Goal: Task Accomplishment & Management: Use online tool/utility

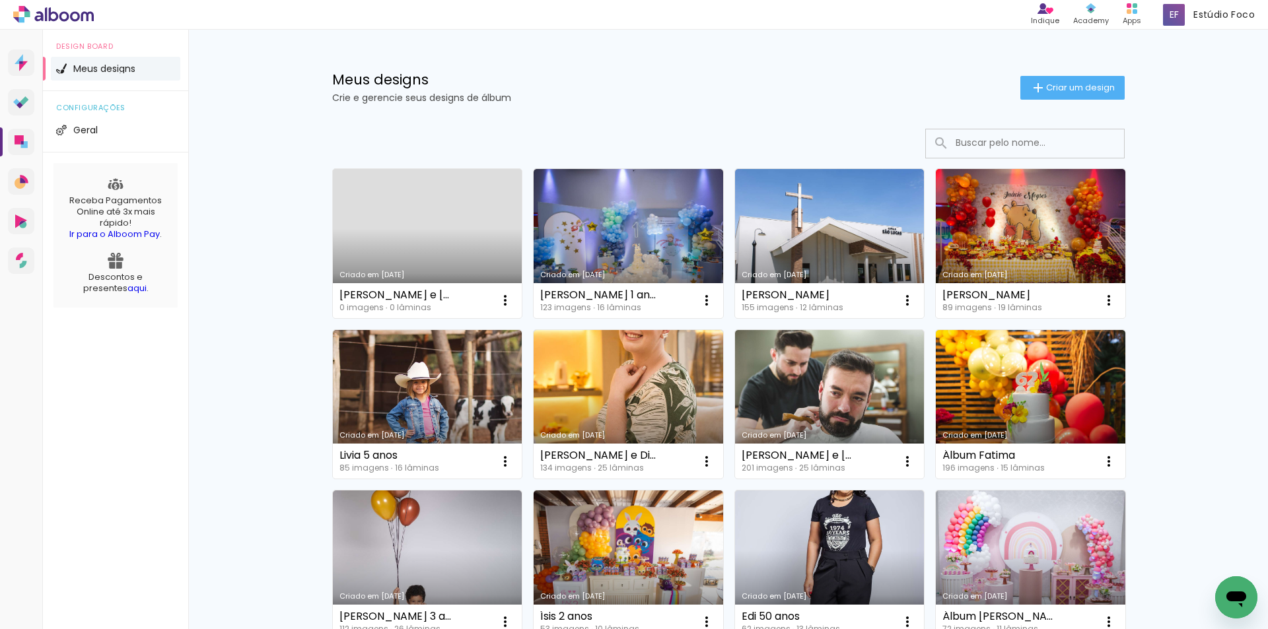
click at [430, 225] on link "Criado em [DATE]" at bounding box center [427, 243] width 189 height 149
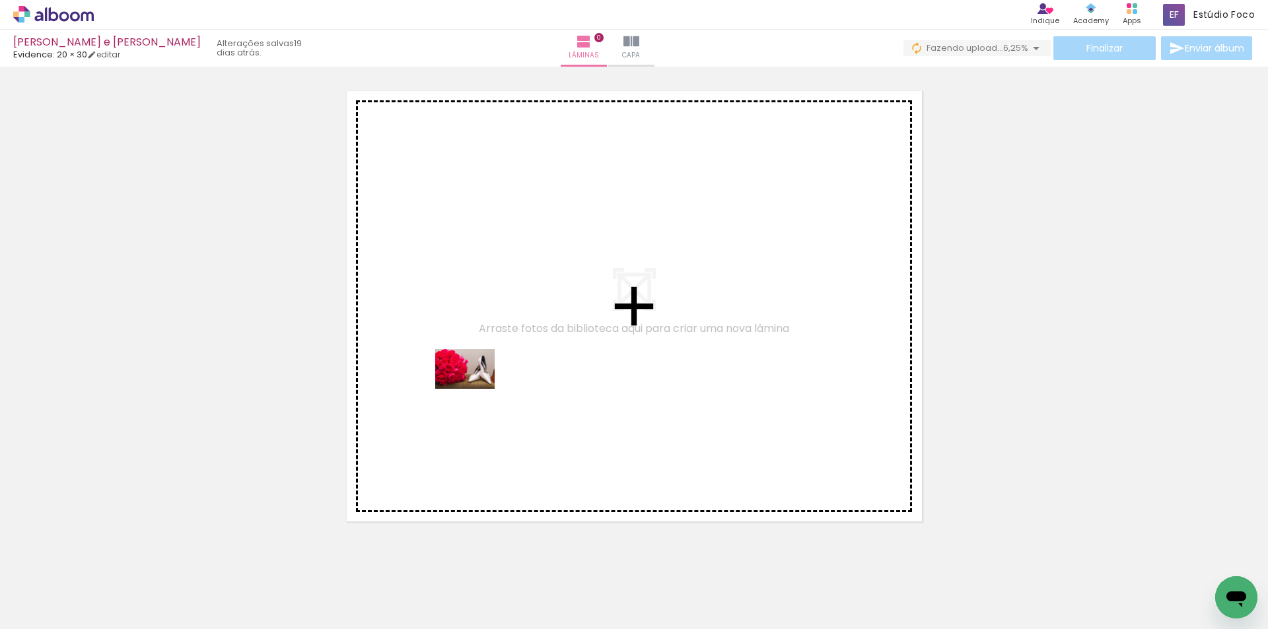
drag, startPoint x: 141, startPoint y: 593, endPoint x: 481, endPoint y: 421, distance: 380.6
click at [477, 386] on quentale-workspace at bounding box center [634, 314] width 1268 height 629
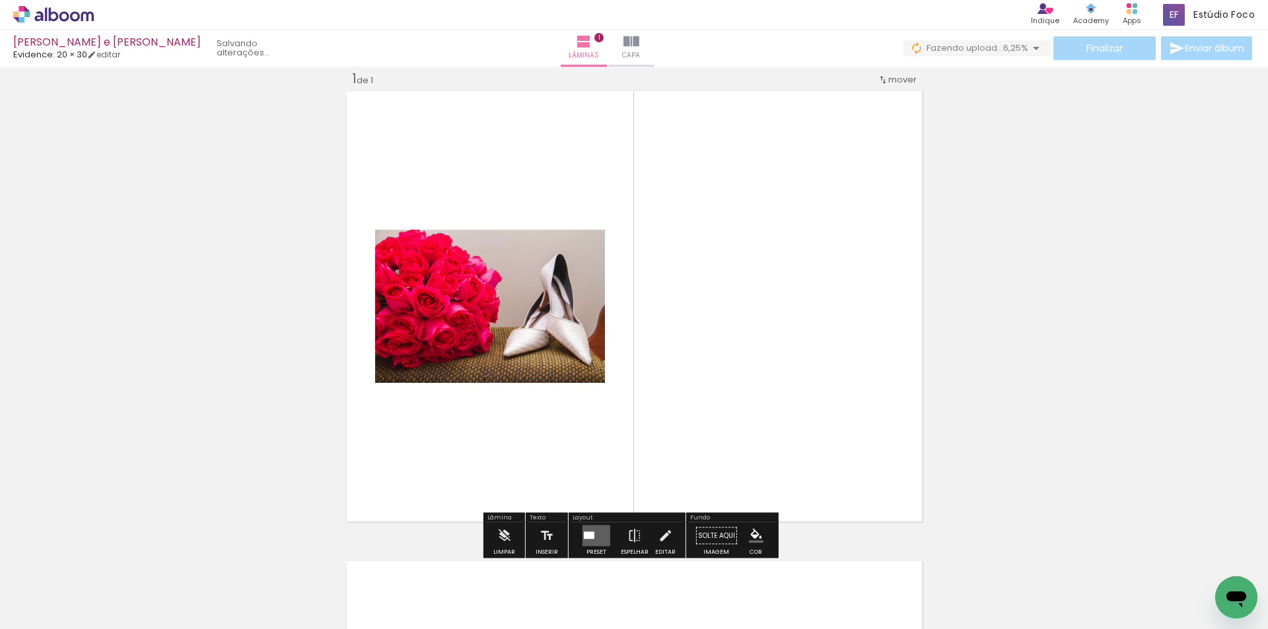
scroll to position [17, 0]
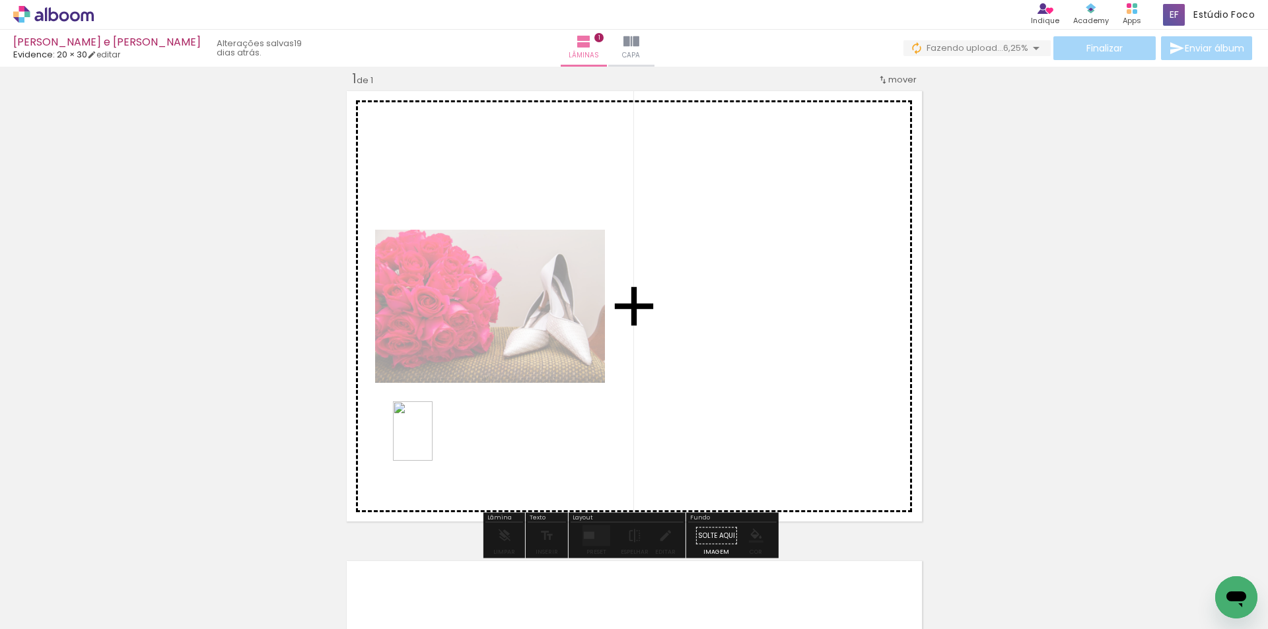
drag, startPoint x: 362, startPoint y: 590, endPoint x: 432, endPoint y: 441, distance: 164.8
click at [432, 441] on quentale-workspace at bounding box center [634, 314] width 1268 height 629
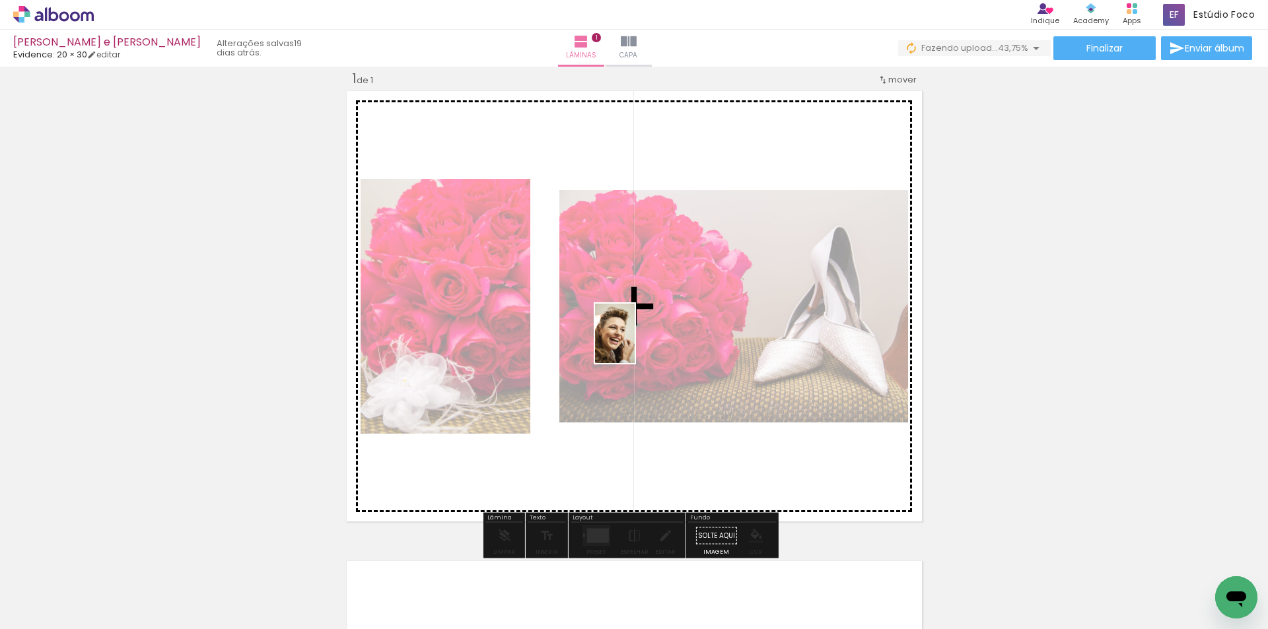
drag, startPoint x: 436, startPoint y: 602, endPoint x: 635, endPoint y: 343, distance: 325.9
click at [635, 343] on quentale-workspace at bounding box center [634, 314] width 1268 height 629
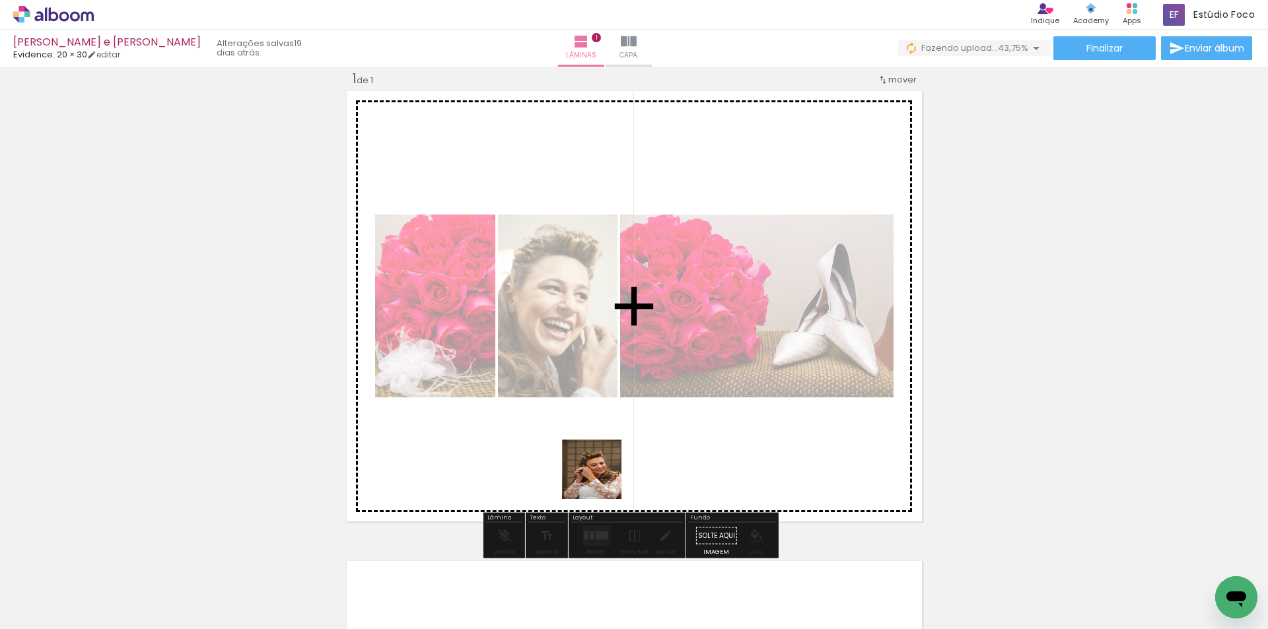
drag, startPoint x: 521, startPoint y: 591, endPoint x: 631, endPoint y: 438, distance: 187.8
click at [631, 438] on quentale-workspace at bounding box center [634, 314] width 1268 height 629
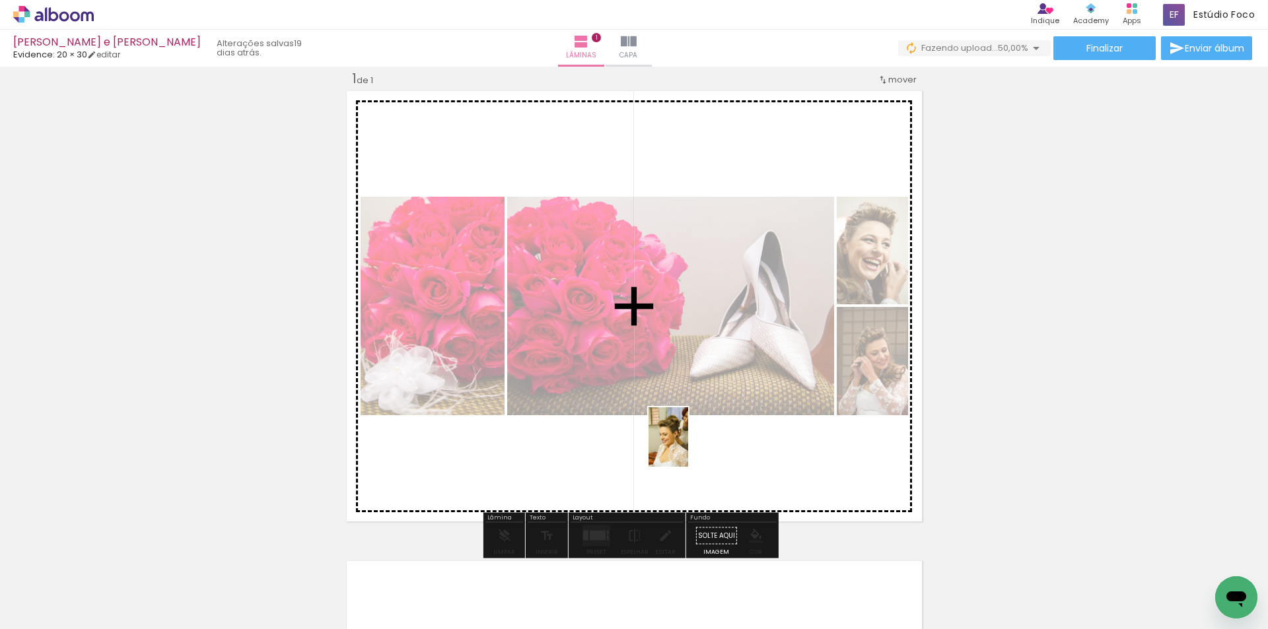
drag, startPoint x: 660, startPoint y: 593, endPoint x: 688, endPoint y: 447, distance: 148.5
click at [688, 447] on quentale-workspace at bounding box center [634, 314] width 1268 height 629
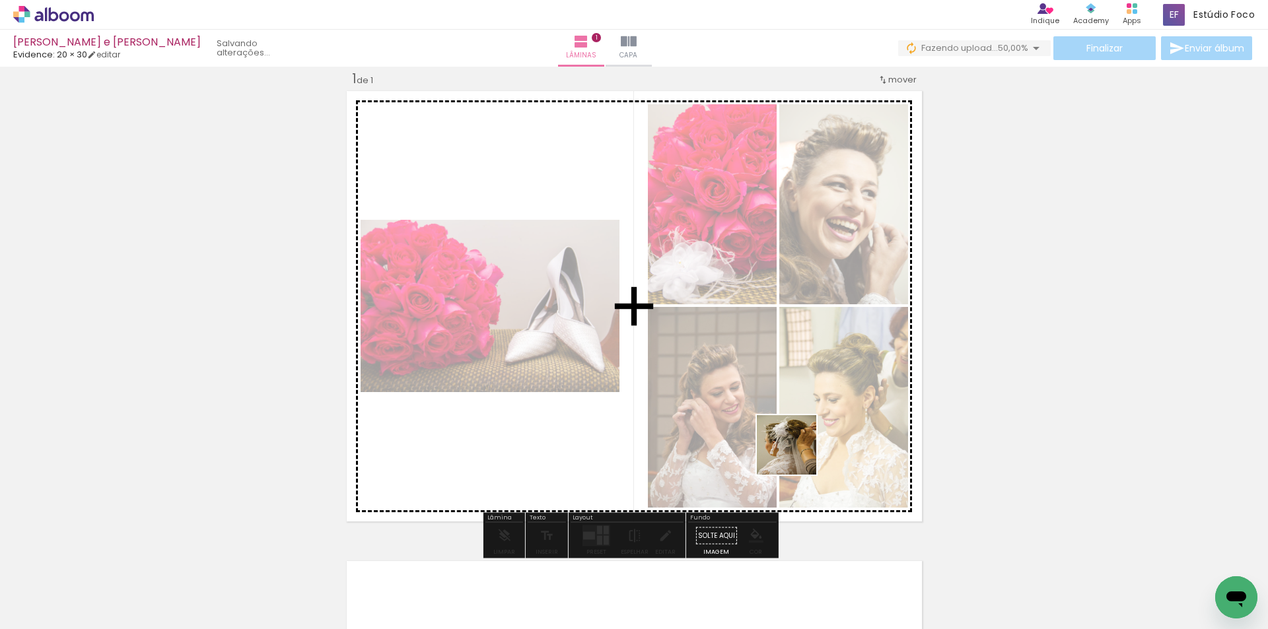
drag, startPoint x: 802, startPoint y: 550, endPoint x: 790, endPoint y: 556, distance: 13.3
click at [797, 421] on quentale-workspace at bounding box center [634, 314] width 1268 height 629
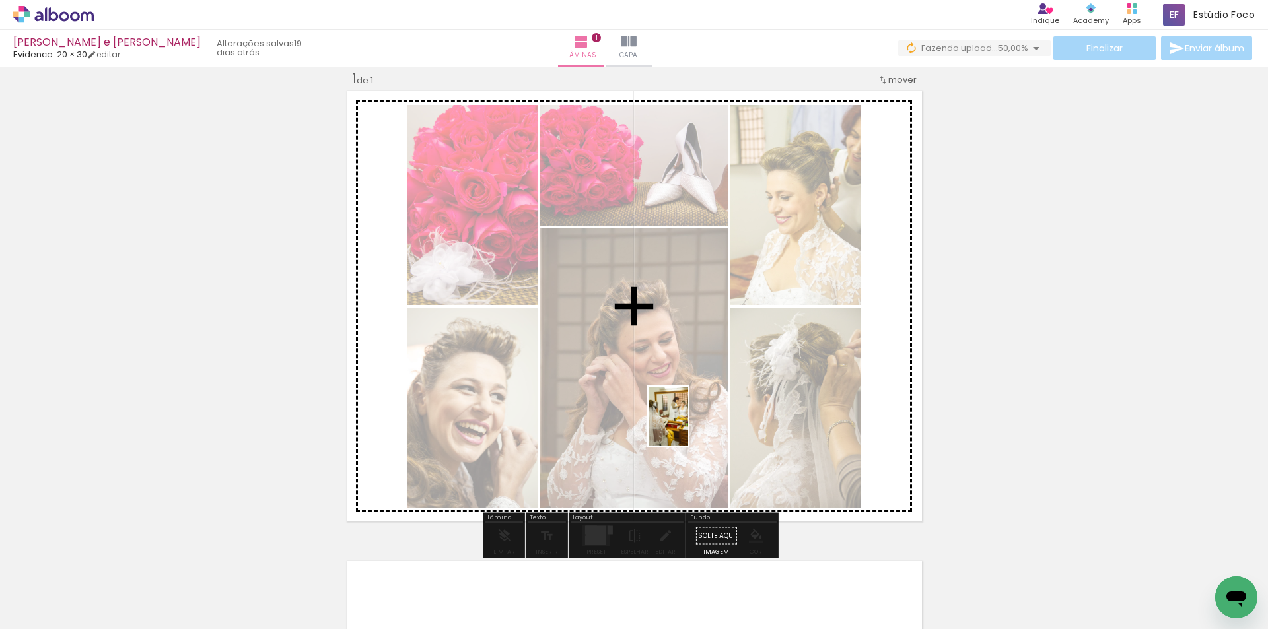
drag, startPoint x: 716, startPoint y: 587, endPoint x: 688, endPoint y: 426, distance: 163.5
click at [688, 426] on quentale-workspace at bounding box center [634, 314] width 1268 height 629
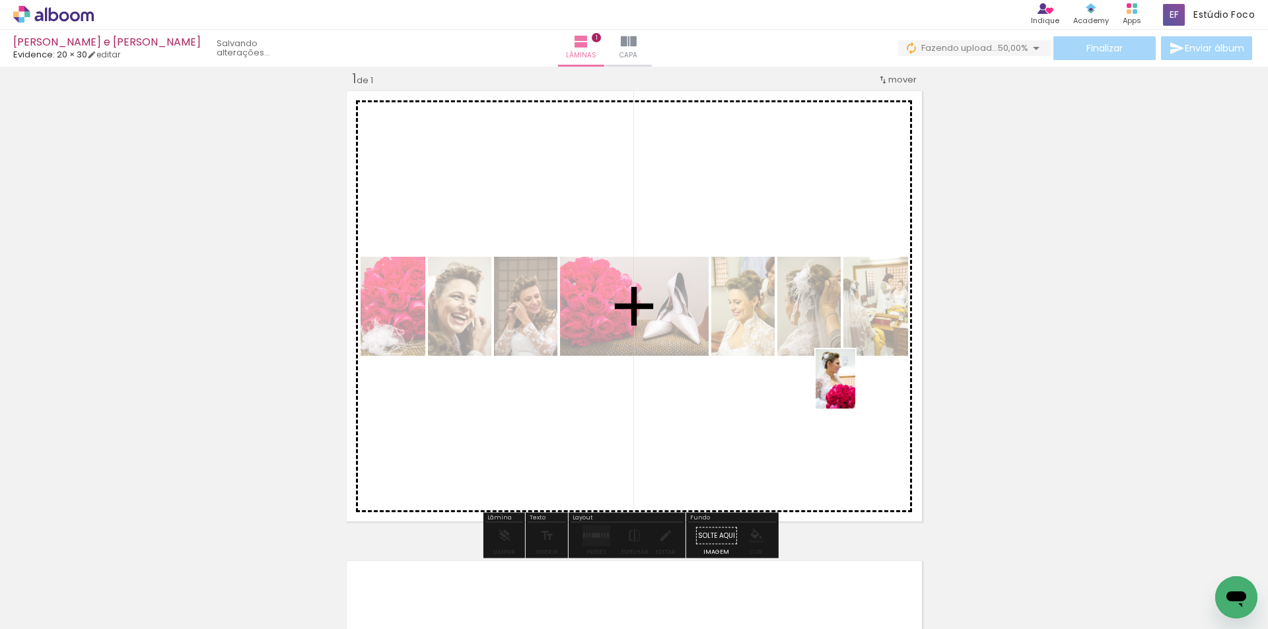
drag, startPoint x: 1255, startPoint y: 574, endPoint x: 855, endPoint y: 389, distance: 440.5
click at [855, 389] on quentale-workspace at bounding box center [634, 314] width 1268 height 629
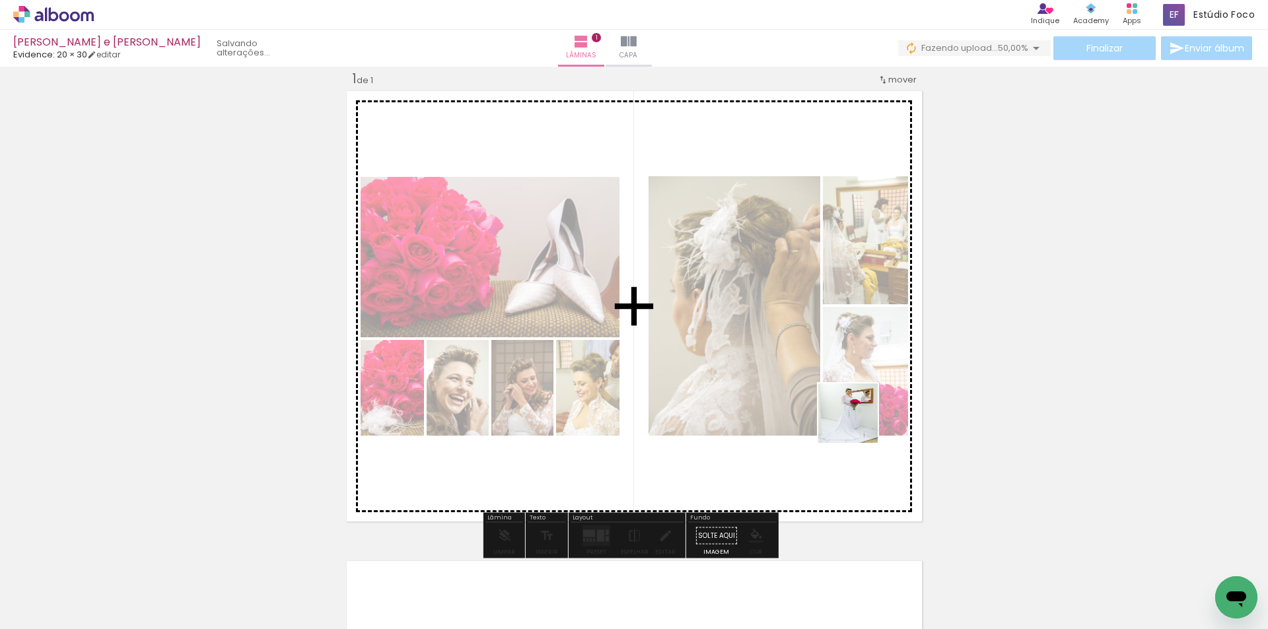
drag, startPoint x: 1172, startPoint y: 577, endPoint x: 855, endPoint y: 423, distance: 352.3
click at [855, 423] on quentale-workspace at bounding box center [634, 314] width 1268 height 629
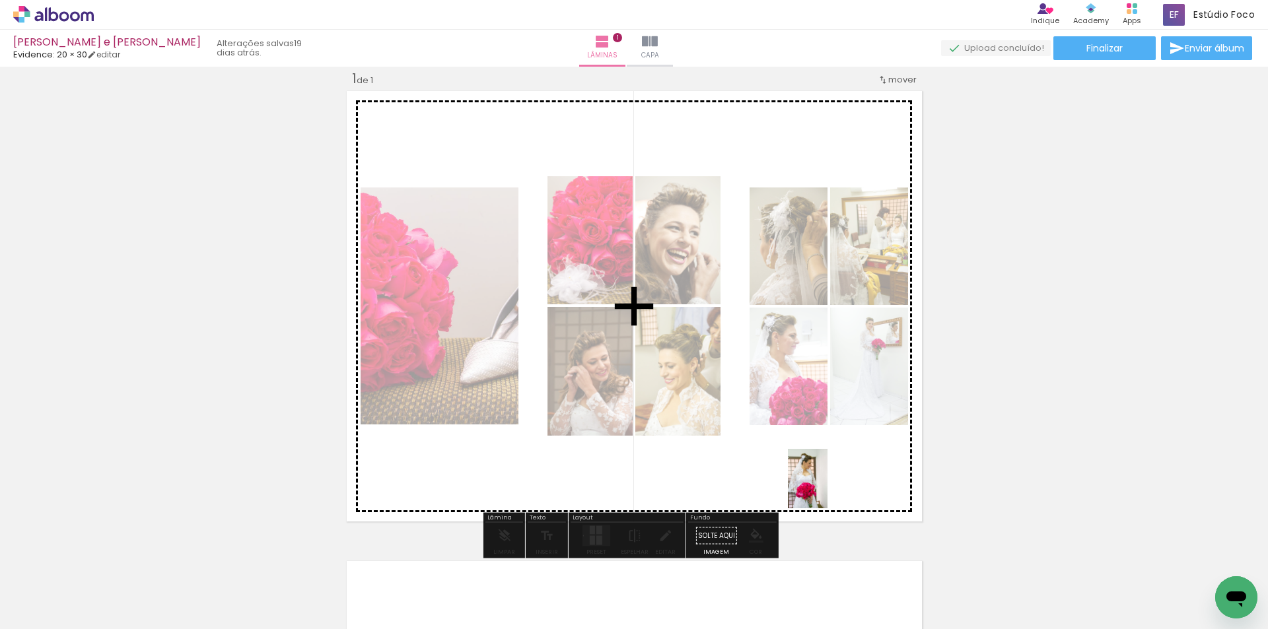
drag, startPoint x: 952, startPoint y: 592, endPoint x: 827, endPoint y: 489, distance: 162.2
click at [827, 489] on quentale-workspace at bounding box center [634, 314] width 1268 height 629
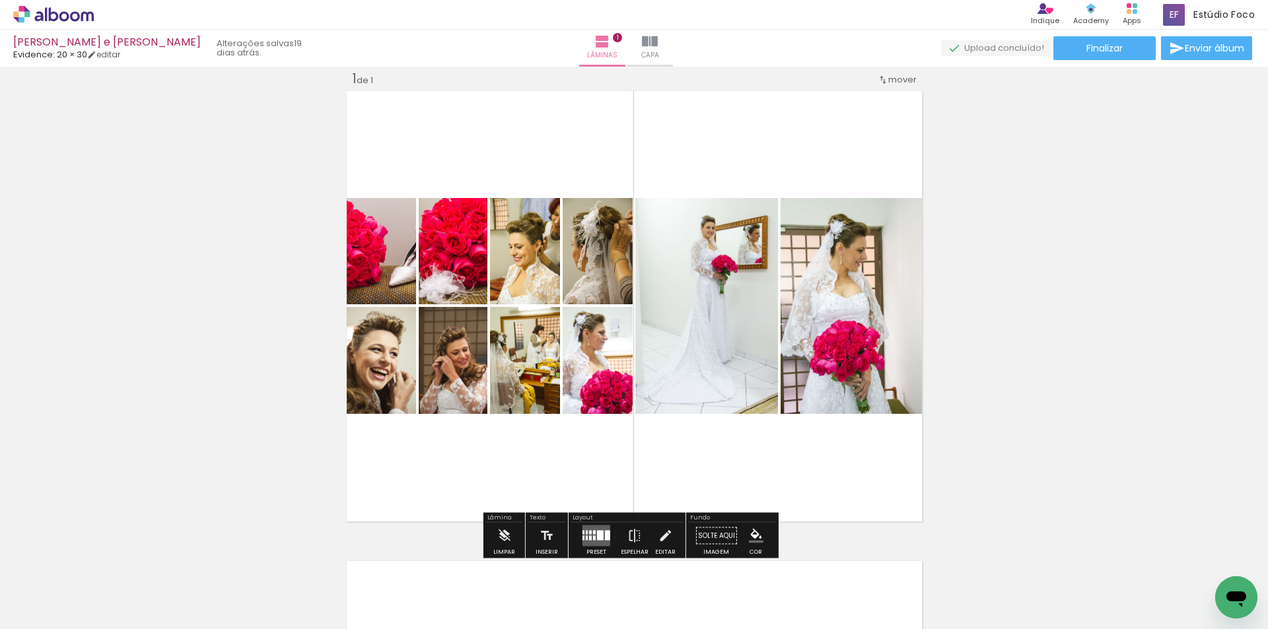
click at [593, 534] on div at bounding box center [594, 533] width 3 height 4
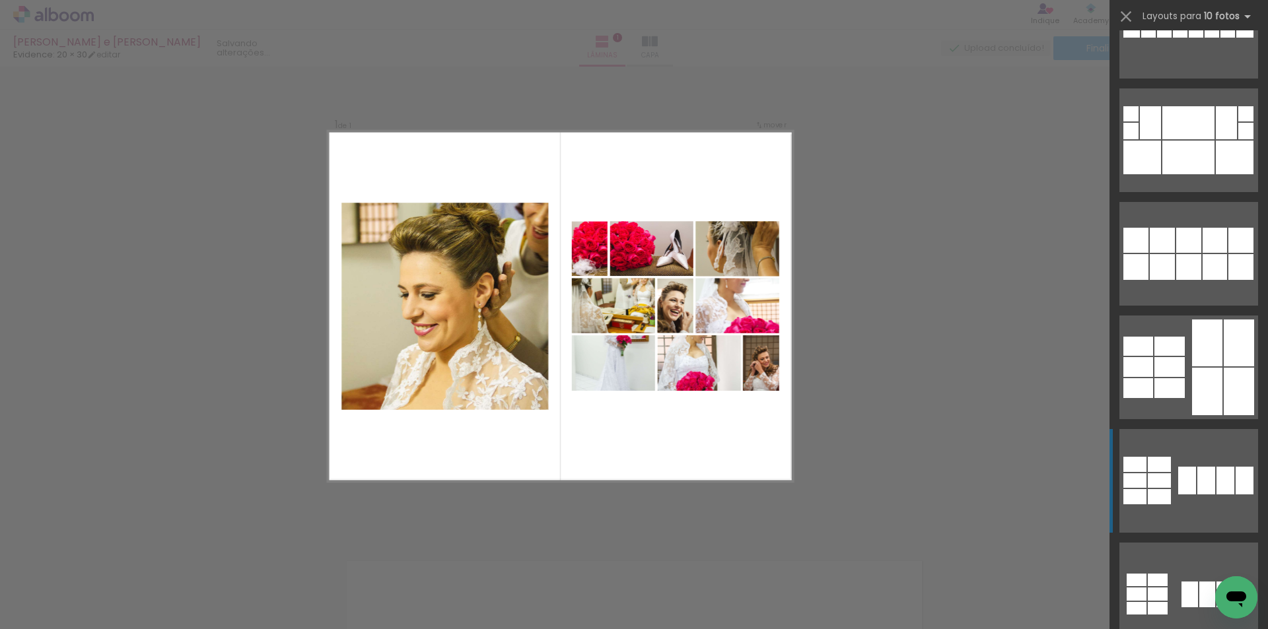
scroll to position [1453, 0]
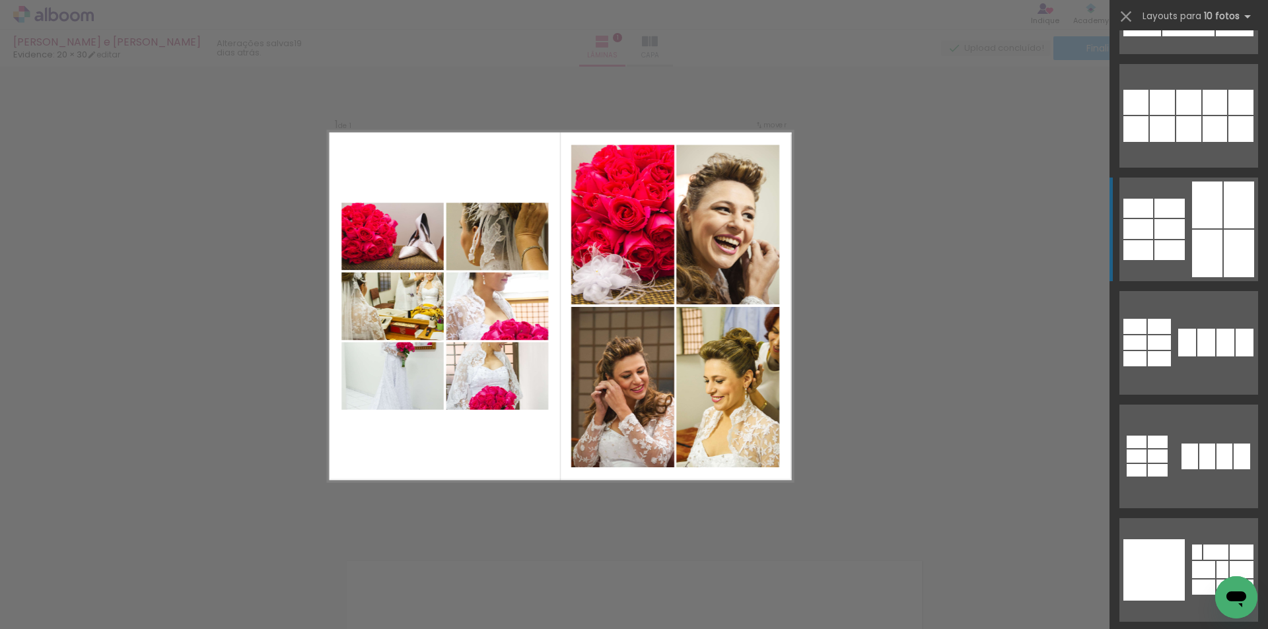
click at [1230, 142] on div at bounding box center [1240, 129] width 25 height 26
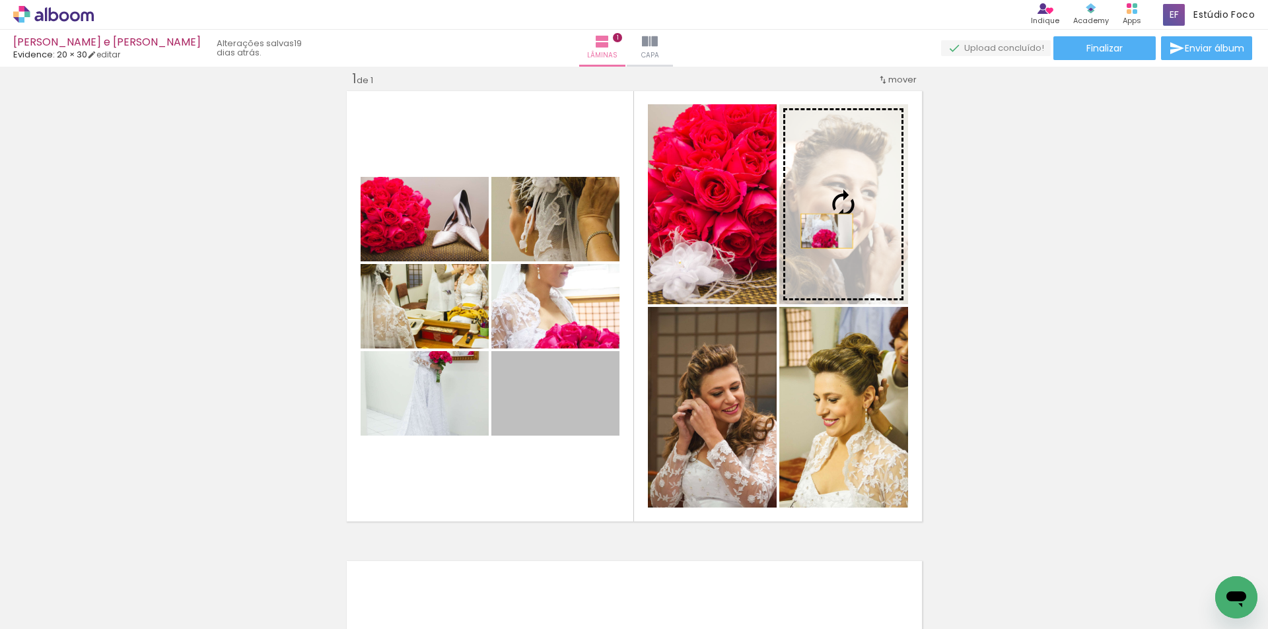
drag, startPoint x: 551, startPoint y: 405, endPoint x: 823, endPoint y: 230, distance: 323.4
click at [0, 0] on slot at bounding box center [0, 0] width 0 height 0
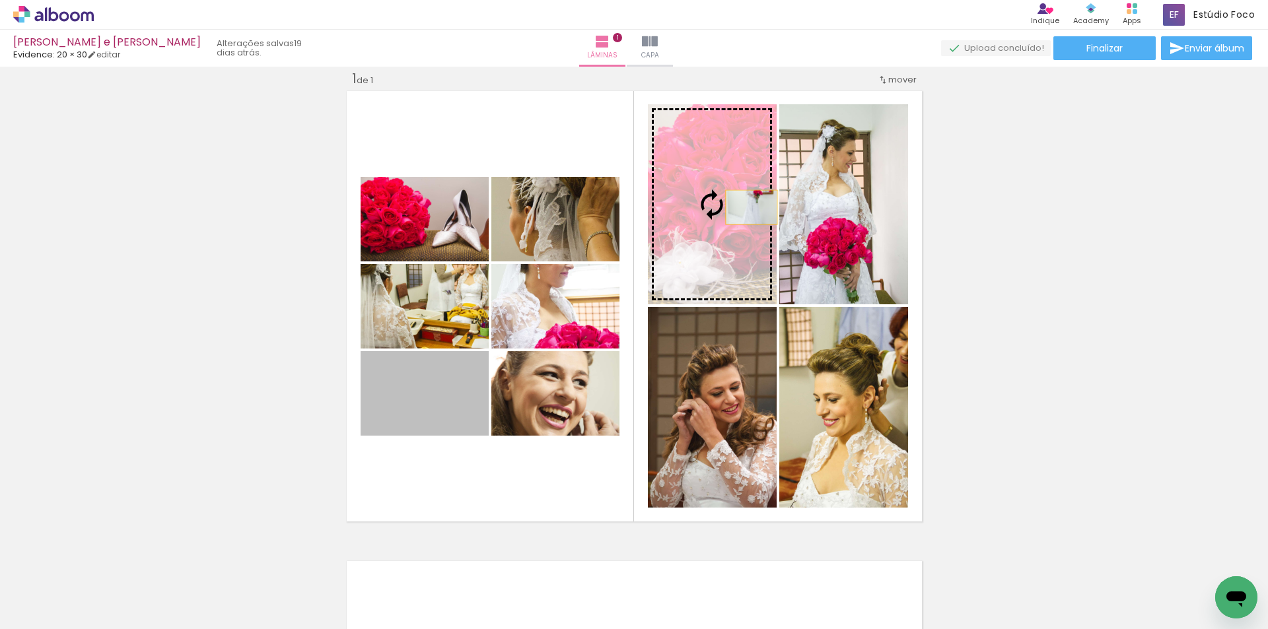
drag, startPoint x: 438, startPoint y: 396, endPoint x: 746, endPoint y: 207, distance: 361.2
click at [0, 0] on slot at bounding box center [0, 0] width 0 height 0
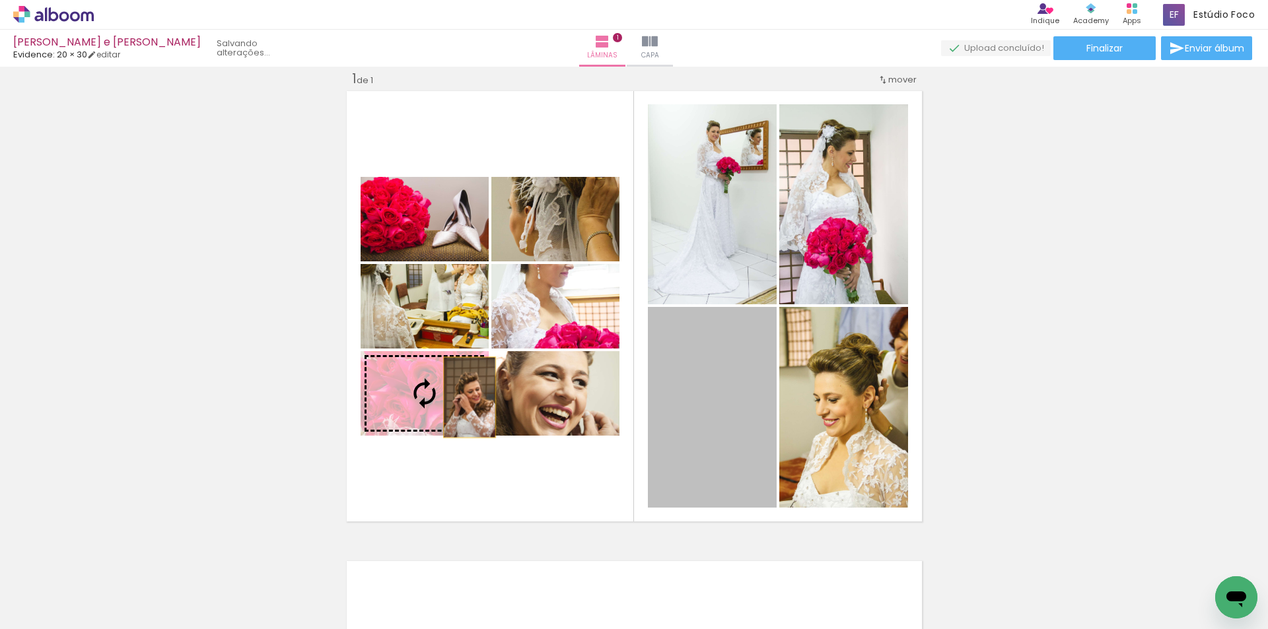
drag, startPoint x: 711, startPoint y: 444, endPoint x: 462, endPoint y: 397, distance: 253.3
click at [0, 0] on slot at bounding box center [0, 0] width 0 height 0
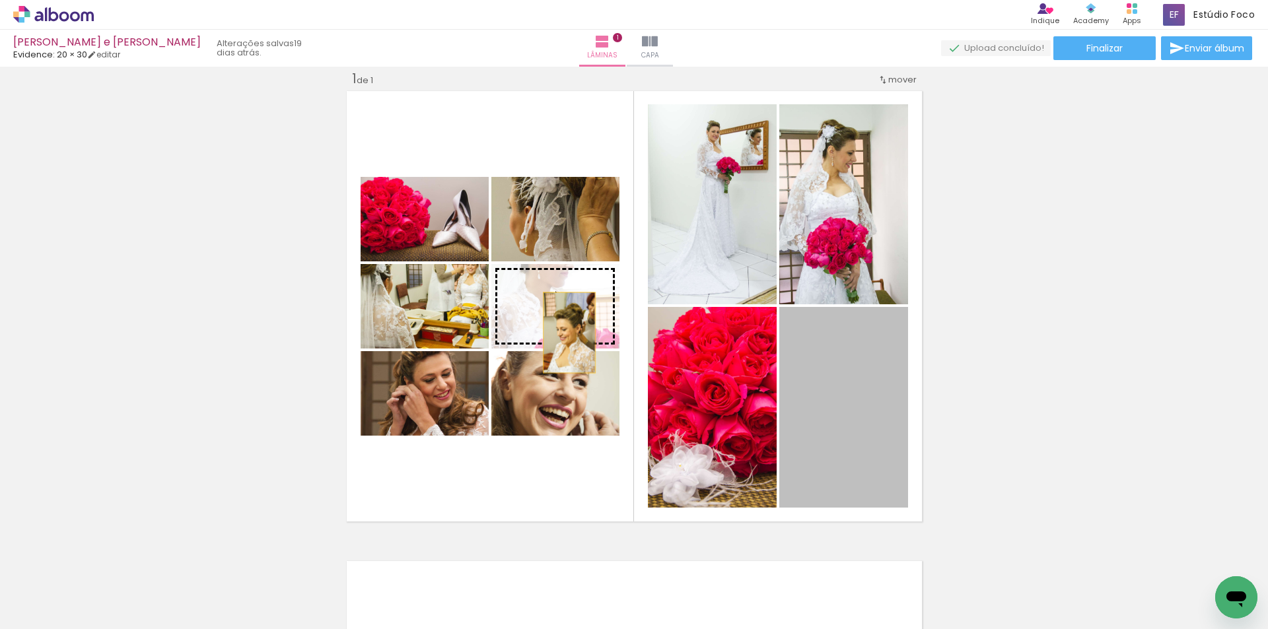
drag, startPoint x: 844, startPoint y: 416, endPoint x: 564, endPoint y: 325, distance: 295.0
click at [0, 0] on slot at bounding box center [0, 0] width 0 height 0
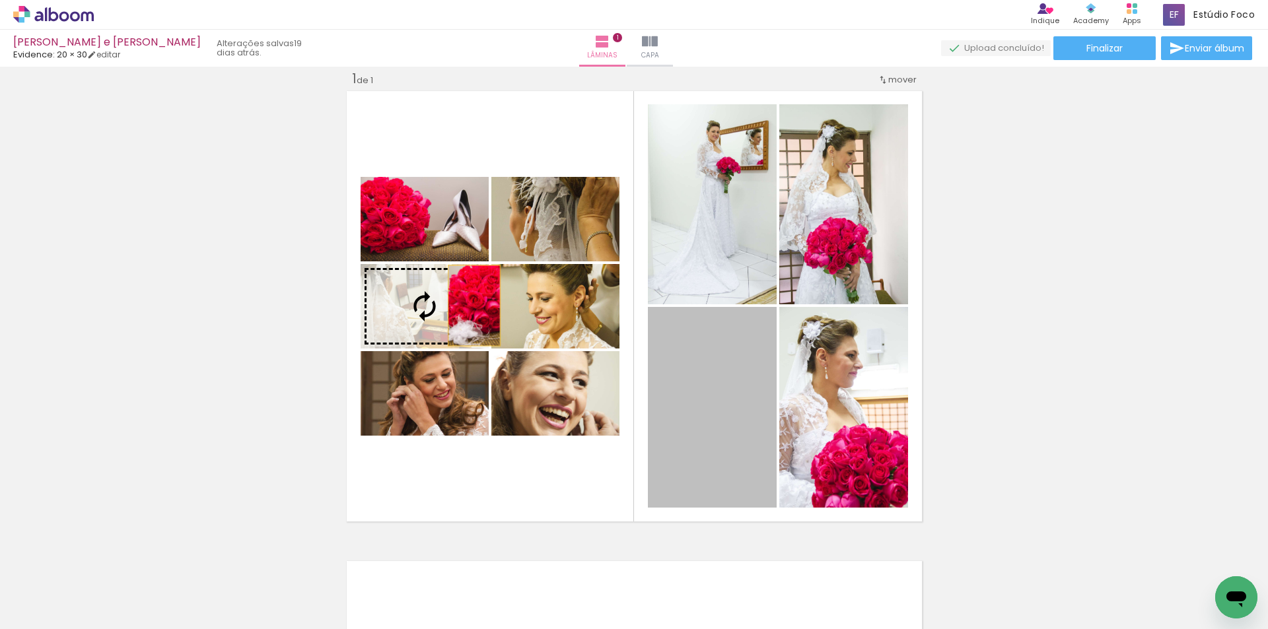
drag, startPoint x: 735, startPoint y: 403, endPoint x: 469, endPoint y: 306, distance: 283.5
click at [0, 0] on slot at bounding box center [0, 0] width 0 height 0
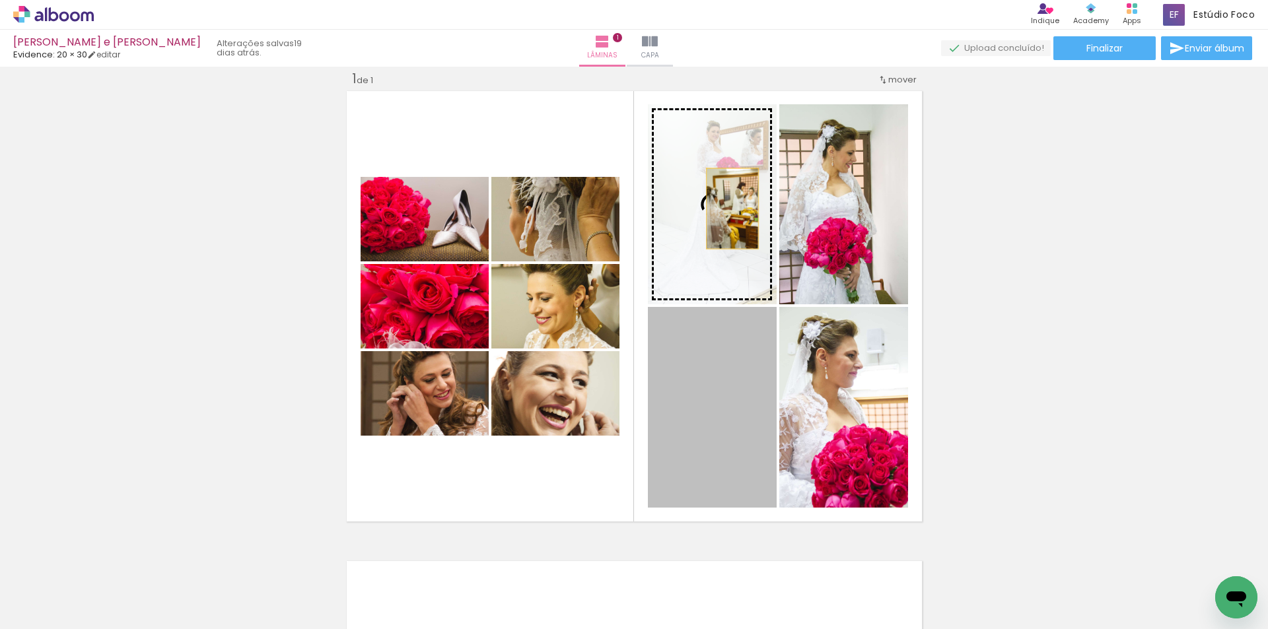
drag, startPoint x: 726, startPoint y: 382, endPoint x: 727, endPoint y: 209, distance: 173.7
click at [0, 0] on slot at bounding box center [0, 0] width 0 height 0
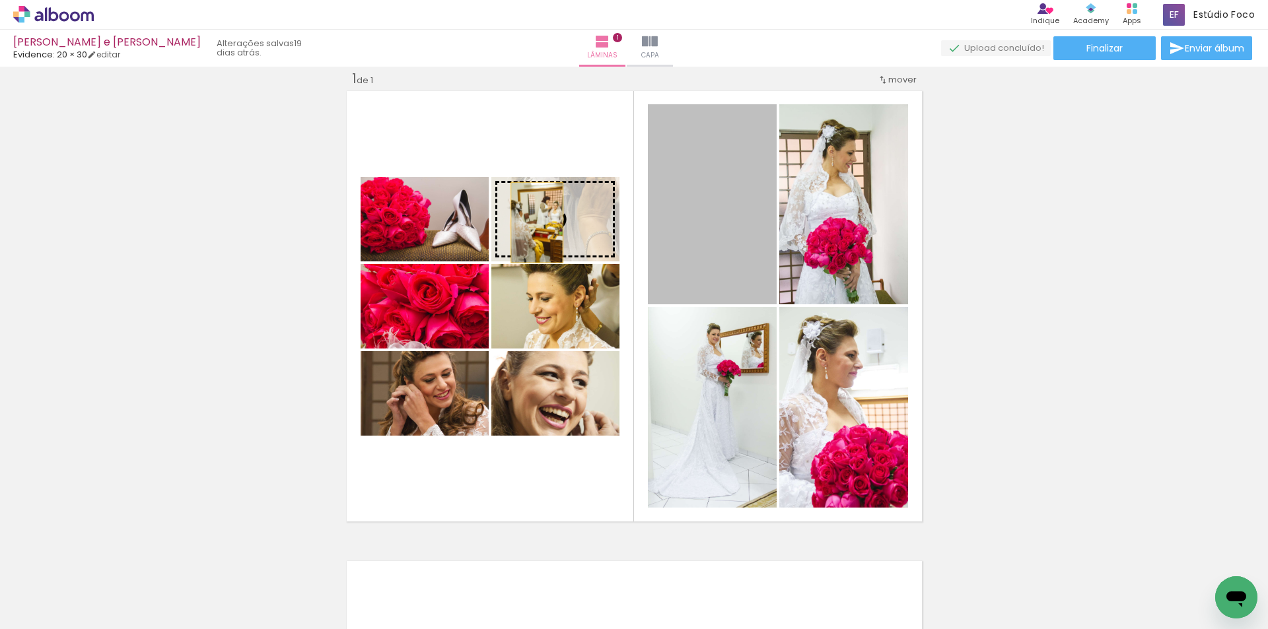
drag, startPoint x: 704, startPoint y: 232, endPoint x: 532, endPoint y: 223, distance: 172.6
click at [0, 0] on slot at bounding box center [0, 0] width 0 height 0
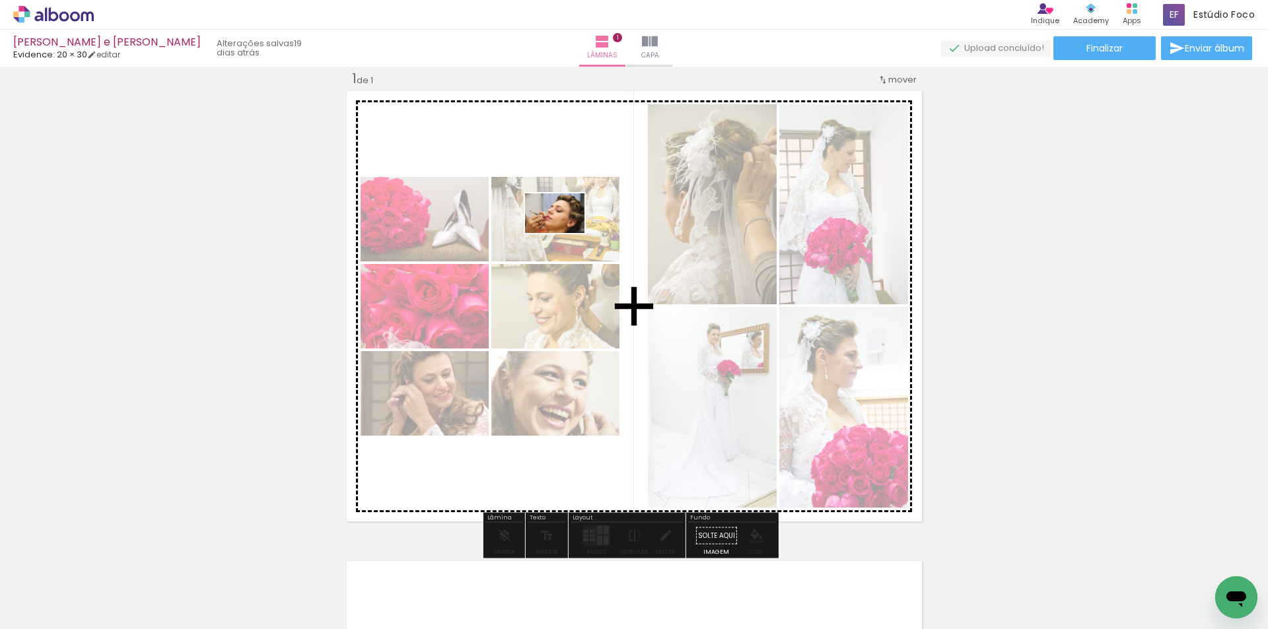
drag, startPoint x: 223, startPoint y: 588, endPoint x: 565, endPoint y: 233, distance: 492.2
click at [565, 233] on quentale-workspace at bounding box center [634, 314] width 1268 height 629
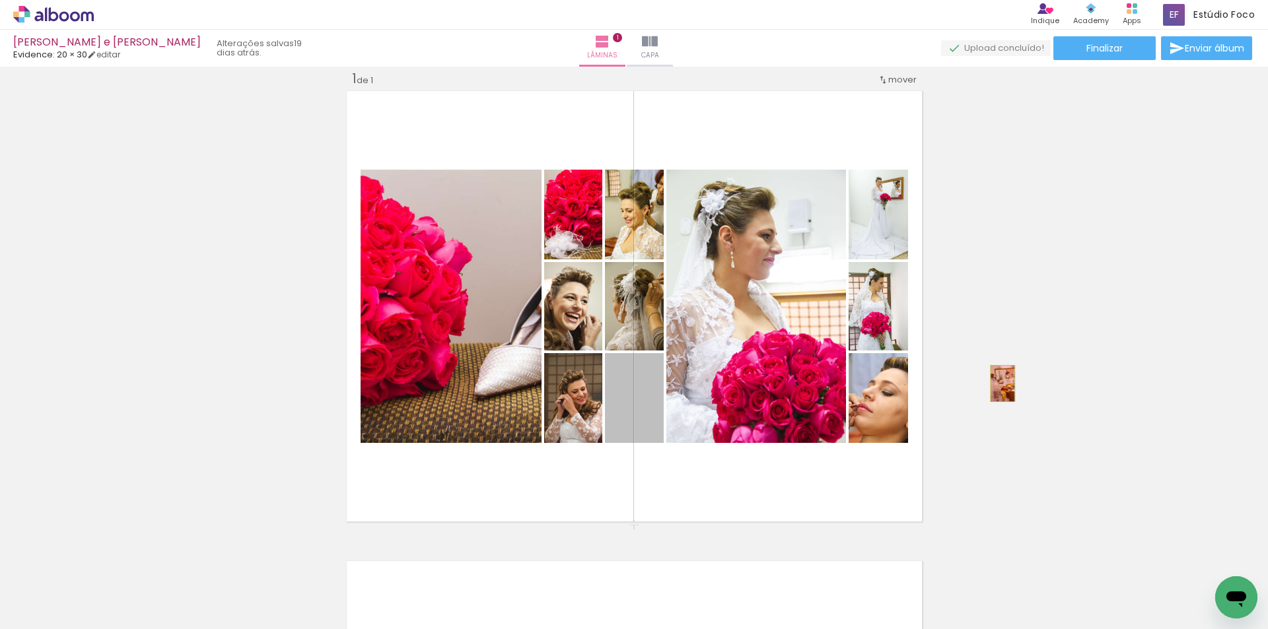
drag, startPoint x: 635, startPoint y: 422, endPoint x: 997, endPoint y: 384, distance: 364.5
click at [997, 384] on div "Inserir lâmina 1 de 1" at bounding box center [634, 524] width 1268 height 941
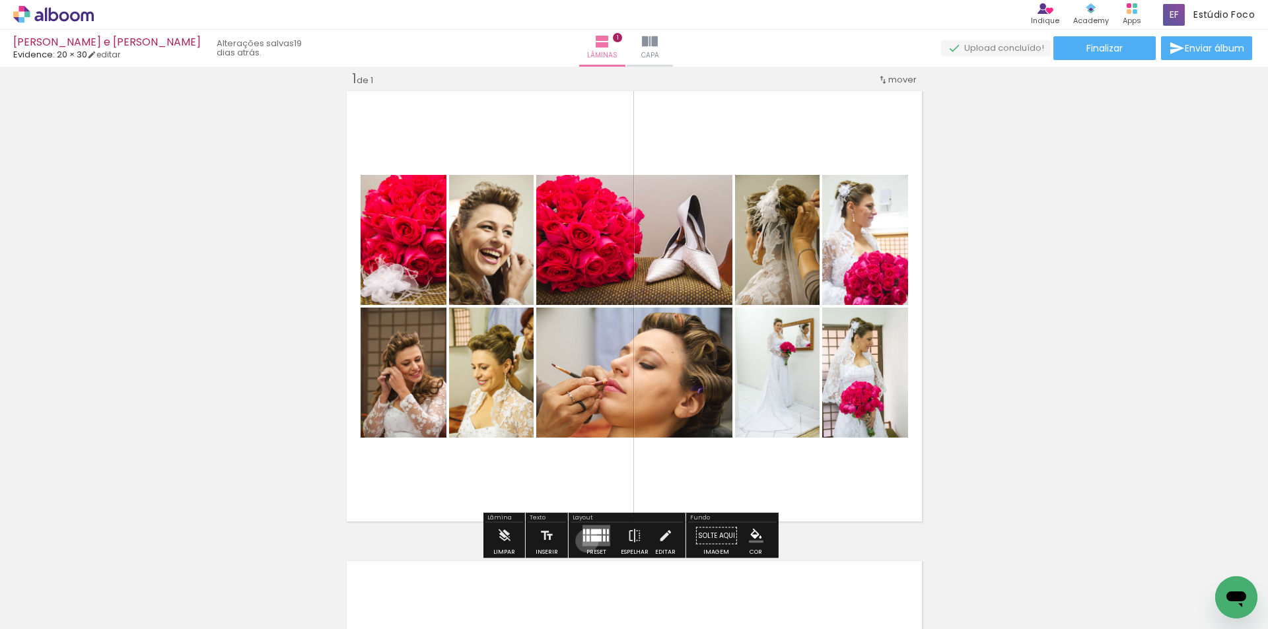
click at [586, 541] on div at bounding box center [587, 539] width 3 height 6
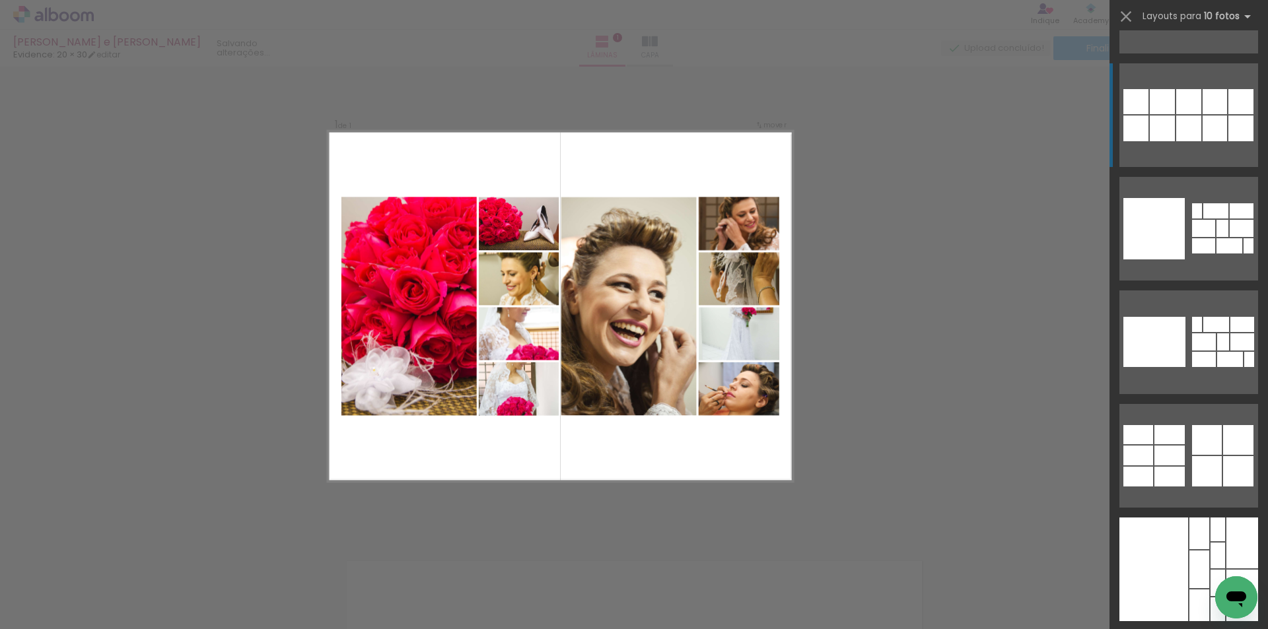
scroll to position [1981, 0]
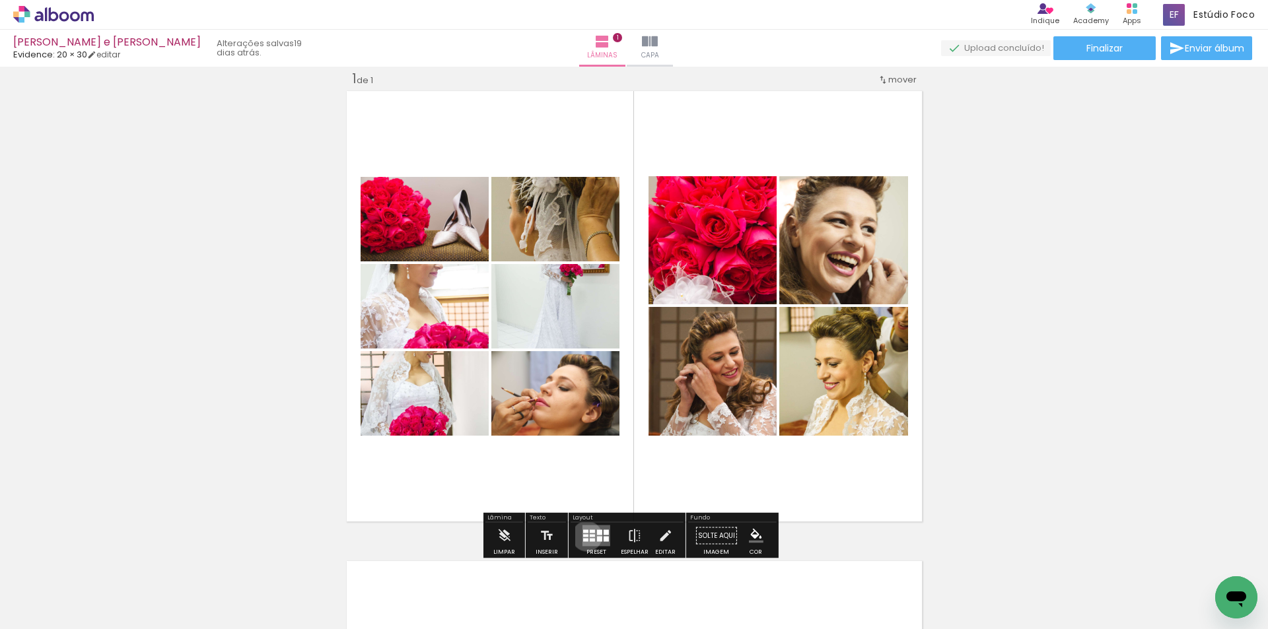
drag, startPoint x: 584, startPoint y: 536, endPoint x: 682, endPoint y: 504, distance: 103.4
click at [586, 536] on quentale-layouter at bounding box center [596, 536] width 28 height 21
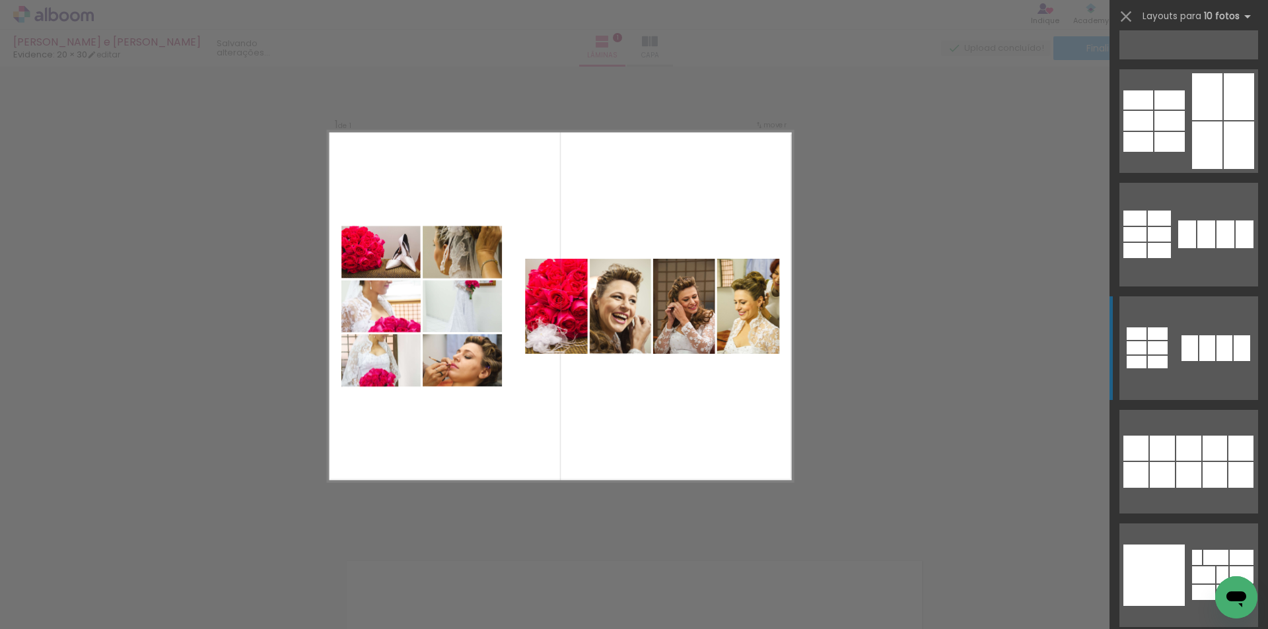
scroll to position [1299, 0]
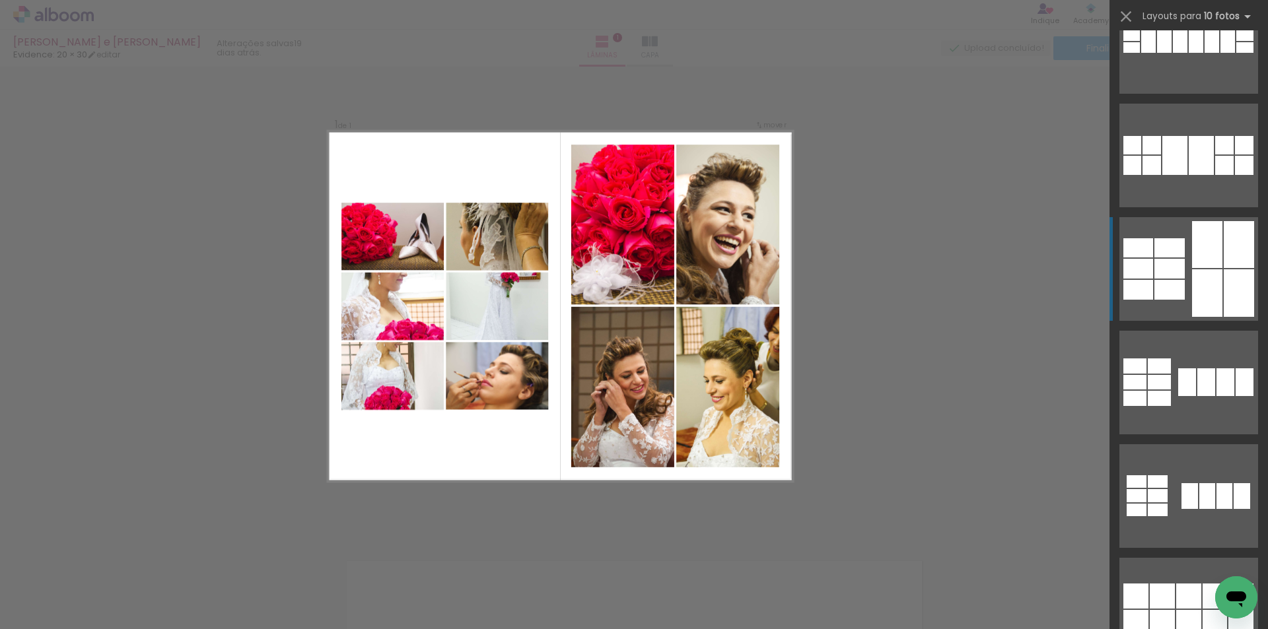
click at [1204, 260] on div at bounding box center [1207, 244] width 30 height 47
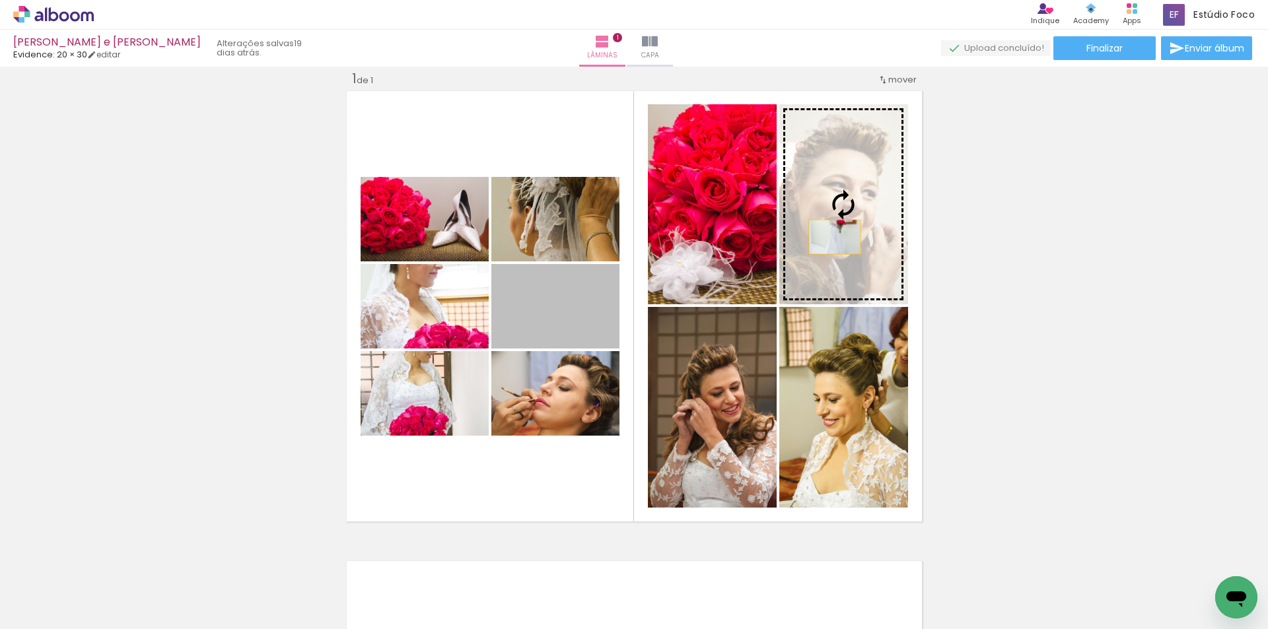
drag, startPoint x: 555, startPoint y: 308, endPoint x: 829, endPoint y: 237, distance: 283.0
click at [0, 0] on slot at bounding box center [0, 0] width 0 height 0
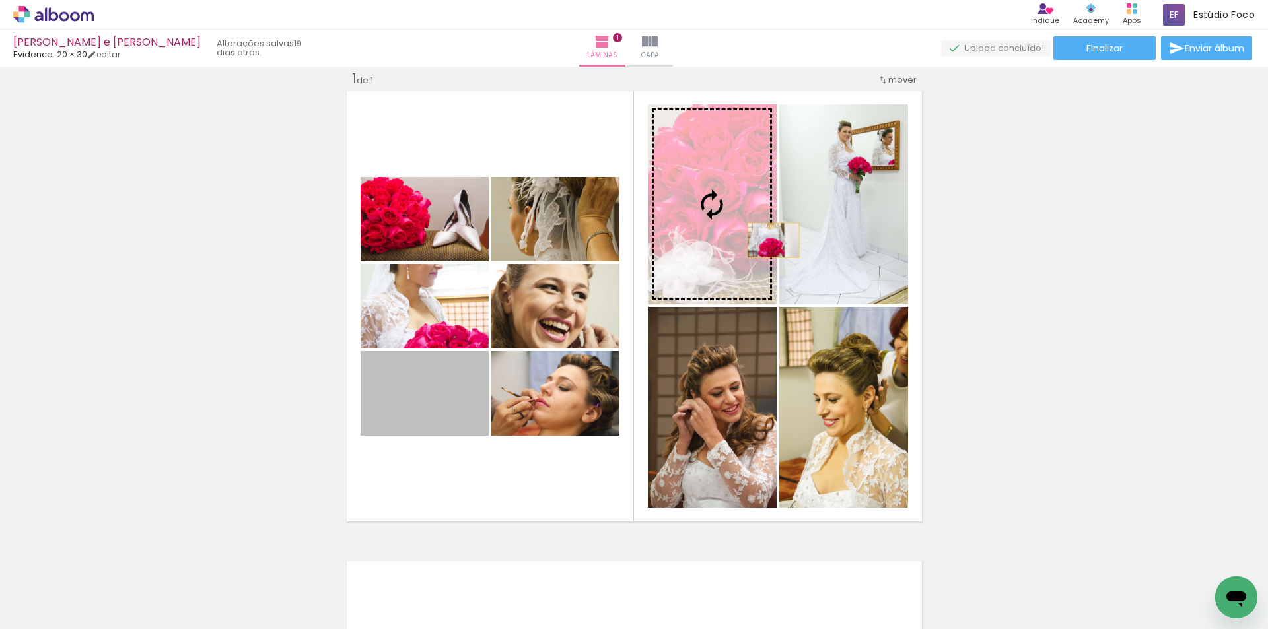
drag, startPoint x: 424, startPoint y: 404, endPoint x: 768, endPoint y: 240, distance: 381.0
click at [0, 0] on slot at bounding box center [0, 0] width 0 height 0
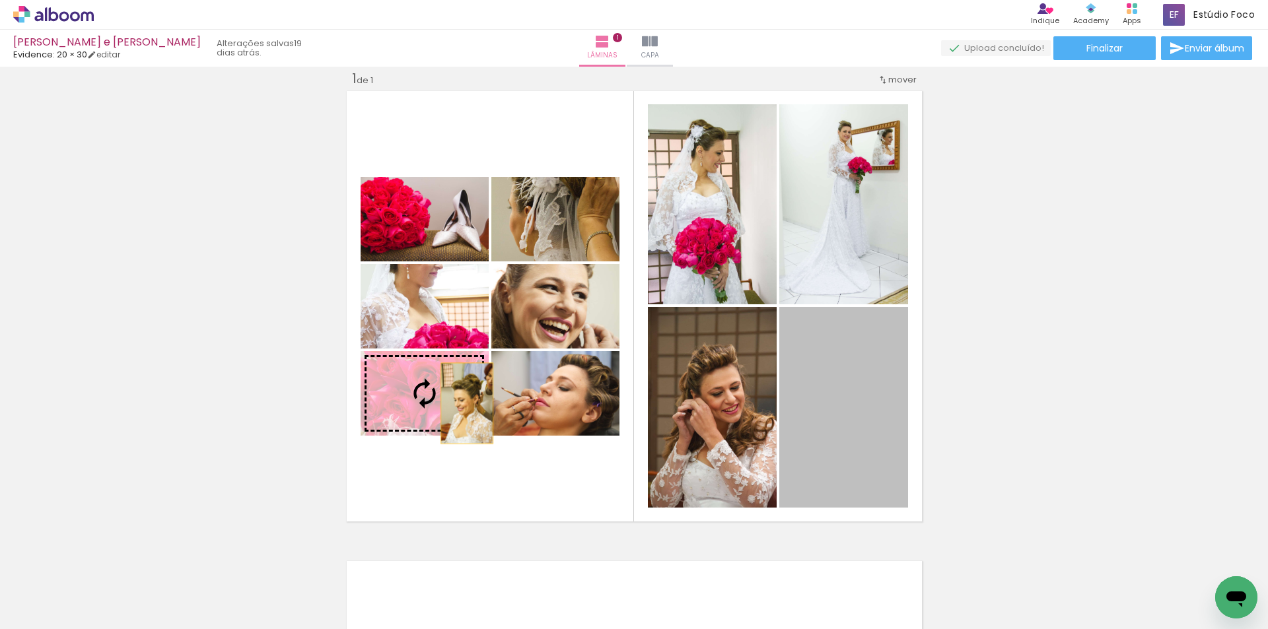
drag, startPoint x: 851, startPoint y: 427, endPoint x: 460, endPoint y: 403, distance: 391.6
click at [0, 0] on slot at bounding box center [0, 0] width 0 height 0
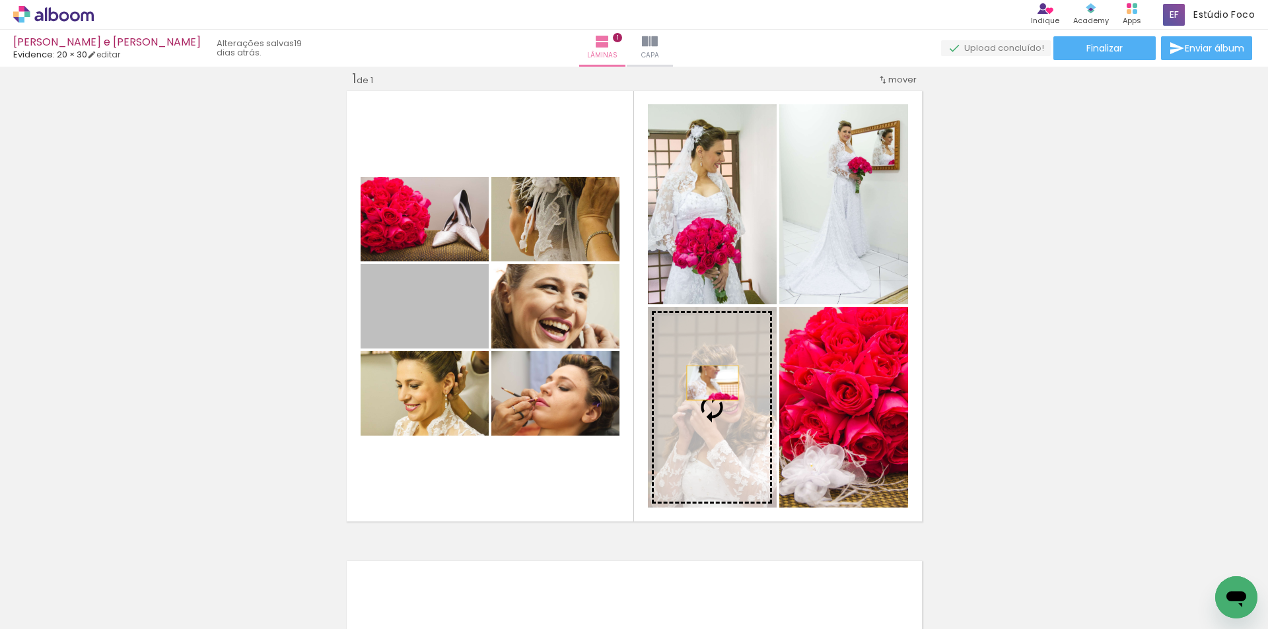
drag, startPoint x: 432, startPoint y: 316, endPoint x: 710, endPoint y: 384, distance: 285.7
click at [0, 0] on slot at bounding box center [0, 0] width 0 height 0
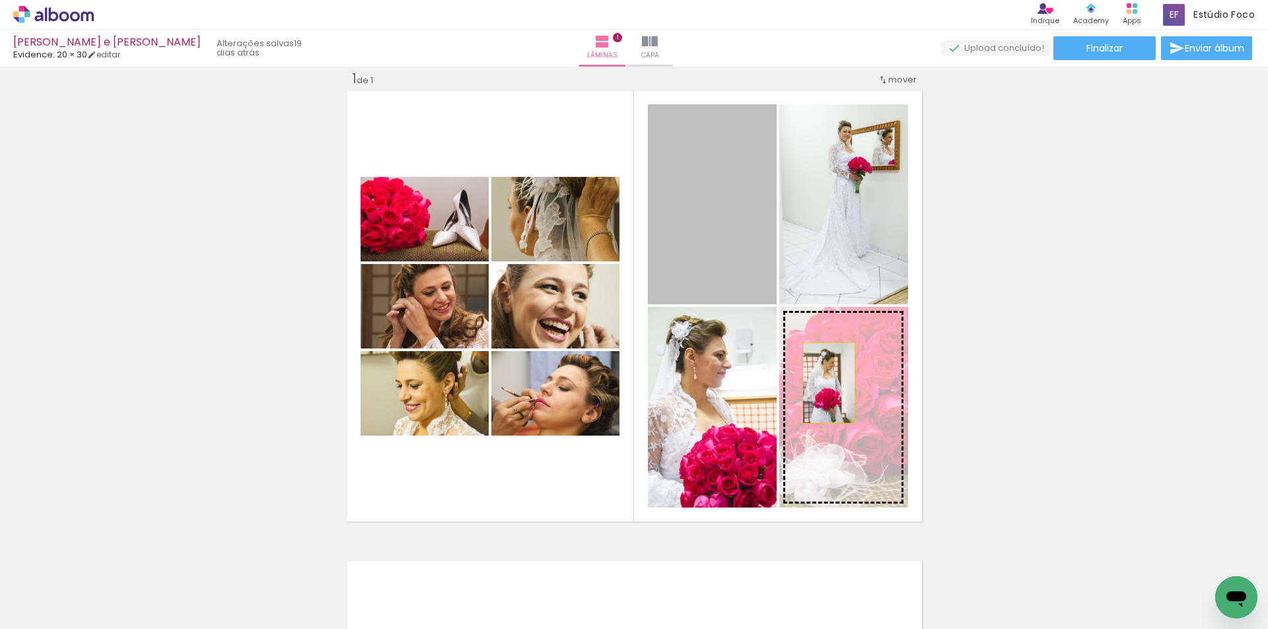
drag, startPoint x: 720, startPoint y: 224, endPoint x: 823, endPoint y: 383, distance: 189.6
click at [0, 0] on slot at bounding box center [0, 0] width 0 height 0
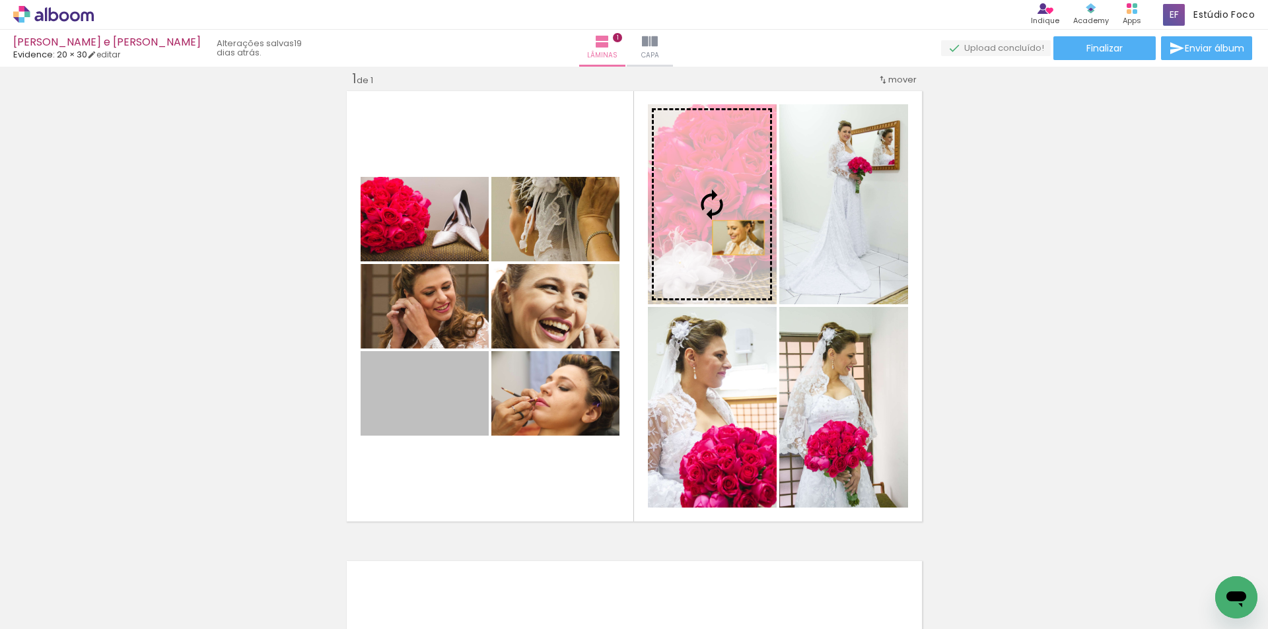
drag, startPoint x: 421, startPoint y: 395, endPoint x: 733, endPoint y: 238, distance: 349.6
click at [0, 0] on slot at bounding box center [0, 0] width 0 height 0
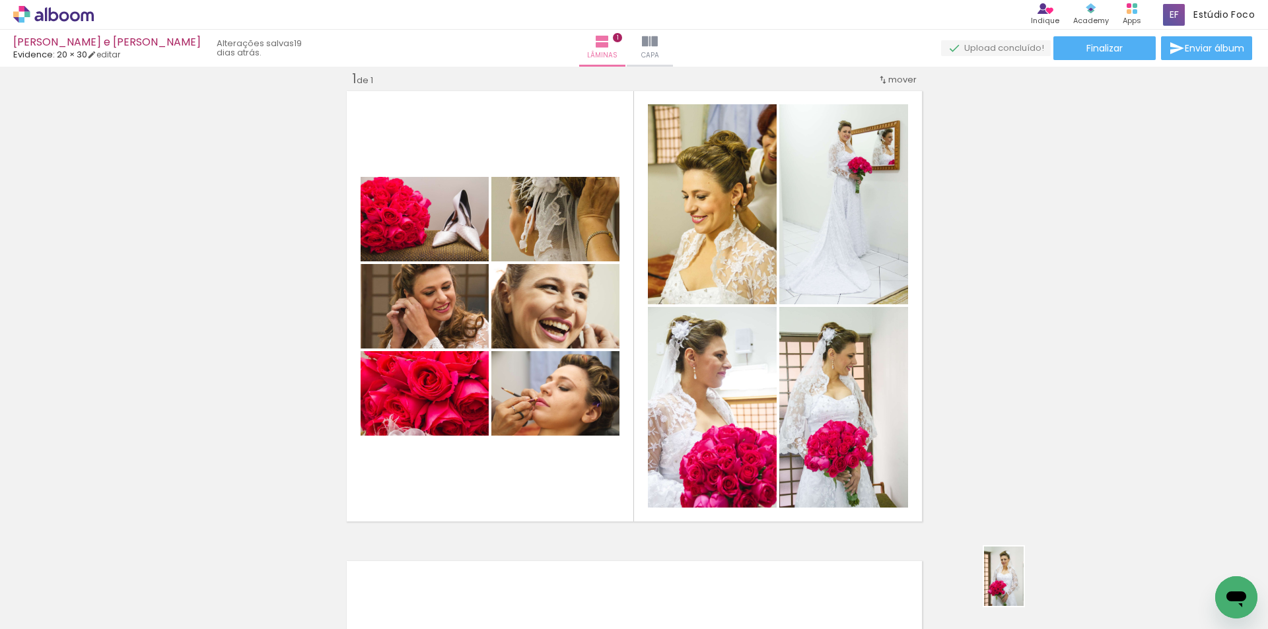
drag, startPoint x: 1031, startPoint y: 584, endPoint x: 1023, endPoint y: 586, distance: 7.5
click at [1023, 586] on div at bounding box center [1020, 584] width 44 height 65
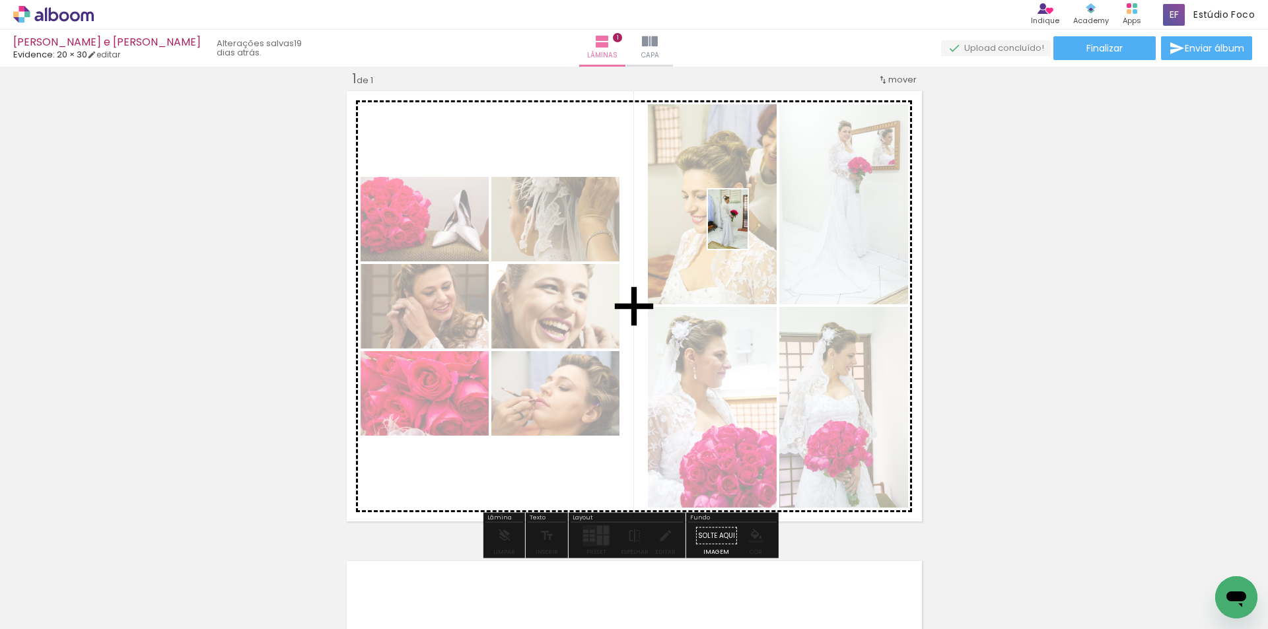
drag, startPoint x: 877, startPoint y: 594, endPoint x: 747, endPoint y: 229, distance: 387.4
click at [747, 229] on quentale-workspace at bounding box center [634, 314] width 1268 height 629
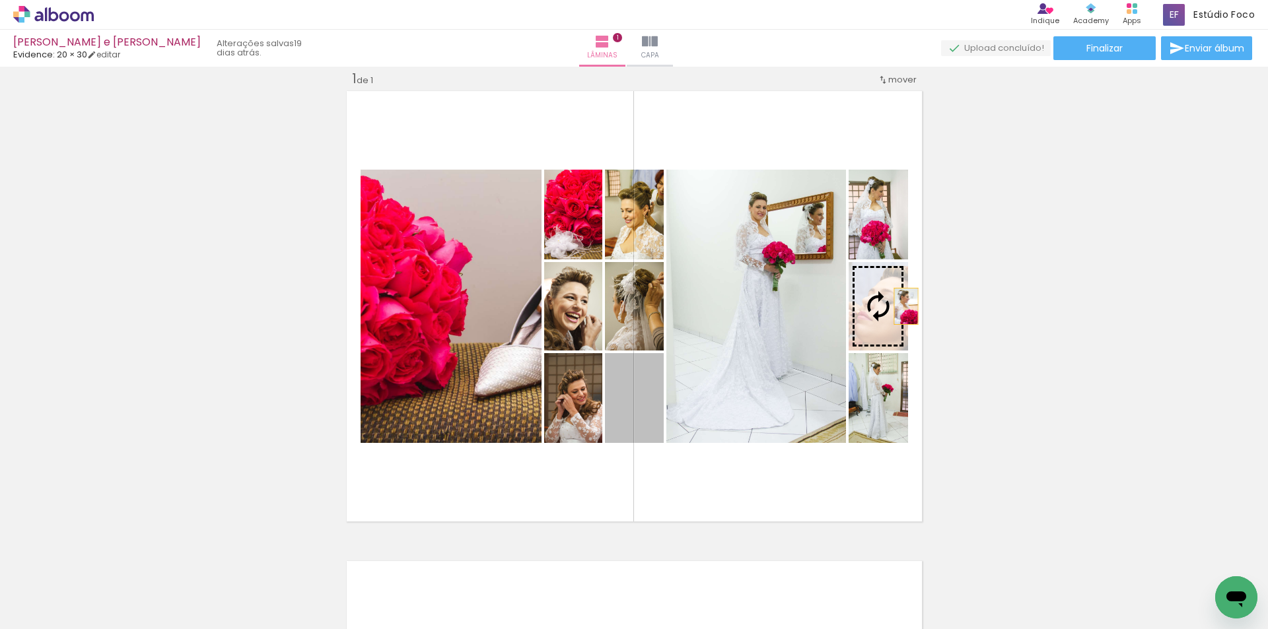
drag, startPoint x: 651, startPoint y: 398, endPoint x: 901, endPoint y: 306, distance: 265.9
click at [0, 0] on slot at bounding box center [0, 0] width 0 height 0
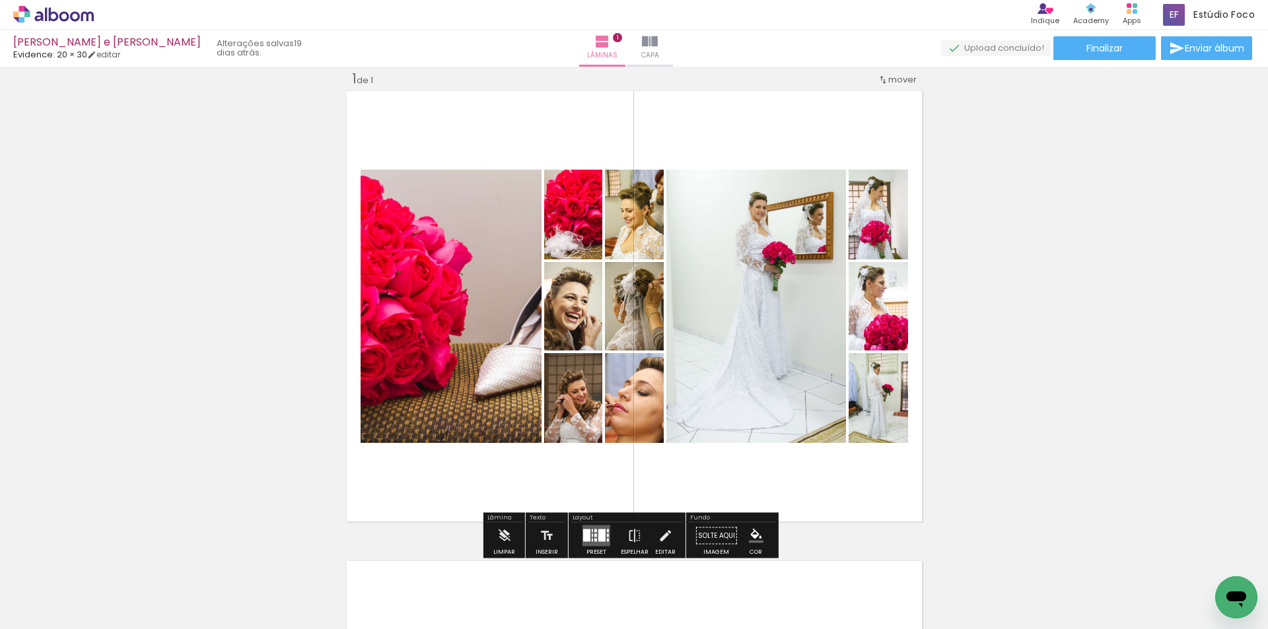
click at [516, 145] on quentale-layouter at bounding box center [634, 306] width 582 height 437
click at [663, 534] on iron-icon at bounding box center [665, 536] width 15 height 26
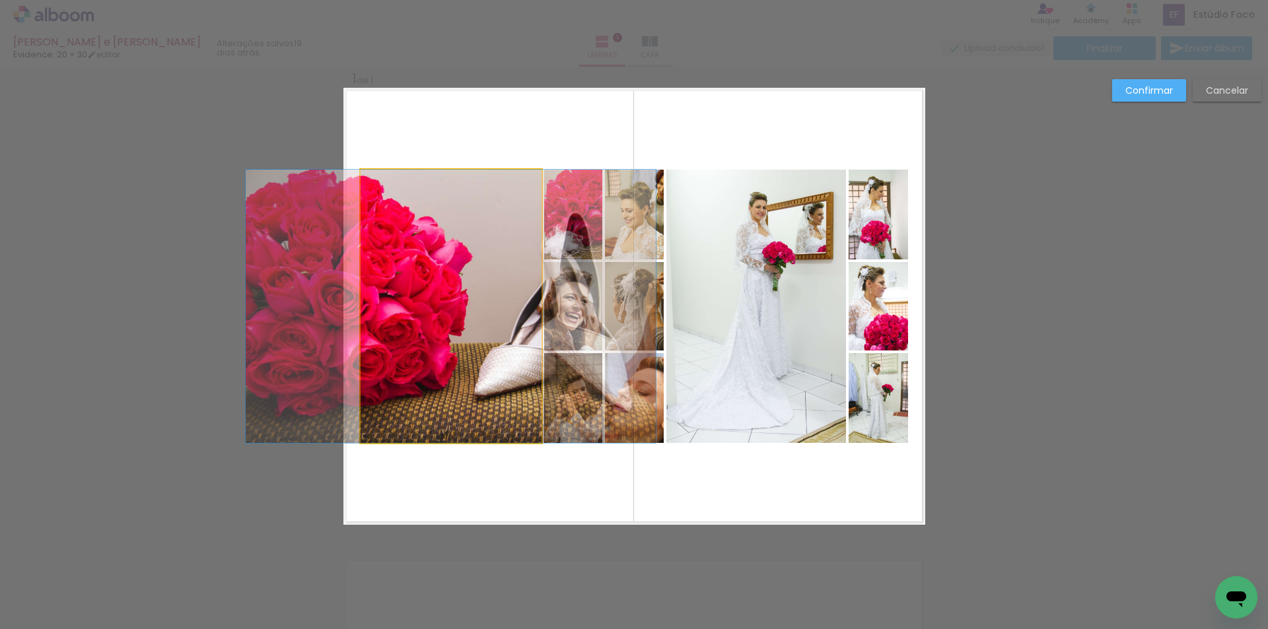
click at [495, 234] on quentale-photo at bounding box center [451, 306] width 181 height 273
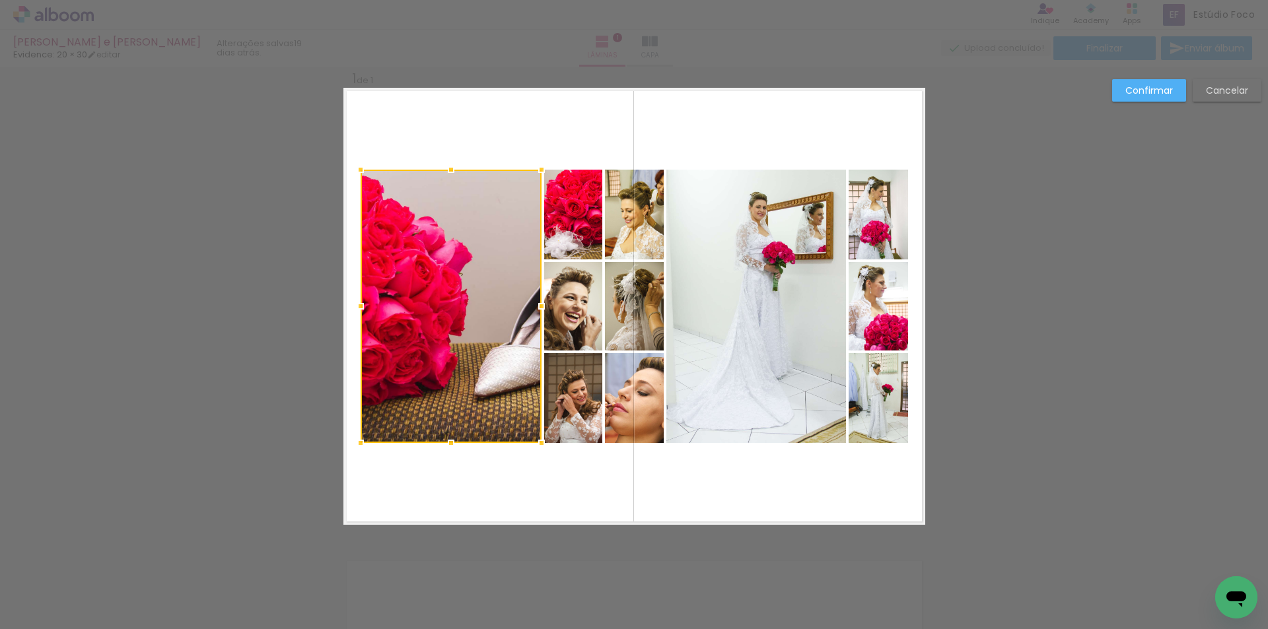
click at [589, 226] on quentale-photo at bounding box center [573, 215] width 58 height 90
click at [624, 226] on quentale-photo at bounding box center [634, 215] width 59 height 90
click at [620, 331] on div at bounding box center [512, 306] width 303 height 273
click at [588, 323] on div at bounding box center [512, 306] width 303 height 273
click at [568, 407] on div at bounding box center [512, 306] width 303 height 273
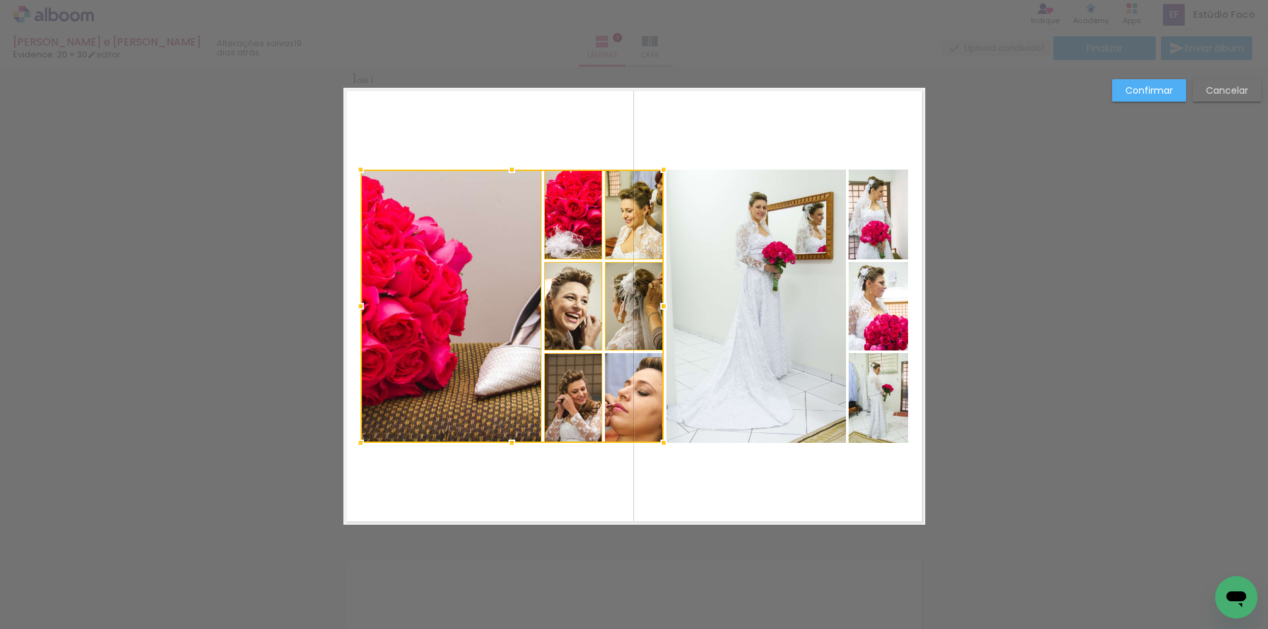
click at [613, 420] on div at bounding box center [512, 306] width 303 height 273
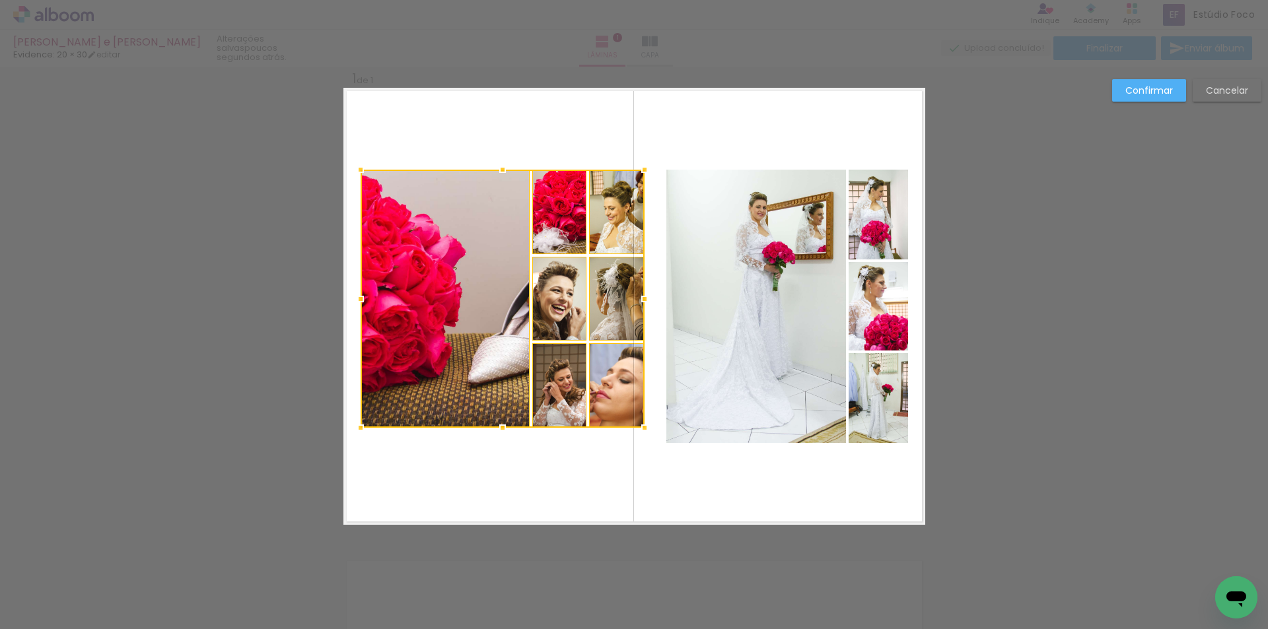
drag, startPoint x: 656, startPoint y: 441, endPoint x: 637, endPoint y: 426, distance: 24.4
click at [637, 426] on div at bounding box center [644, 428] width 26 height 26
click at [487, 283] on div at bounding box center [503, 299] width 284 height 258
click at [541, 216] on quentale-photo at bounding box center [559, 212] width 54 height 85
click at [594, 225] on quentale-photo at bounding box center [617, 212] width 55 height 85
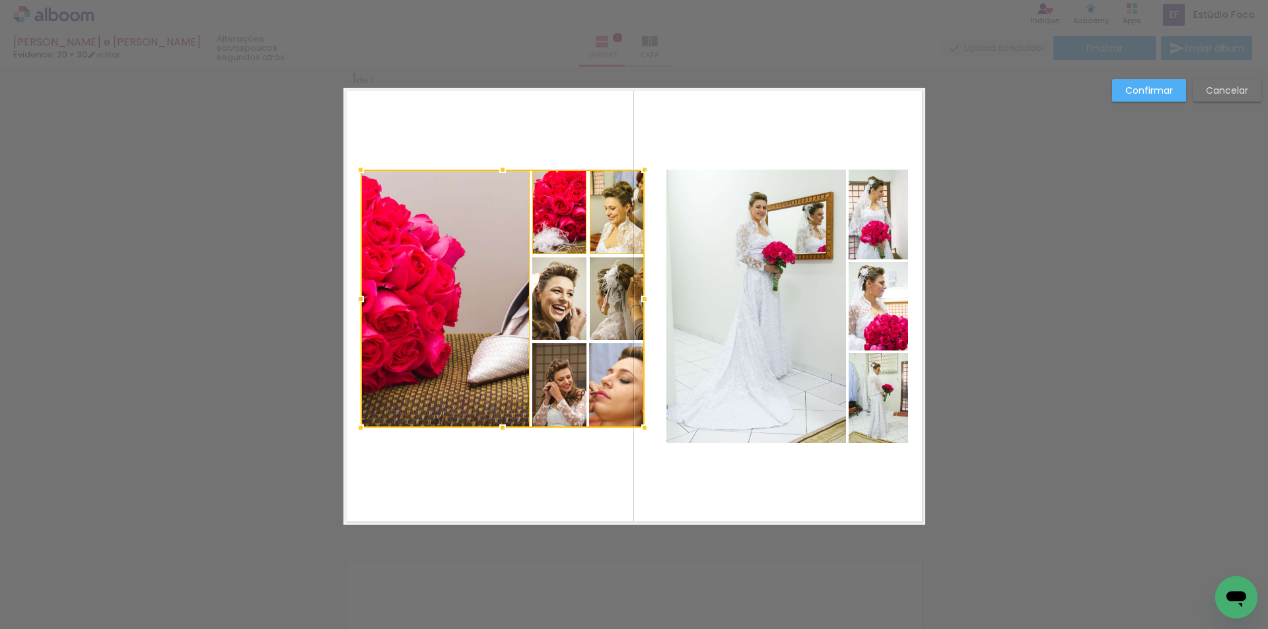
click at [615, 320] on div at bounding box center [503, 299] width 284 height 258
click at [563, 302] on div at bounding box center [503, 299] width 284 height 258
click at [559, 378] on div at bounding box center [503, 299] width 284 height 258
click at [607, 387] on div at bounding box center [503, 299] width 284 height 258
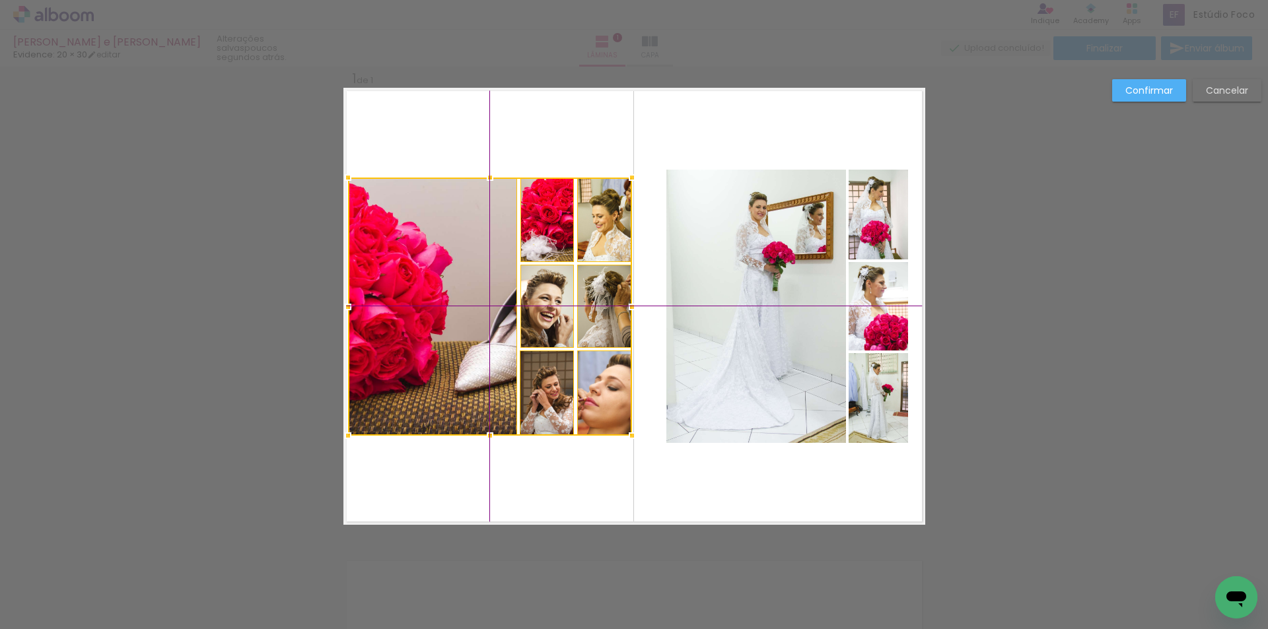
drag, startPoint x: 559, startPoint y: 329, endPoint x: 543, endPoint y: 341, distance: 19.4
click at [543, 341] on div at bounding box center [490, 307] width 284 height 258
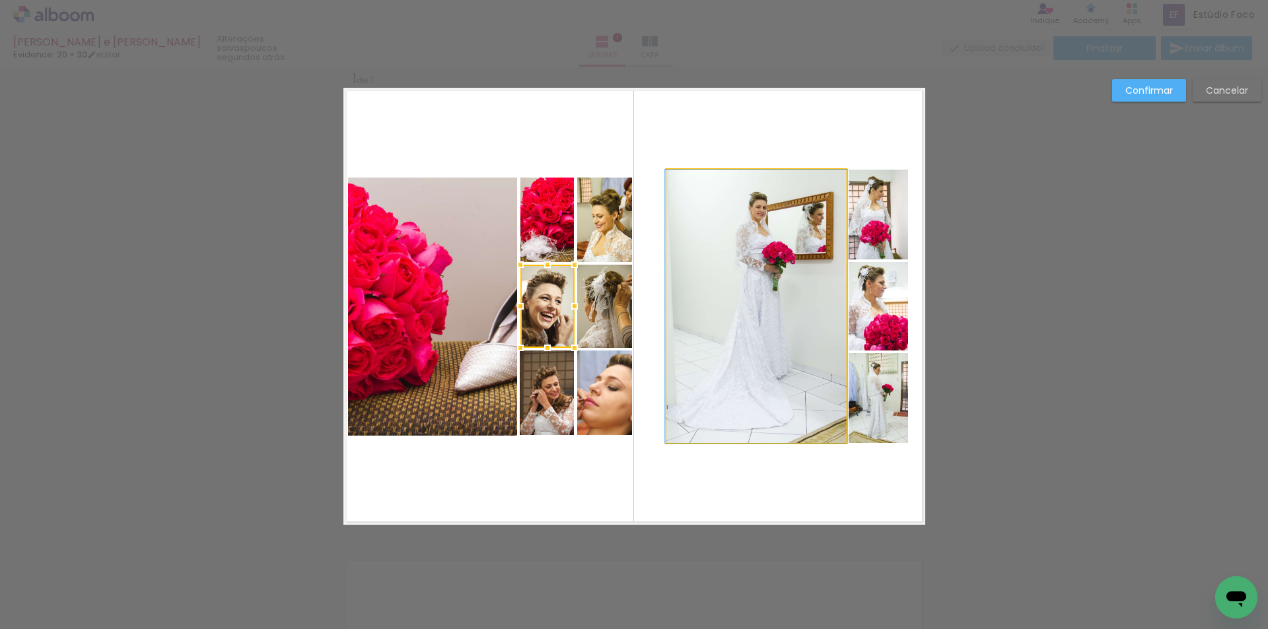
click at [723, 227] on quentale-photo at bounding box center [756, 306] width 180 height 273
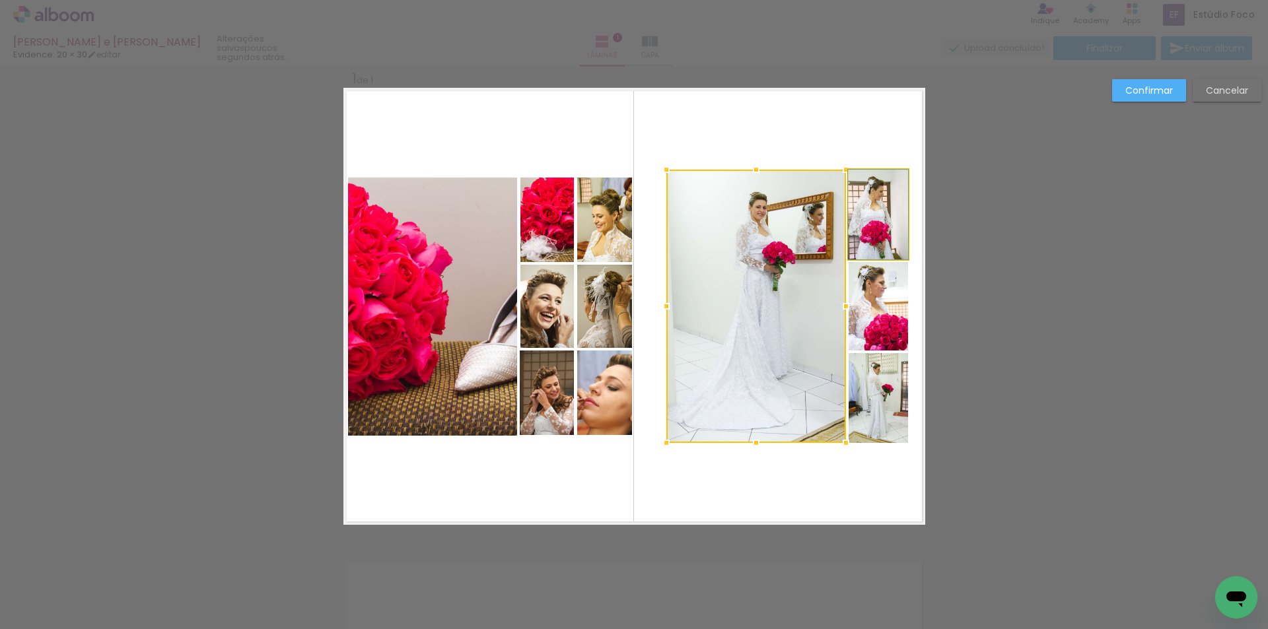
click at [874, 207] on quentale-photo at bounding box center [877, 215] width 59 height 90
click at [867, 308] on div at bounding box center [787, 306] width 242 height 273
drag, startPoint x: 864, startPoint y: 374, endPoint x: 858, endPoint y: 376, distance: 6.7
click at [864, 374] on div at bounding box center [787, 306] width 242 height 273
click at [769, 382] on div at bounding box center [787, 306] width 242 height 273
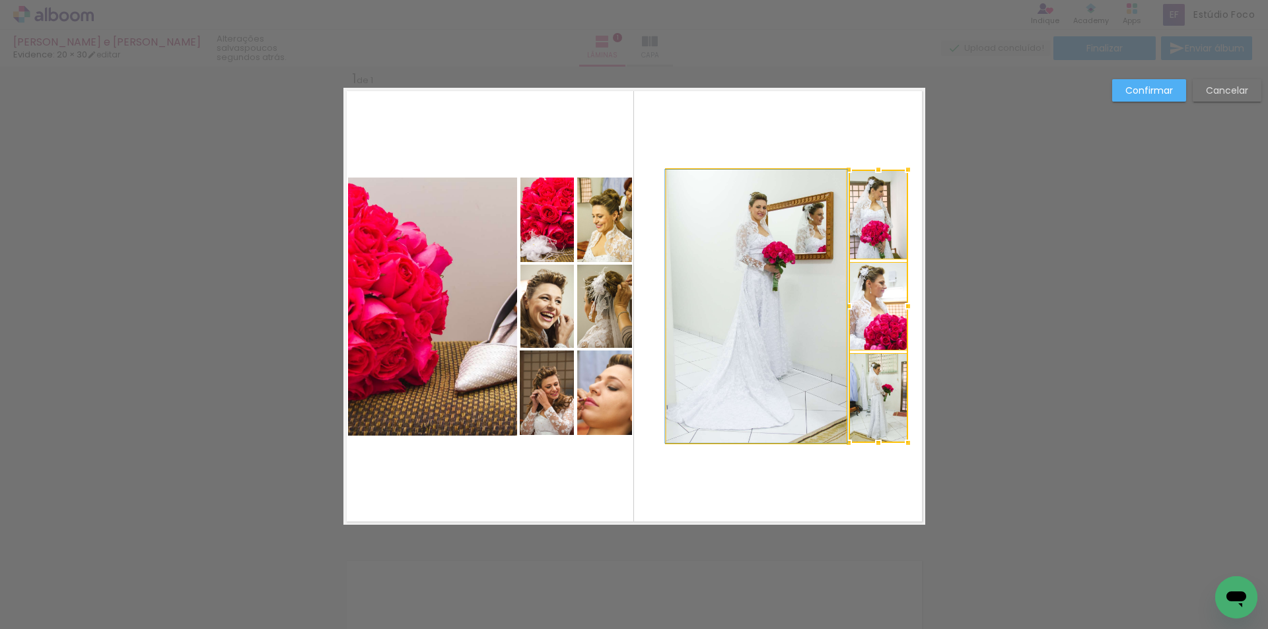
click at [776, 341] on quentale-photo at bounding box center [756, 306] width 180 height 273
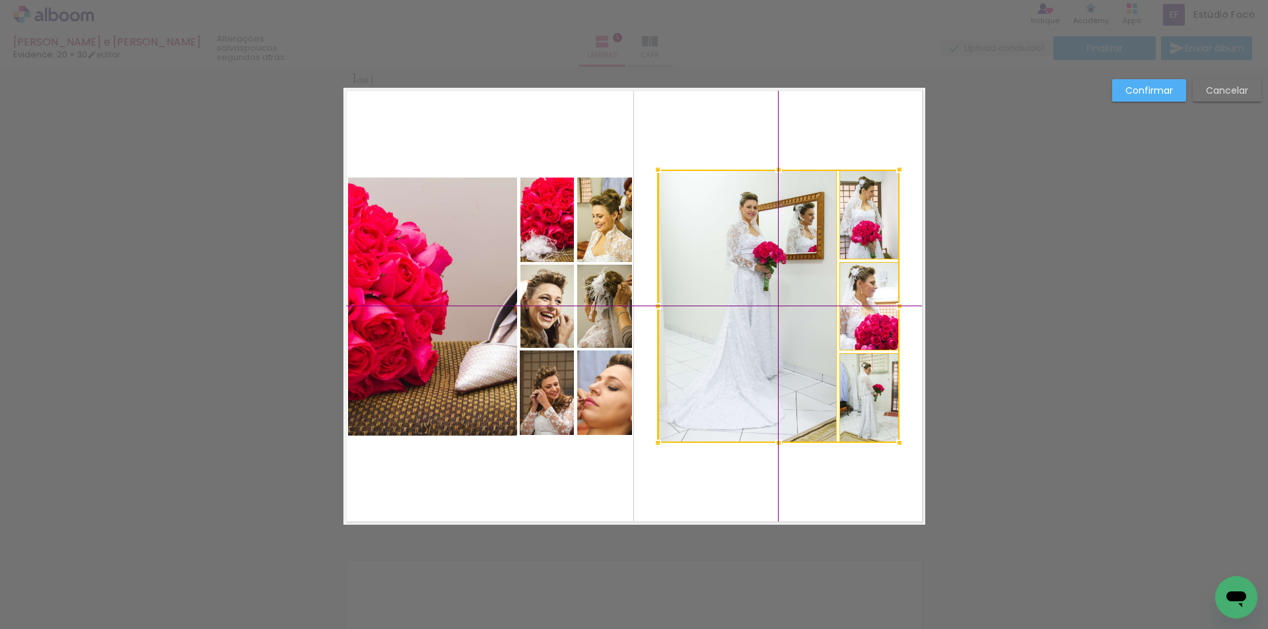
drag, startPoint x: 795, startPoint y: 332, endPoint x: 780, endPoint y: 334, distance: 15.3
click at [780, 334] on div at bounding box center [779, 306] width 242 height 273
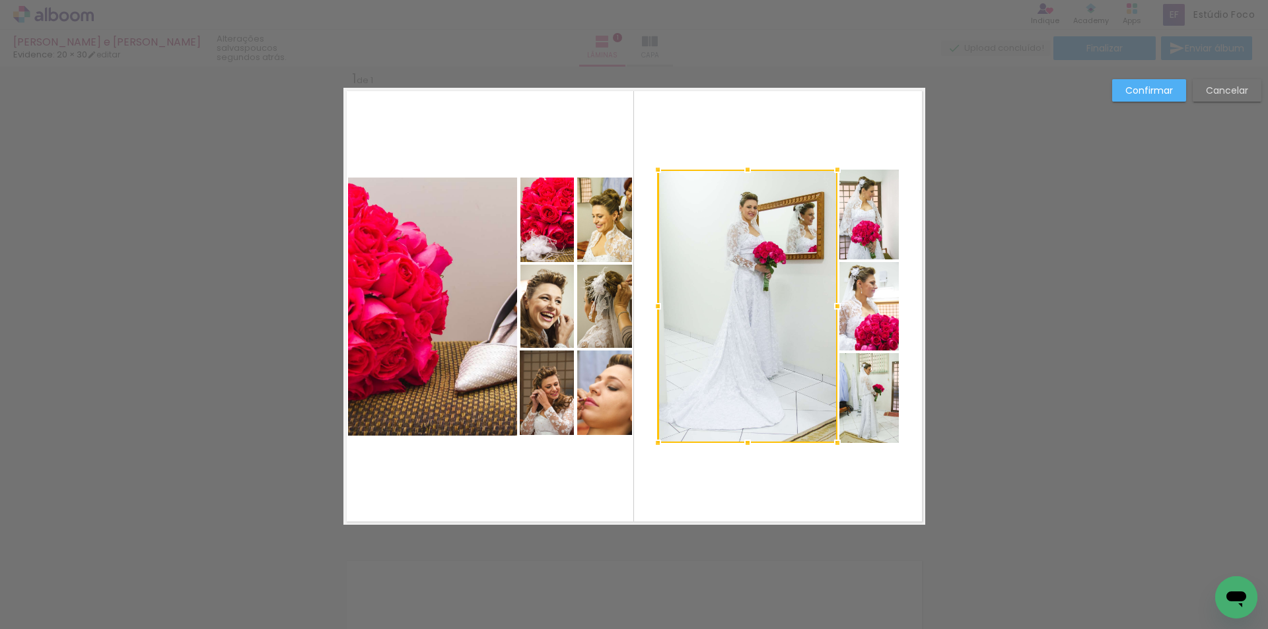
click at [774, 223] on div at bounding box center [748, 306] width 180 height 273
click at [854, 221] on quentale-photo at bounding box center [868, 215] width 59 height 90
click at [856, 298] on div at bounding box center [779, 306] width 242 height 273
click at [854, 394] on div at bounding box center [779, 306] width 242 height 273
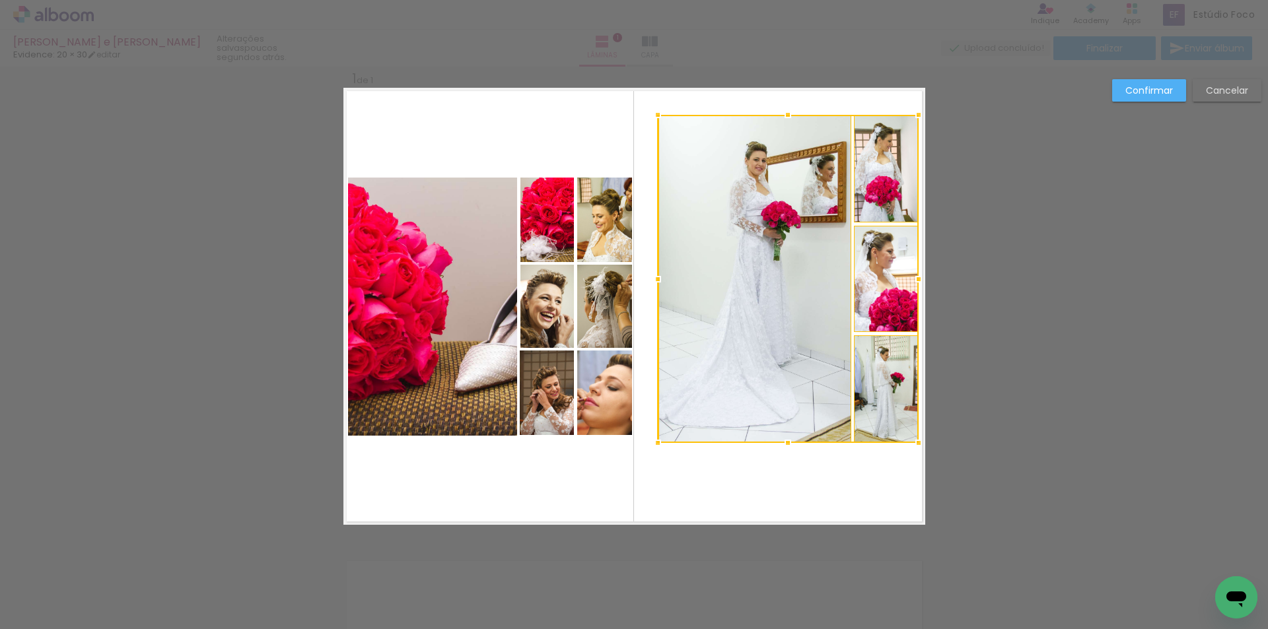
drag, startPoint x: 894, startPoint y: 172, endPoint x: 921, endPoint y: 115, distance: 62.9
click at [921, 115] on div at bounding box center [918, 115] width 26 height 26
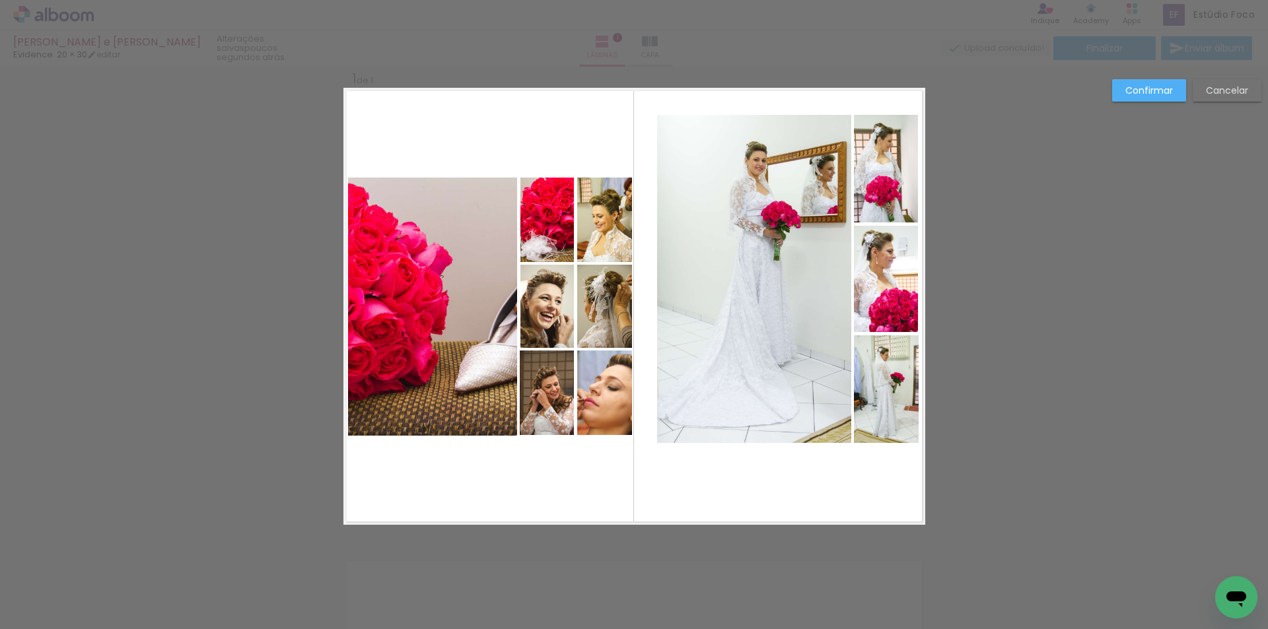
click at [775, 243] on quentale-photo at bounding box center [754, 279] width 194 height 328
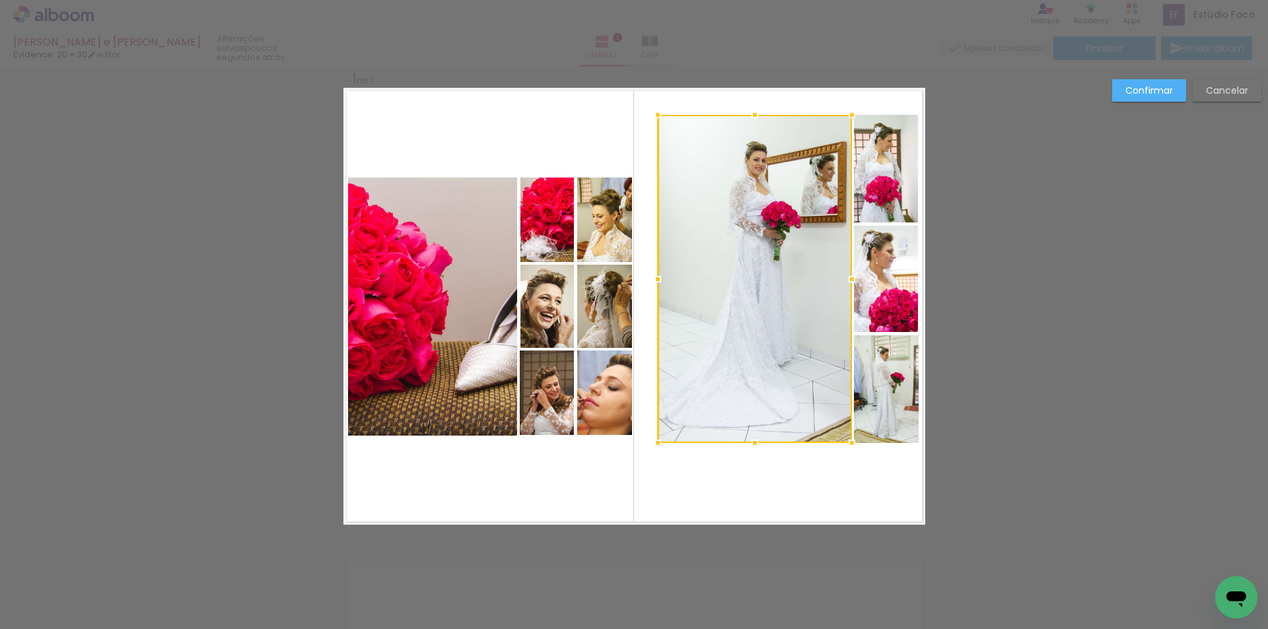
click at [874, 190] on quentale-photo at bounding box center [886, 169] width 64 height 108
drag, startPoint x: 874, startPoint y: 273, endPoint x: 876, endPoint y: 282, distance: 9.3
click at [875, 273] on div at bounding box center [788, 279] width 261 height 328
click at [885, 374] on div at bounding box center [788, 279] width 261 height 328
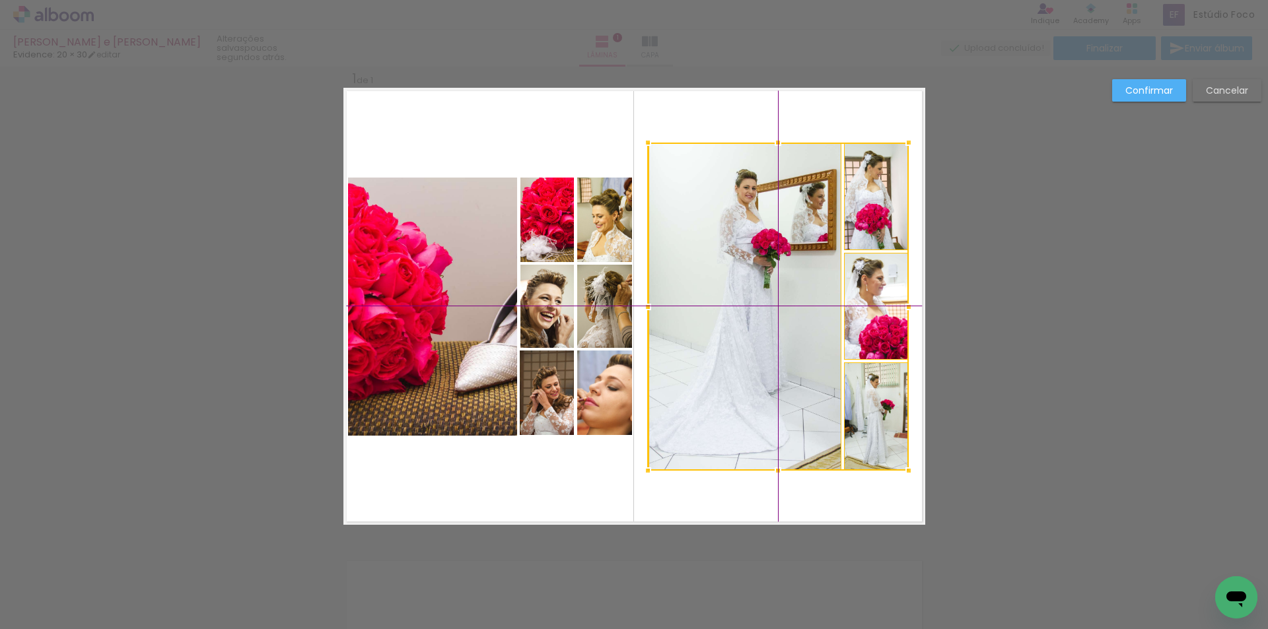
drag, startPoint x: 792, startPoint y: 359, endPoint x: 784, endPoint y: 385, distance: 27.6
click at [784, 385] on div at bounding box center [778, 307] width 261 height 328
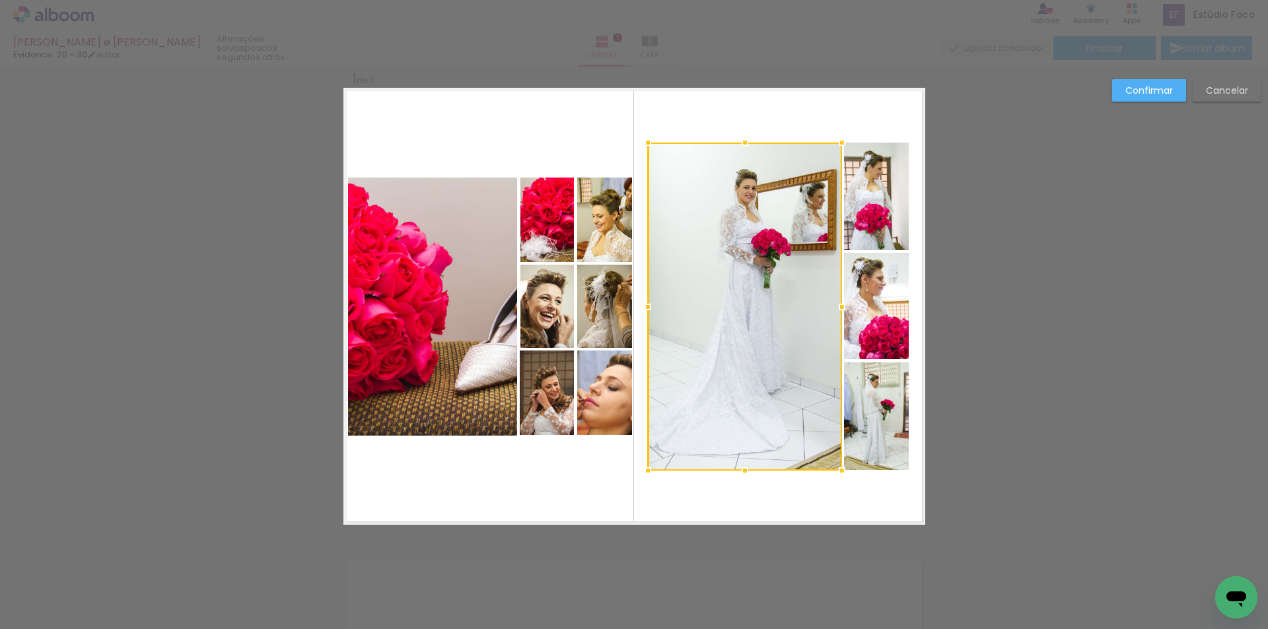
click at [0, 0] on slot "Confirmar" at bounding box center [0, 0] width 0 height 0
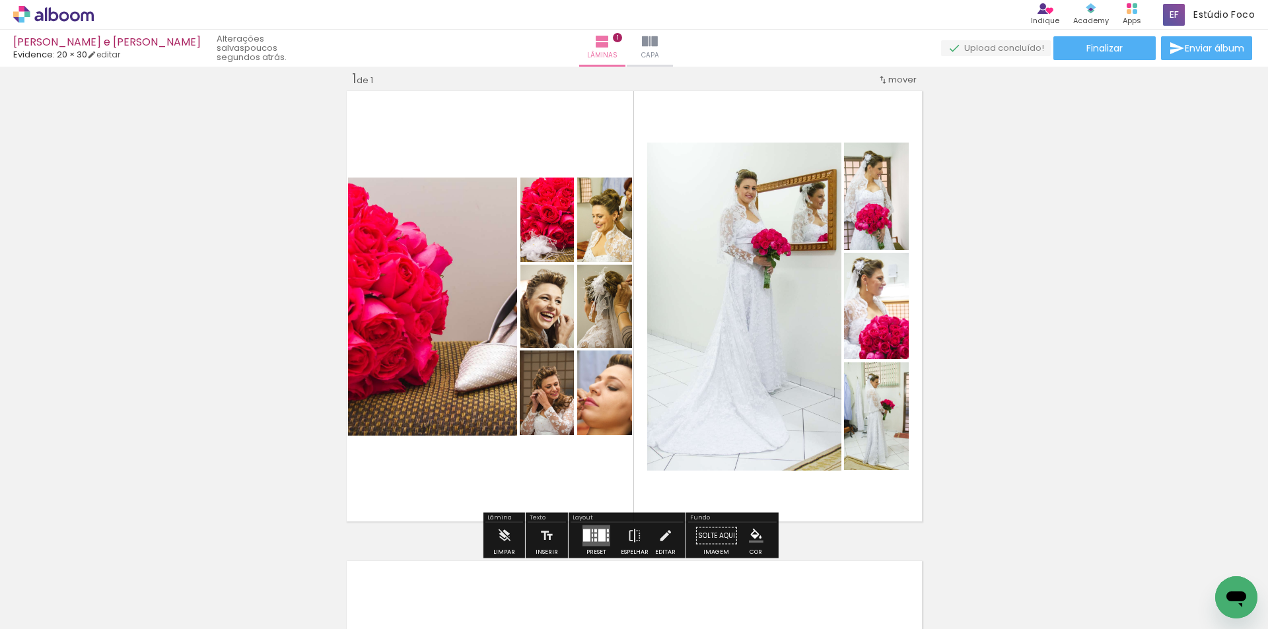
click at [478, 276] on quentale-photo at bounding box center [432, 307] width 169 height 258
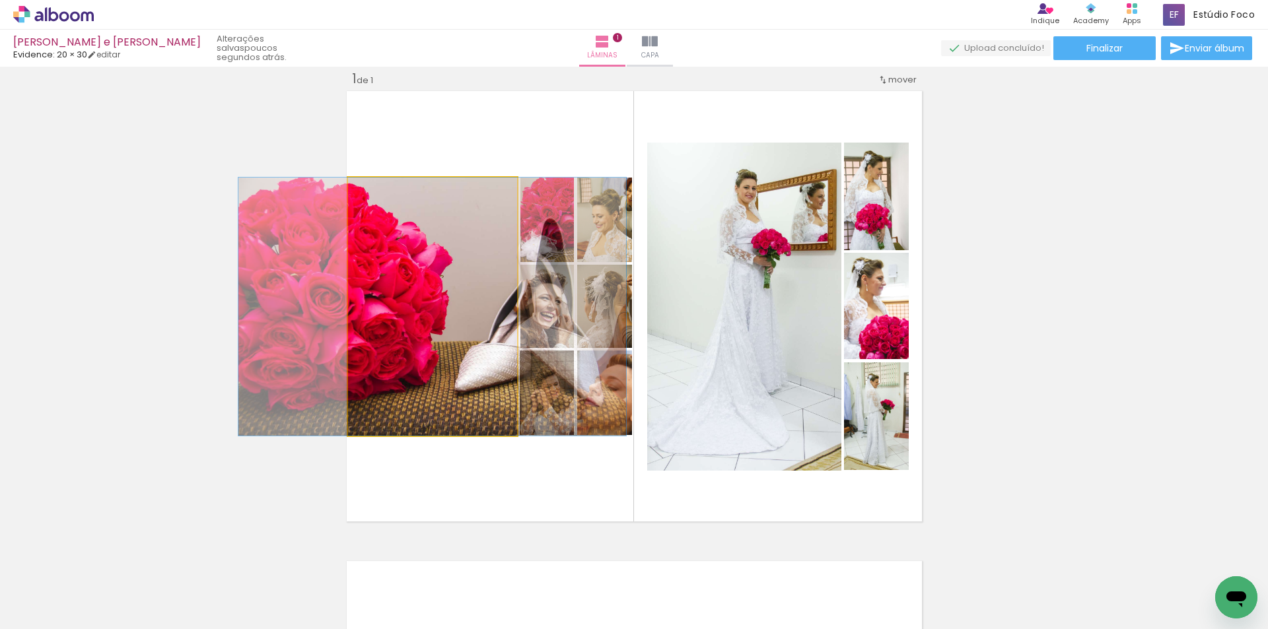
click at [478, 276] on quentale-photo at bounding box center [432, 307] width 169 height 258
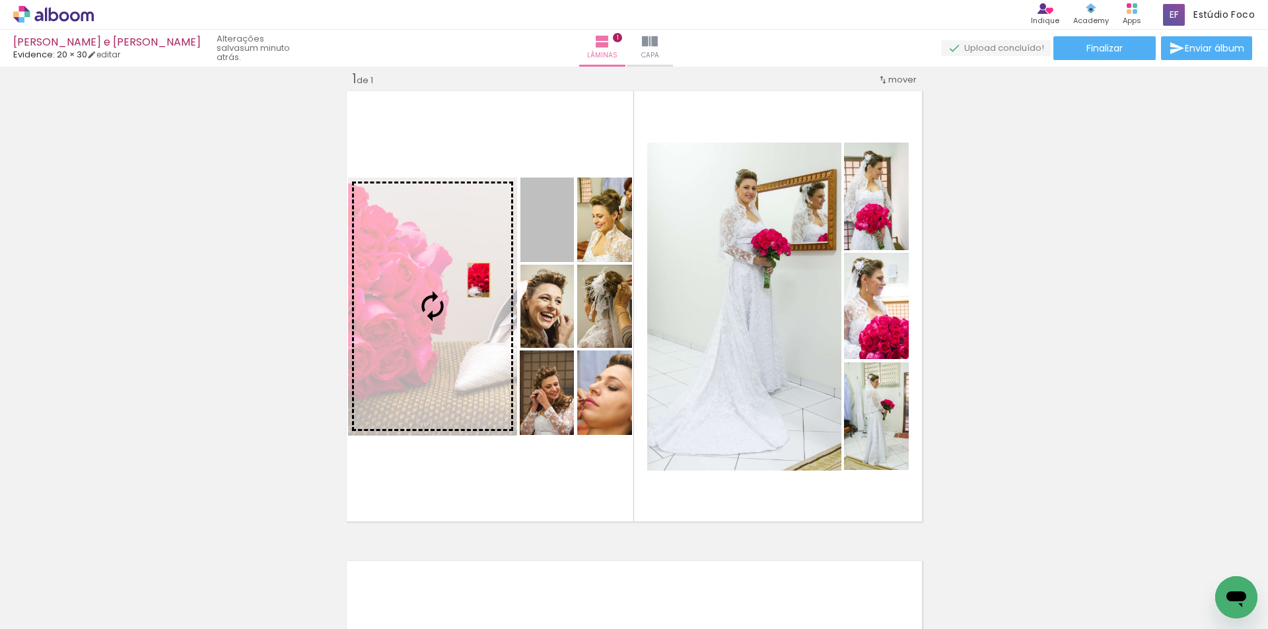
drag, startPoint x: 549, startPoint y: 240, endPoint x: 464, endPoint y: 287, distance: 97.8
click at [0, 0] on slot at bounding box center [0, 0] width 0 height 0
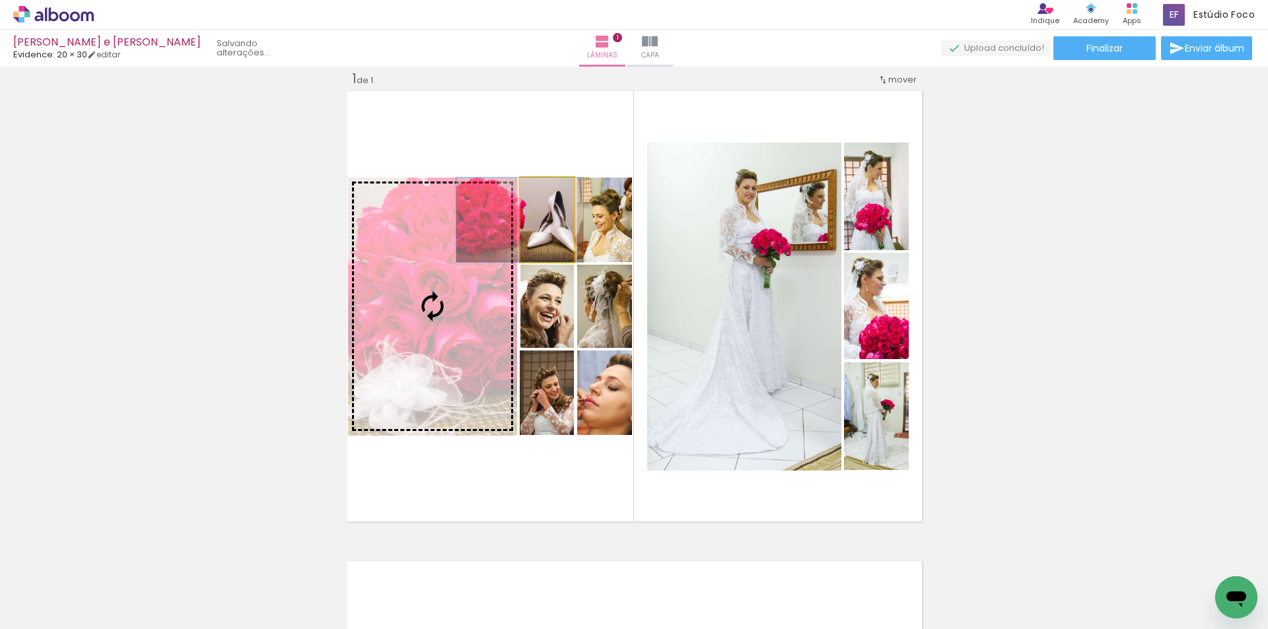
drag, startPoint x: 539, startPoint y: 243, endPoint x: 512, endPoint y: 240, distance: 27.9
click at [0, 0] on slot at bounding box center [0, 0] width 0 height 0
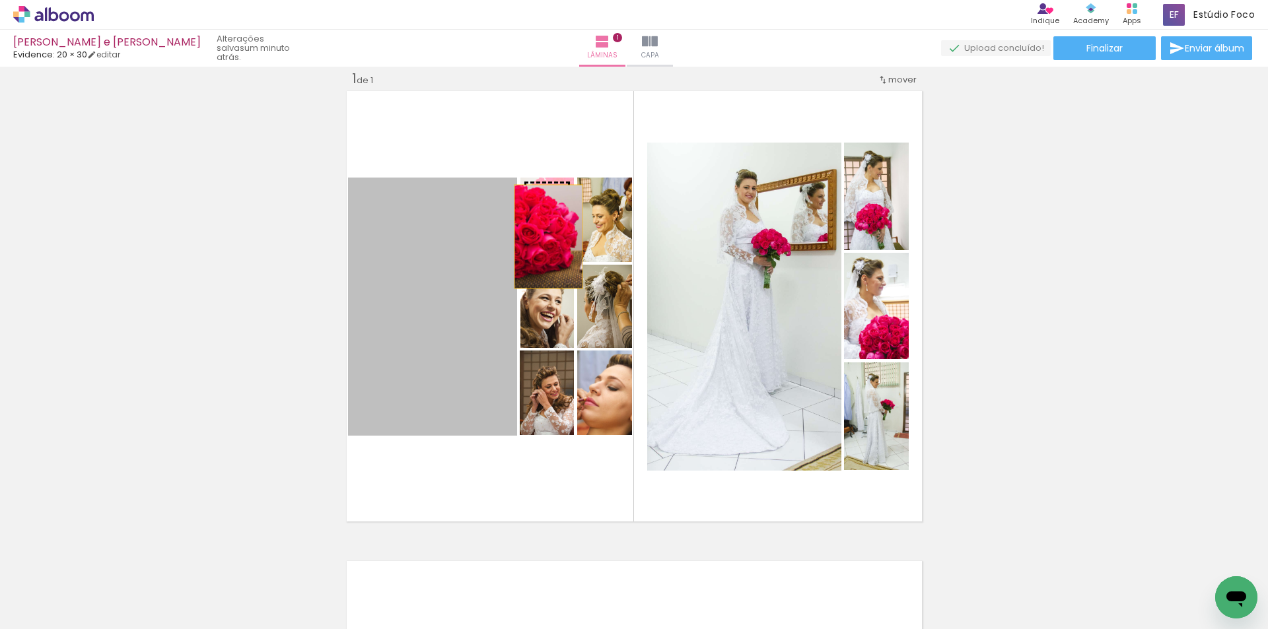
drag, startPoint x: 457, startPoint y: 300, endPoint x: 543, endPoint y: 234, distance: 108.4
click at [0, 0] on slot at bounding box center [0, 0] width 0 height 0
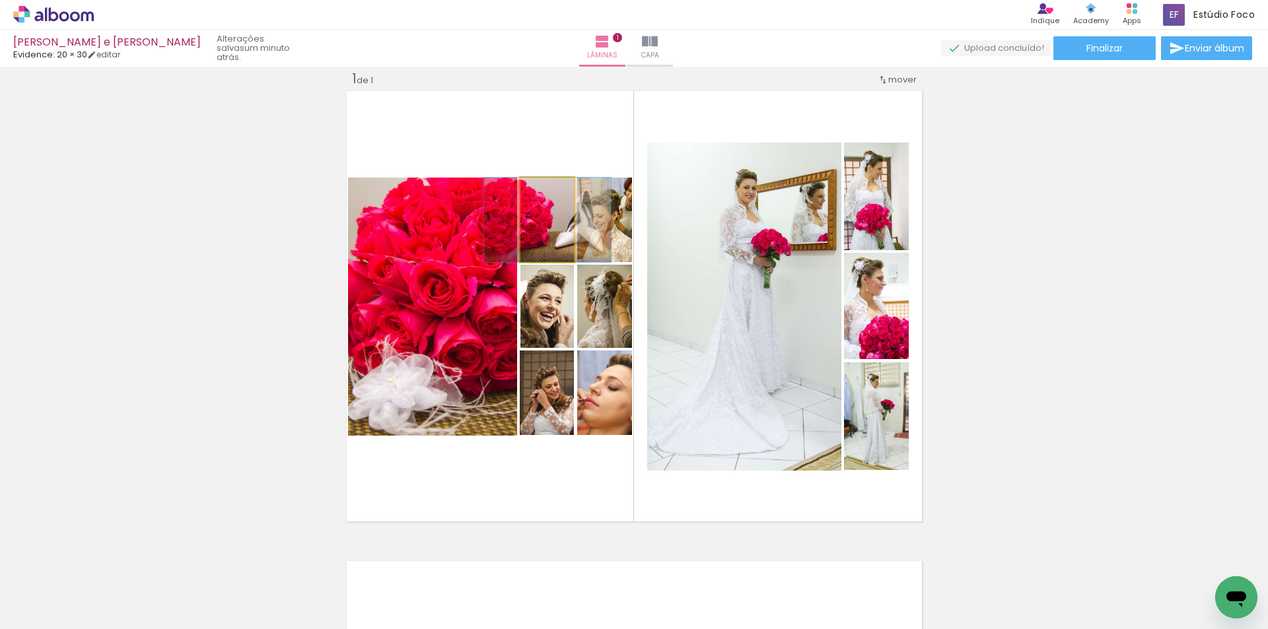
click at [534, 244] on quentale-photo at bounding box center [547, 220] width 54 height 85
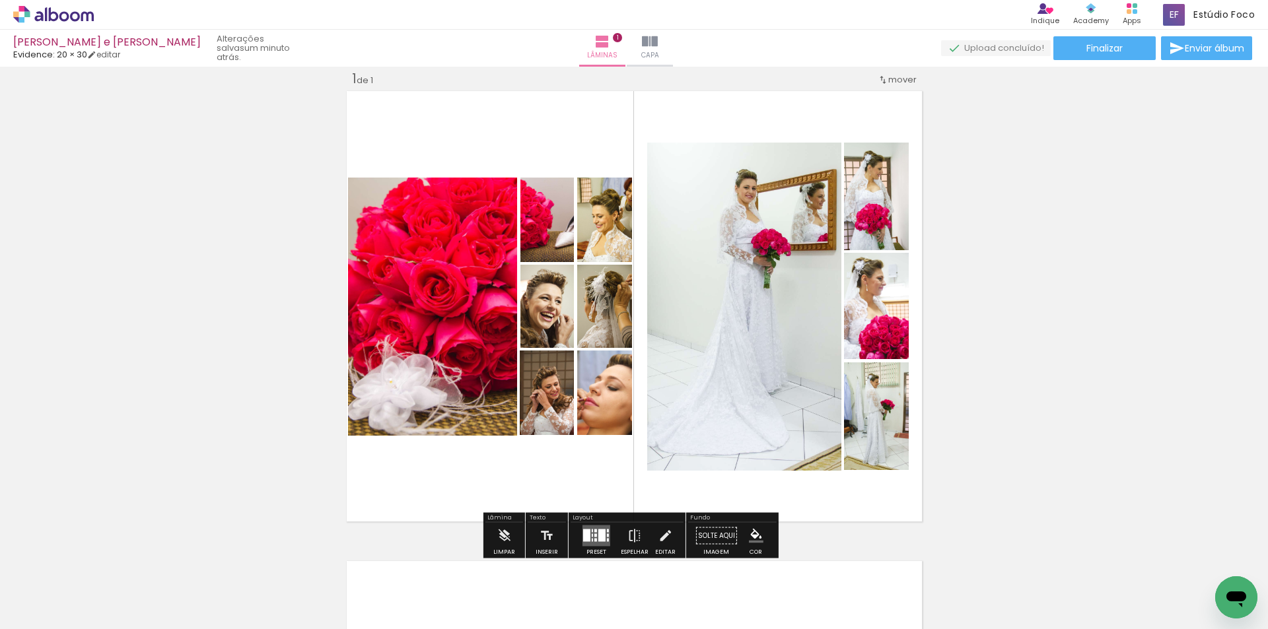
click at [535, 230] on quentale-photo at bounding box center [547, 220] width 54 height 85
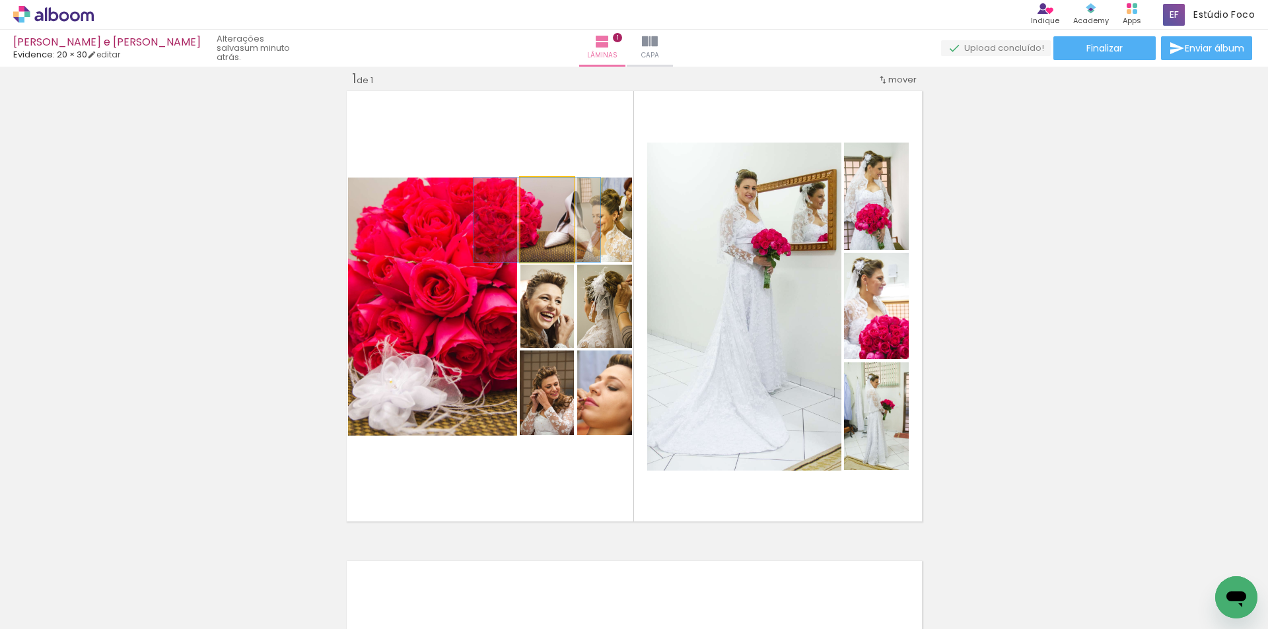
drag, startPoint x: 535, startPoint y: 230, endPoint x: 525, endPoint y: 230, distance: 10.6
drag, startPoint x: 559, startPoint y: 242, endPoint x: 545, endPoint y: 241, distance: 14.5
drag, startPoint x: 559, startPoint y: 241, endPoint x: 550, endPoint y: 241, distance: 8.6
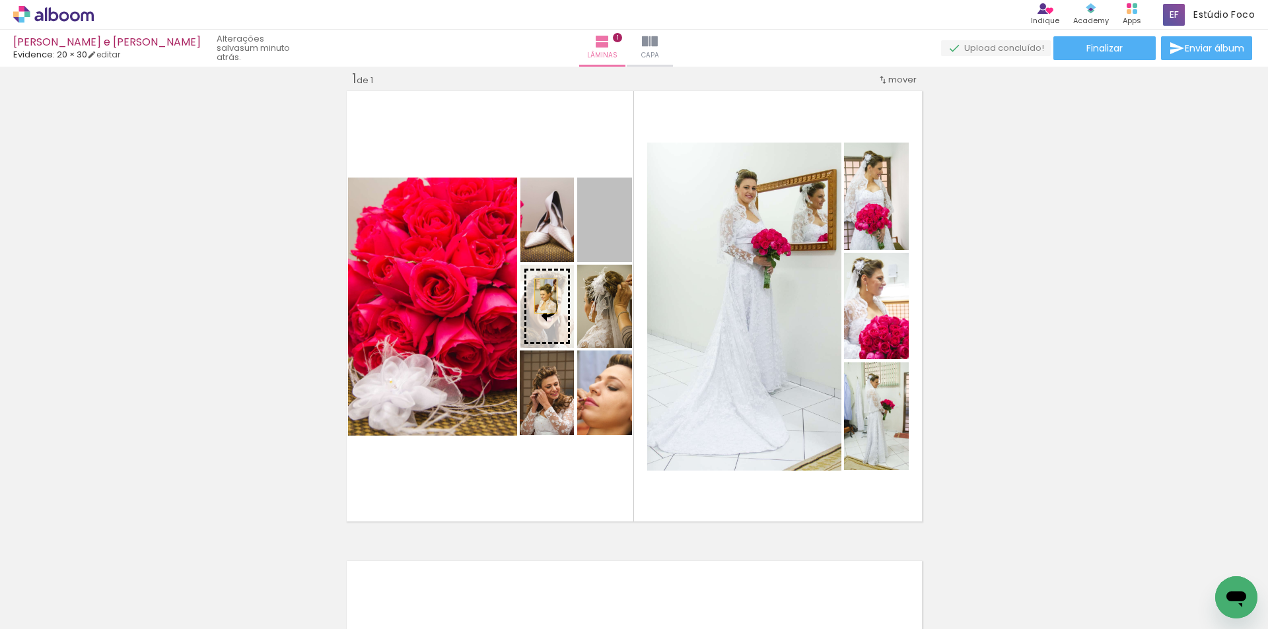
drag, startPoint x: 613, startPoint y: 235, endPoint x: 541, endPoint y: 296, distance: 94.7
click at [0, 0] on slot at bounding box center [0, 0] width 0 height 0
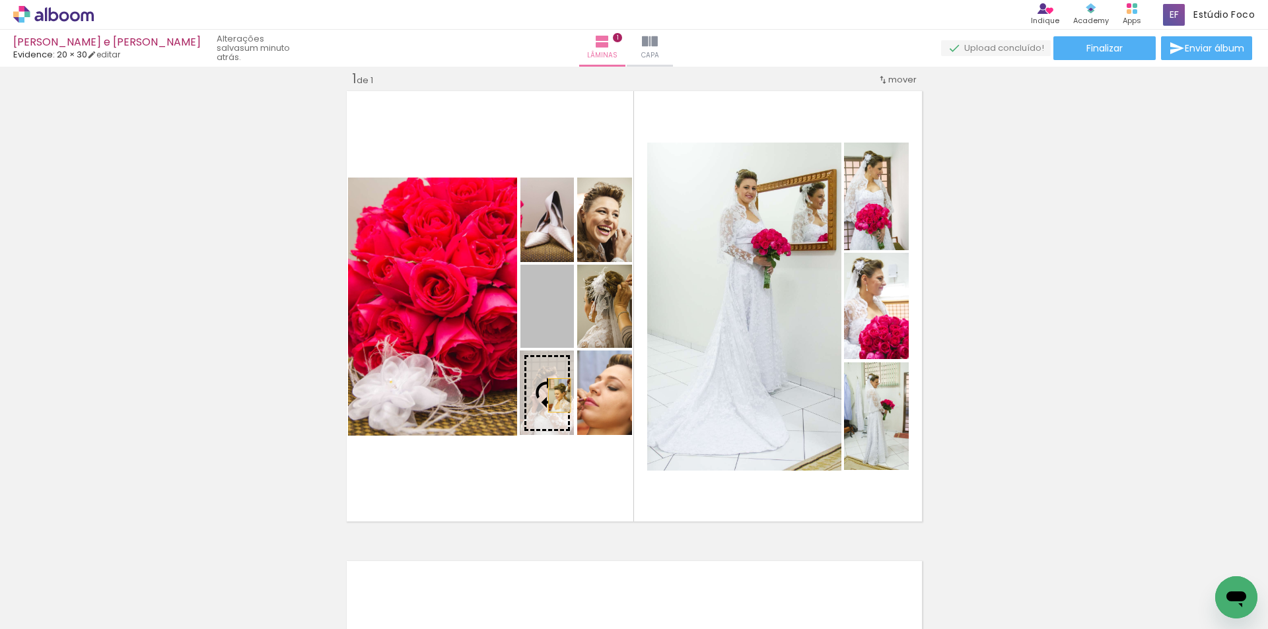
drag, startPoint x: 555, startPoint y: 324, endPoint x: 554, endPoint y: 396, distance: 72.0
click at [0, 0] on slot at bounding box center [0, 0] width 0 height 0
drag, startPoint x: 539, startPoint y: 318, endPoint x: 591, endPoint y: 318, distance: 52.2
click at [0, 0] on slot at bounding box center [0, 0] width 0 height 0
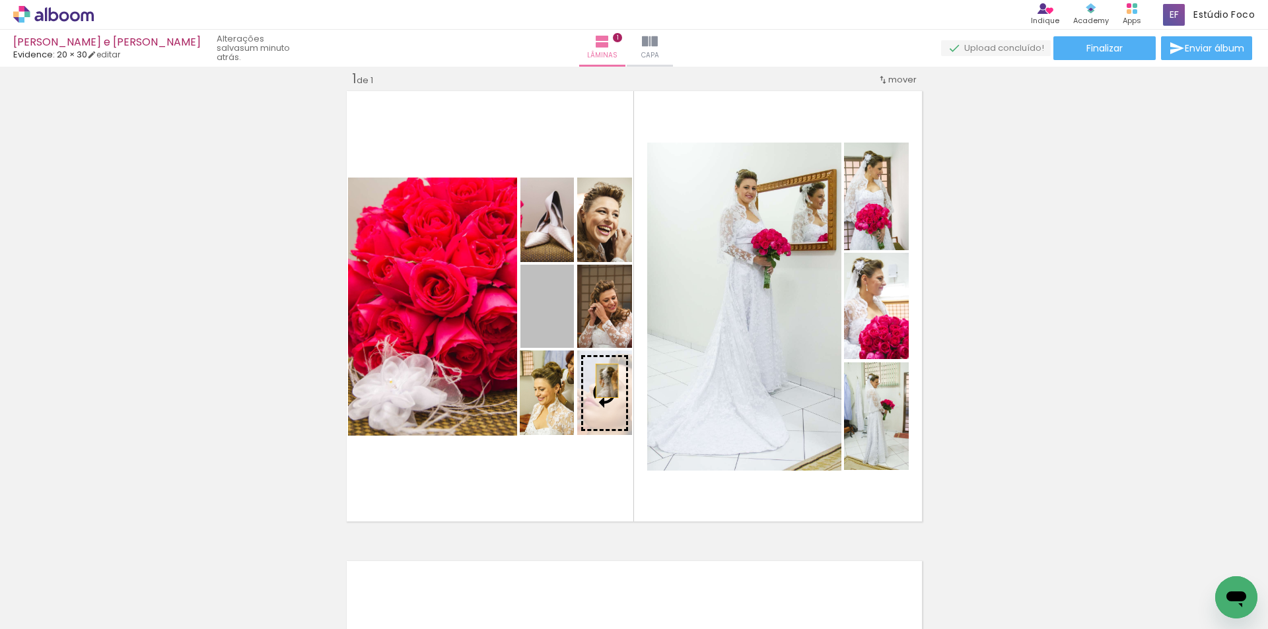
drag, startPoint x: 545, startPoint y: 324, endPoint x: 605, endPoint y: 388, distance: 87.8
click at [0, 0] on slot at bounding box center [0, 0] width 0 height 0
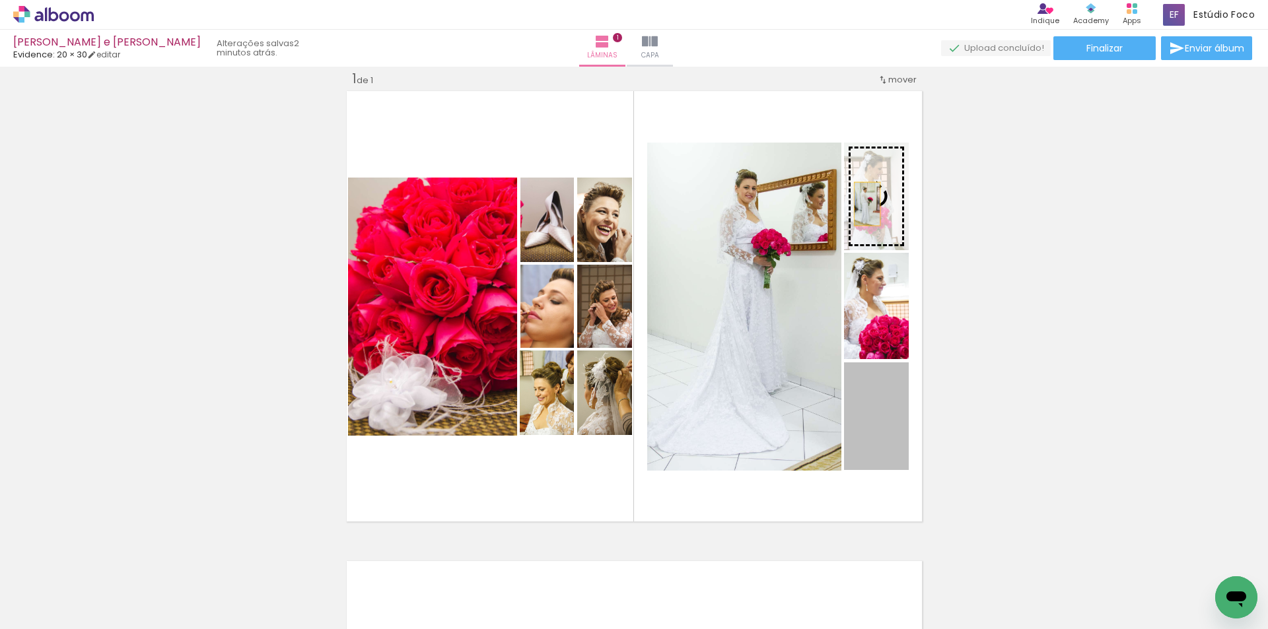
drag, startPoint x: 854, startPoint y: 421, endPoint x: 862, endPoint y: 204, distance: 217.4
click at [0, 0] on slot at bounding box center [0, 0] width 0 height 0
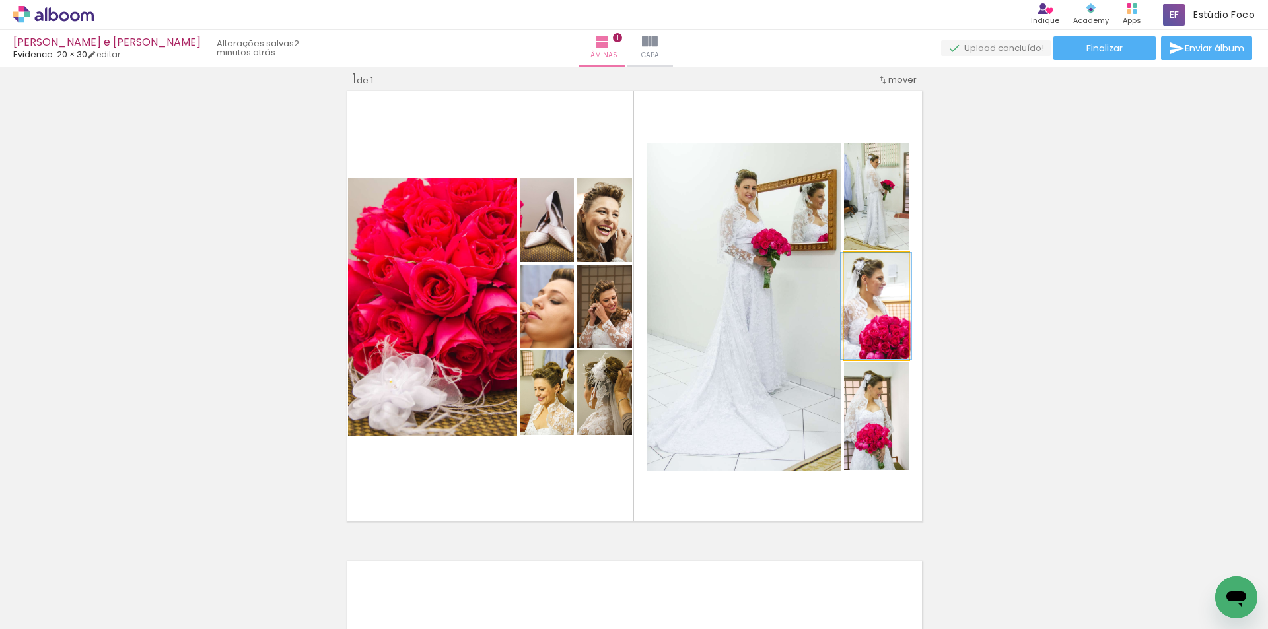
click at [876, 316] on quentale-photo at bounding box center [876, 306] width 64 height 106
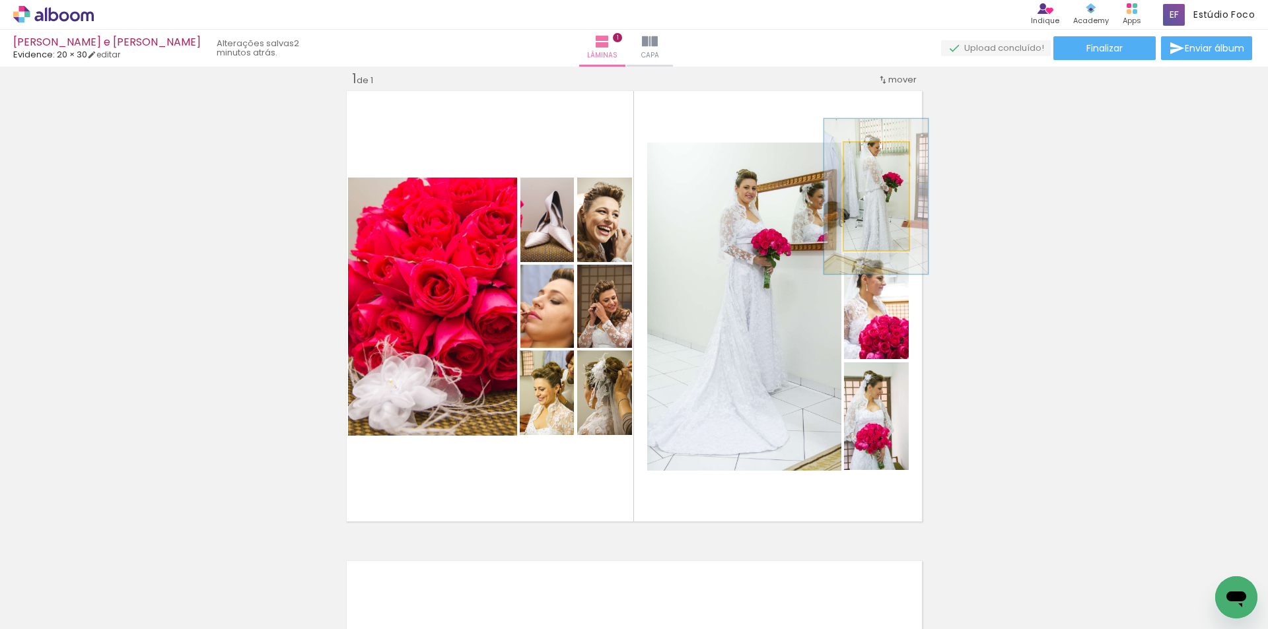
drag, startPoint x: 868, startPoint y: 153, endPoint x: 875, endPoint y: 155, distance: 7.5
type paper-slider "144"
click at [875, 155] on div at bounding box center [877, 157] width 12 height 12
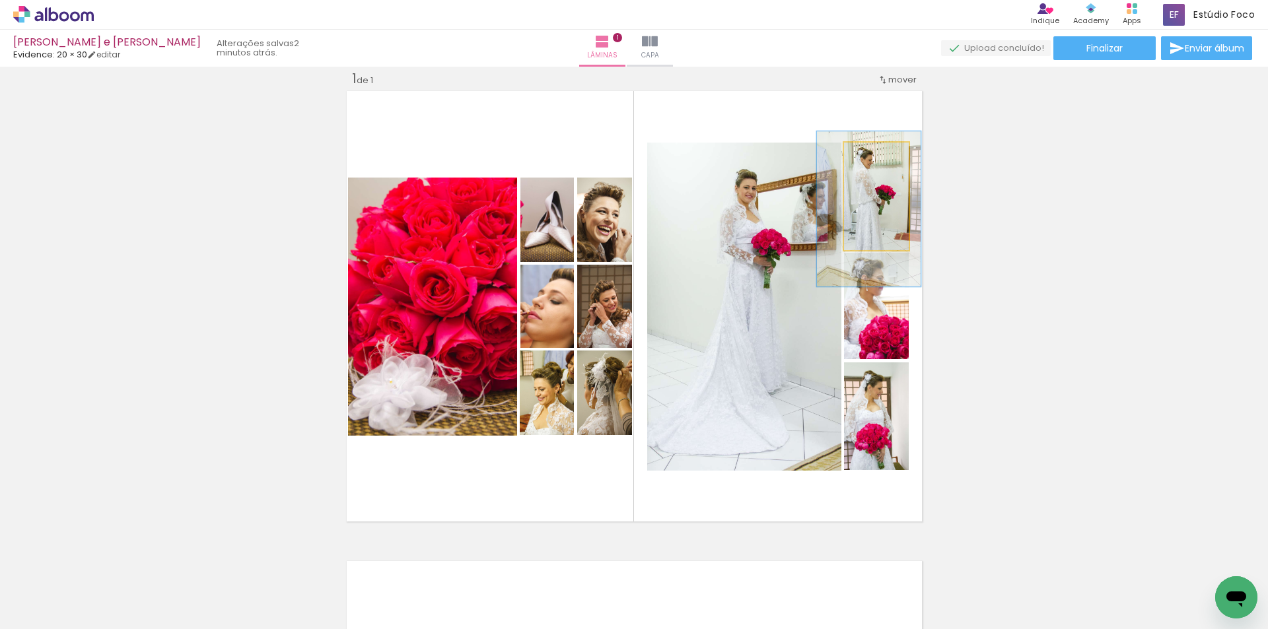
drag, startPoint x: 860, startPoint y: 210, endPoint x: 852, endPoint y: 223, distance: 14.5
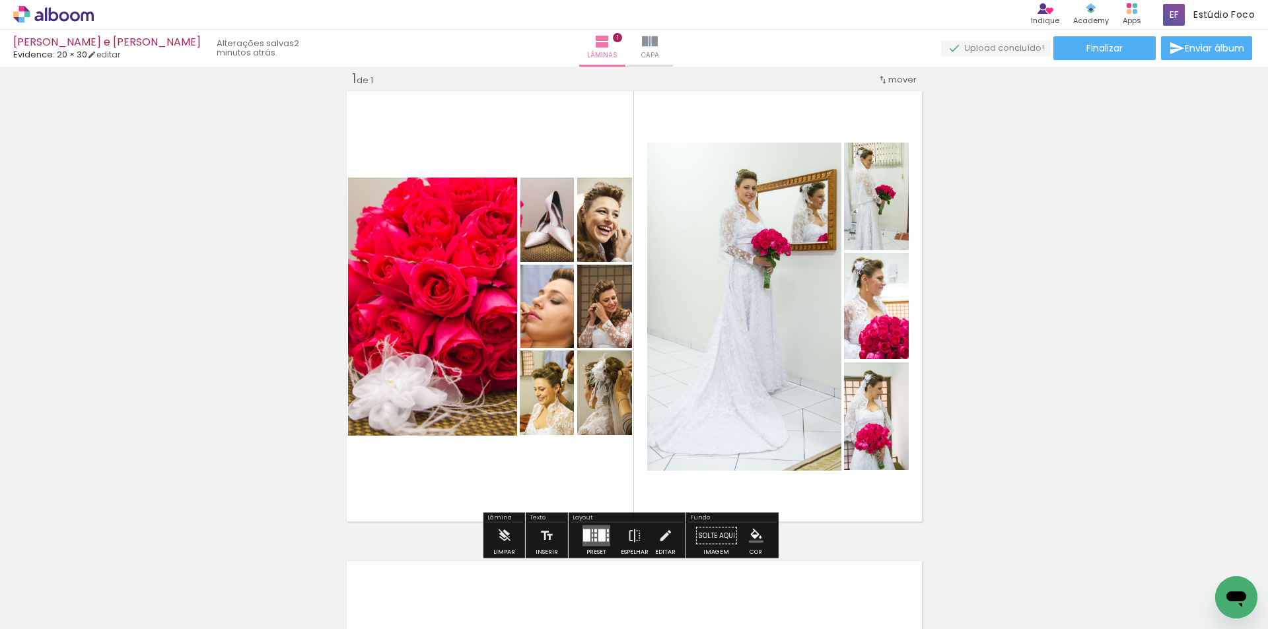
click at [978, 315] on div "Inserir lâmina 1 de 1" at bounding box center [634, 524] width 1268 height 941
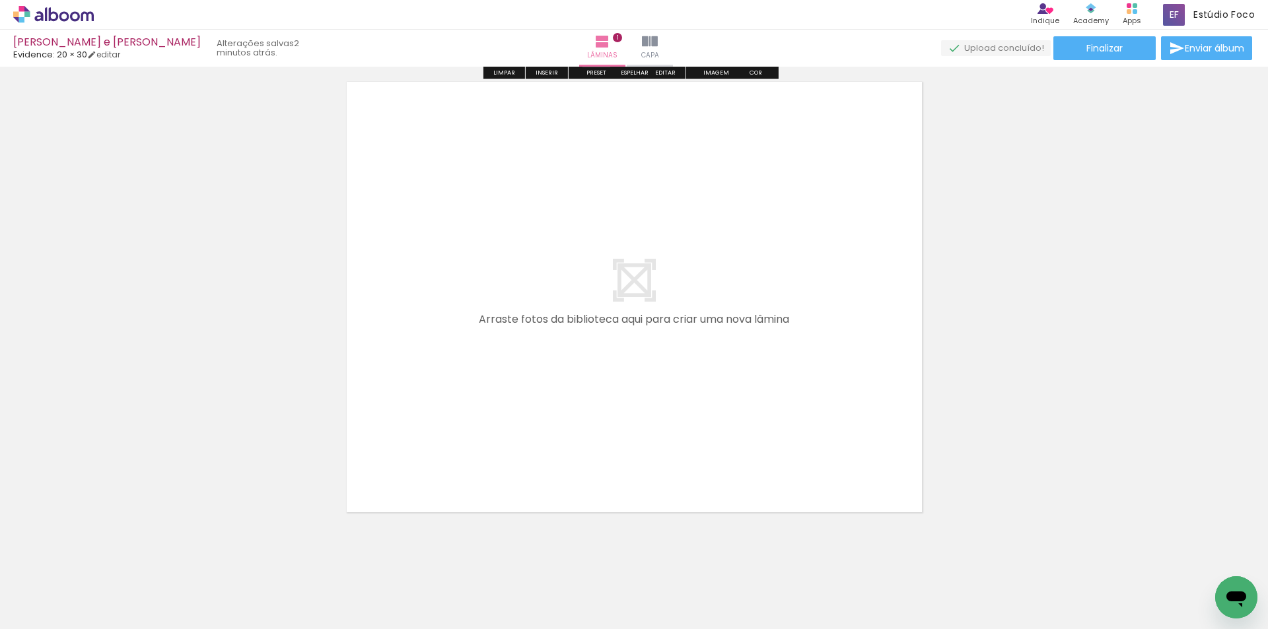
scroll to position [512, 0]
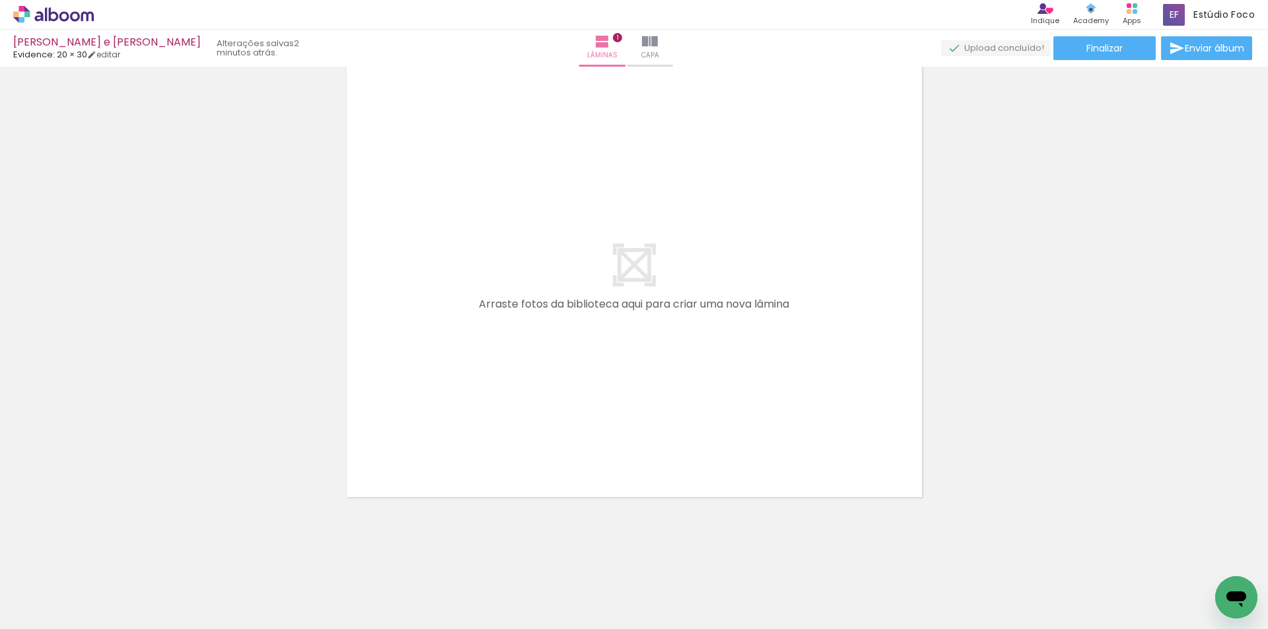
click at [162, 602] on div at bounding box center [131, 585] width 59 height 40
click at [110, 555] on iron-icon at bounding box center [103, 558] width 14 height 14
click at [110, 557] on iron-icon at bounding box center [103, 558] width 14 height 14
click at [110, 560] on iron-icon at bounding box center [103, 558] width 14 height 14
click at [112, 566] on paper-icon-button at bounding box center [103, 558] width 17 height 17
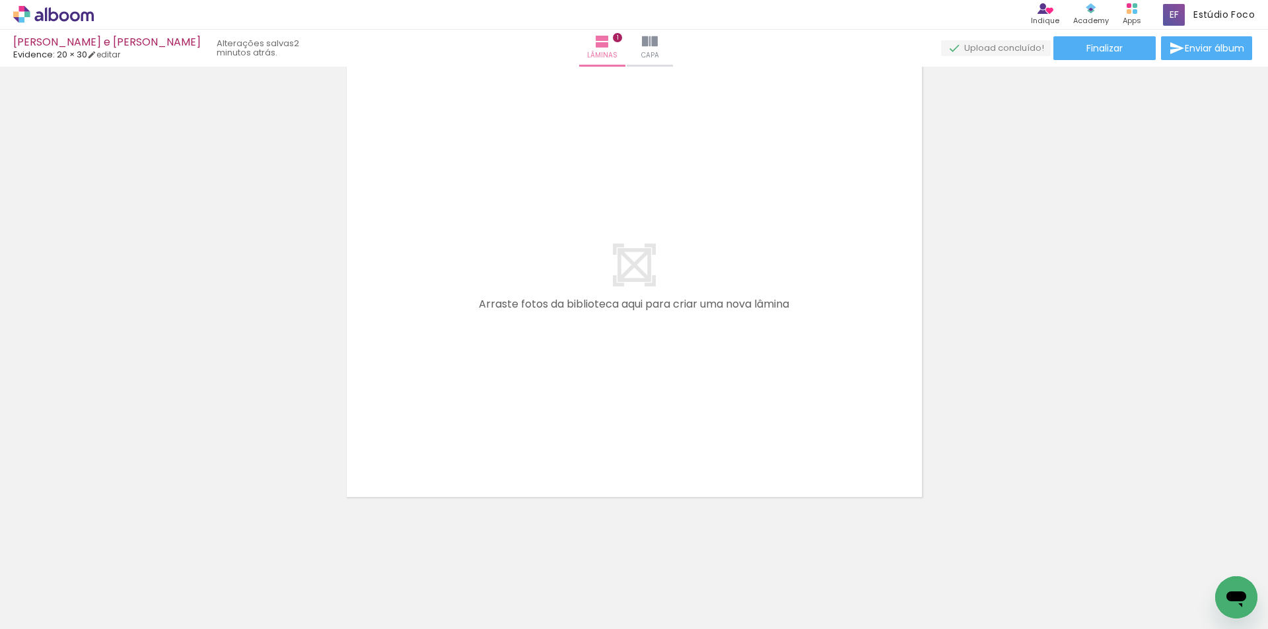
click at [110, 559] on iron-icon at bounding box center [103, 558] width 14 height 14
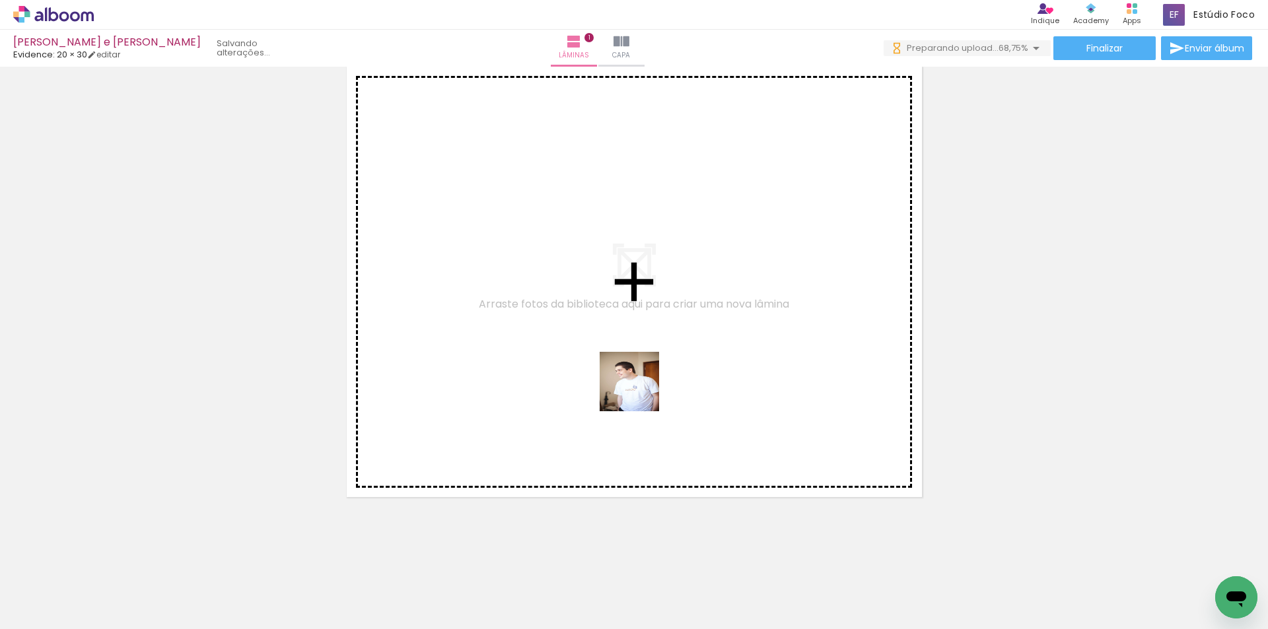
drag, startPoint x: 633, startPoint y: 586, endPoint x: 670, endPoint y: 563, distance: 44.5
click at [639, 378] on quentale-workspace at bounding box center [634, 314] width 1268 height 629
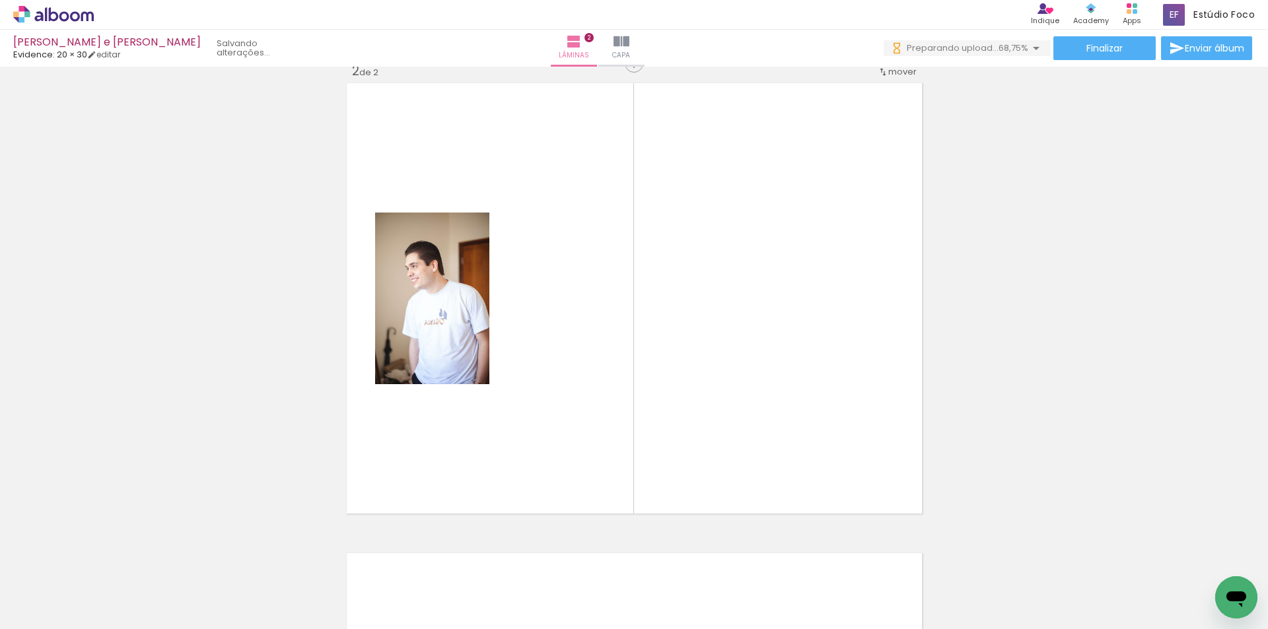
scroll to position [487, 0]
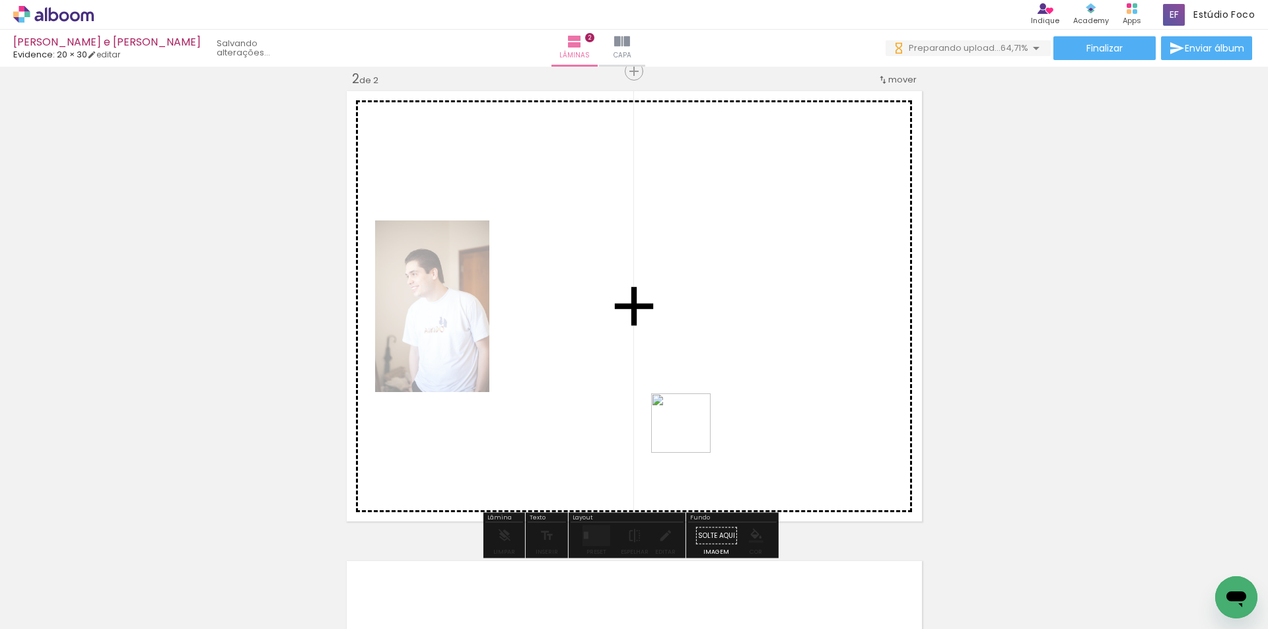
drag, startPoint x: 694, startPoint y: 514, endPoint x: 799, endPoint y: 605, distance: 139.0
click at [687, 366] on quentale-workspace at bounding box center [634, 314] width 1268 height 629
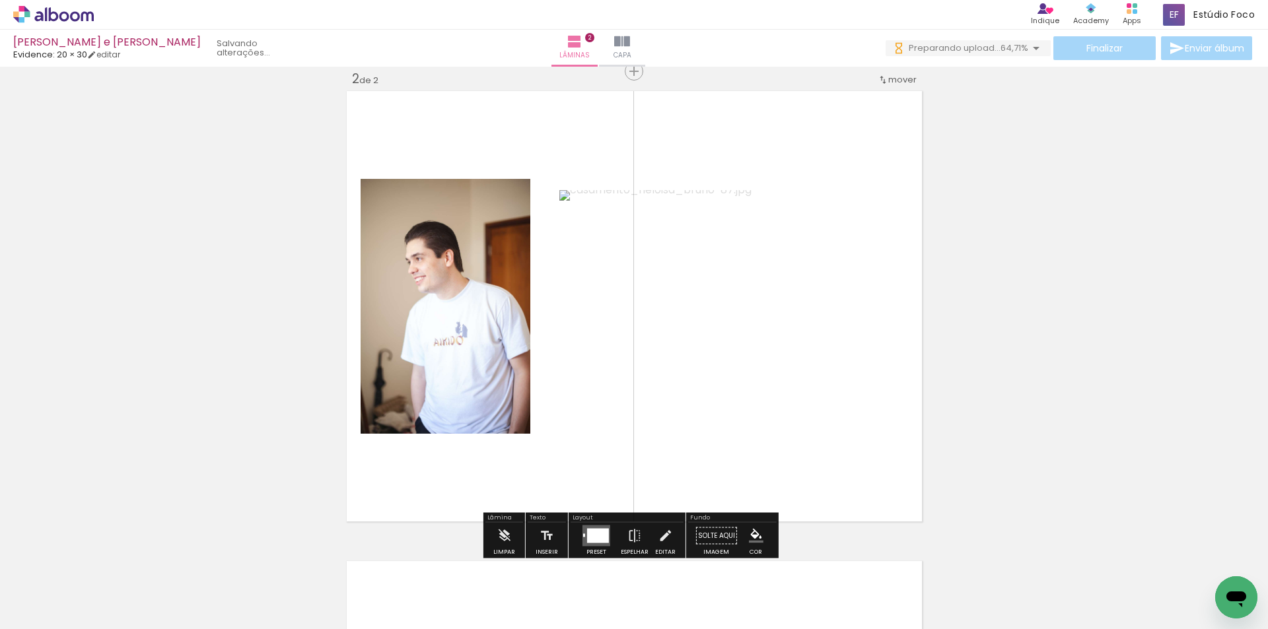
scroll to position [0, 0]
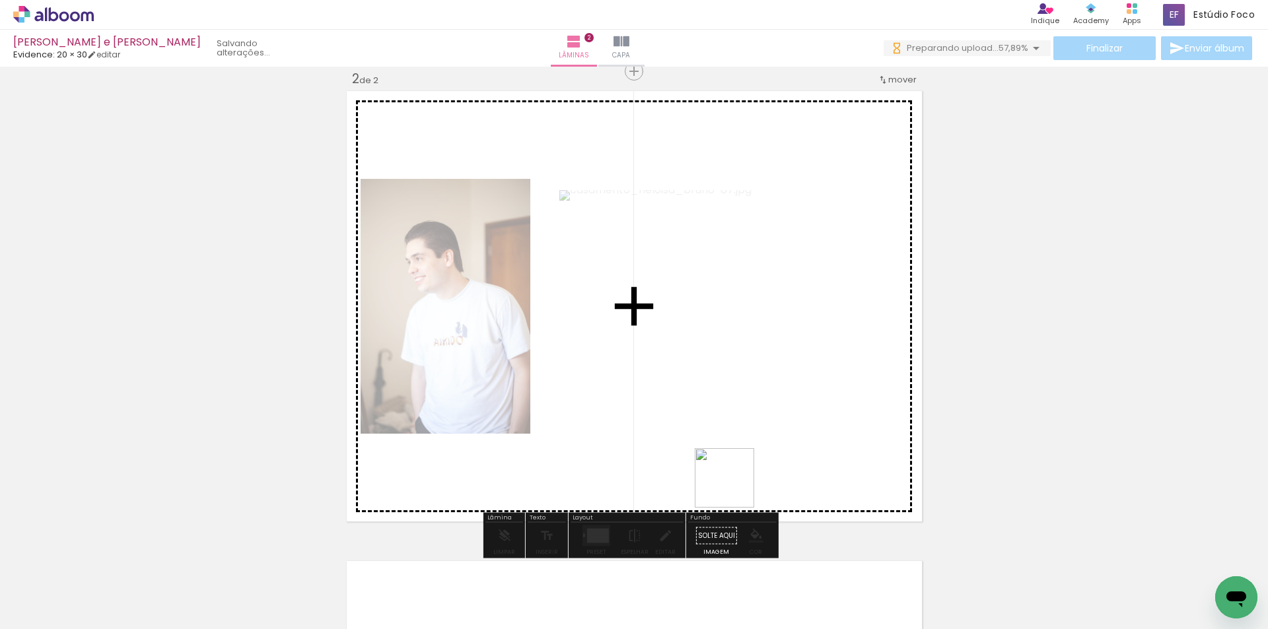
drag, startPoint x: 740, startPoint y: 505, endPoint x: 856, endPoint y: 594, distance: 146.1
click at [689, 397] on quentale-workspace at bounding box center [634, 314] width 1268 height 629
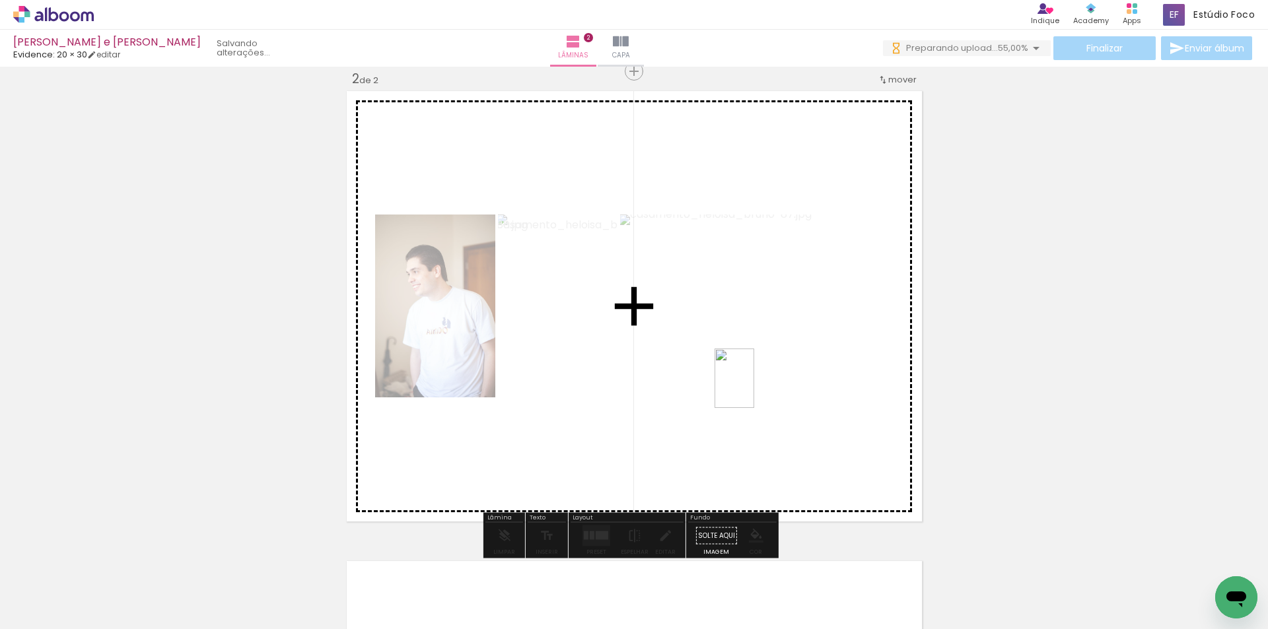
drag, startPoint x: 862, startPoint y: 592, endPoint x: 754, endPoint y: 388, distance: 230.7
click at [754, 388] on quentale-workspace at bounding box center [634, 314] width 1268 height 629
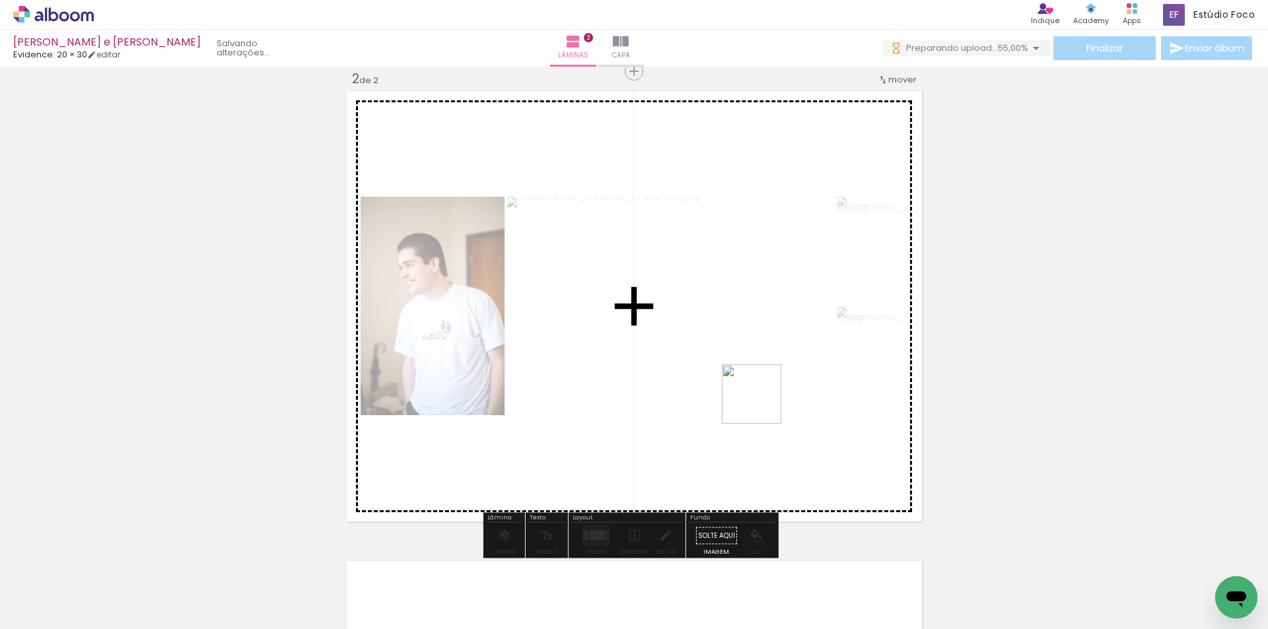
drag, startPoint x: 918, startPoint y: 578, endPoint x: 761, endPoint y: 404, distance: 234.7
click at [761, 404] on quentale-workspace at bounding box center [634, 314] width 1268 height 629
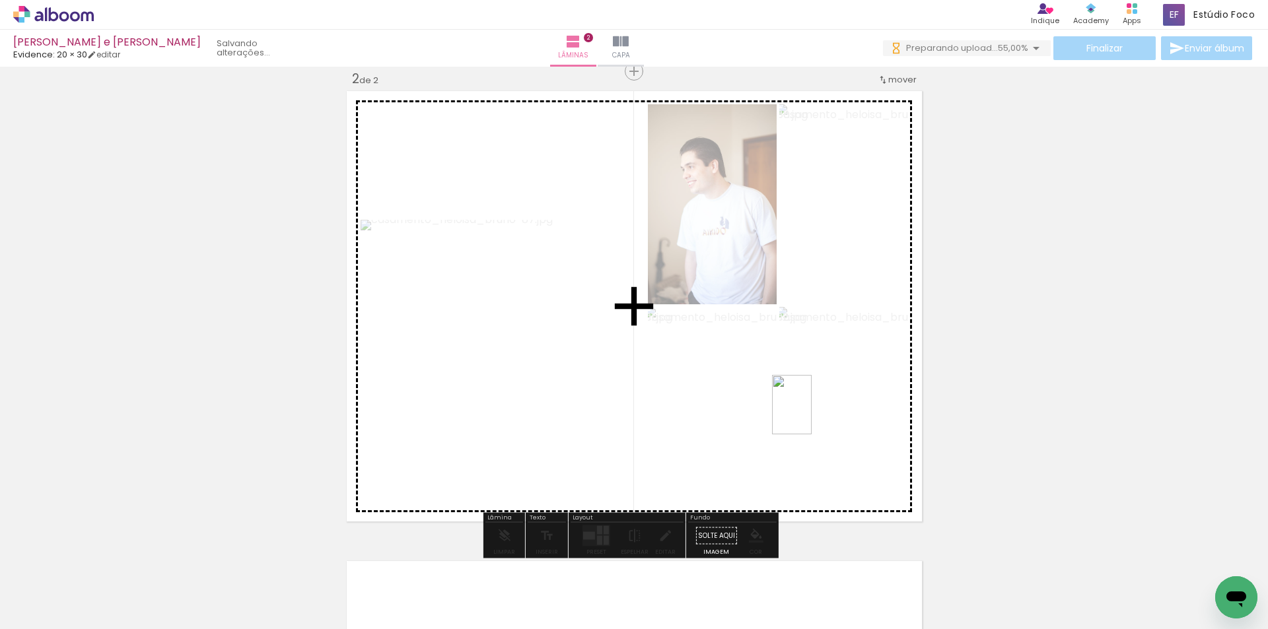
drag, startPoint x: 996, startPoint y: 587, endPoint x: 811, endPoint y: 415, distance: 252.3
click at [811, 415] on quentale-workspace at bounding box center [634, 314] width 1268 height 629
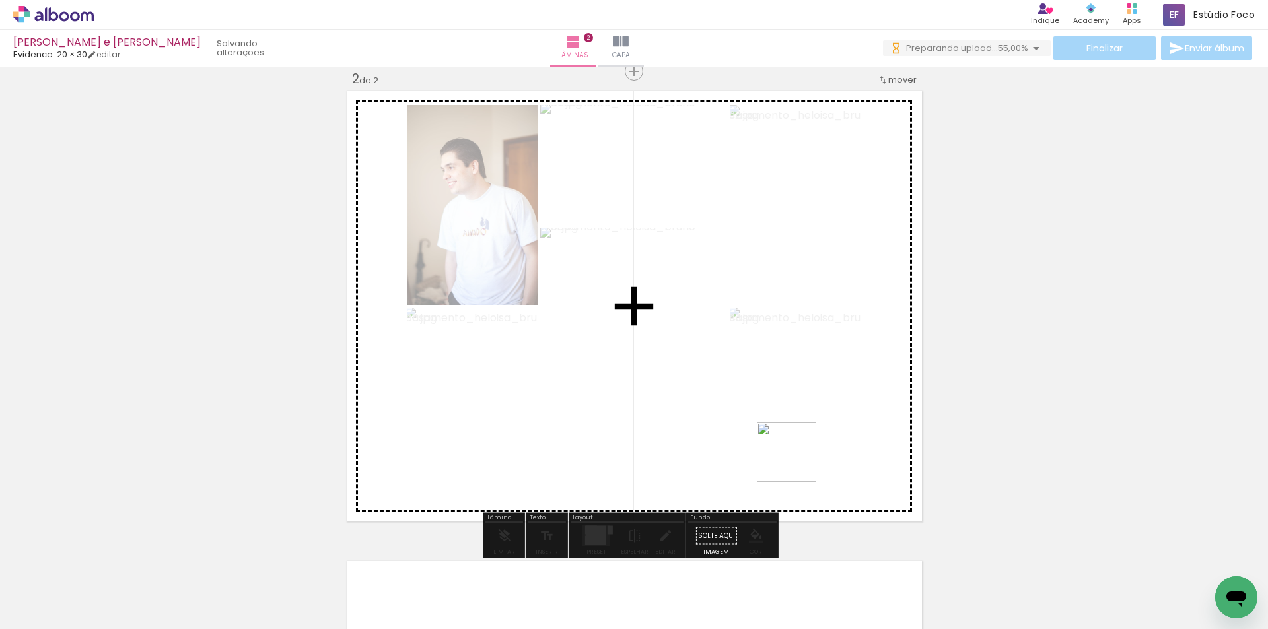
drag, startPoint x: 1060, startPoint y: 590, endPoint x: 1091, endPoint y: 582, distance: 31.9
click at [788, 458] on quentale-workspace at bounding box center [634, 314] width 1268 height 629
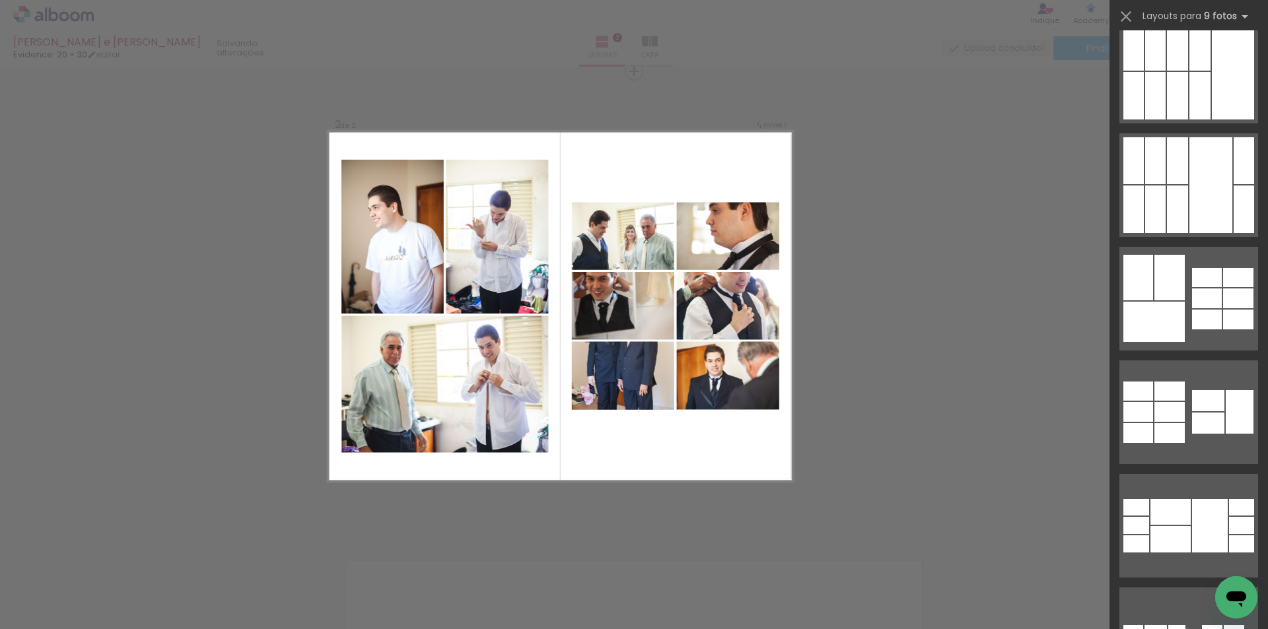
scroll to position [1849, 0]
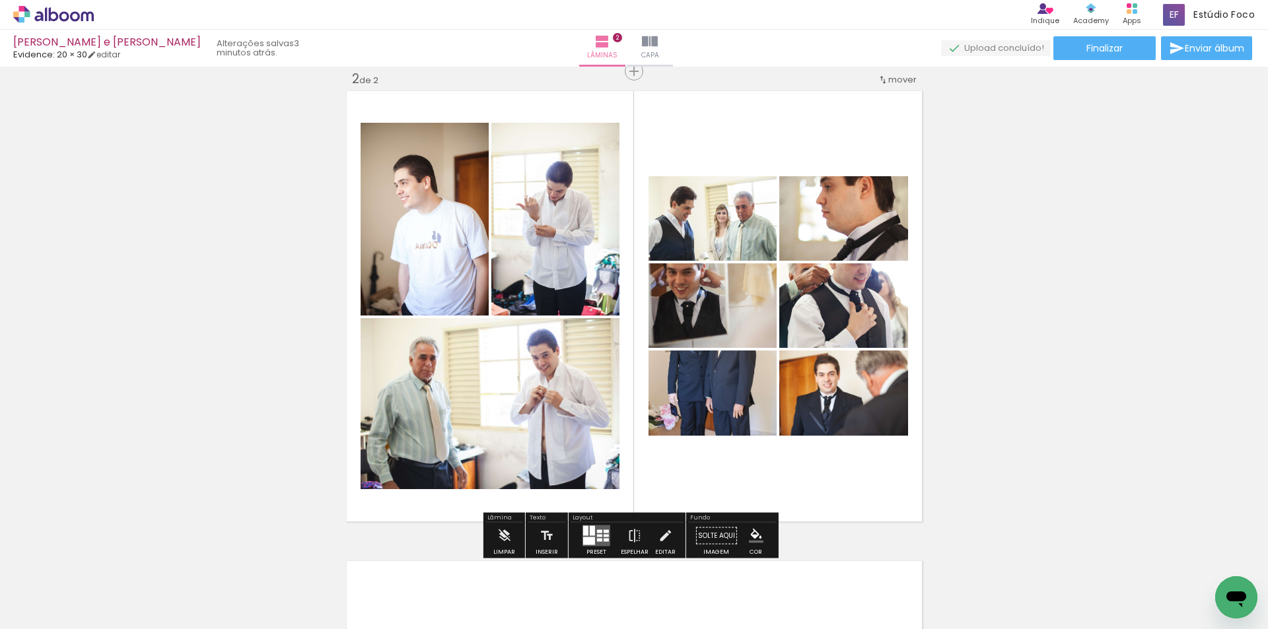
click at [719, 248] on quentale-photo at bounding box center [712, 218] width 128 height 85
click at [658, 535] on iron-icon at bounding box center [665, 536] width 15 height 26
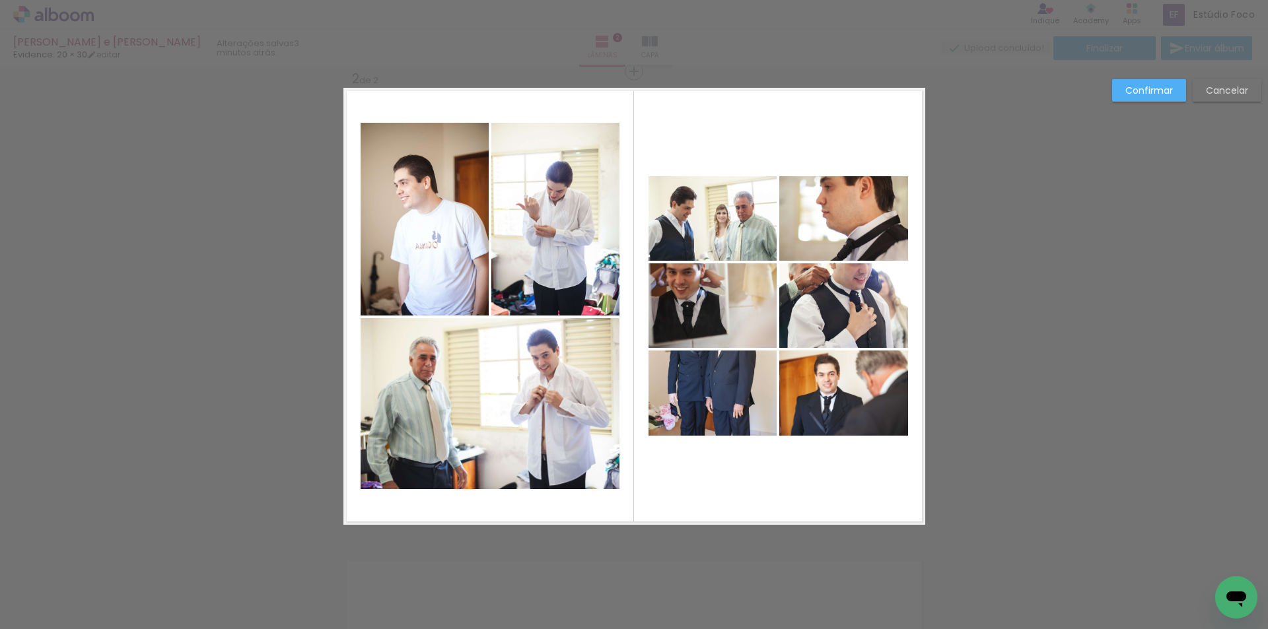
click at [737, 227] on quentale-photo at bounding box center [712, 218] width 128 height 85
click at [722, 308] on quentale-photo at bounding box center [712, 305] width 128 height 85
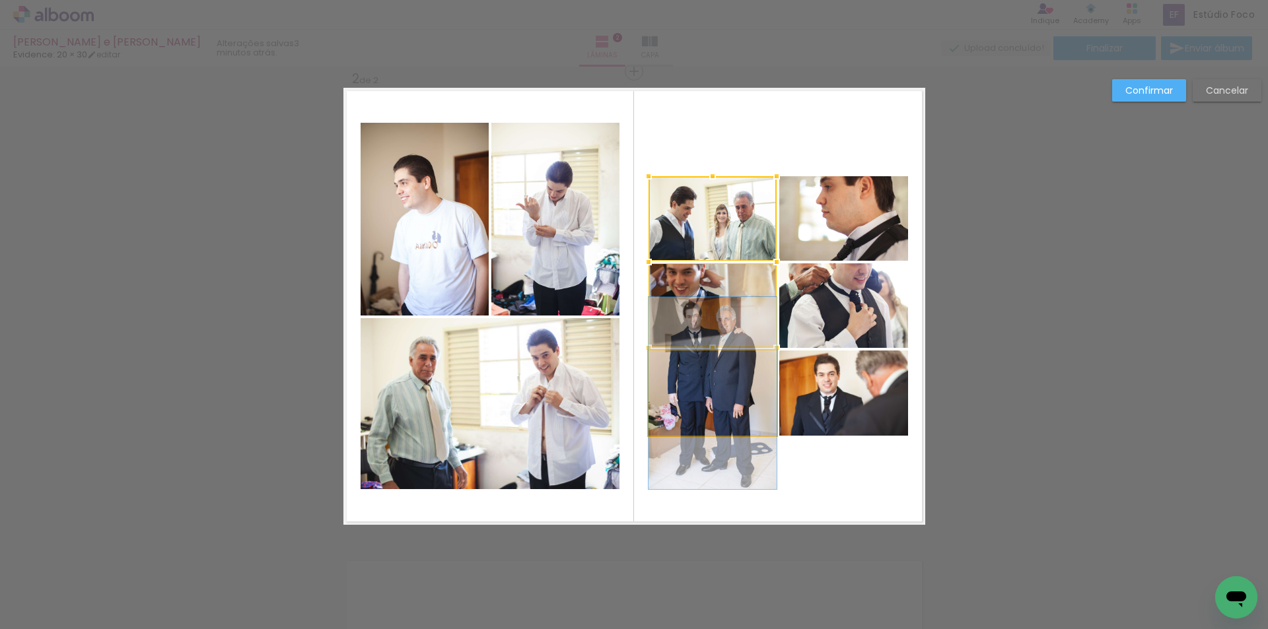
click at [717, 390] on quentale-photo at bounding box center [712, 393] width 128 height 85
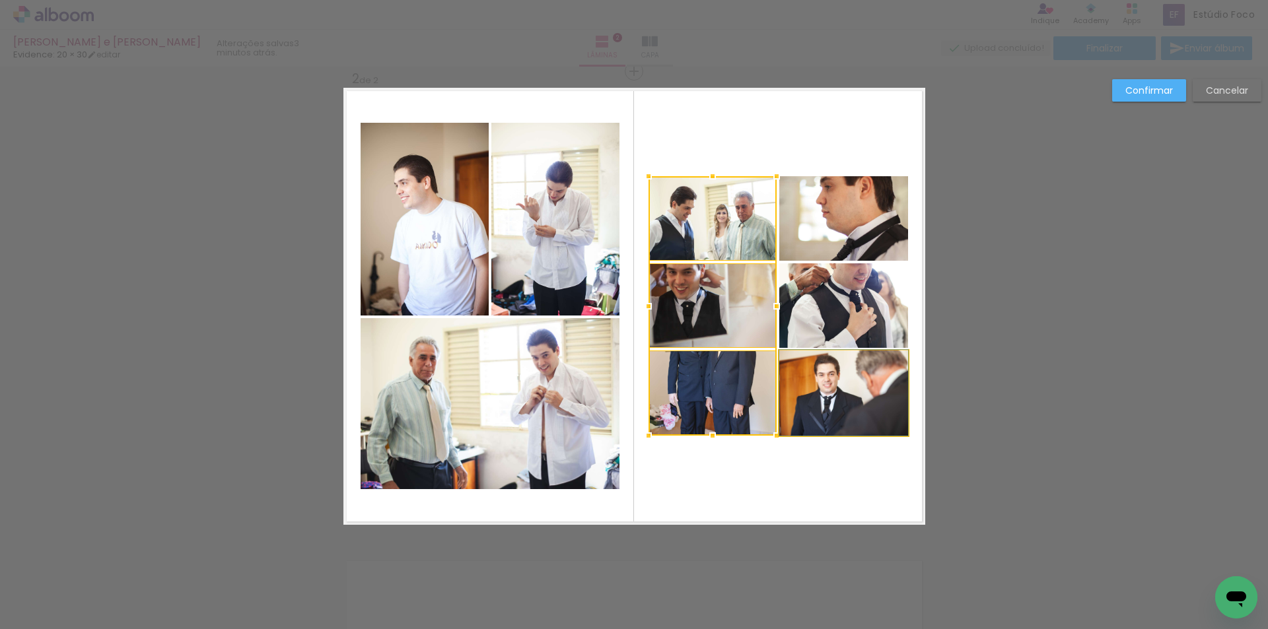
drag, startPoint x: 829, startPoint y: 372, endPoint x: 833, endPoint y: 322, distance: 49.6
click at [830, 370] on quentale-photo at bounding box center [843, 393] width 129 height 85
drag, startPoint x: 833, startPoint y: 318, endPoint x: 835, endPoint y: 259, distance: 58.8
click at [833, 312] on div at bounding box center [777, 305] width 259 height 259
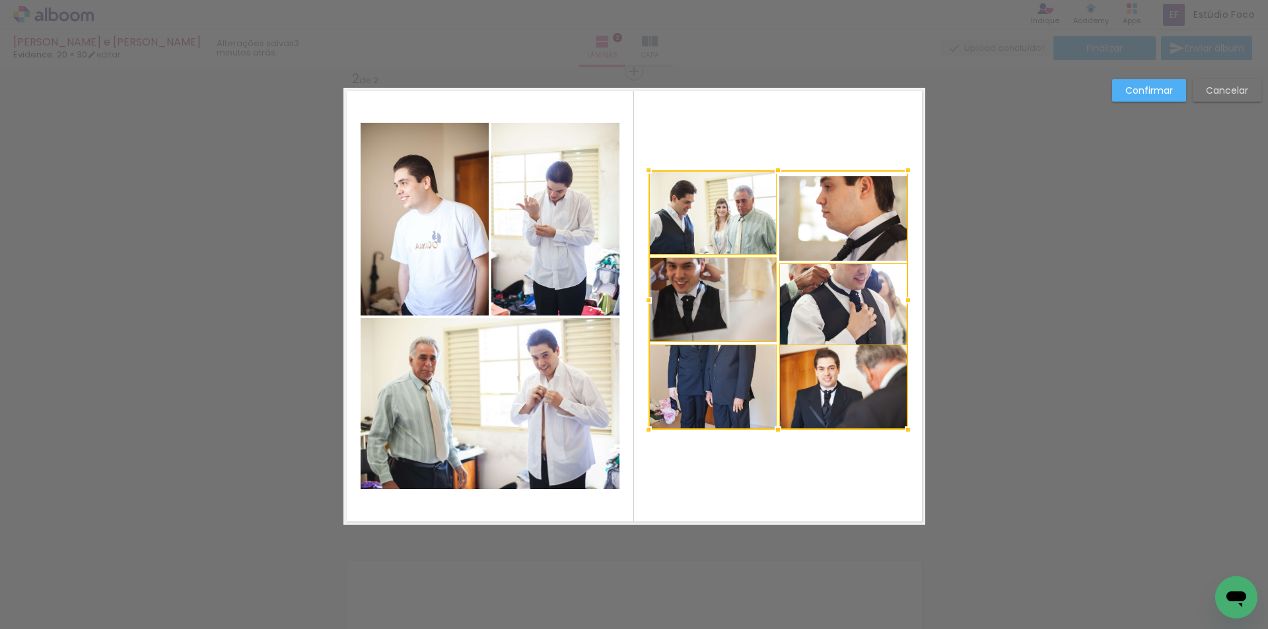
click at [838, 234] on div at bounding box center [777, 299] width 259 height 259
click at [0, 0] on slot "Cancelar" at bounding box center [0, 0] width 0 height 0
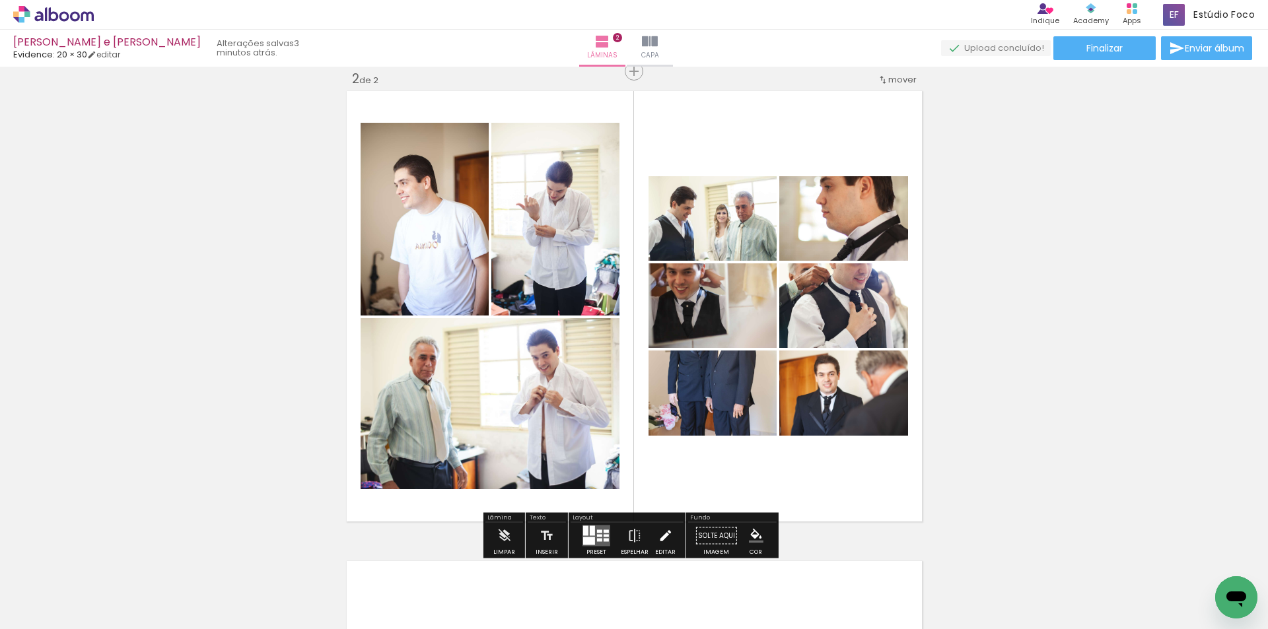
click at [664, 540] on iron-icon at bounding box center [665, 536] width 15 height 26
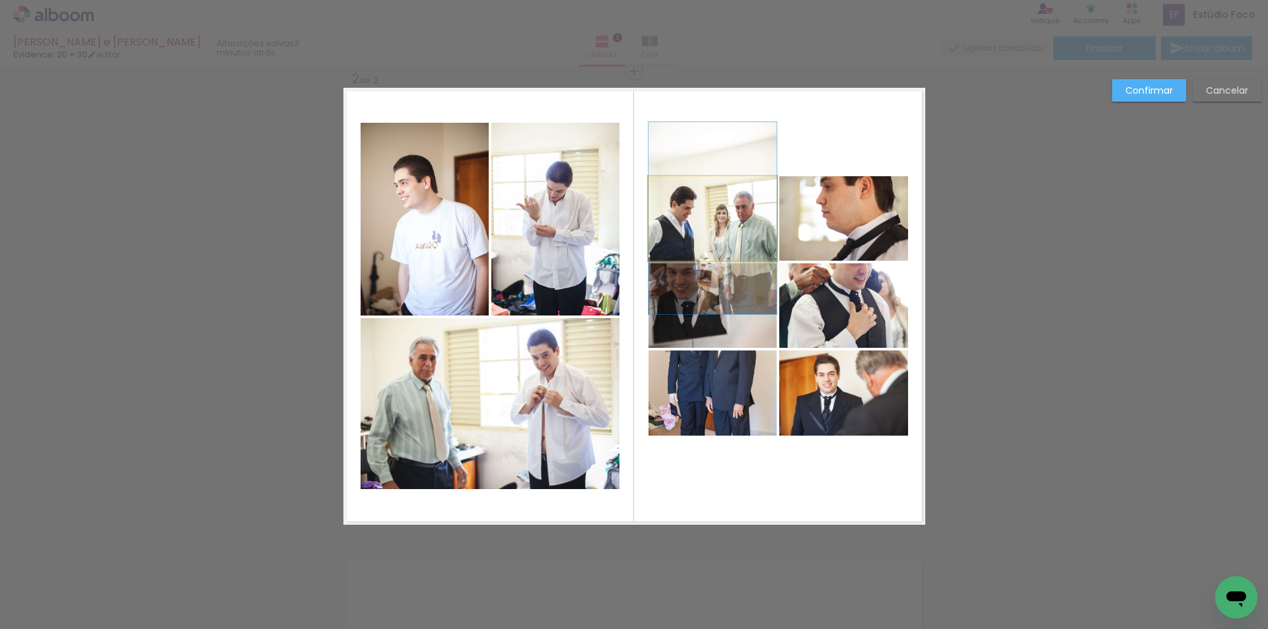
click at [706, 213] on quentale-photo at bounding box center [712, 218] width 128 height 85
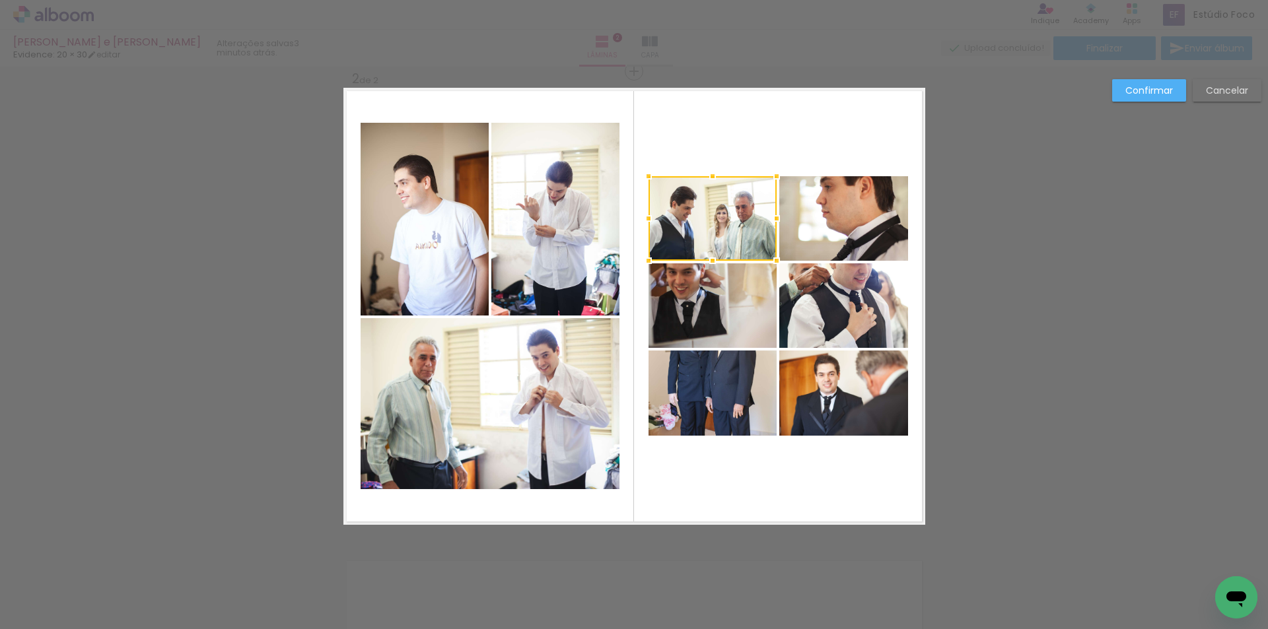
click at [721, 304] on quentale-photo at bounding box center [712, 305] width 128 height 85
click at [721, 360] on quentale-photo at bounding box center [712, 393] width 128 height 85
click at [830, 390] on quentale-photo at bounding box center [843, 393] width 129 height 85
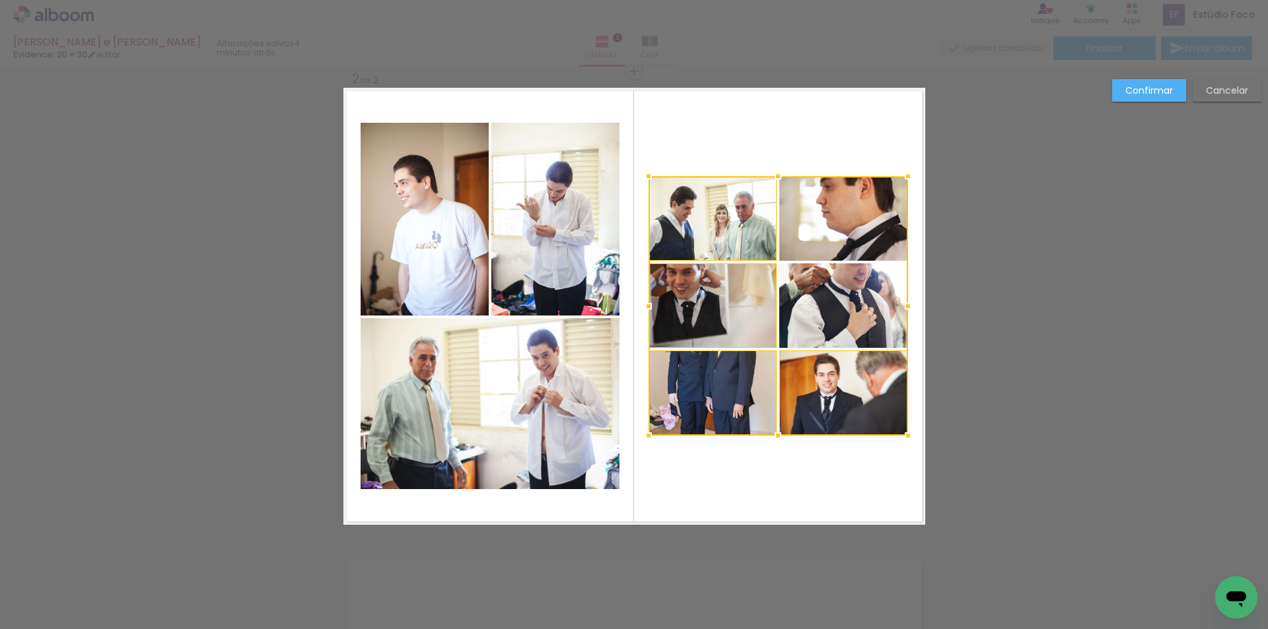
click at [850, 320] on div at bounding box center [777, 305] width 259 height 259
click at [866, 226] on div at bounding box center [777, 305] width 259 height 259
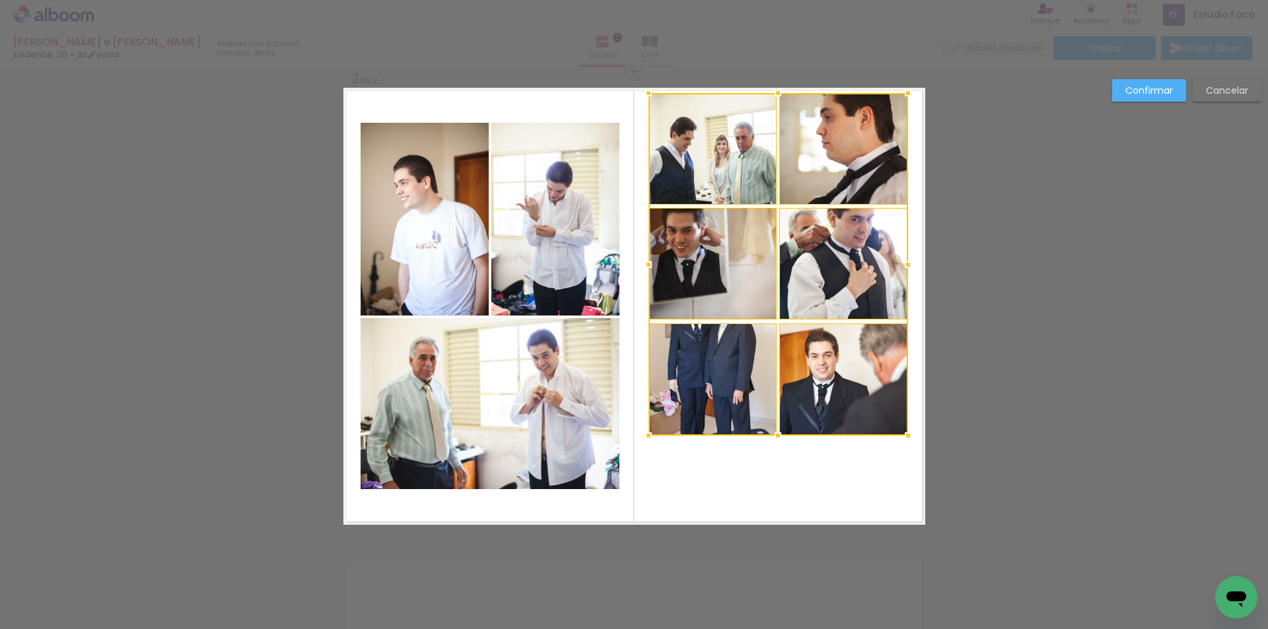
drag, startPoint x: 773, startPoint y: 178, endPoint x: 783, endPoint y: 94, distance: 83.8
click at [783, 94] on div at bounding box center [778, 93] width 26 height 26
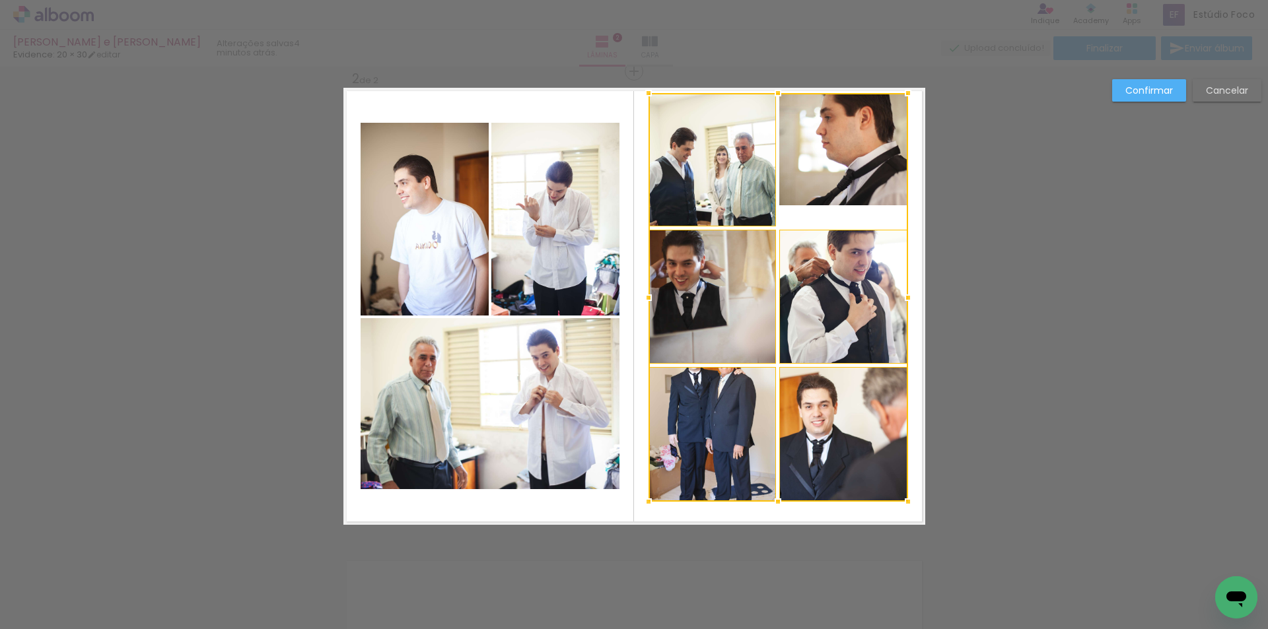
drag, startPoint x: 774, startPoint y: 436, endPoint x: 777, endPoint y: 502, distance: 66.1
click at [777, 502] on div at bounding box center [778, 502] width 26 height 26
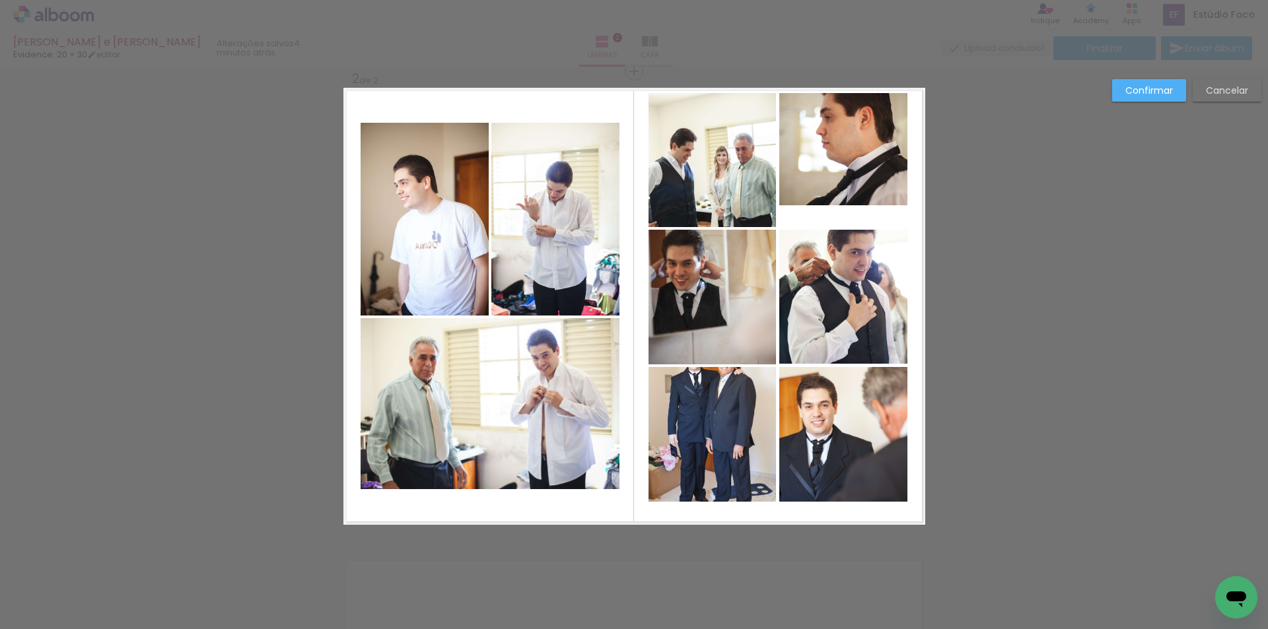
click at [873, 165] on quentale-photo at bounding box center [843, 149] width 129 height 112
click at [0, 0] on slot "Cancelar" at bounding box center [0, 0] width 0 height 0
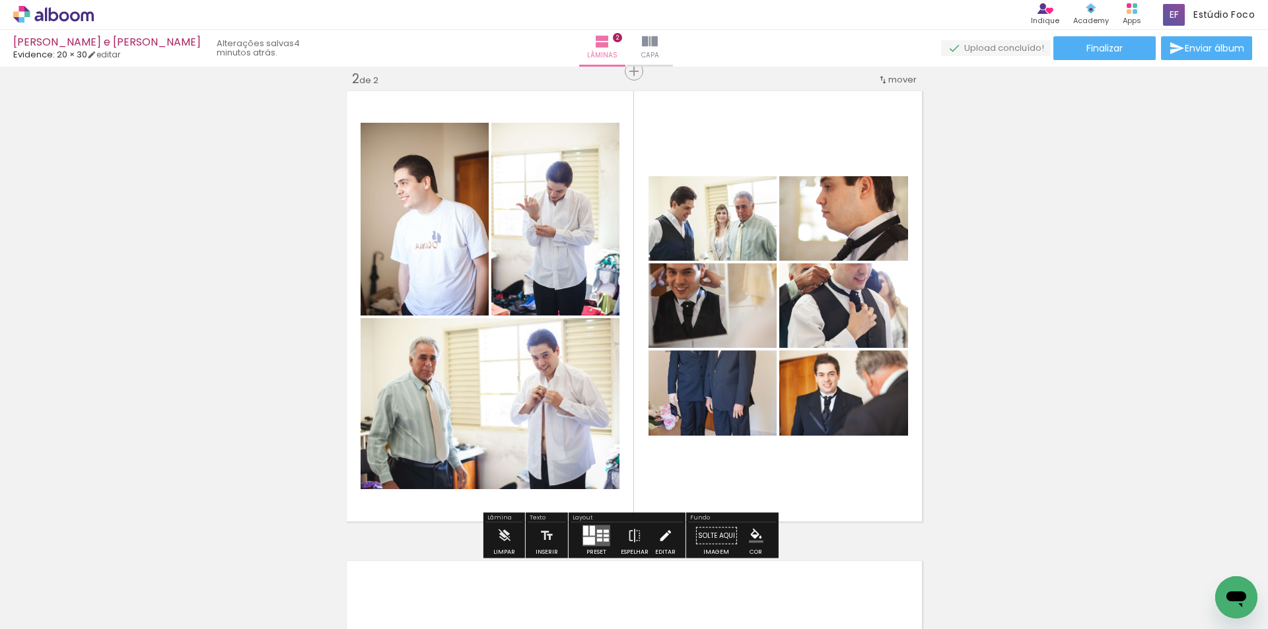
click at [658, 536] on iron-icon at bounding box center [665, 536] width 15 height 26
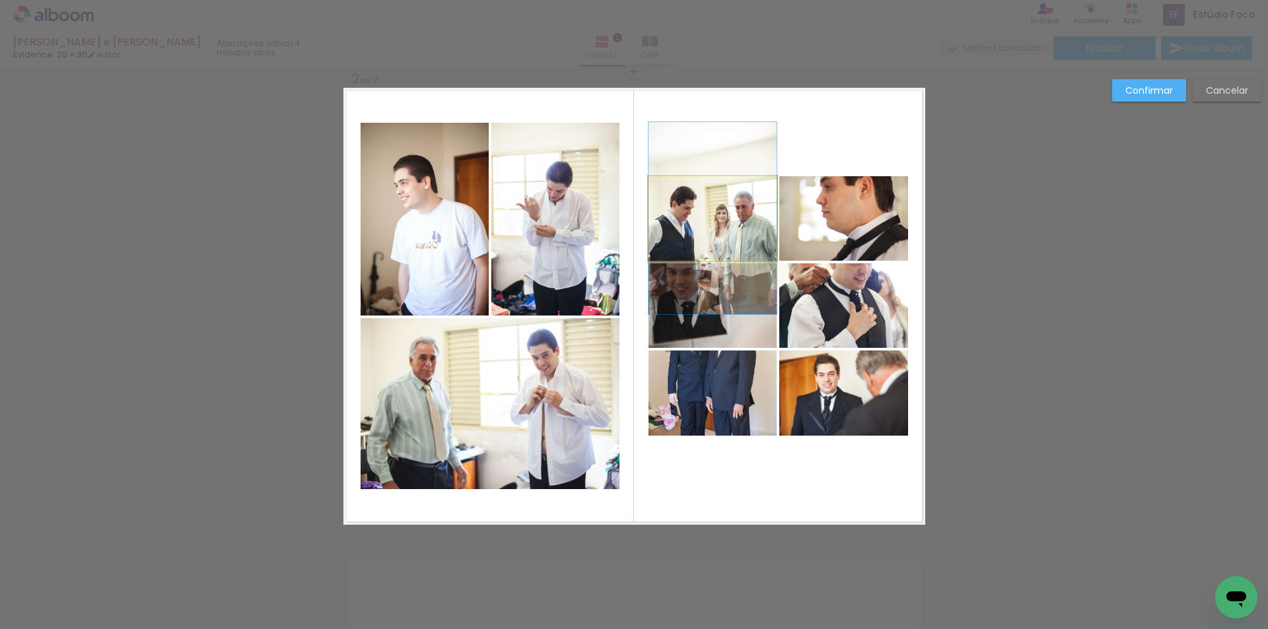
click at [733, 224] on quentale-photo at bounding box center [712, 218] width 128 height 85
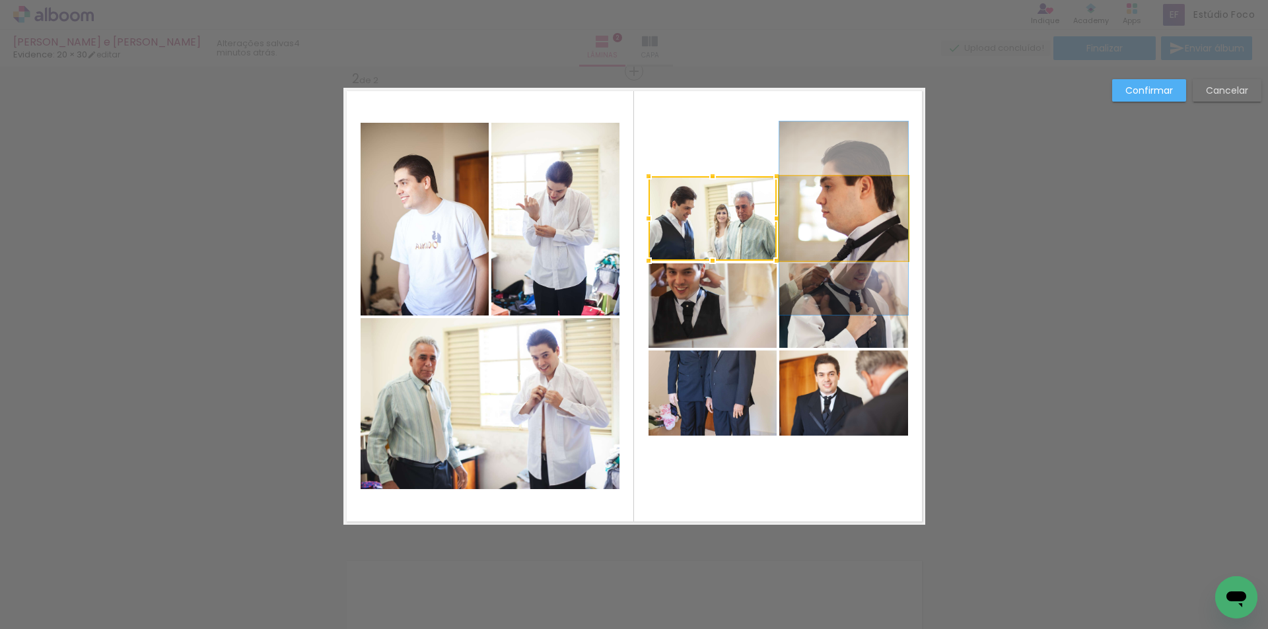
click at [835, 213] on quentale-photo at bounding box center [843, 218] width 129 height 85
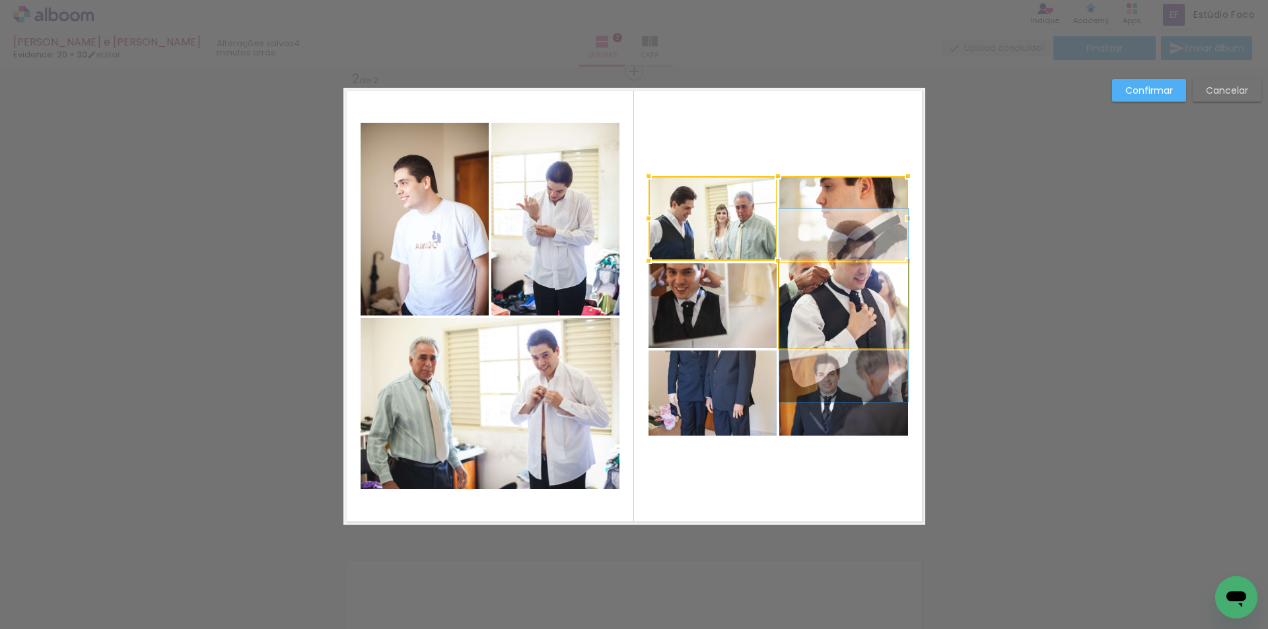
click at [818, 294] on quentale-photo at bounding box center [843, 305] width 129 height 85
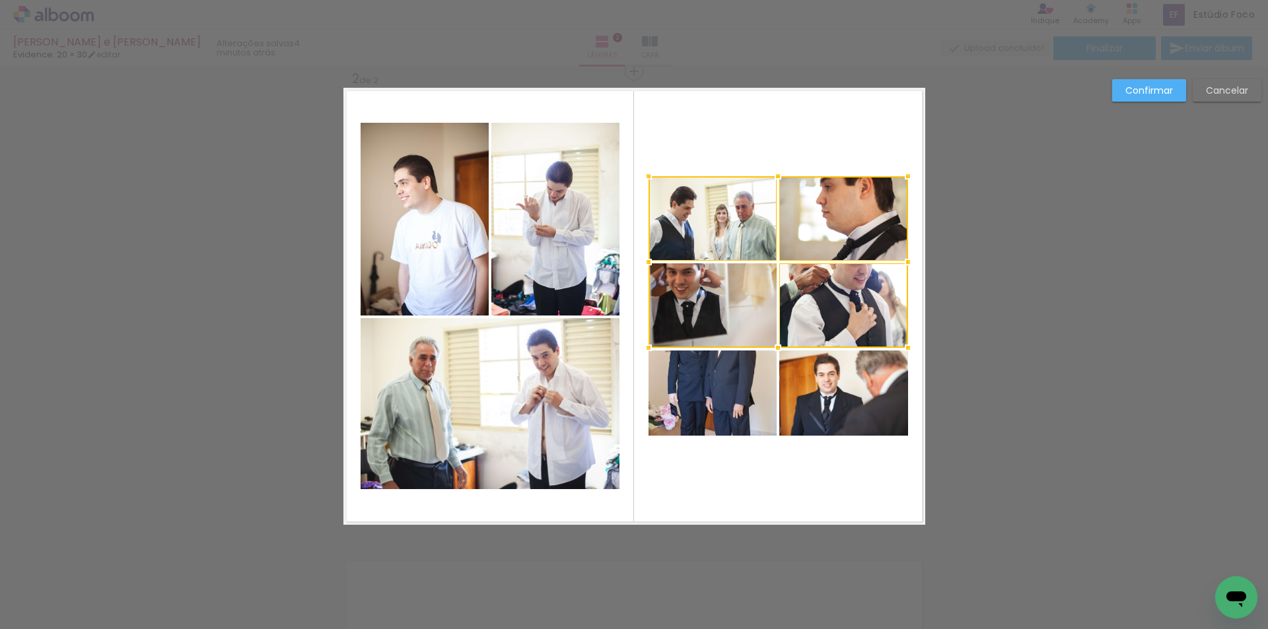
click at [735, 312] on div at bounding box center [777, 262] width 259 height 172
click at [716, 399] on quentale-photo at bounding box center [712, 393] width 128 height 85
click at [827, 382] on div at bounding box center [777, 305] width 259 height 259
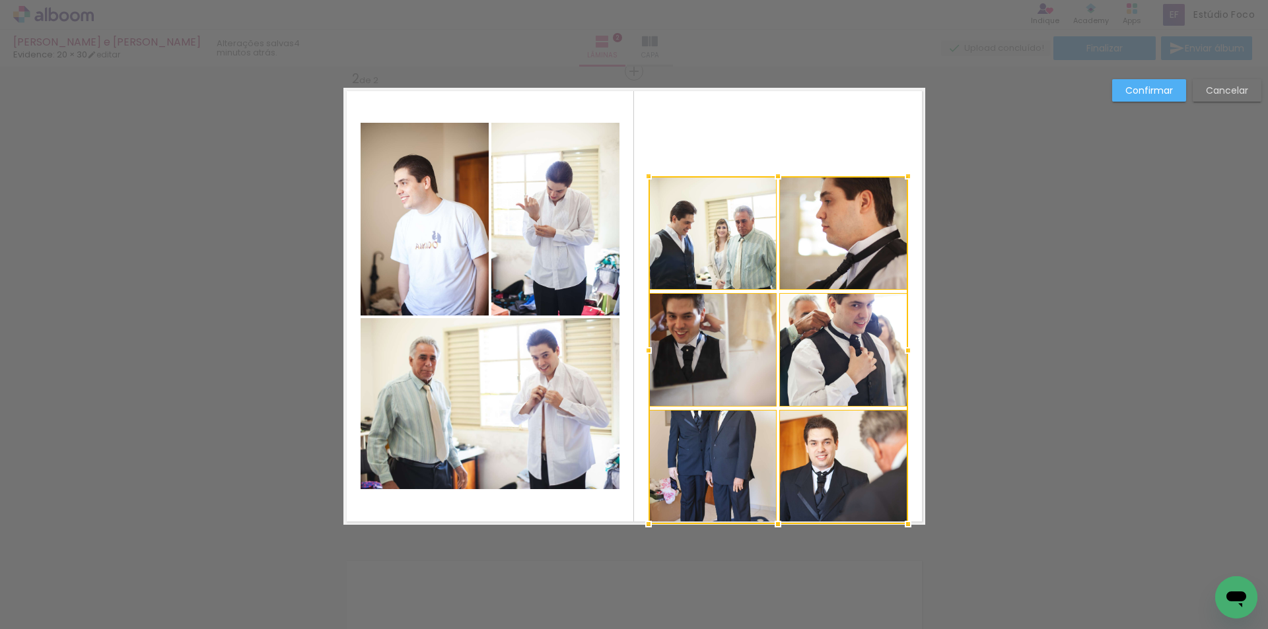
drag, startPoint x: 775, startPoint y: 436, endPoint x: 774, endPoint y: 524, distance: 87.8
click at [774, 524] on div at bounding box center [778, 524] width 26 height 26
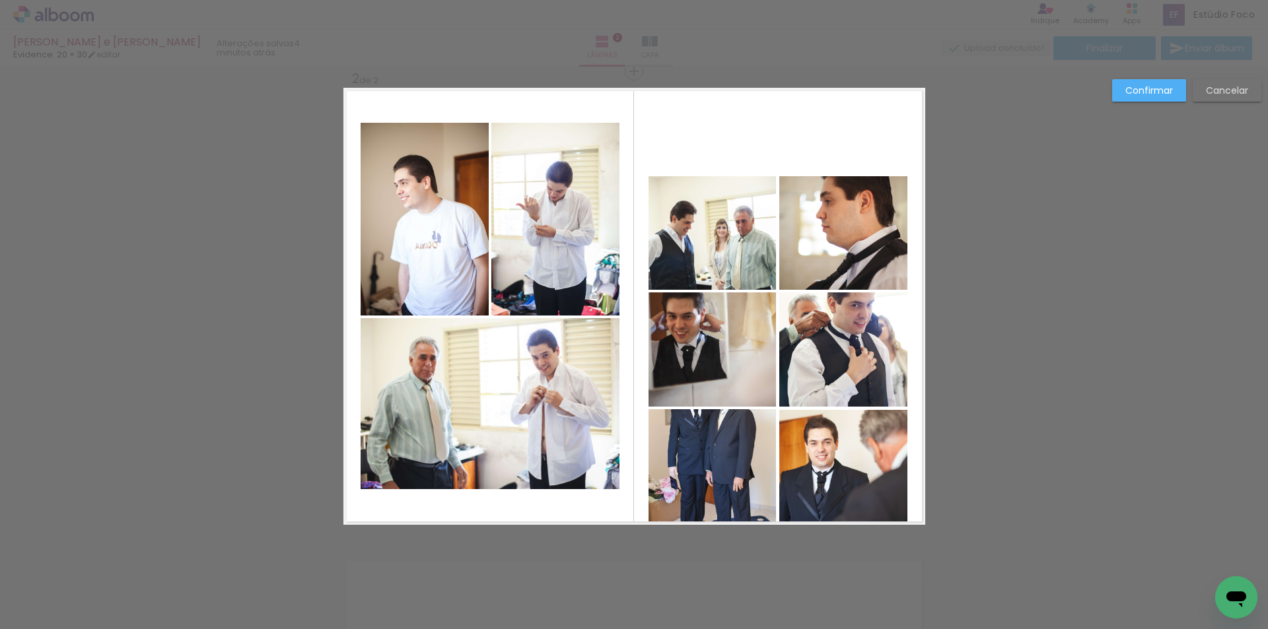
click at [716, 242] on quentale-photo at bounding box center [712, 233] width 128 height 114
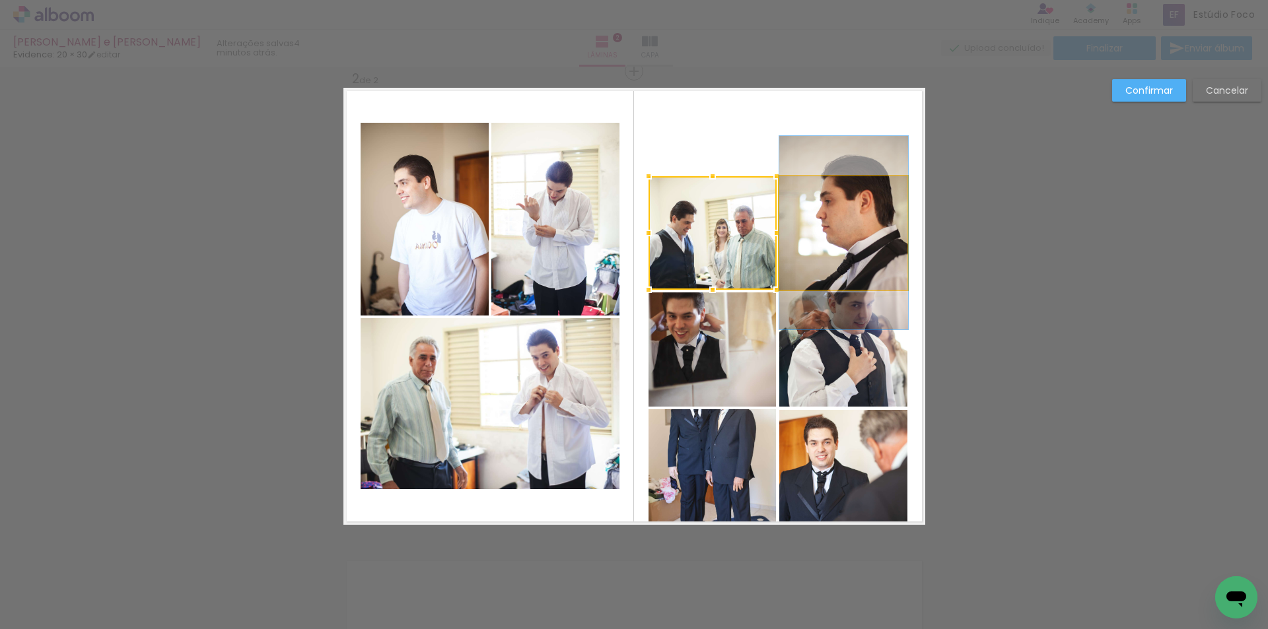
click at [846, 214] on quentale-photo at bounding box center [843, 233] width 129 height 114
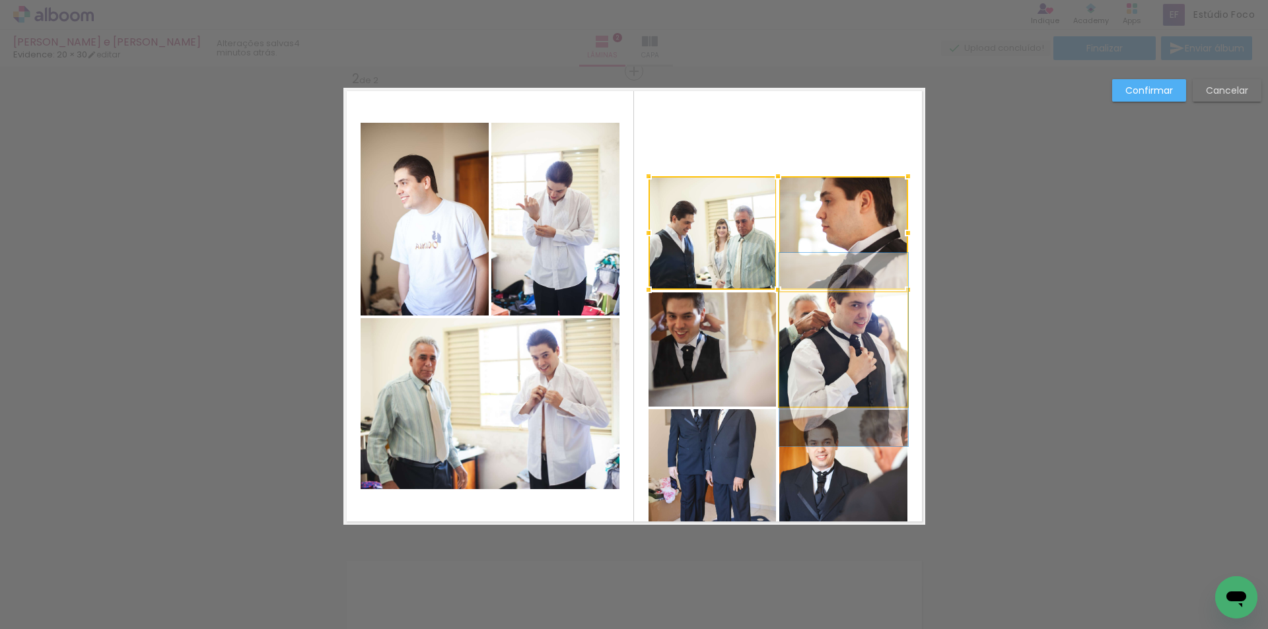
click at [846, 333] on quentale-photo at bounding box center [843, 350] width 129 height 114
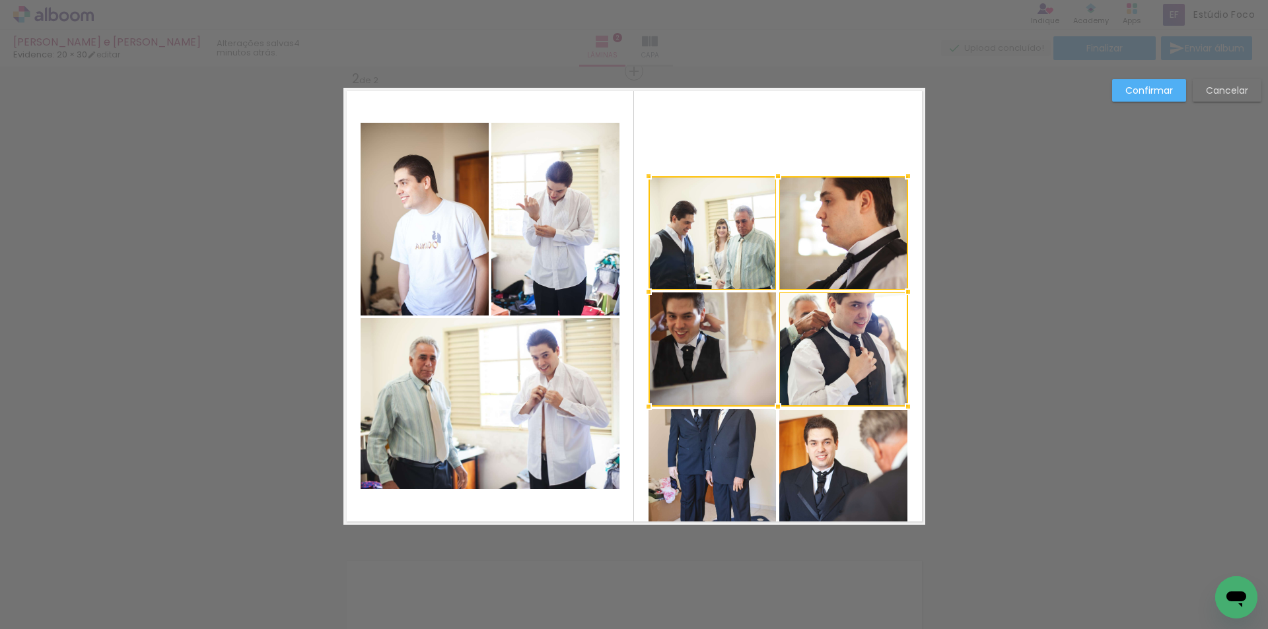
click at [737, 347] on div at bounding box center [777, 291] width 259 height 230
click at [728, 464] on quentale-photo at bounding box center [712, 466] width 128 height 115
click at [850, 464] on div at bounding box center [777, 350] width 259 height 348
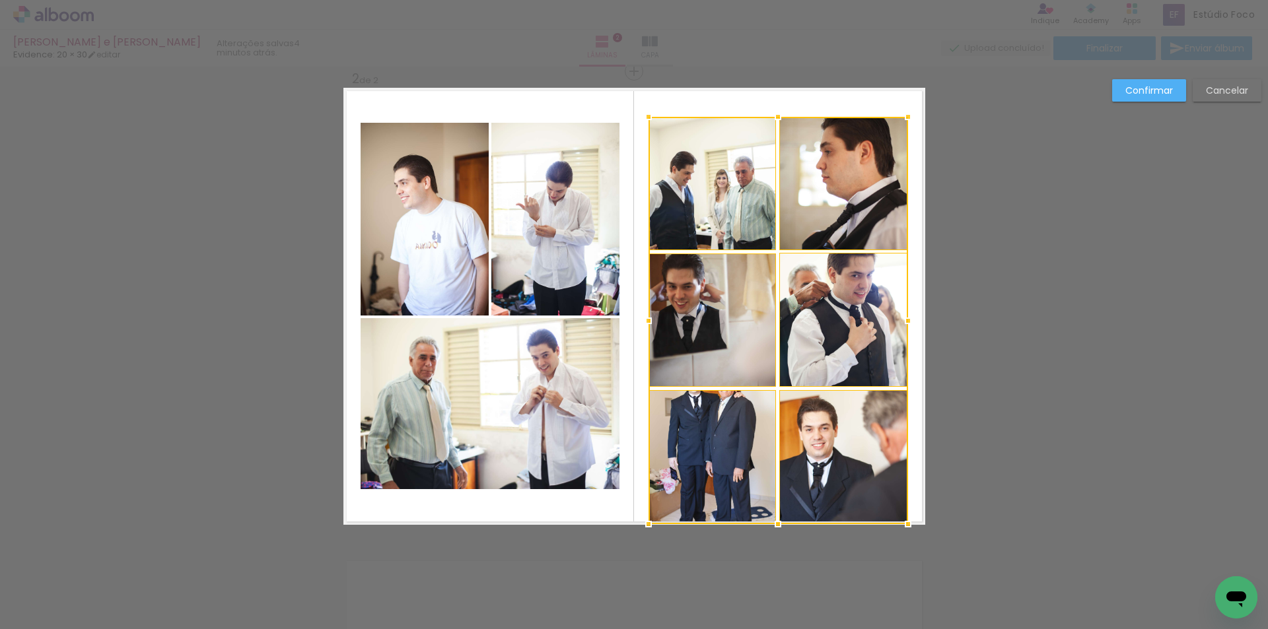
drag, startPoint x: 778, startPoint y: 174, endPoint x: 780, endPoint y: 116, distance: 58.8
click at [780, 116] on div at bounding box center [778, 117] width 26 height 26
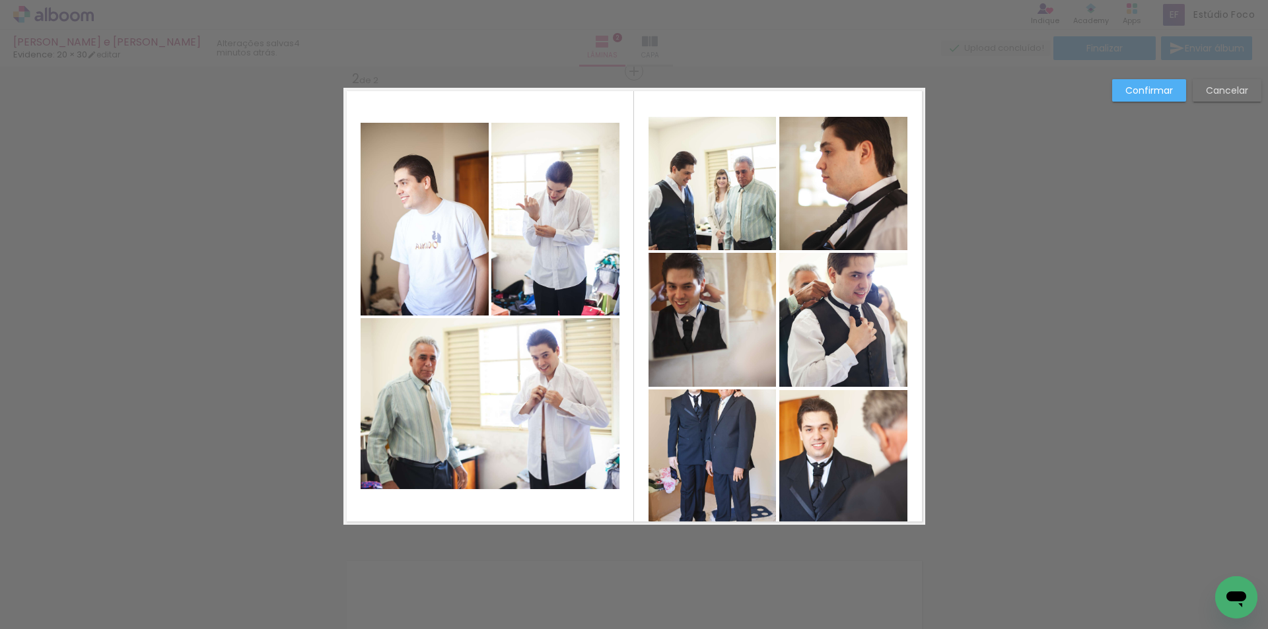
click at [742, 196] on quentale-photo at bounding box center [712, 183] width 128 height 133
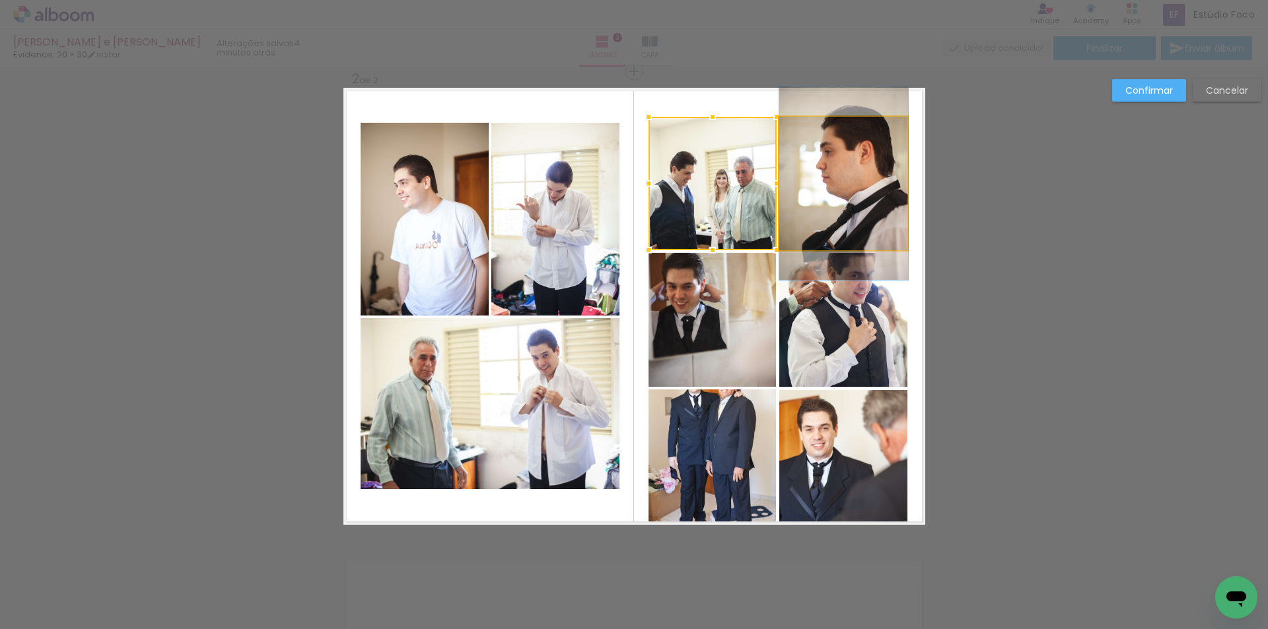
click at [825, 197] on quentale-photo at bounding box center [843, 183] width 129 height 133
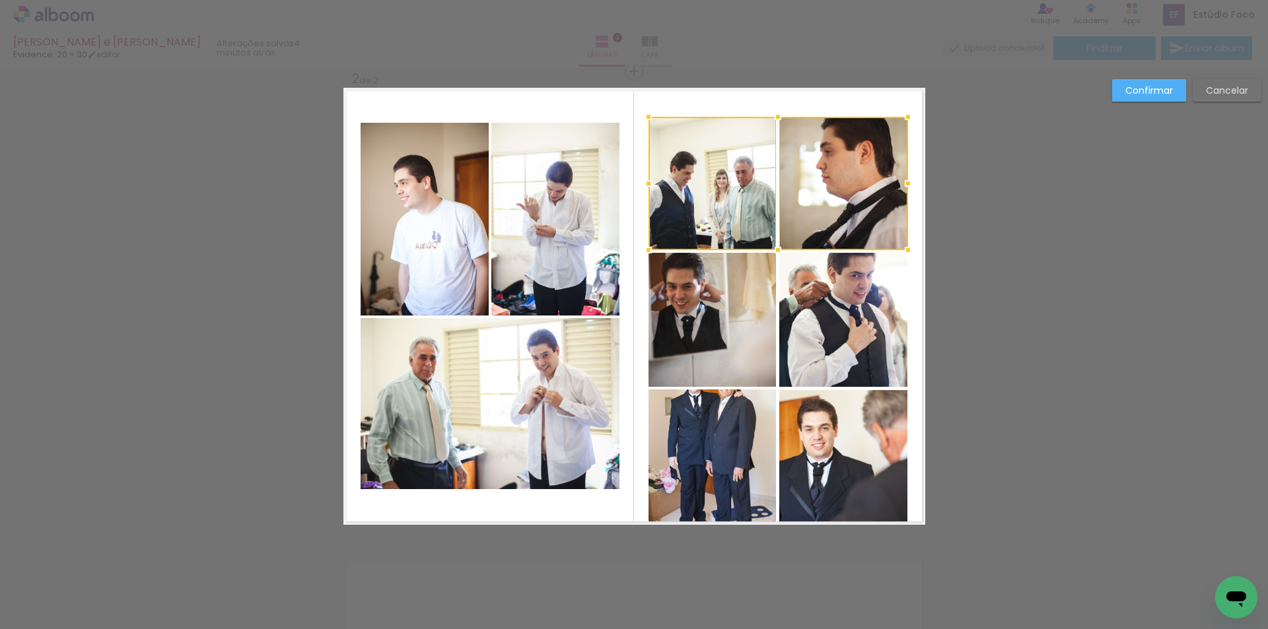
click at [825, 324] on quentale-photo at bounding box center [843, 320] width 129 height 134
drag, startPoint x: 758, startPoint y: 322, endPoint x: 755, endPoint y: 334, distance: 12.3
click at [758, 322] on div at bounding box center [777, 252] width 259 height 270
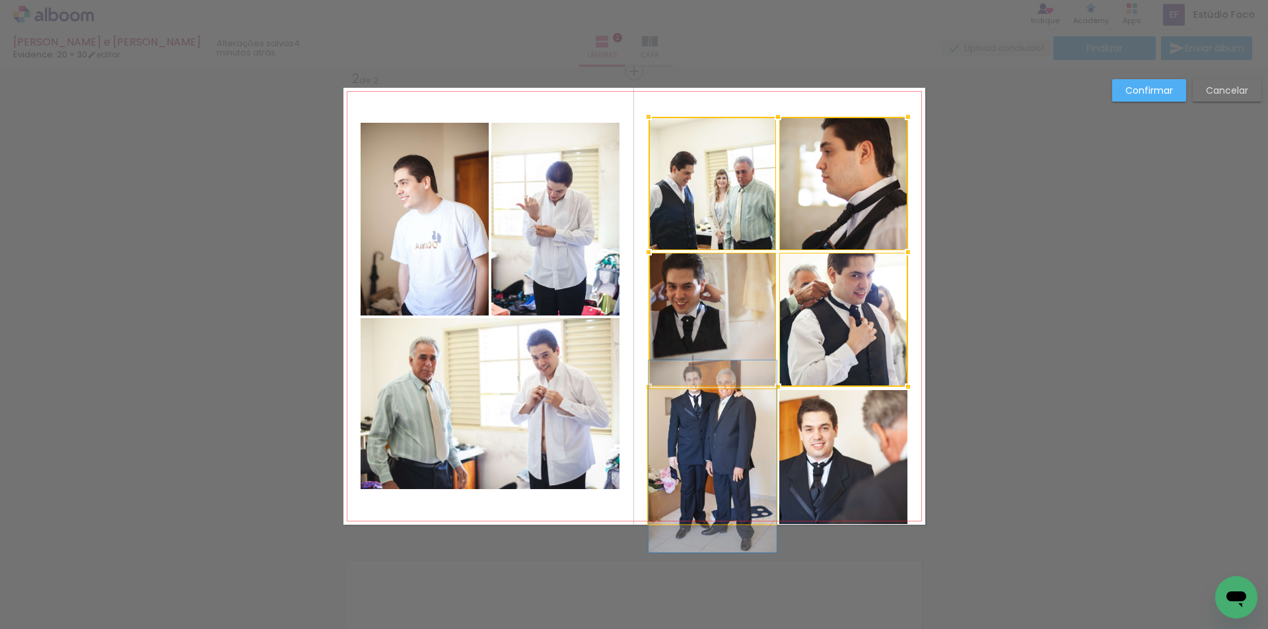
click at [737, 436] on quentale-photo at bounding box center [712, 457] width 128 height 135
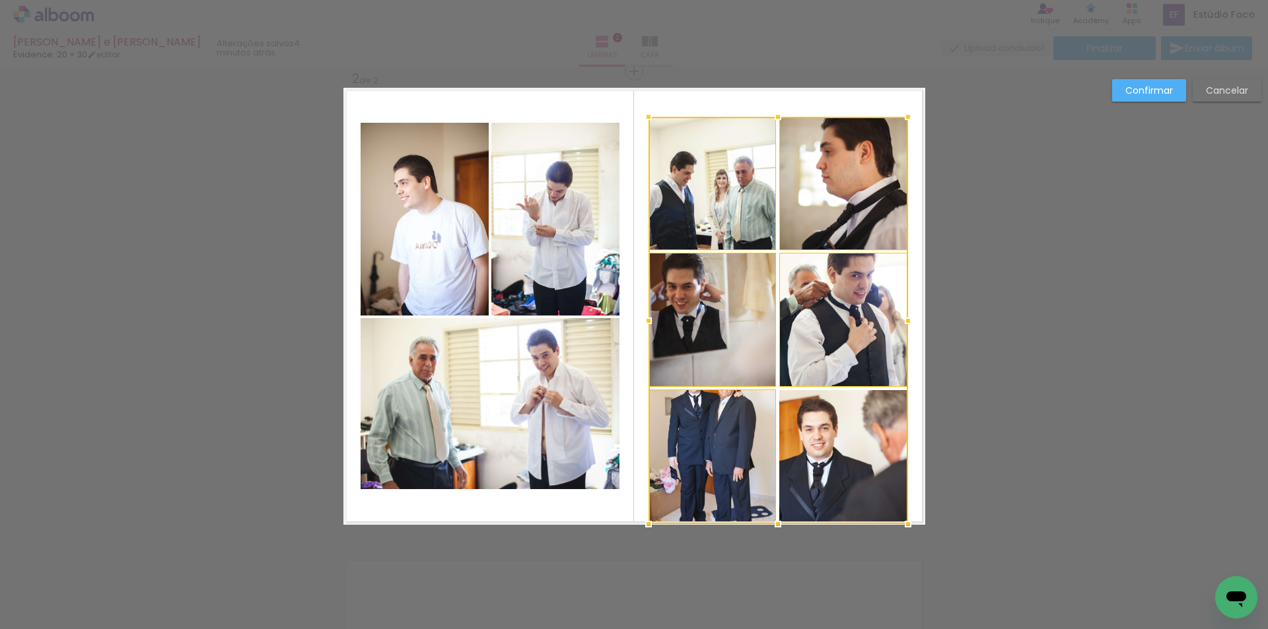
click at [812, 439] on div at bounding box center [777, 320] width 259 height 407
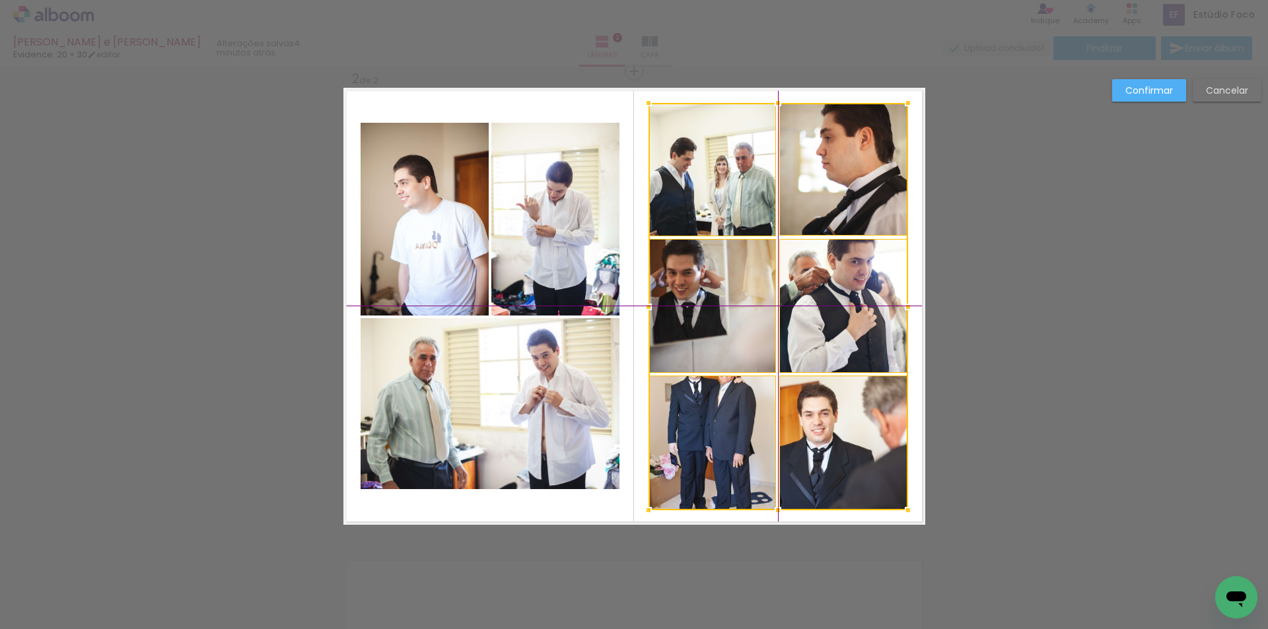
drag, startPoint x: 772, startPoint y: 329, endPoint x: 774, endPoint y: 314, distance: 15.3
click at [774, 314] on div at bounding box center [777, 306] width 259 height 407
click at [0, 0] on slot "Confirmar" at bounding box center [0, 0] width 0 height 0
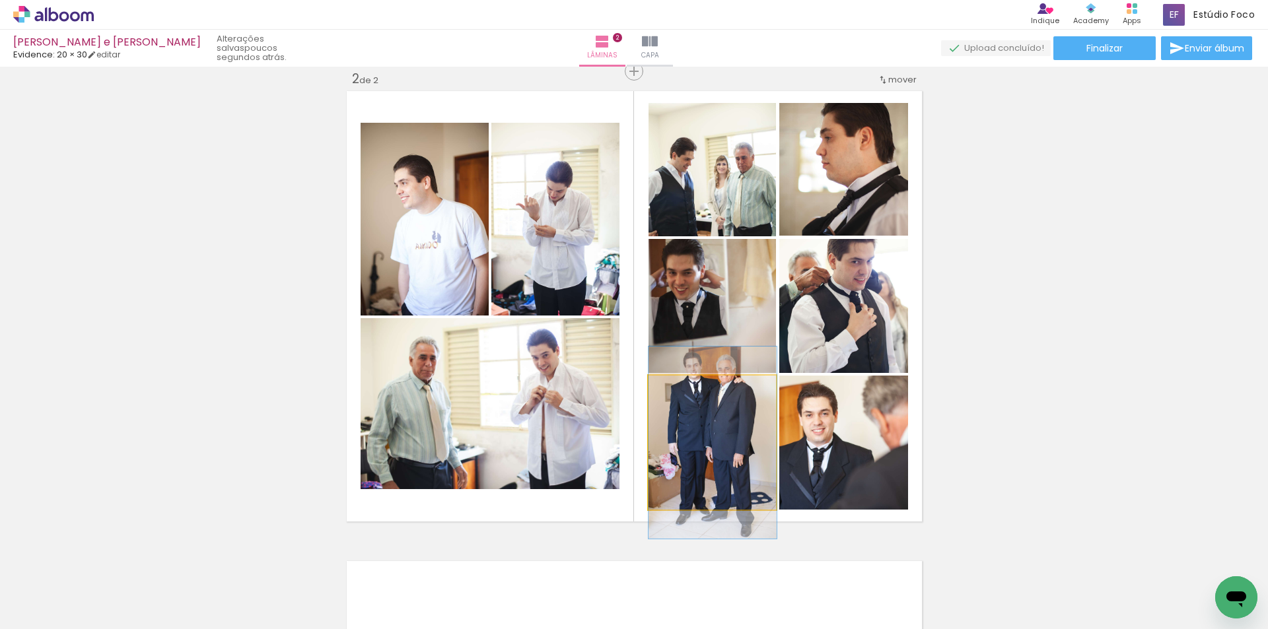
click at [733, 432] on quentale-photo at bounding box center [712, 443] width 128 height 135
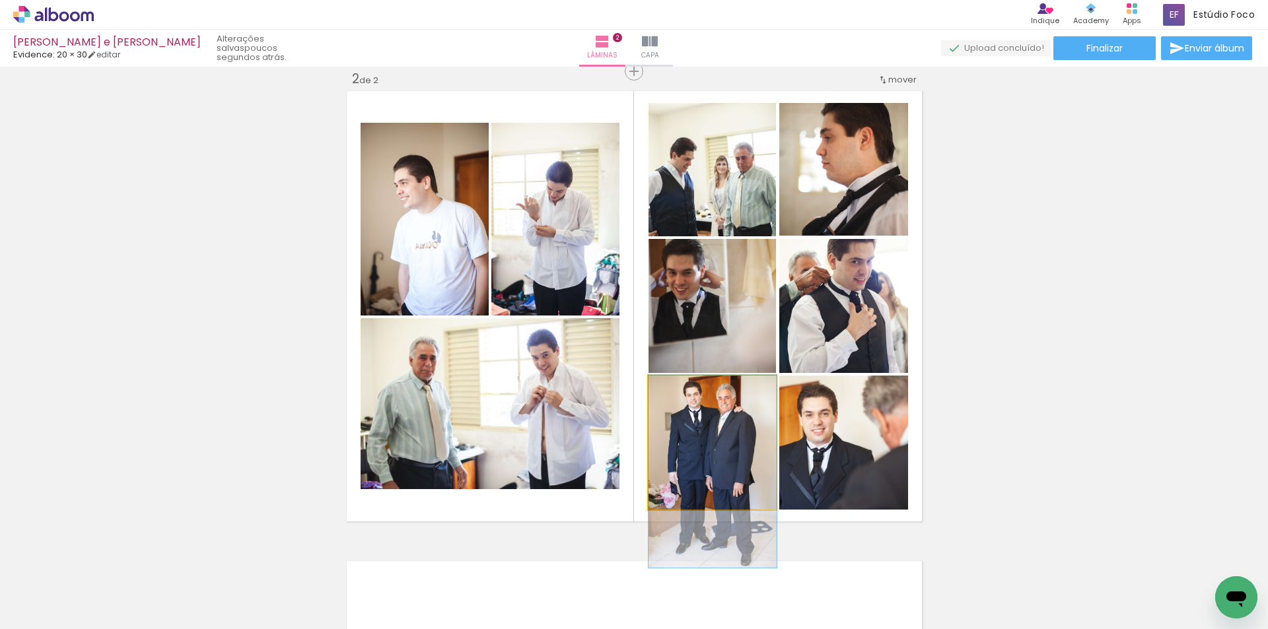
drag, startPoint x: 733, startPoint y: 427, endPoint x: 734, endPoint y: 461, distance: 33.7
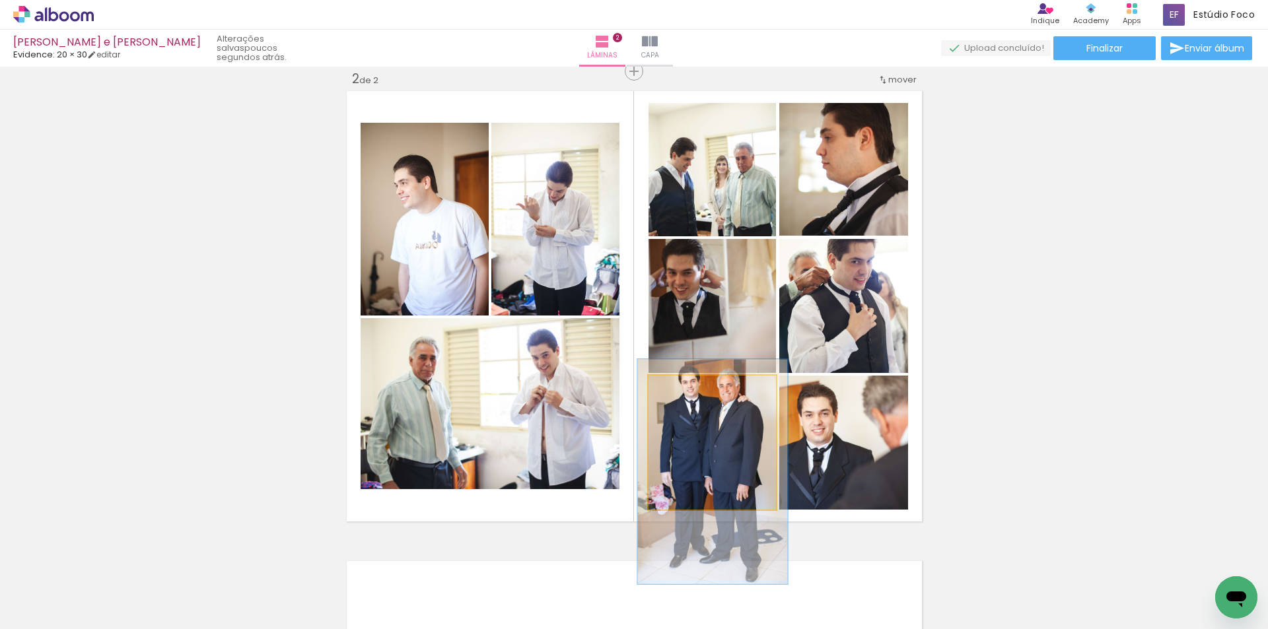
drag, startPoint x: 678, startPoint y: 390, endPoint x: 686, endPoint y: 390, distance: 8.0
click at [686, 390] on div at bounding box center [687, 390] width 12 height 12
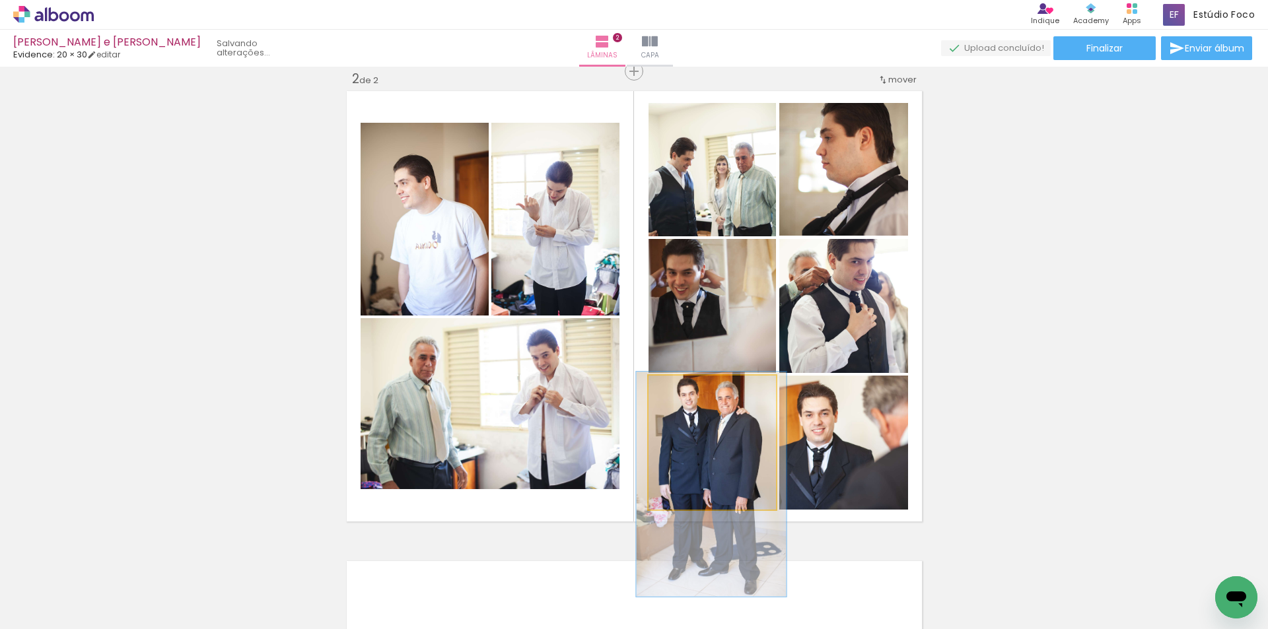
drag, startPoint x: 712, startPoint y: 421, endPoint x: 710, endPoint y: 434, distance: 12.6
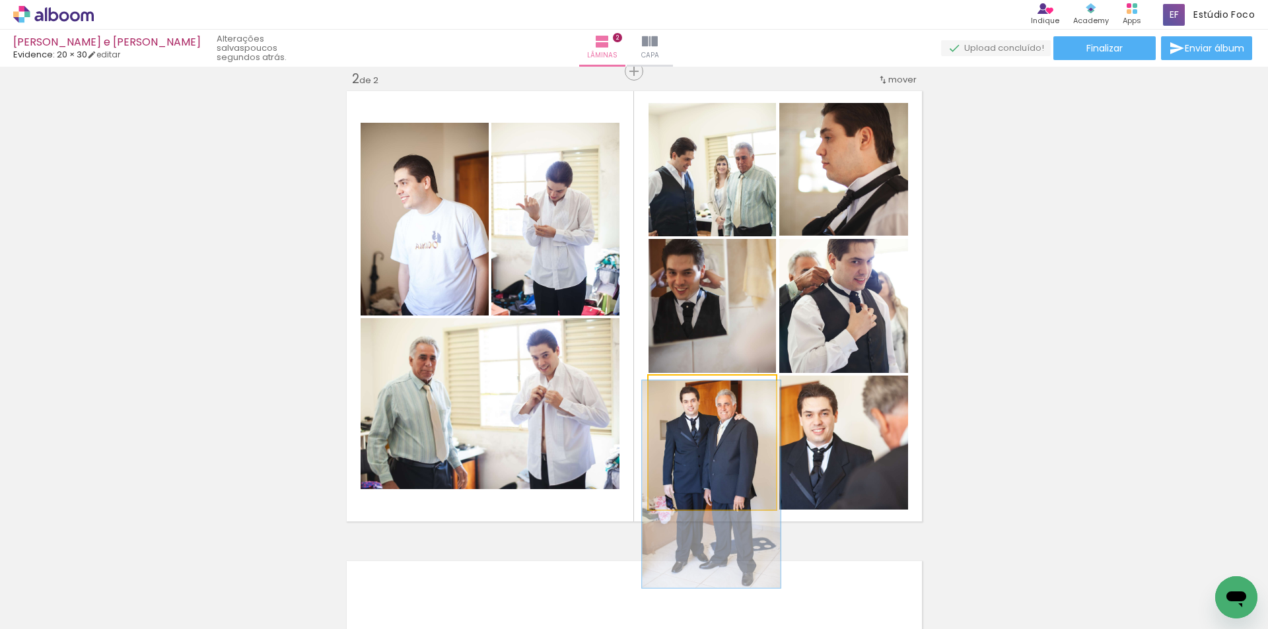
type paper-slider "108"
click at [678, 391] on div at bounding box center [683, 390] width 12 height 12
click at [716, 430] on quentale-photo at bounding box center [712, 443] width 128 height 135
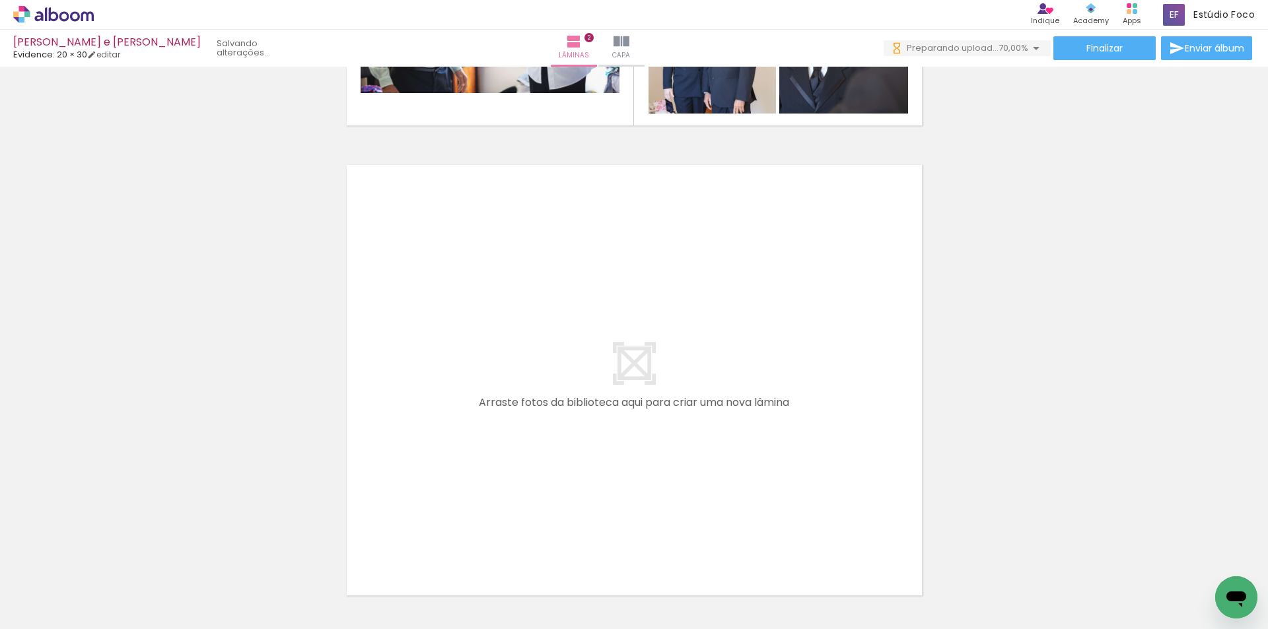
scroll to position [0, 1369]
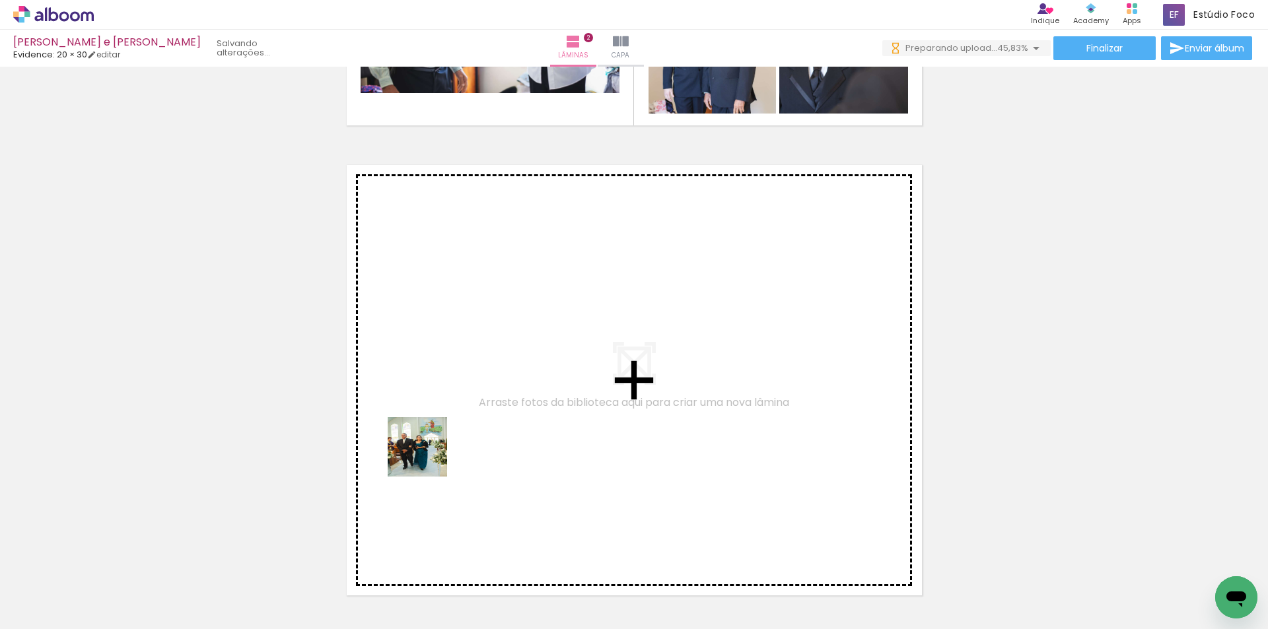
drag, startPoint x: 330, startPoint y: 596, endPoint x: 436, endPoint y: 442, distance: 186.5
click at [436, 442] on quentale-workspace at bounding box center [634, 314] width 1268 height 629
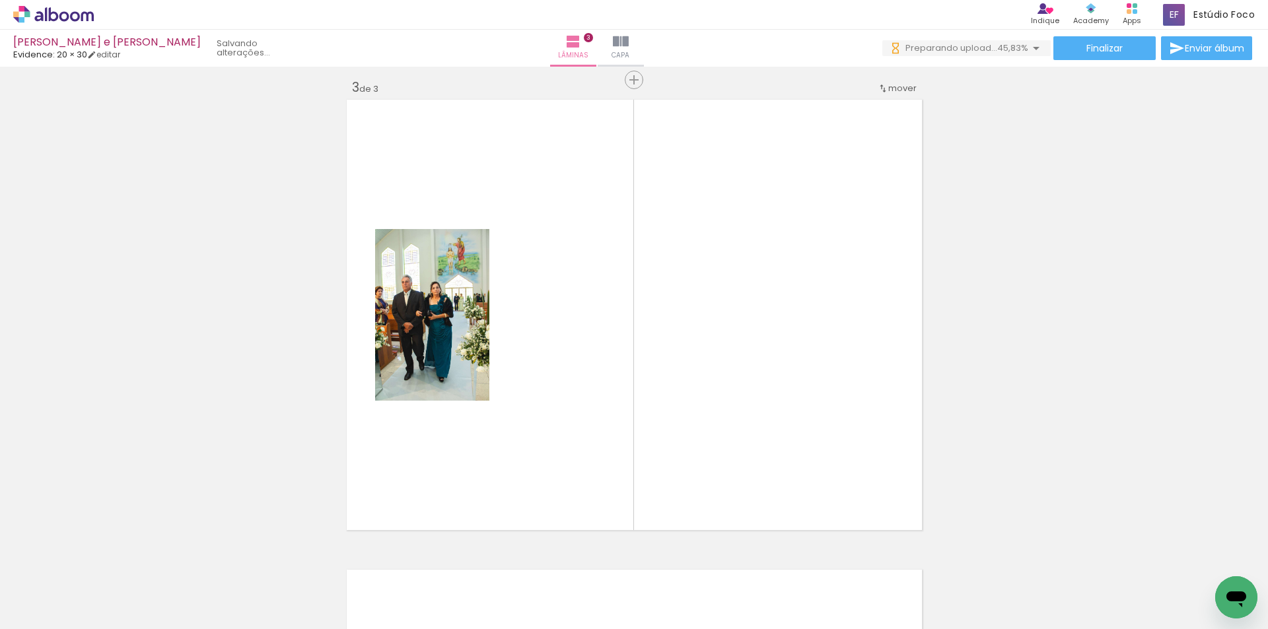
scroll to position [957, 0]
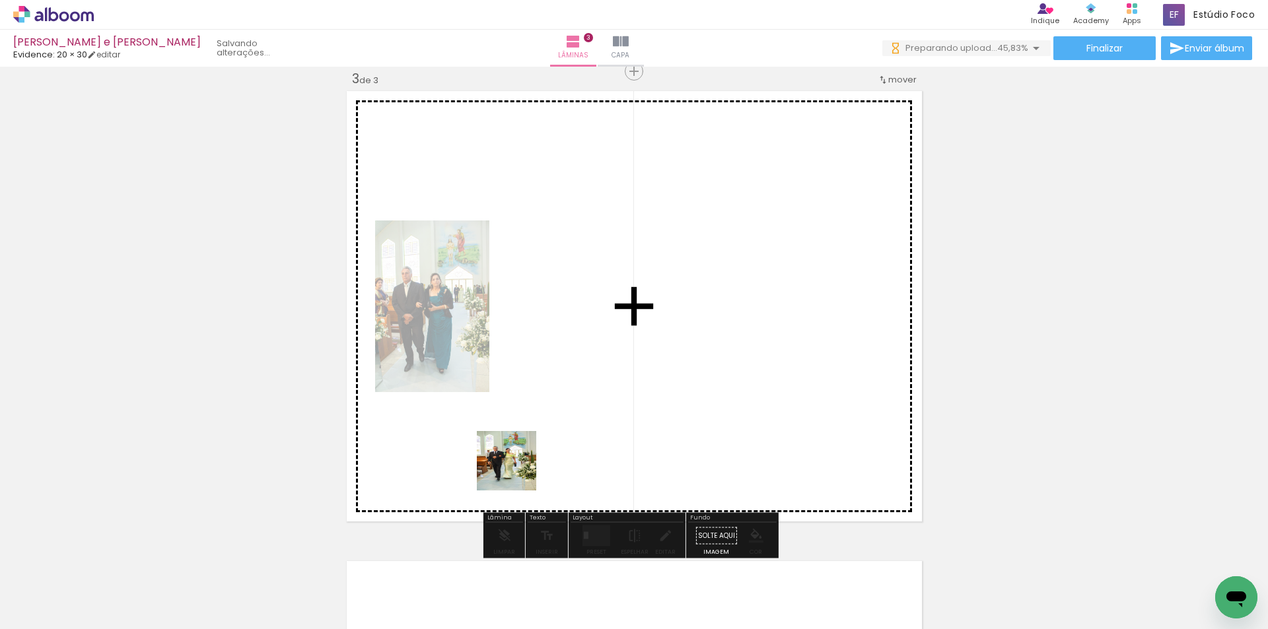
drag, startPoint x: 405, startPoint y: 588, endPoint x: 526, endPoint y: 462, distance: 175.1
click at [526, 462] on quentale-workspace at bounding box center [634, 314] width 1268 height 629
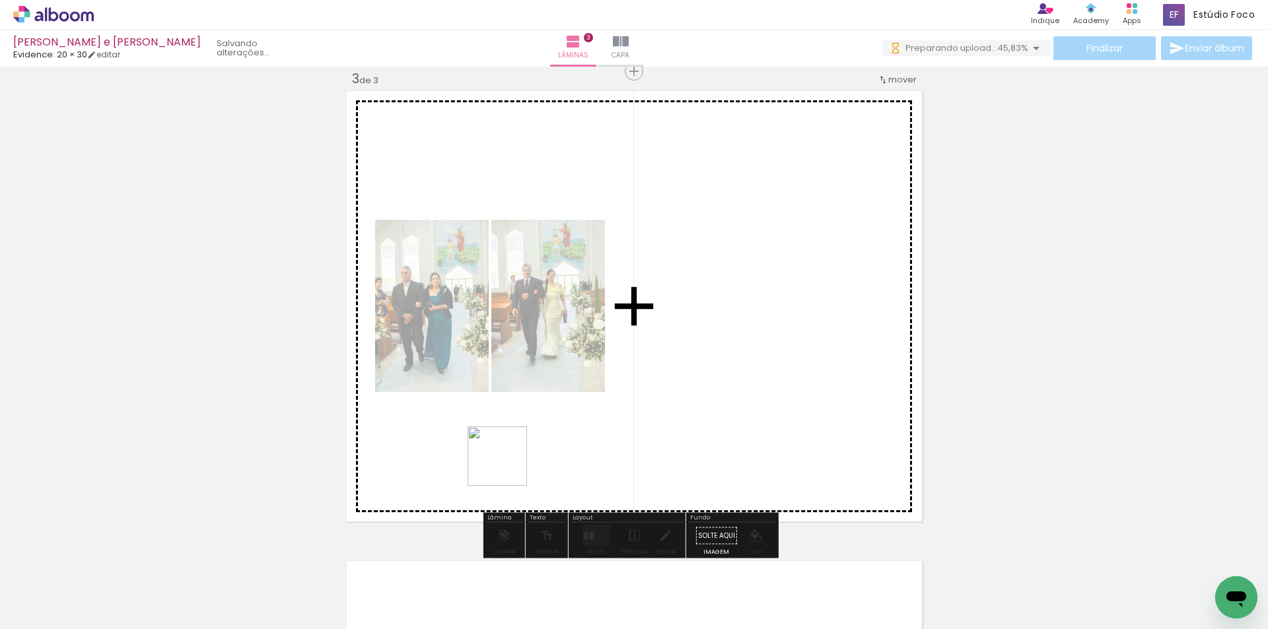
drag, startPoint x: 537, startPoint y: 599, endPoint x: 625, endPoint y: 577, distance: 90.5
click at [503, 454] on quentale-workspace at bounding box center [634, 314] width 1268 height 629
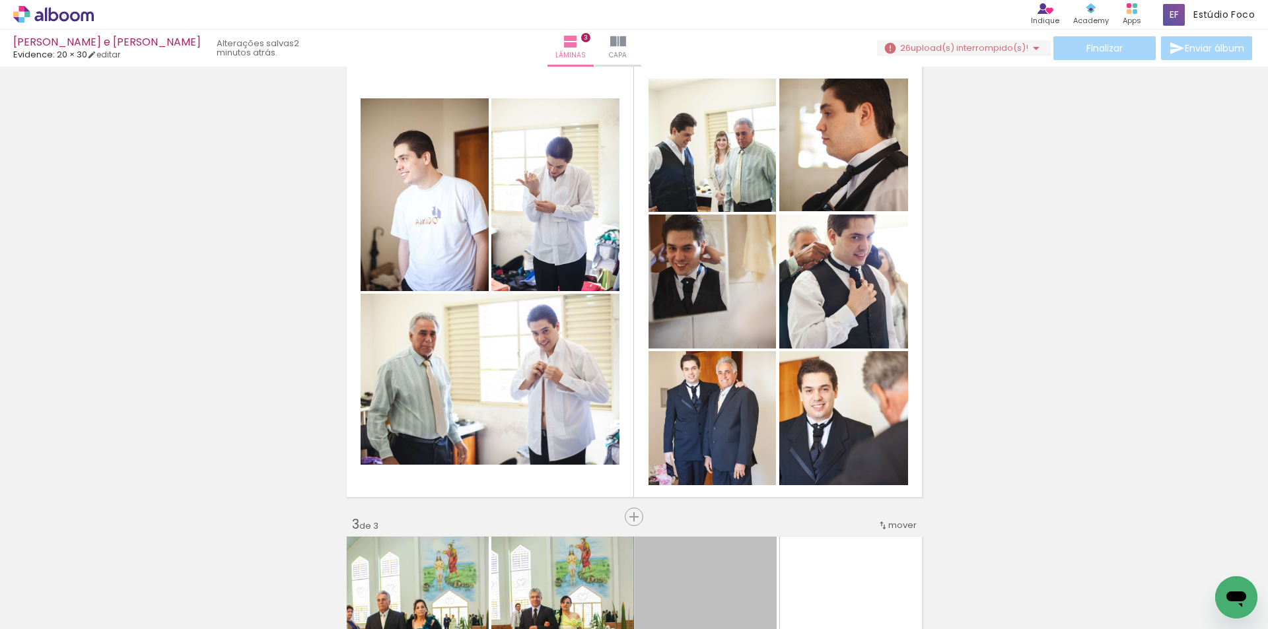
scroll to position [0, 2394]
drag, startPoint x: 456, startPoint y: 622, endPoint x: 22, endPoint y: 36, distance: 729.2
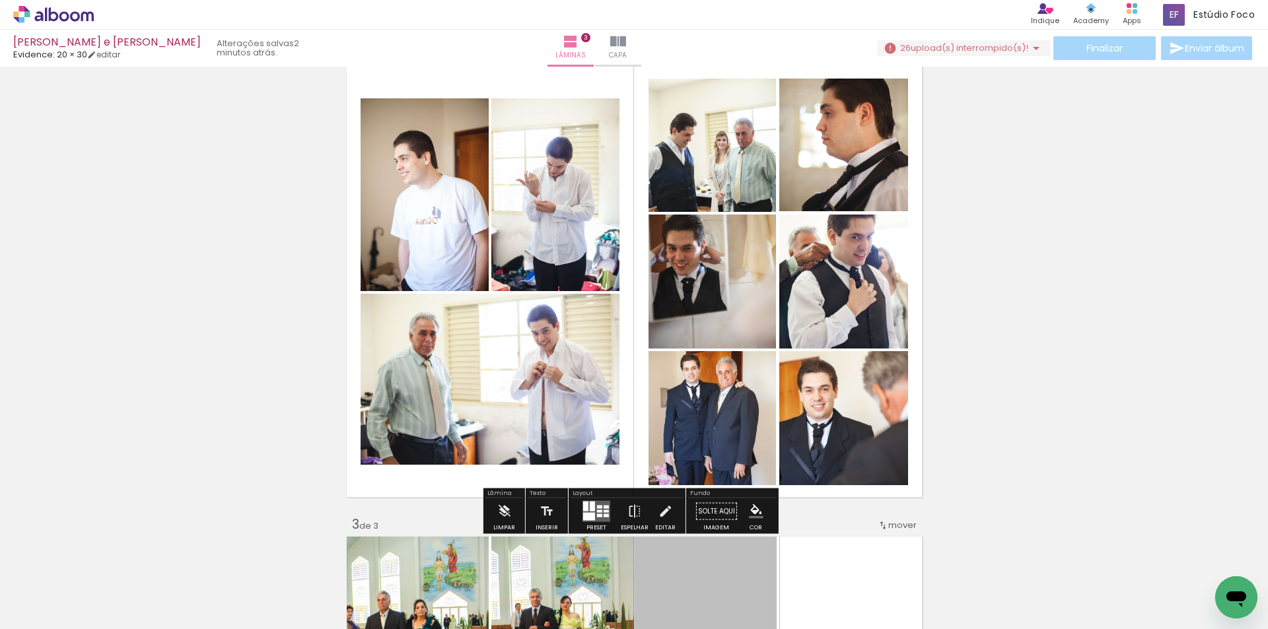
click at [972, 48] on span "upload(s) interrompido(s)!" at bounding box center [970, 48] width 118 height 13
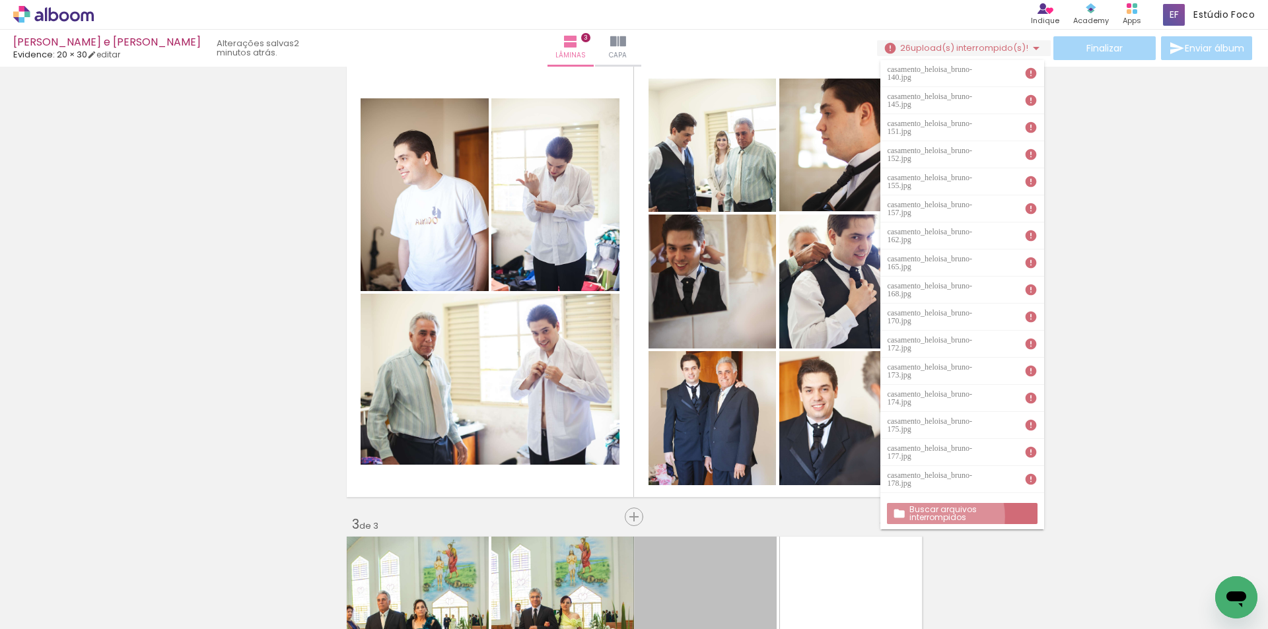
click at [0, 0] on slot "Buscar arquivos interrompidos" at bounding box center [0, 0] width 0 height 0
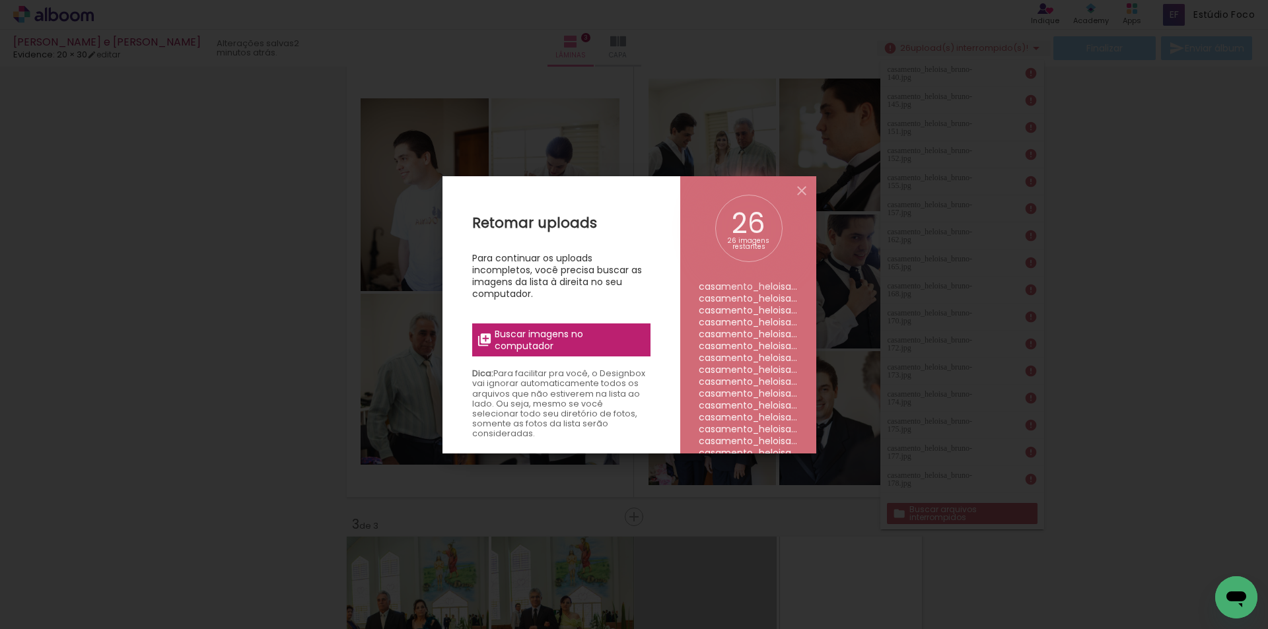
click at [570, 330] on span "Buscar imagens no computador" at bounding box center [568, 340] width 147 height 24
click at [0, 0] on input "file" at bounding box center [0, 0] width 0 height 0
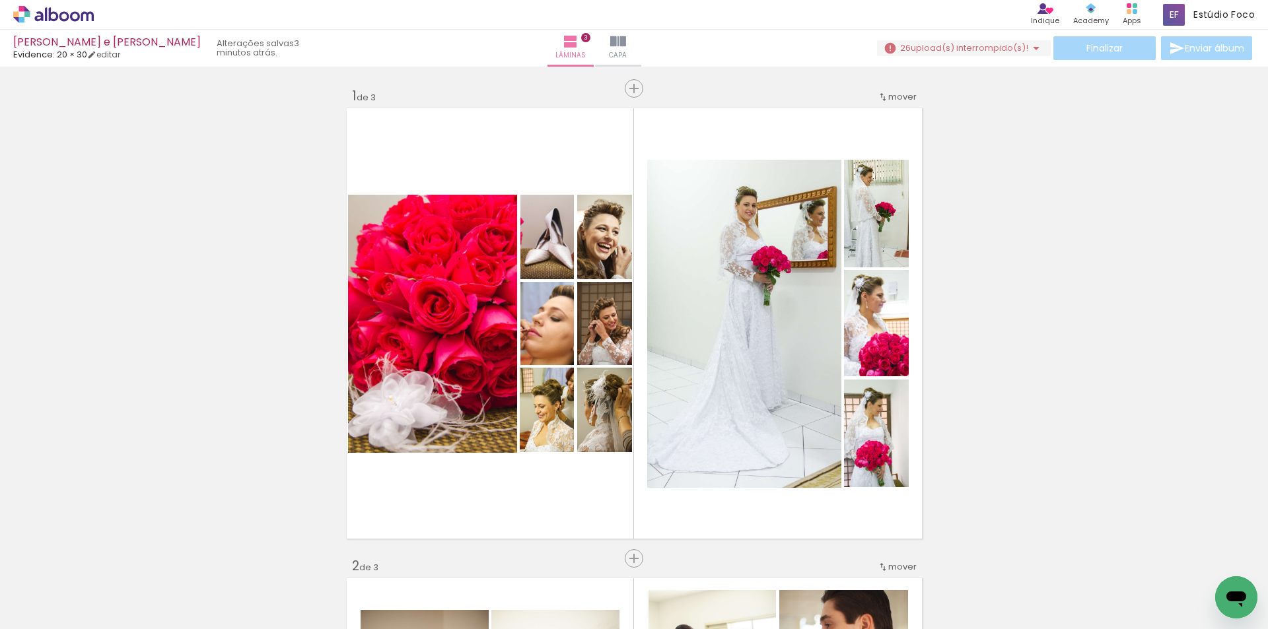
scroll to position [0, 2394]
click at [108, 588] on iron-horizontal-list at bounding box center [95, 588] width 26 height 83
click at [108, 587] on iron-horizontal-list at bounding box center [95, 588] width 26 height 83
click at [108, 572] on iron-horizontal-list at bounding box center [95, 588] width 26 height 83
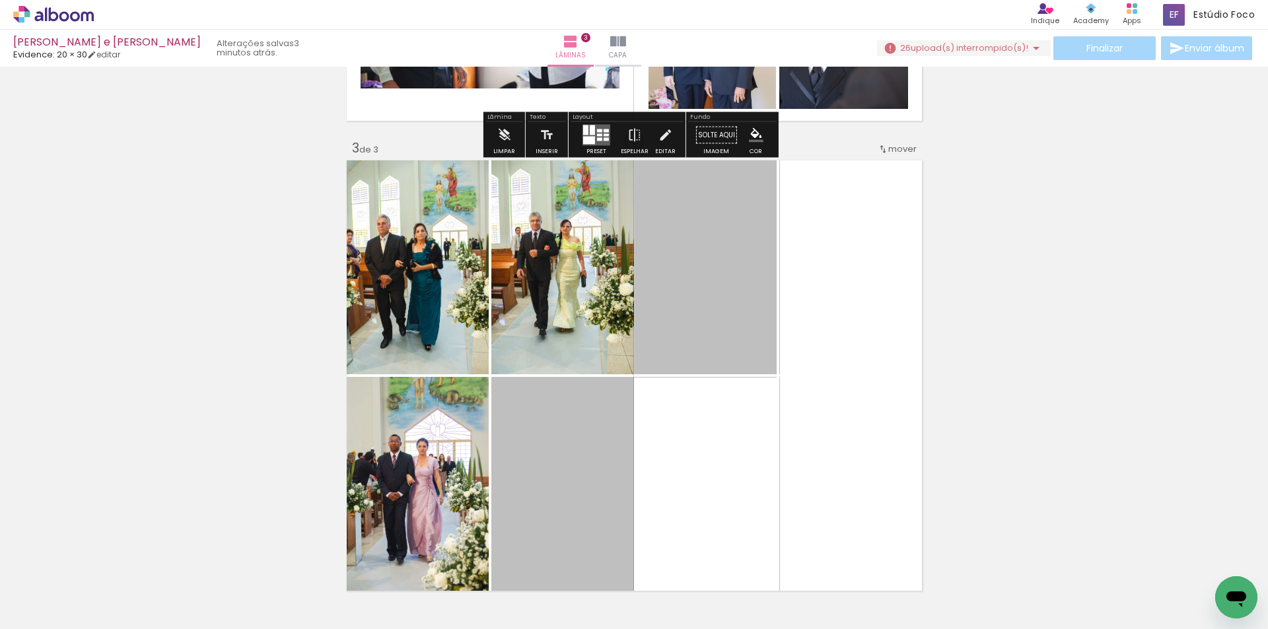
scroll to position [858, 0]
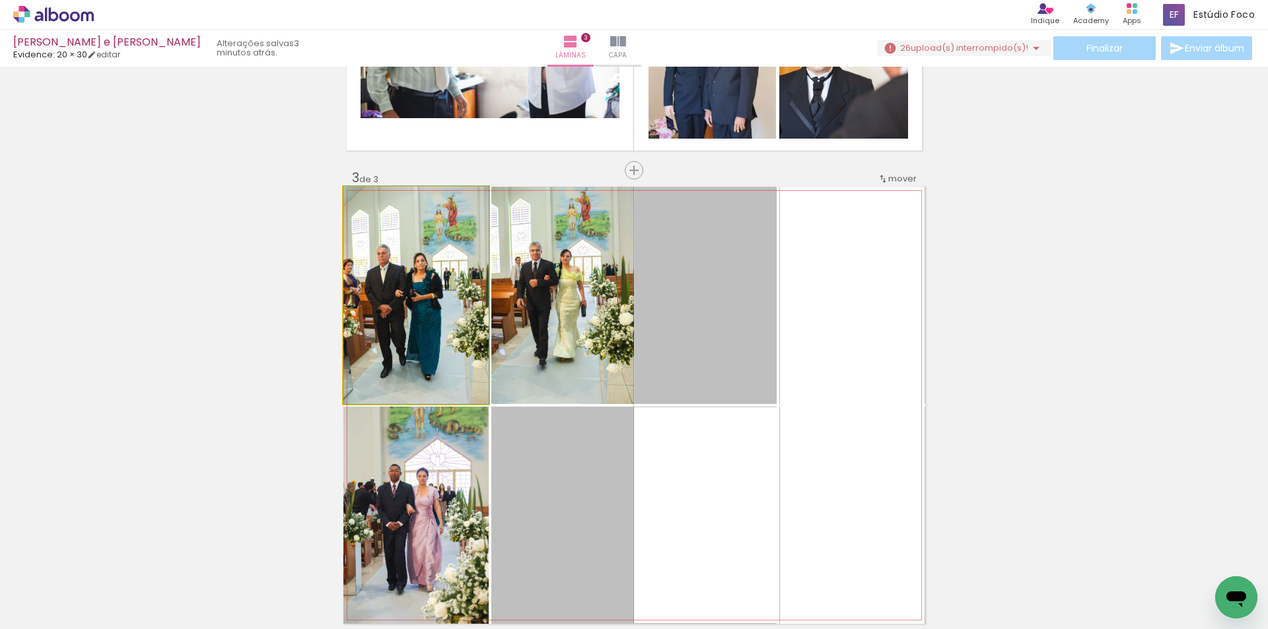
click at [446, 366] on quentale-photo at bounding box center [415, 295] width 145 height 217
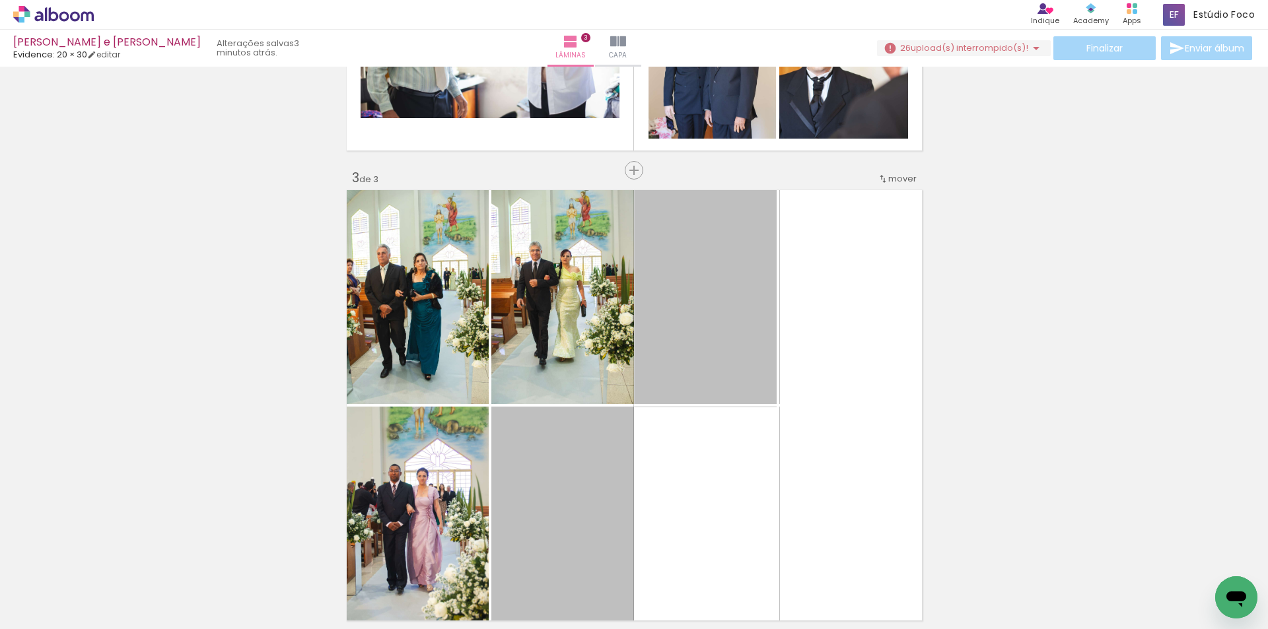
drag, startPoint x: 479, startPoint y: 586, endPoint x: 277, endPoint y: 400, distance: 274.3
click at [277, 400] on div "Inserir lâmina 1 de 3 Inserir lâmina 2 de 3 Inserir lâmina 3 de 3" at bounding box center [634, 153] width 1268 height 1881
click at [108, 598] on iron-horizontal-list at bounding box center [95, 588] width 26 height 83
click at [43, 608] on span "Adicionar Fotos" at bounding box center [47, 611] width 40 height 15
click at [0, 0] on input "file" at bounding box center [0, 0] width 0 height 0
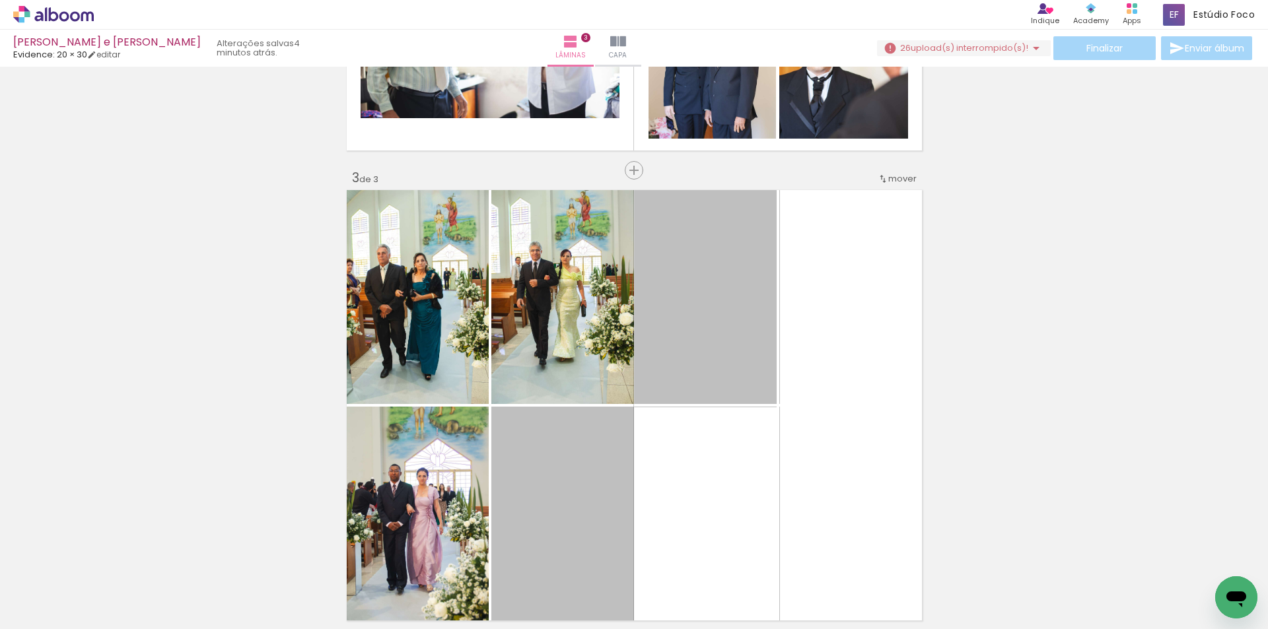
click at [108, 596] on iron-horizontal-list at bounding box center [95, 588] width 26 height 83
click at [108, 595] on iron-horizontal-list at bounding box center [95, 588] width 26 height 83
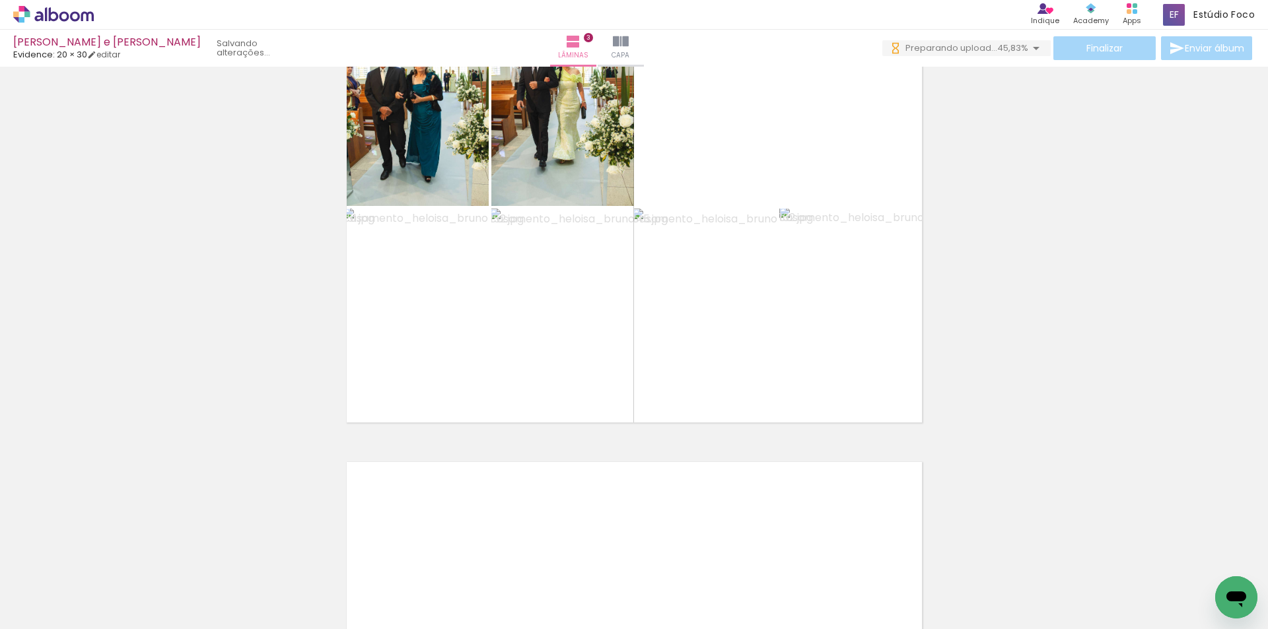
scroll to position [0, 0]
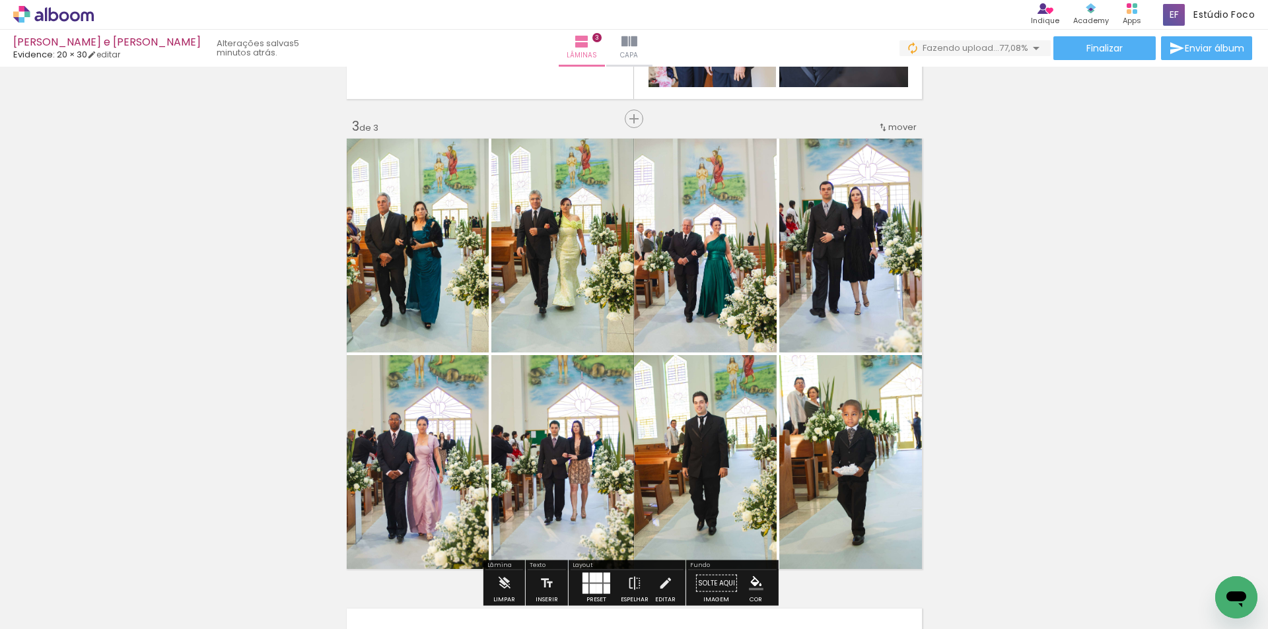
scroll to position [990, 0]
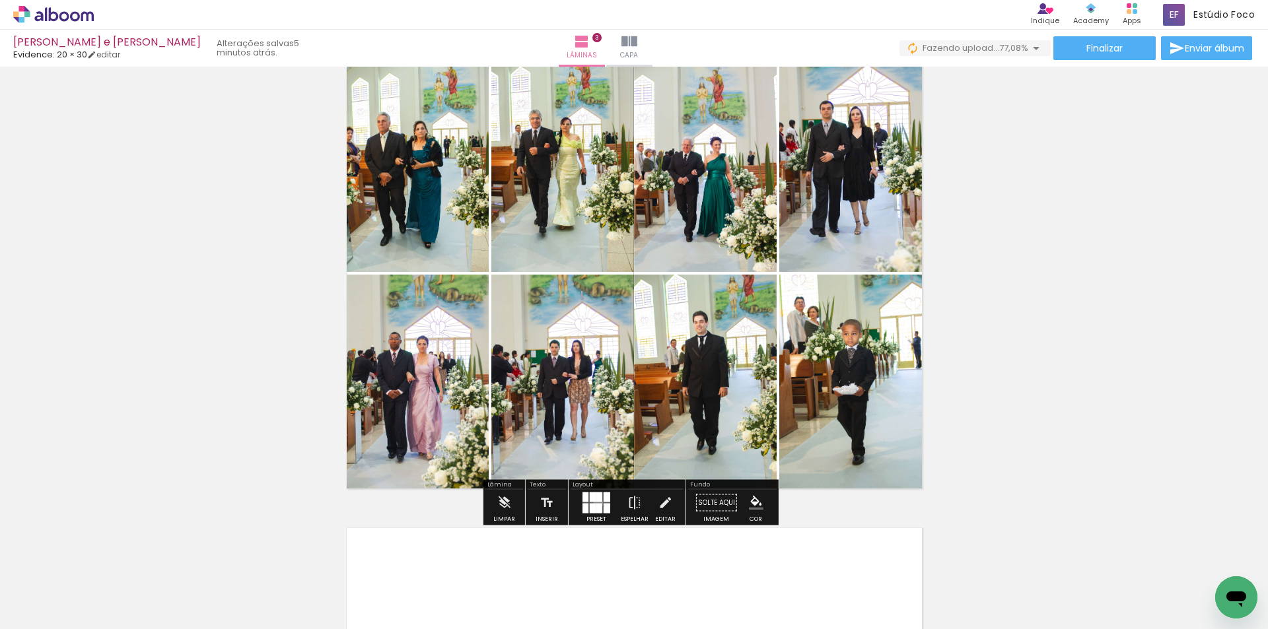
click at [596, 504] on div at bounding box center [599, 509] width 6 height 10
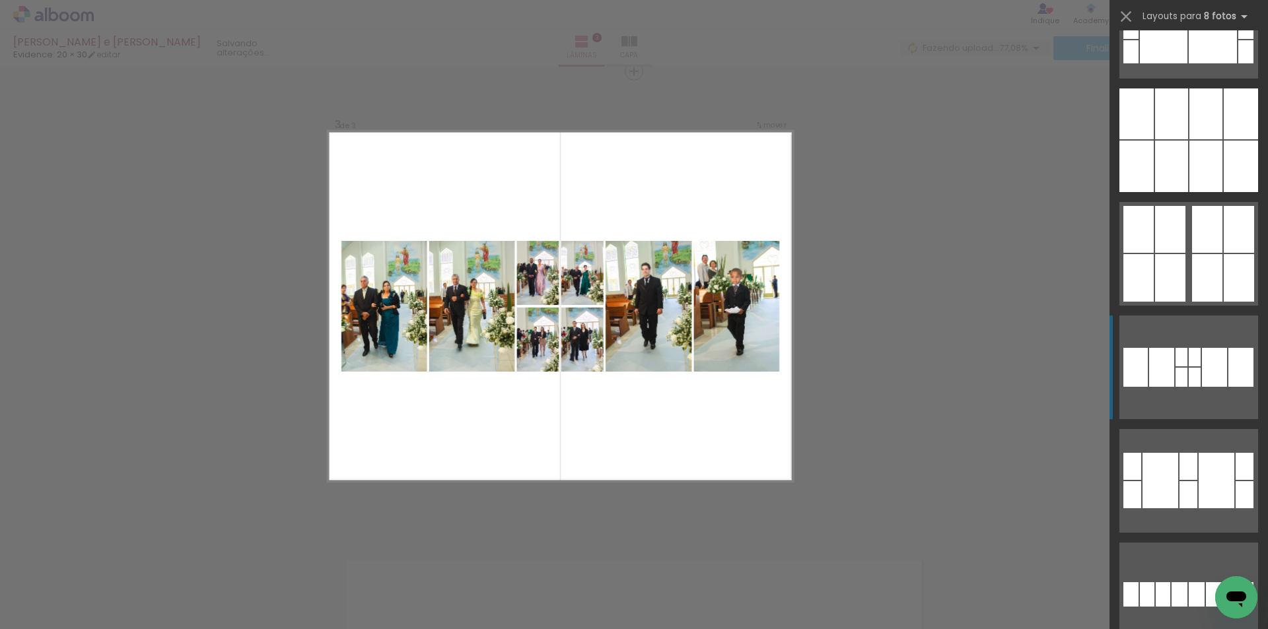
scroll to position [198, 0]
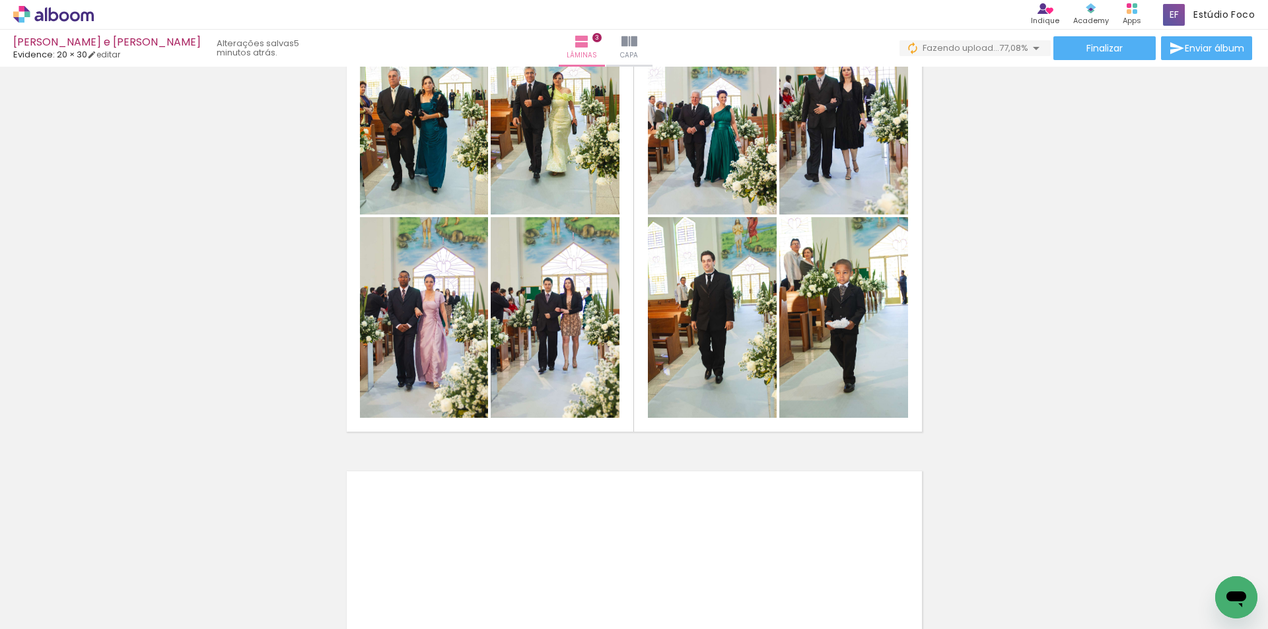
scroll to position [1023, 0]
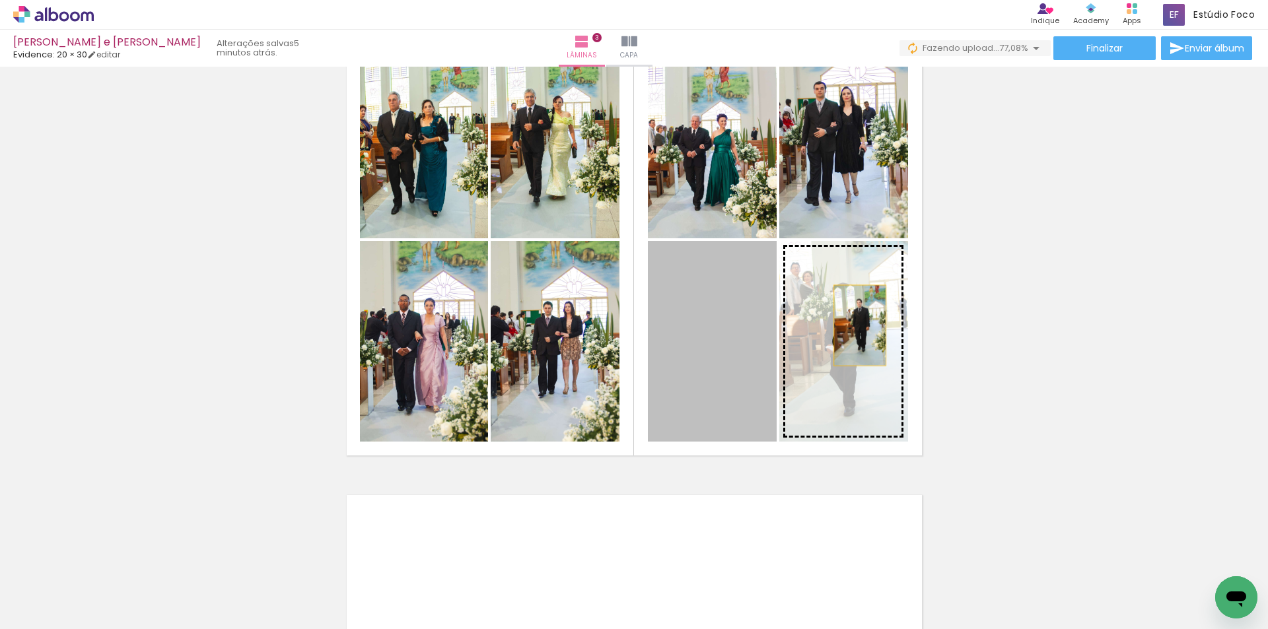
drag, startPoint x: 720, startPoint y: 341, endPoint x: 854, endPoint y: 326, distance: 135.5
click at [0, 0] on slot at bounding box center [0, 0] width 0 height 0
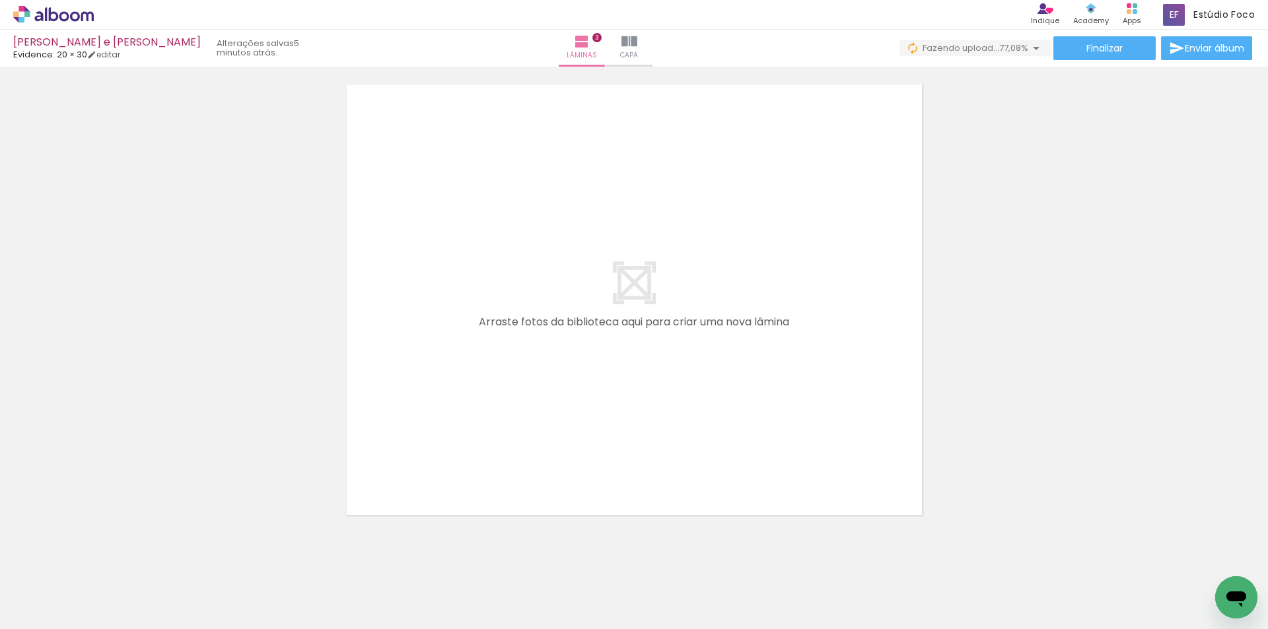
scroll to position [1452, 0]
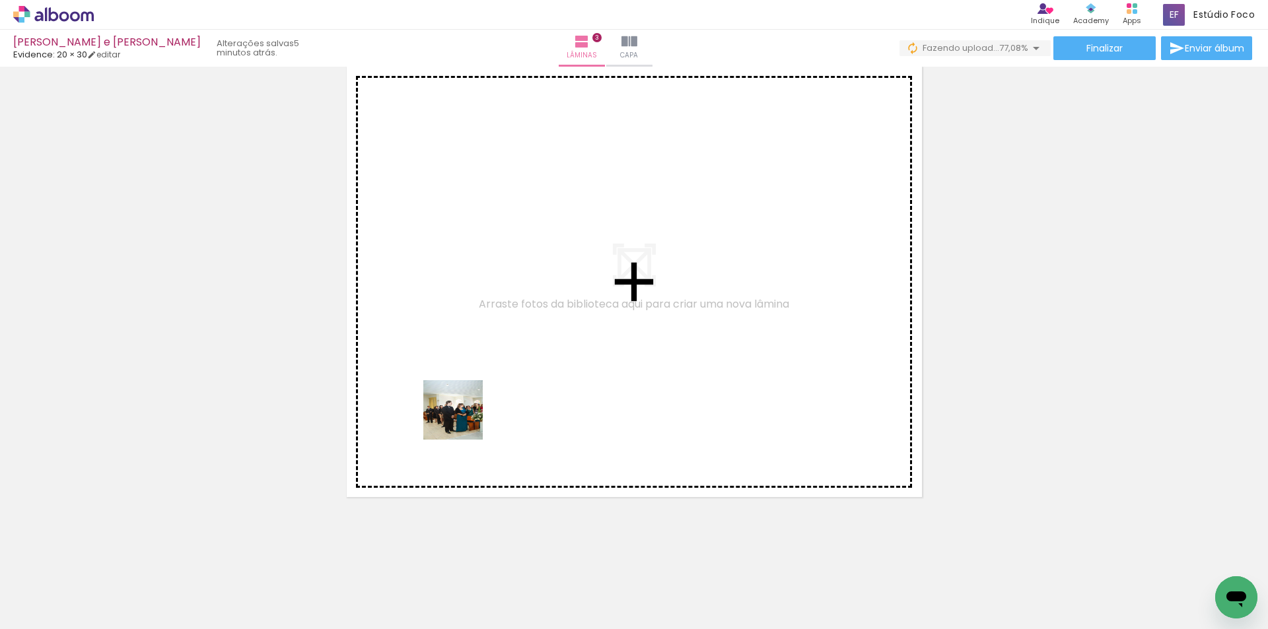
drag, startPoint x: 417, startPoint y: 588, endPoint x: 484, endPoint y: 551, distance: 77.2
click at [477, 385] on quentale-workspace at bounding box center [634, 314] width 1268 height 629
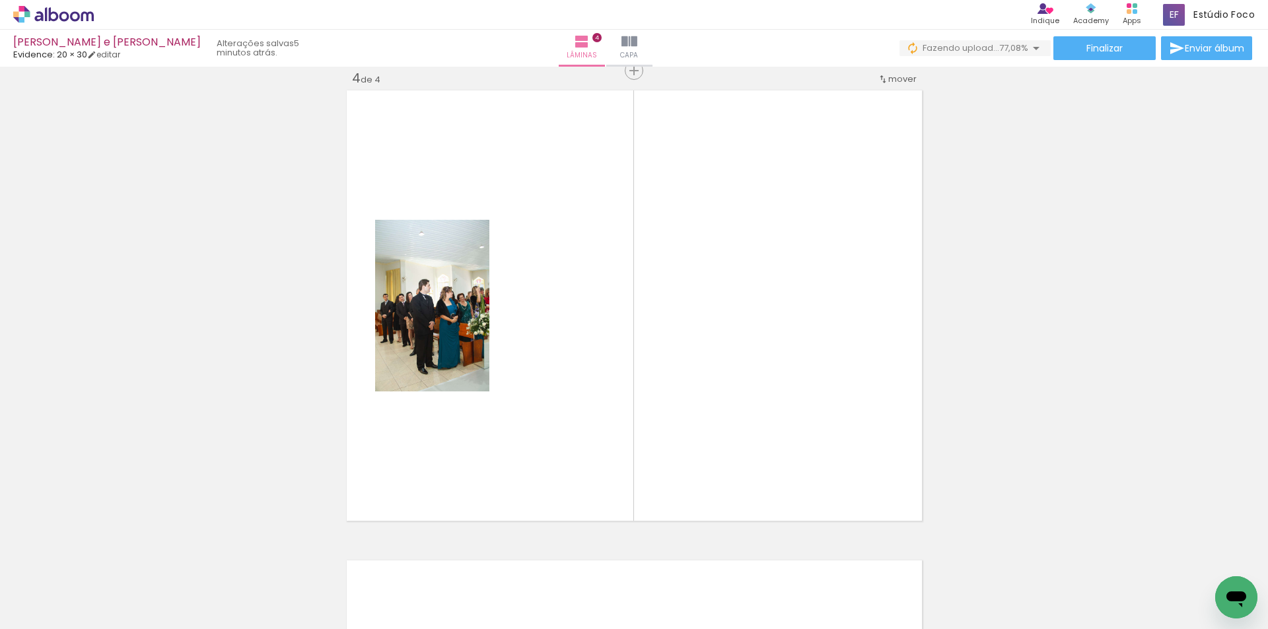
scroll to position [1428, 0]
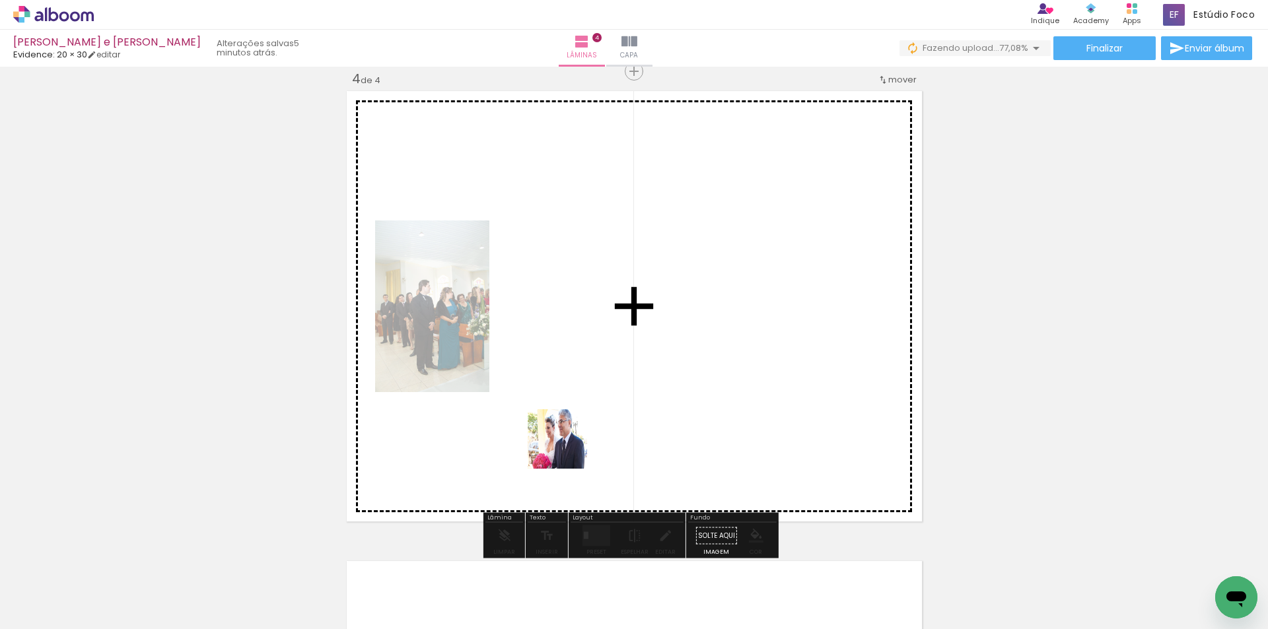
drag, startPoint x: 550, startPoint y: 485, endPoint x: 618, endPoint y: 589, distance: 124.5
click at [620, 368] on quentale-workspace at bounding box center [634, 314] width 1268 height 629
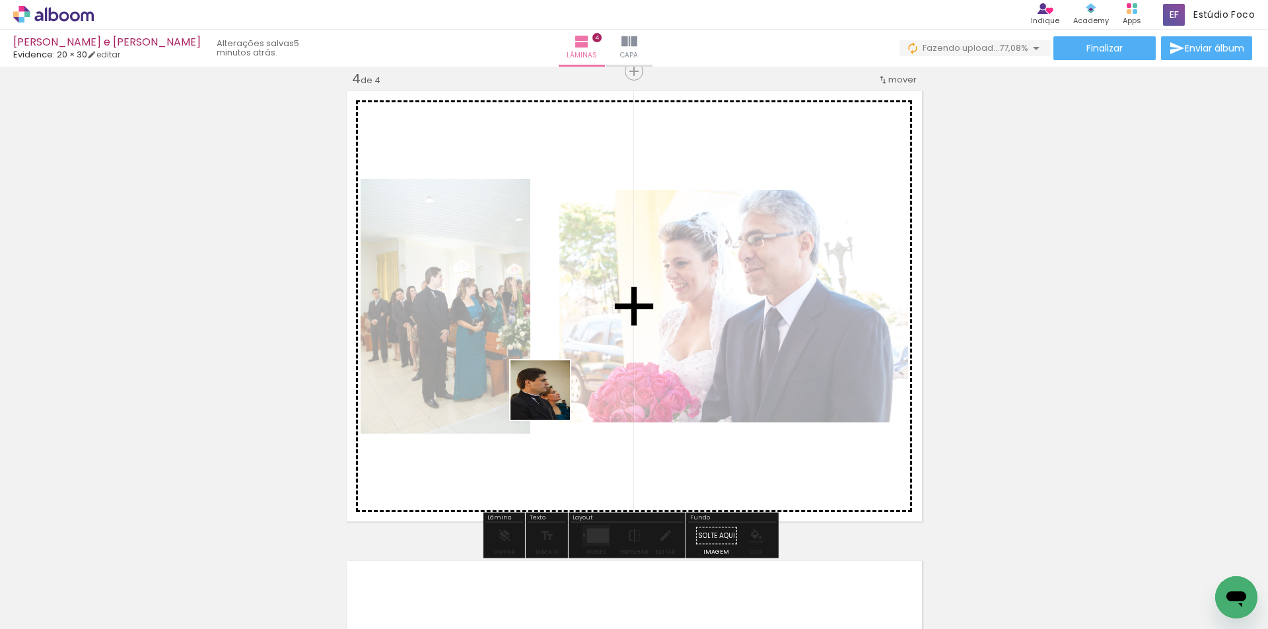
drag, startPoint x: 561, startPoint y: 498, endPoint x: 695, endPoint y: 558, distance: 146.9
click at [550, 368] on quentale-workspace at bounding box center [634, 314] width 1268 height 629
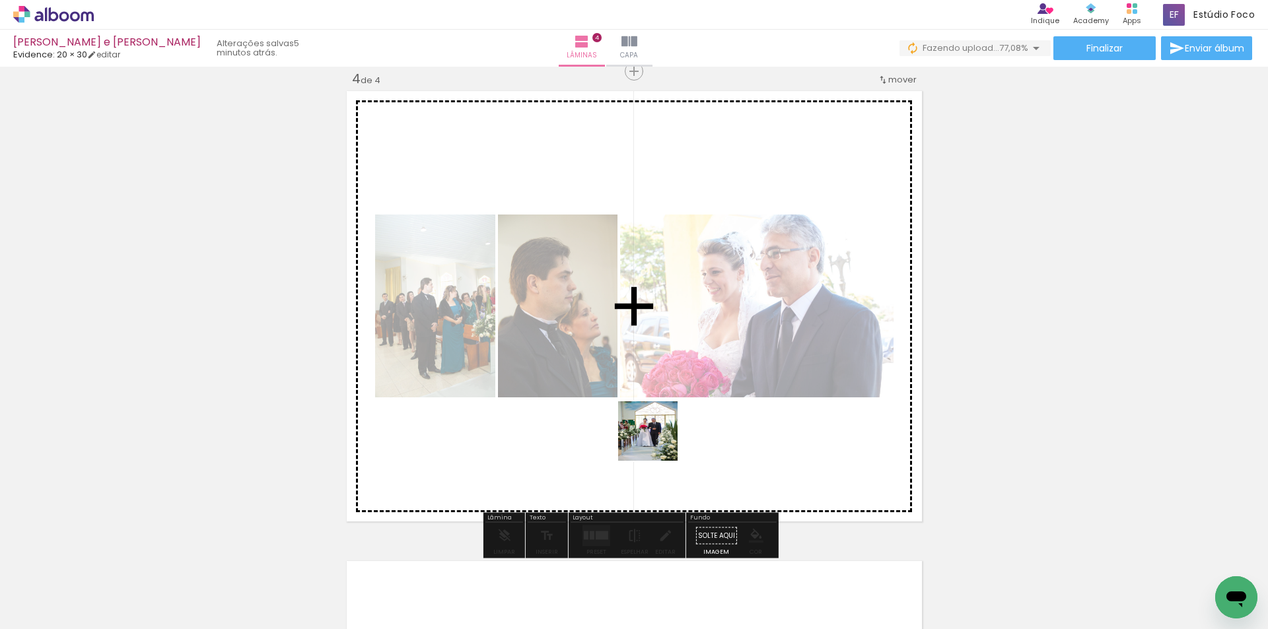
drag, startPoint x: 638, startPoint y: 551, endPoint x: 723, endPoint y: 537, distance: 86.3
click at [663, 421] on quentale-workspace at bounding box center [634, 314] width 1268 height 629
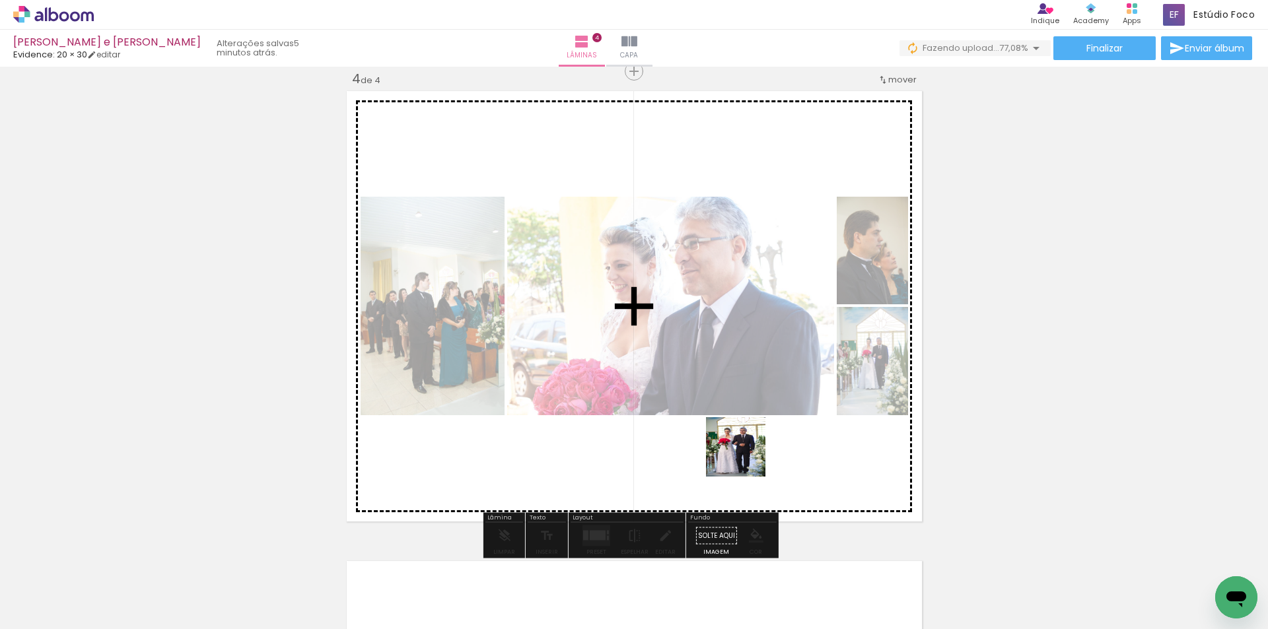
drag, startPoint x: 699, startPoint y: 594, endPoint x: 755, endPoint y: 444, distance: 160.0
click at [755, 444] on quentale-workspace at bounding box center [634, 314] width 1268 height 629
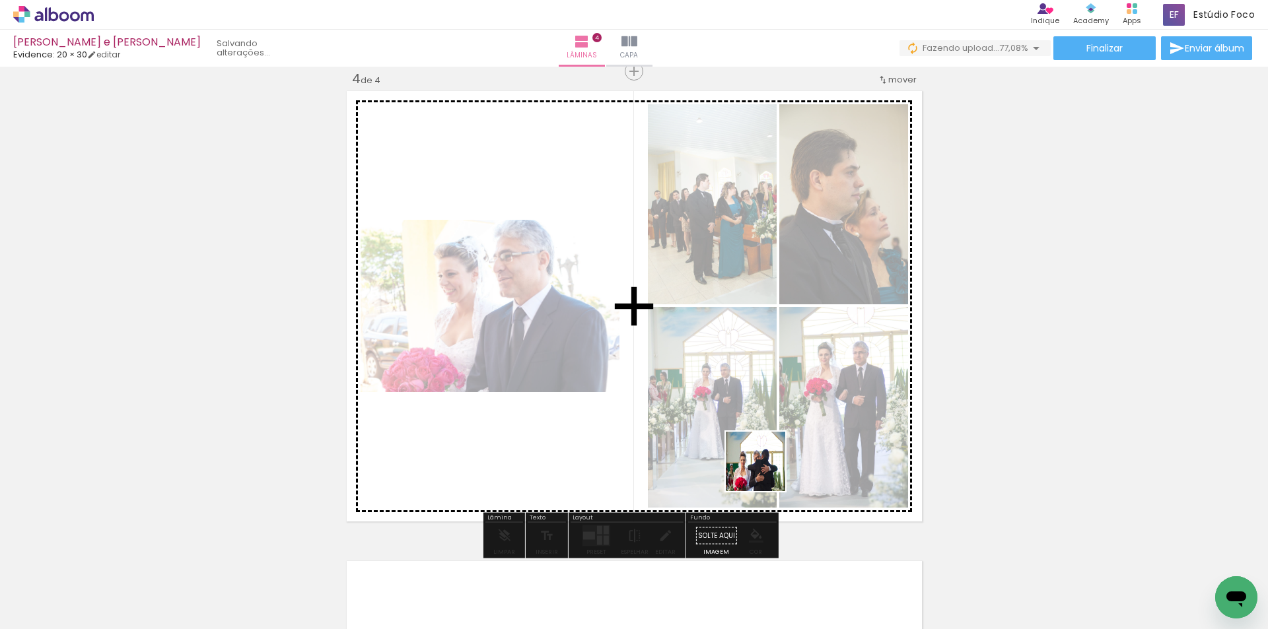
drag, startPoint x: 786, startPoint y: 596, endPoint x: 765, endPoint y: 453, distance: 144.3
click at [765, 453] on quentale-workspace at bounding box center [634, 314] width 1268 height 629
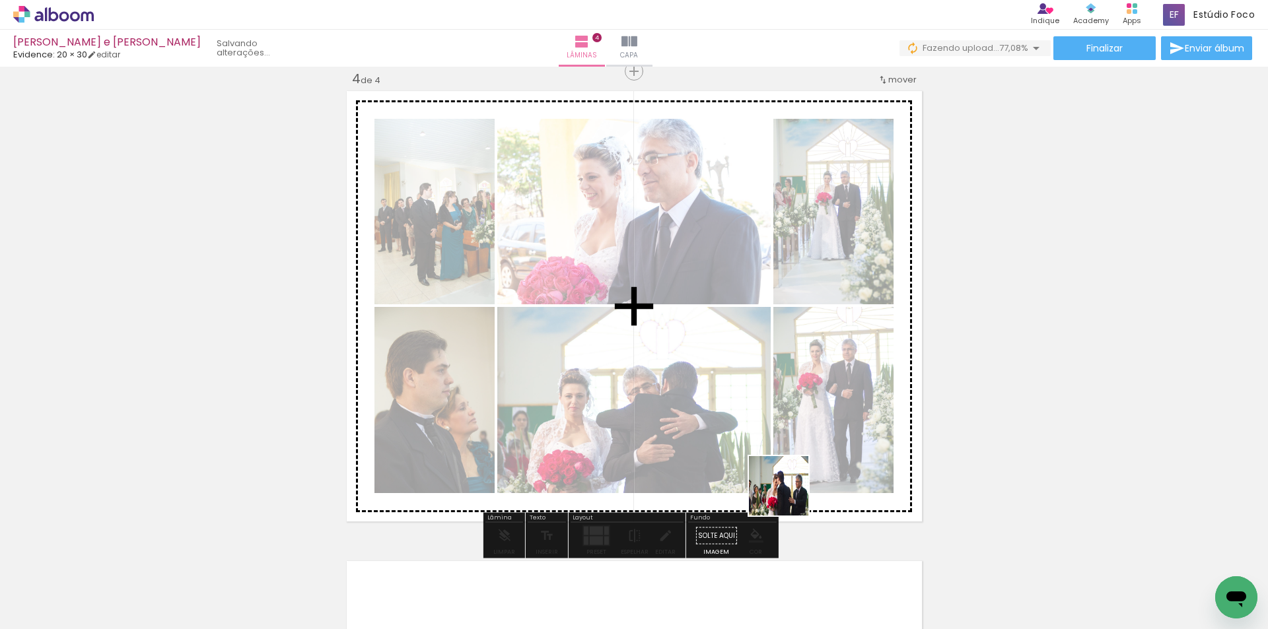
drag, startPoint x: 858, startPoint y: 590, endPoint x: 776, endPoint y: 467, distance: 147.4
click at [776, 467] on quentale-workspace at bounding box center [634, 314] width 1268 height 629
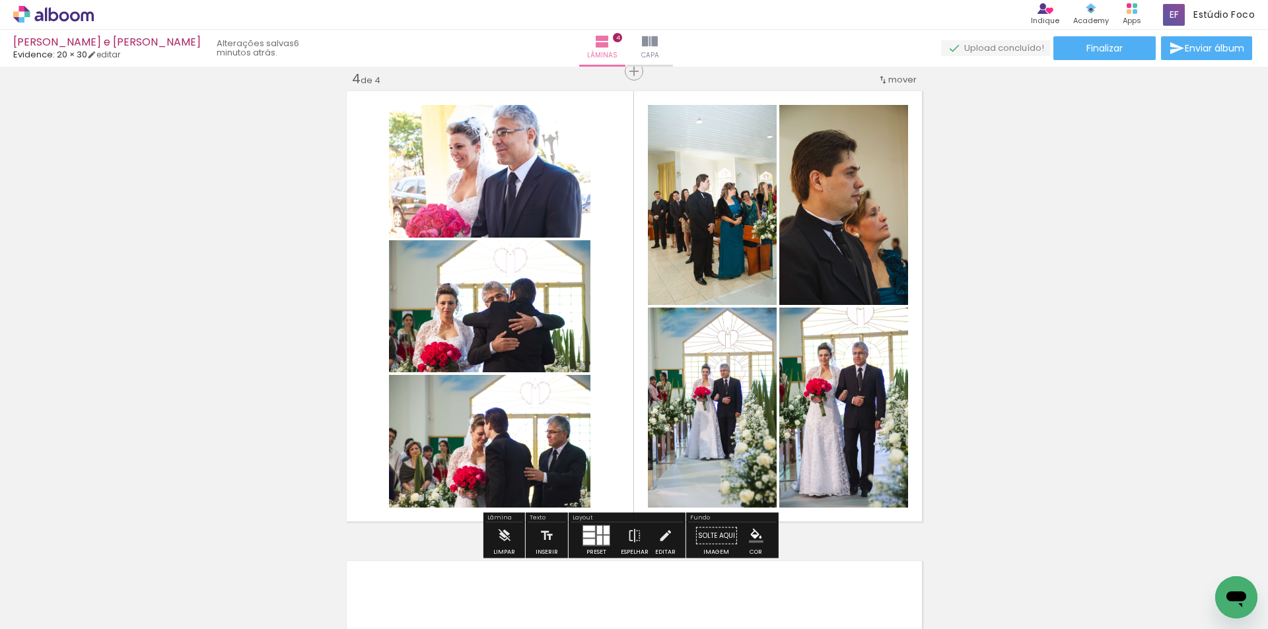
scroll to position [1626, 0]
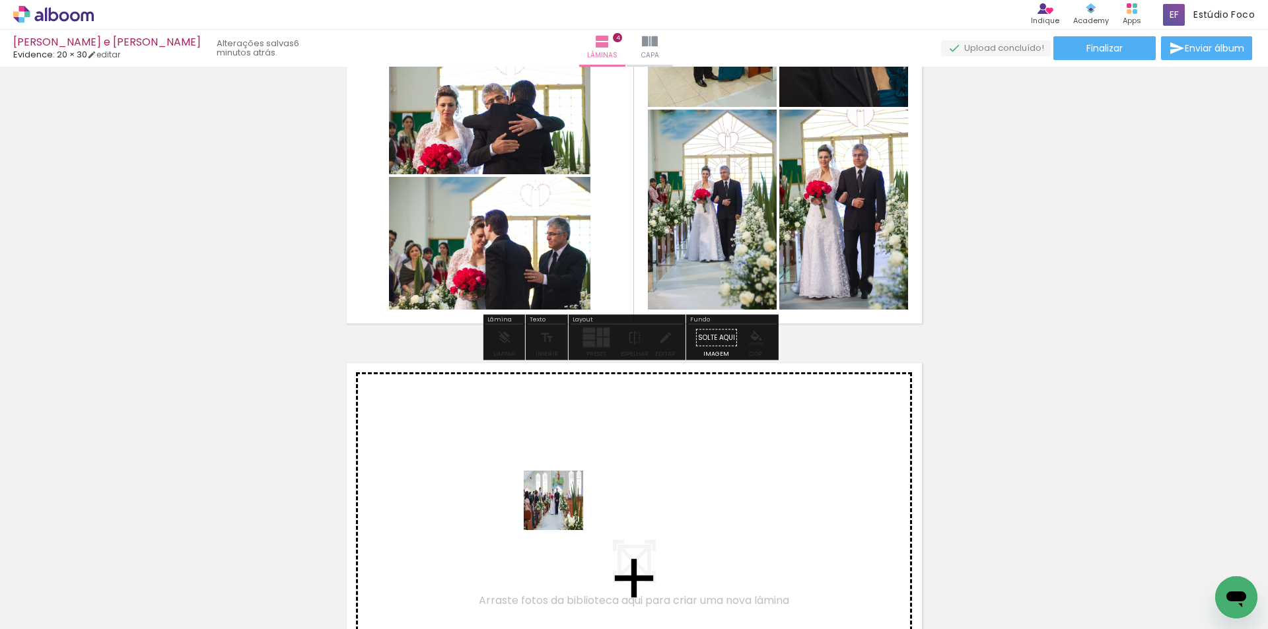
drag, startPoint x: 548, startPoint y: 594, endPoint x: 582, endPoint y: 454, distance: 143.5
click at [582, 454] on quentale-workspace at bounding box center [634, 314] width 1268 height 629
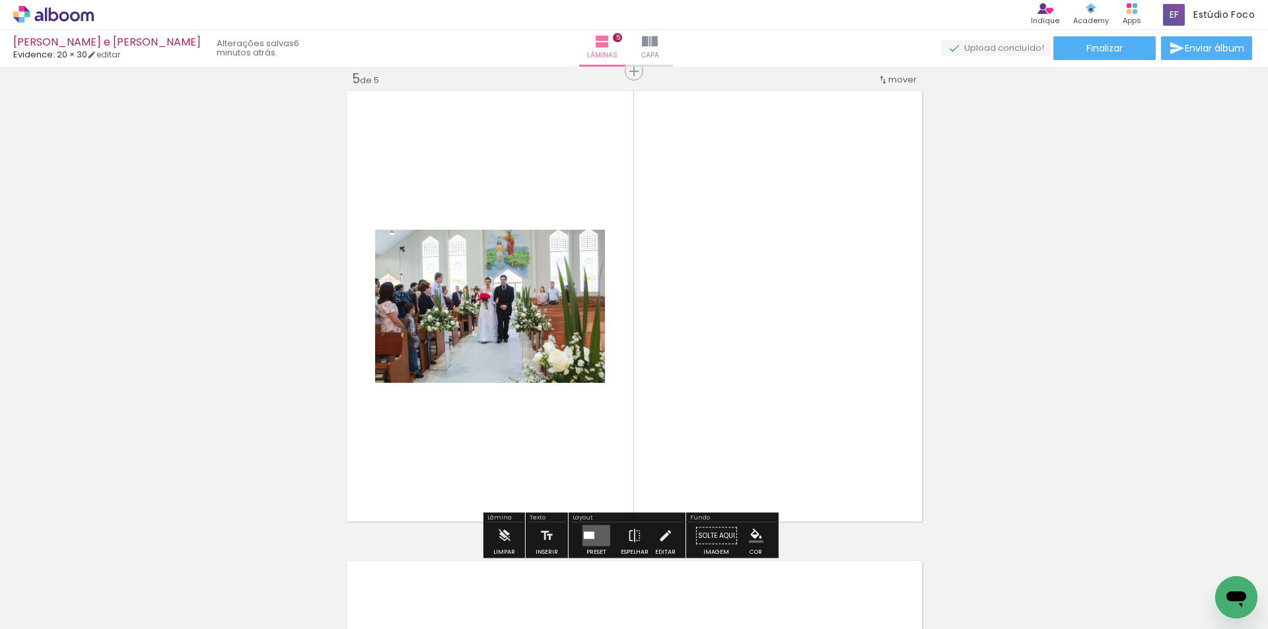
scroll to position [1898, 0]
click at [588, 528] on quentale-layouter at bounding box center [596, 536] width 28 height 21
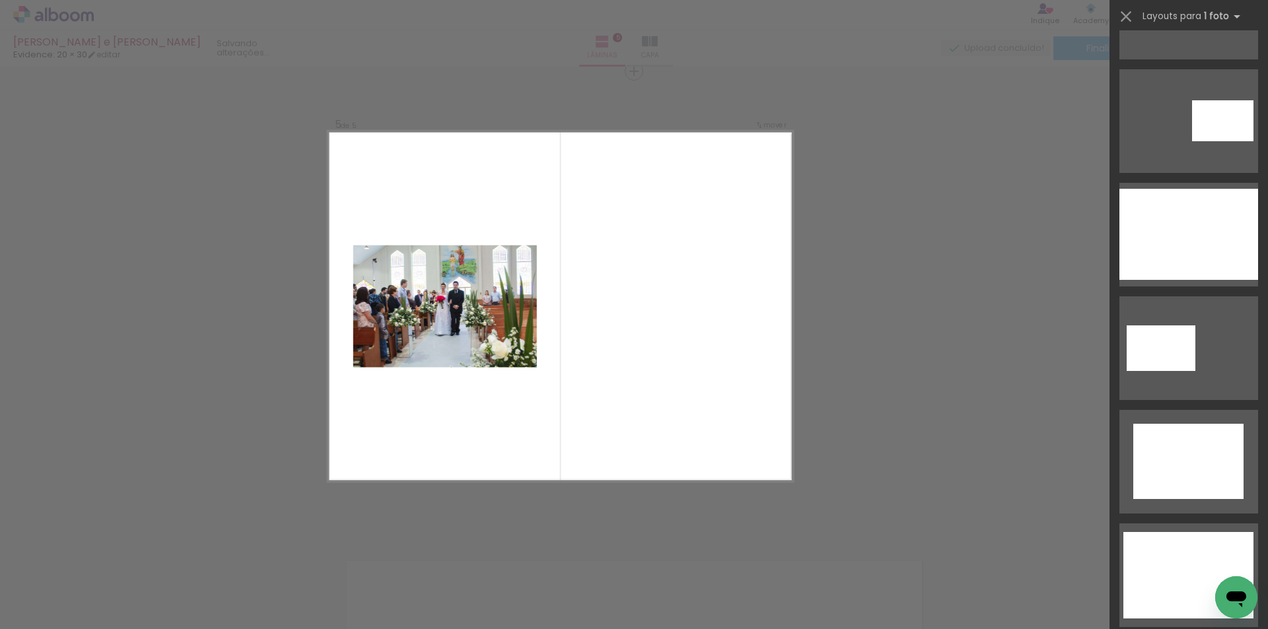
scroll to position [0, 0]
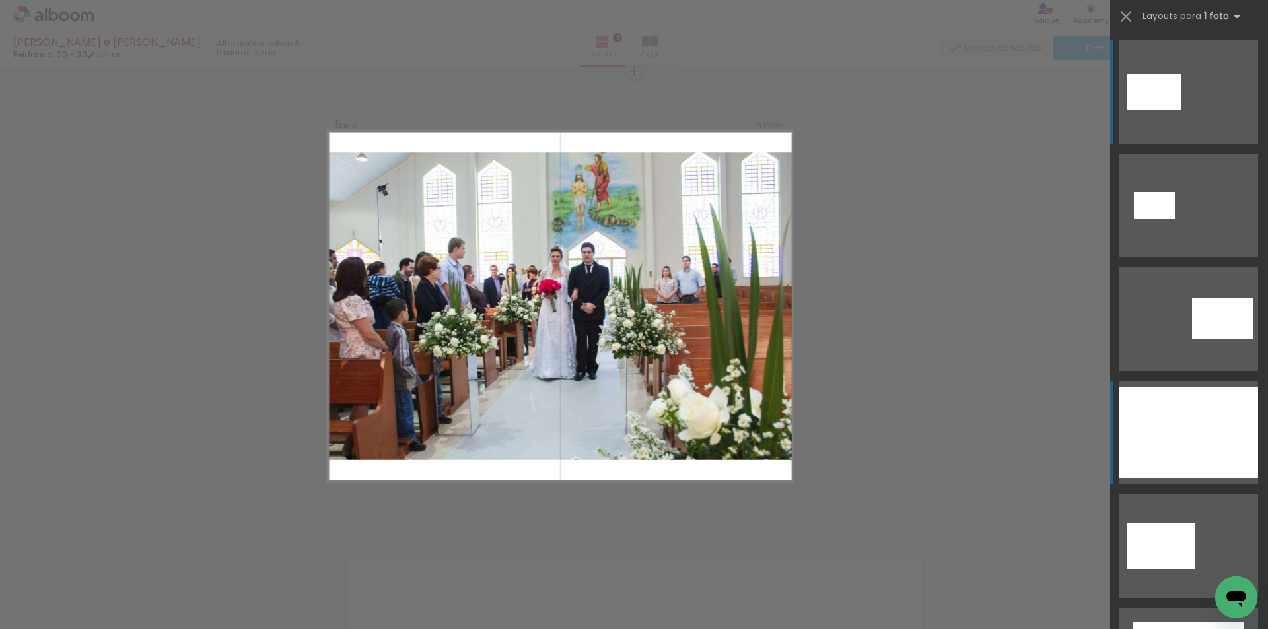
click at [1165, 430] on div at bounding box center [1188, 432] width 139 height 91
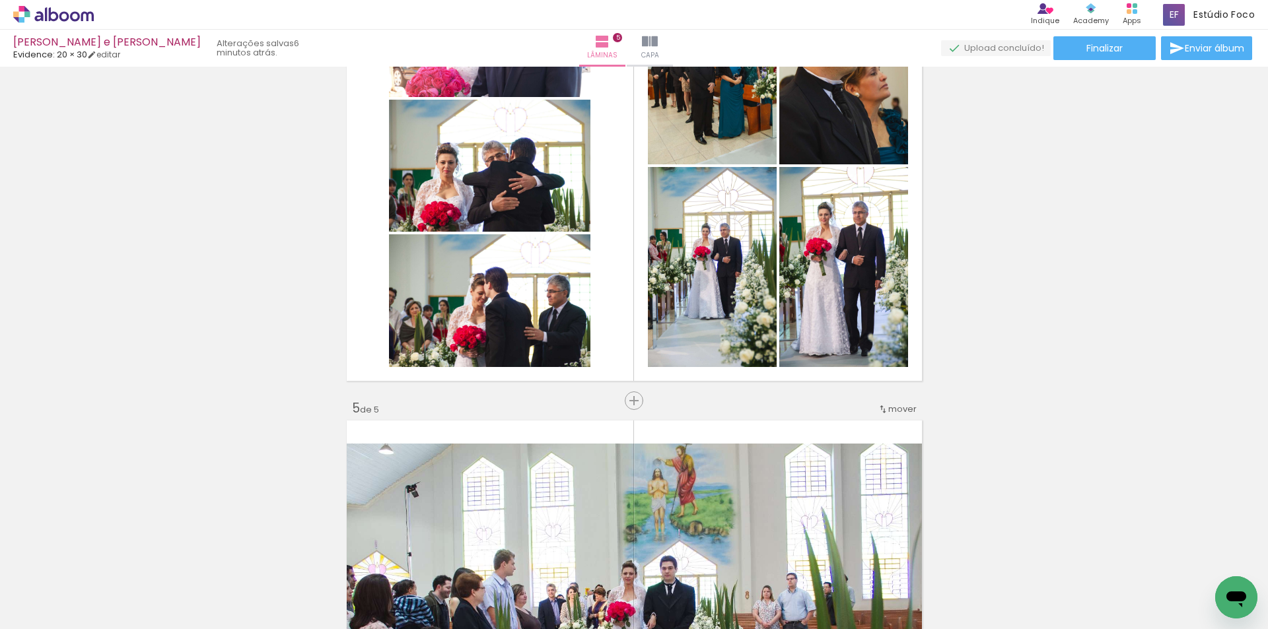
scroll to position [1567, 0]
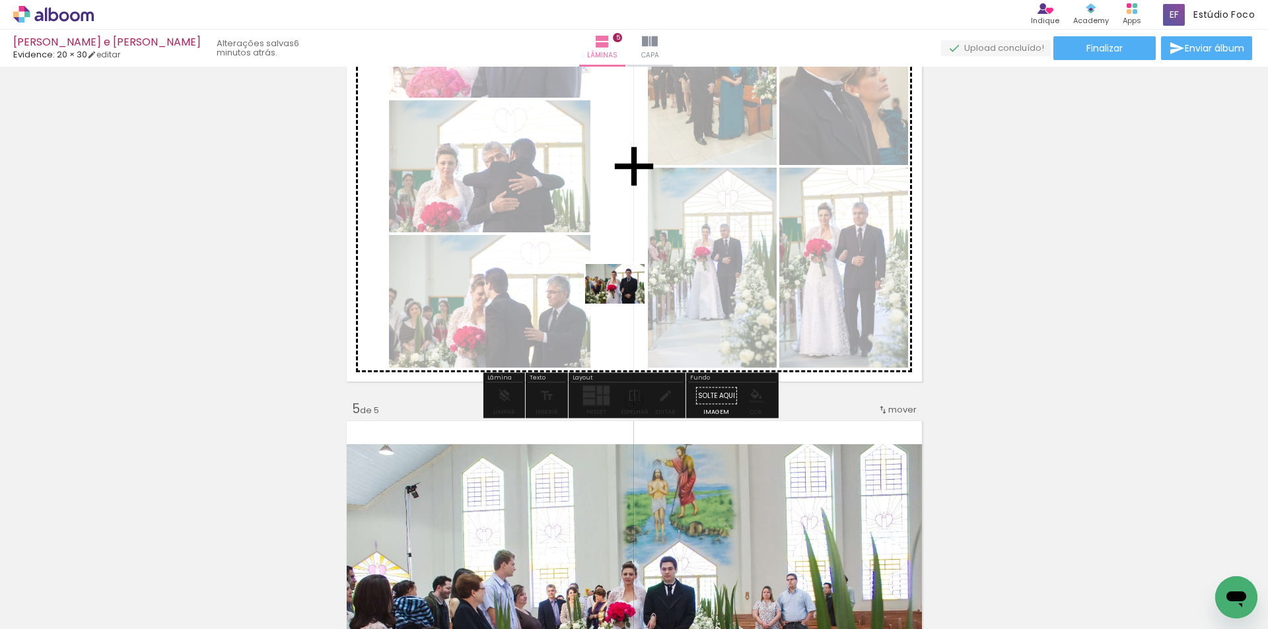
drag, startPoint x: 492, startPoint y: 588, endPoint x: 625, endPoint y: 304, distance: 313.4
click at [625, 304] on quentale-workspace at bounding box center [634, 314] width 1268 height 629
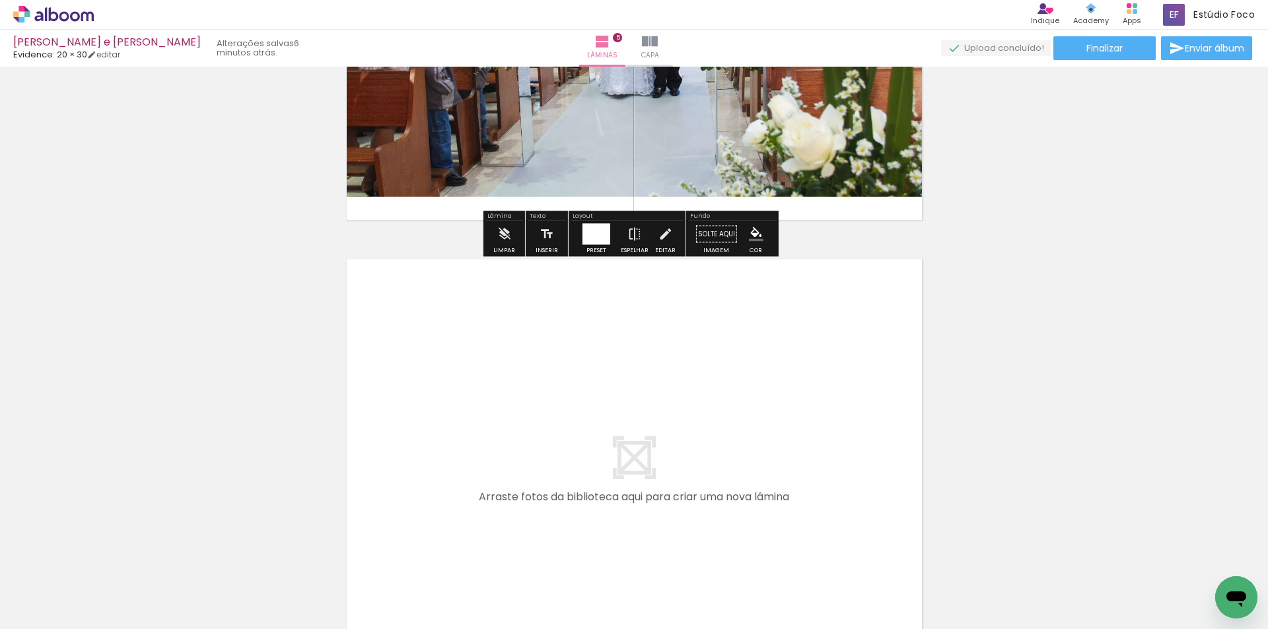
scroll to position [2360, 0]
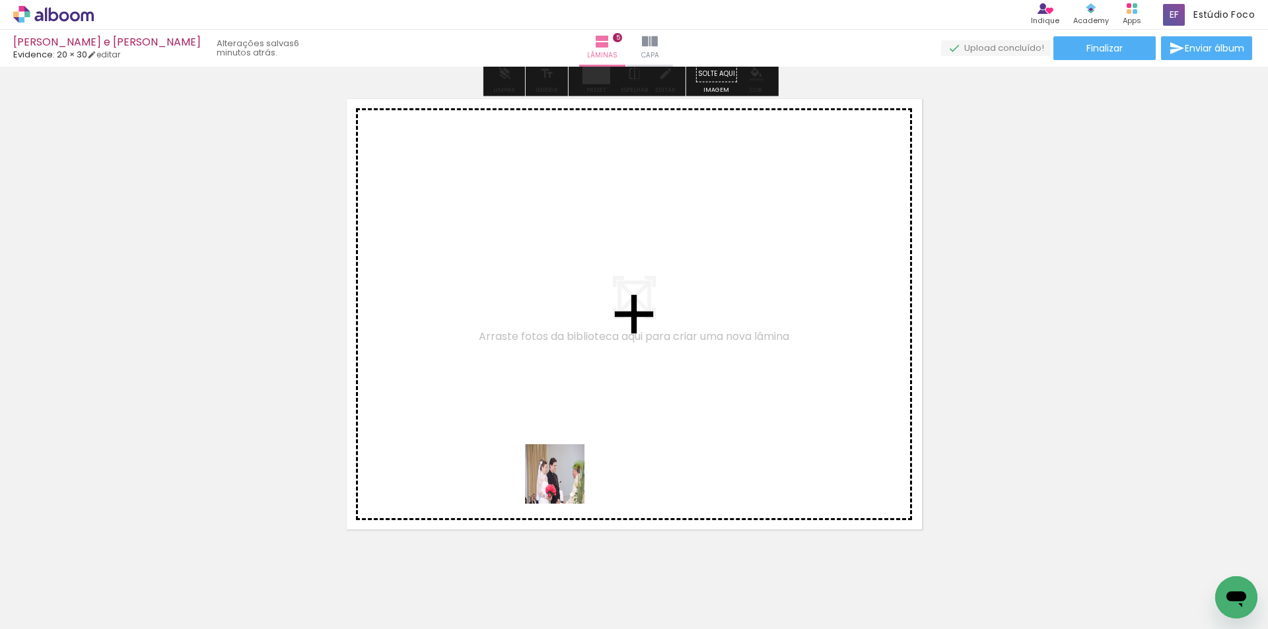
drag, startPoint x: 565, startPoint y: 484, endPoint x: 525, endPoint y: 399, distance: 93.3
click at [525, 399] on quentale-workspace at bounding box center [634, 314] width 1268 height 629
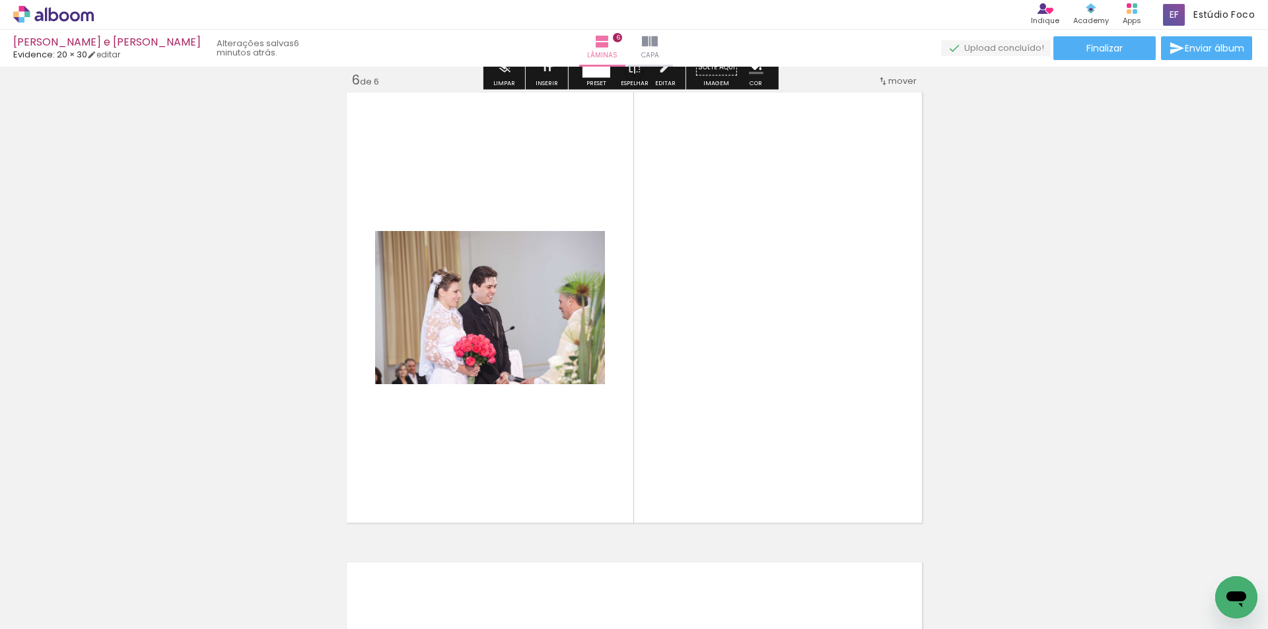
scroll to position [2368, 0]
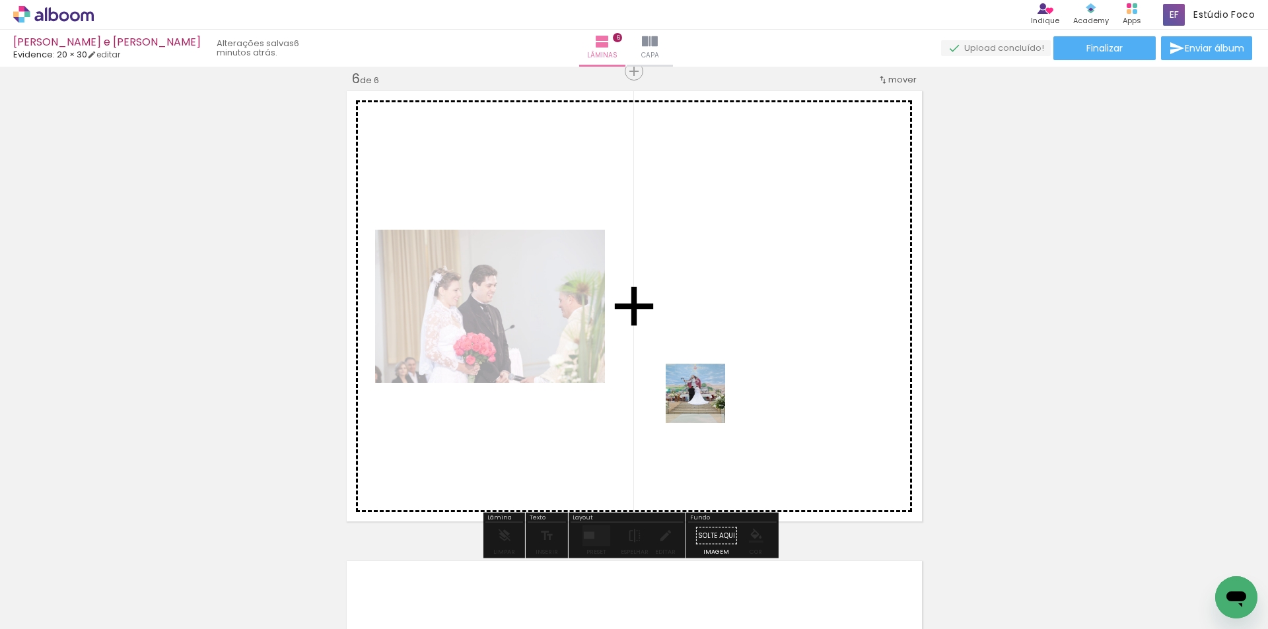
drag, startPoint x: 699, startPoint y: 465, endPoint x: 796, endPoint y: 566, distance: 139.2
click at [714, 392] on quentale-workspace at bounding box center [634, 314] width 1268 height 629
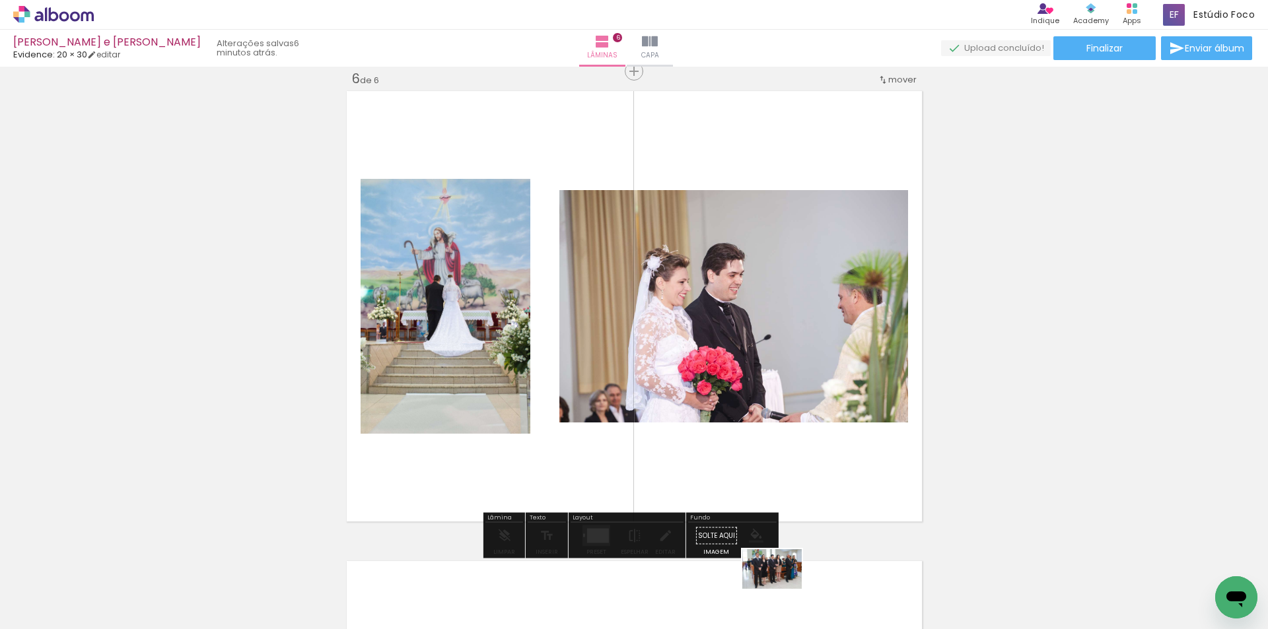
drag, startPoint x: 775, startPoint y: 598, endPoint x: 783, endPoint y: 590, distance: 12.1
click at [783, 590] on div at bounding box center [763, 585] width 65 height 44
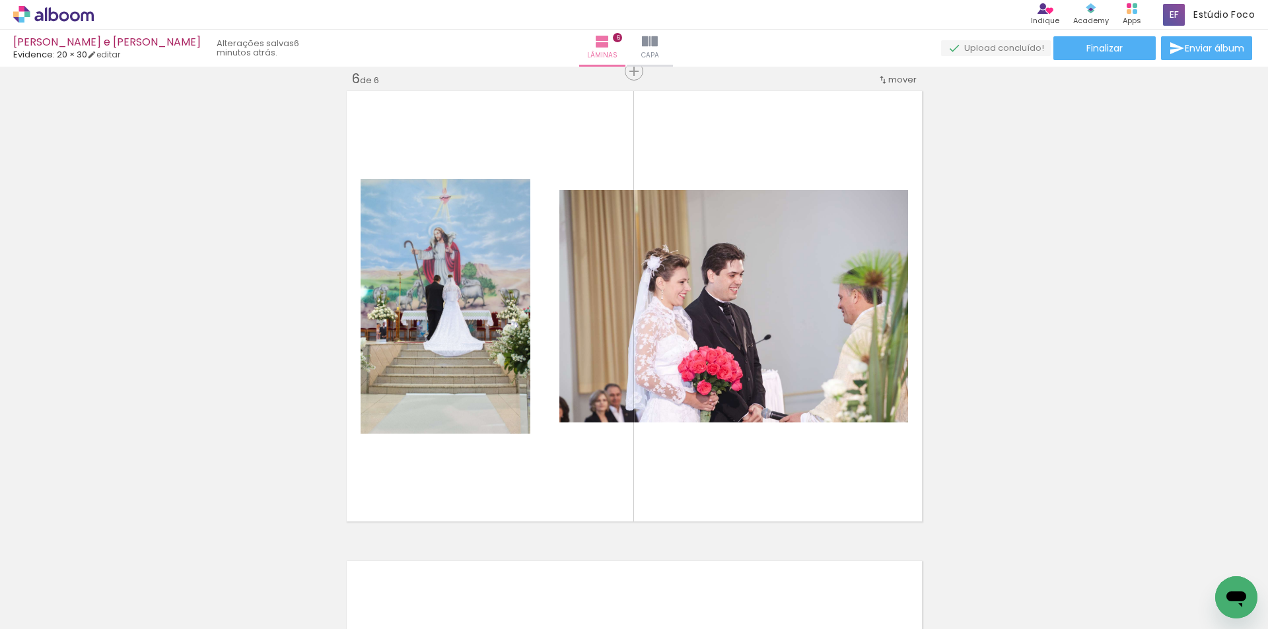
scroll to position [0, 2394]
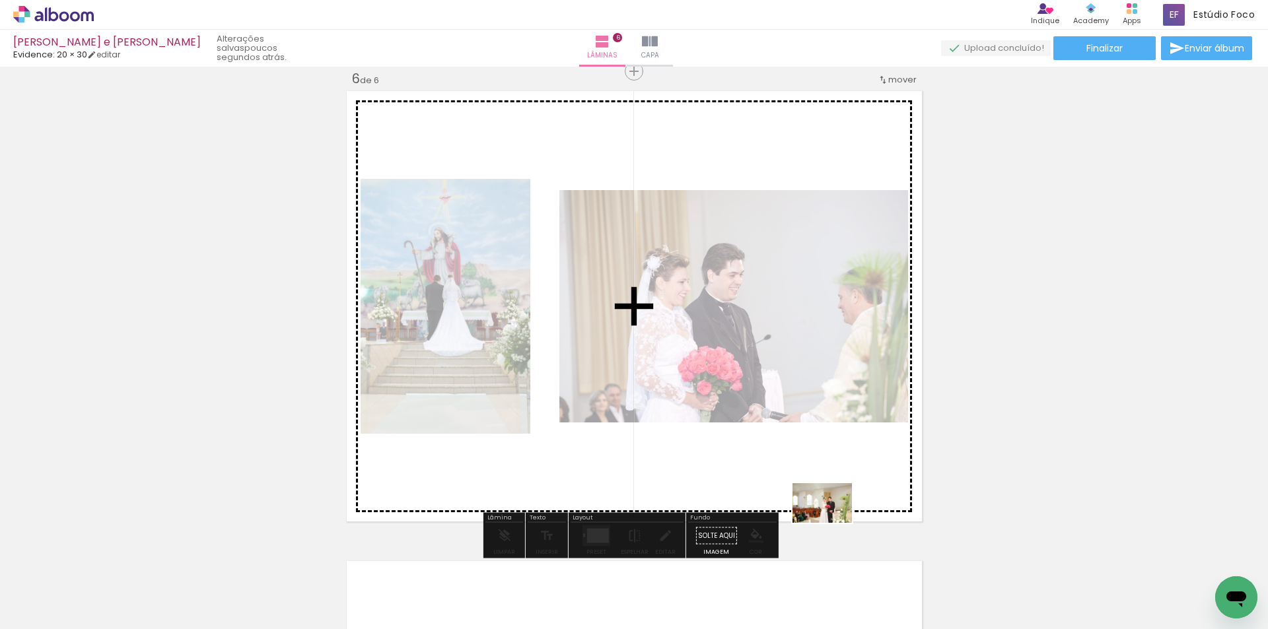
drag, startPoint x: 1155, startPoint y: 599, endPoint x: 832, endPoint y: 523, distance: 331.7
click at [832, 523] on quentale-workspace at bounding box center [634, 314] width 1268 height 629
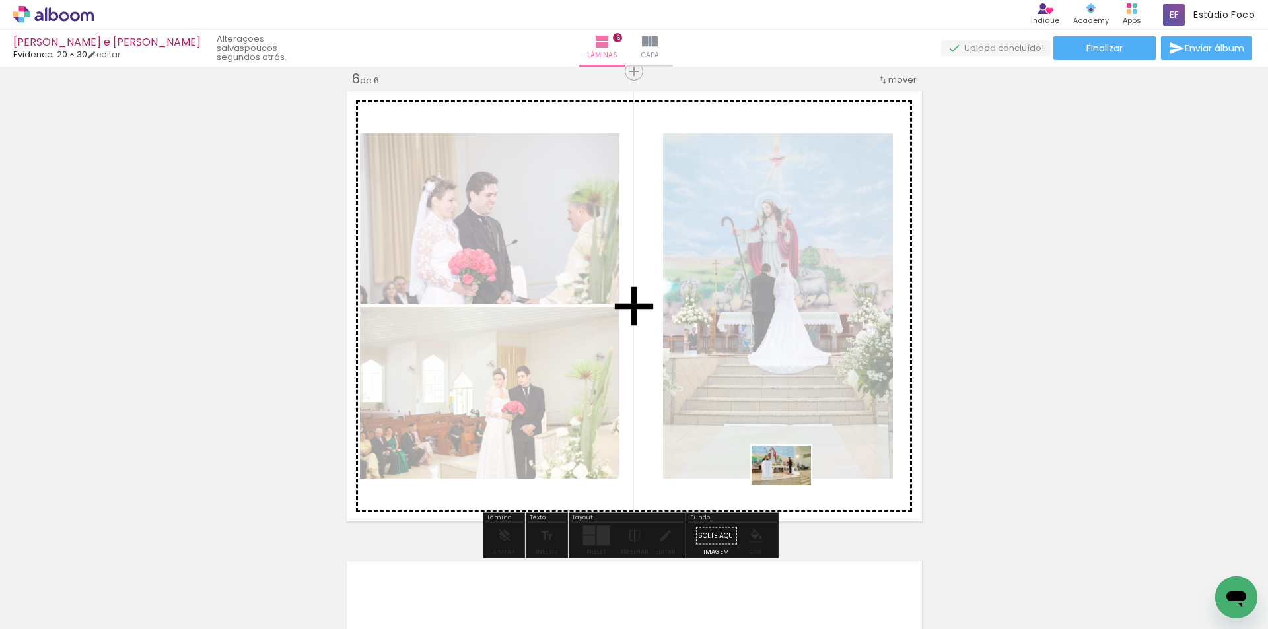
drag, startPoint x: 1068, startPoint y: 589, endPoint x: 791, endPoint y: 485, distance: 296.1
click at [791, 485] on quentale-workspace at bounding box center [634, 314] width 1268 height 629
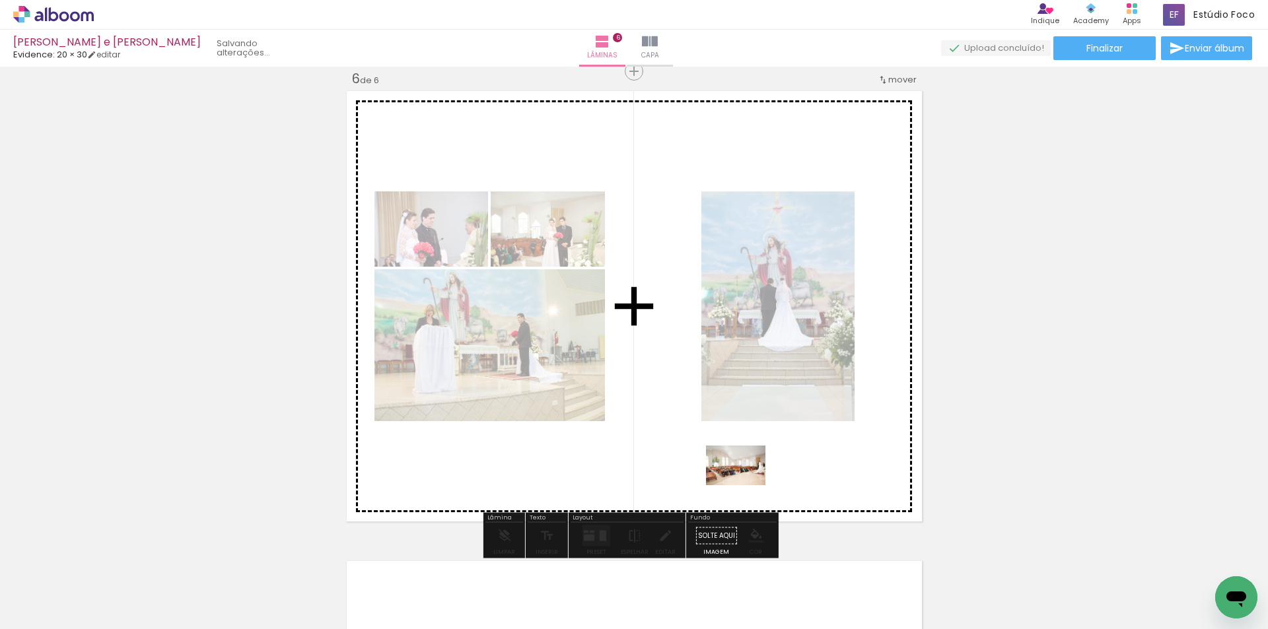
drag, startPoint x: 938, startPoint y: 596, endPoint x: 745, endPoint y: 485, distance: 221.9
click at [745, 485] on quentale-workspace at bounding box center [634, 314] width 1268 height 629
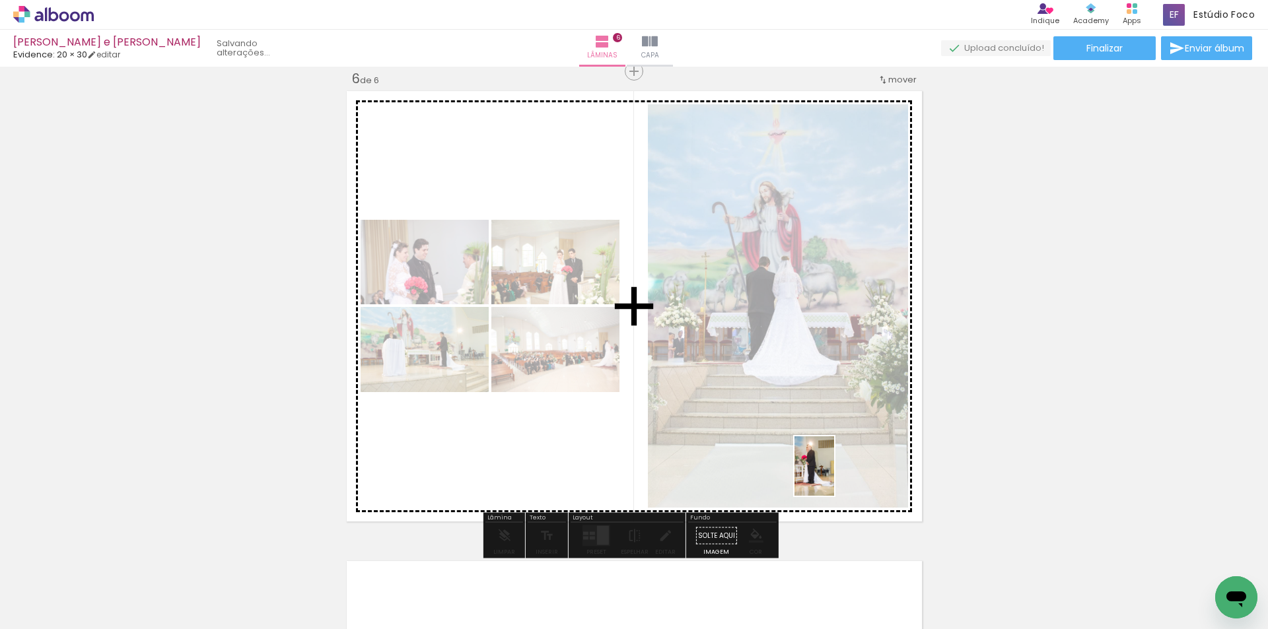
drag, startPoint x: 998, startPoint y: 582, endPoint x: 834, endPoint y: 476, distance: 195.2
click at [834, 476] on quentale-workspace at bounding box center [634, 314] width 1268 height 629
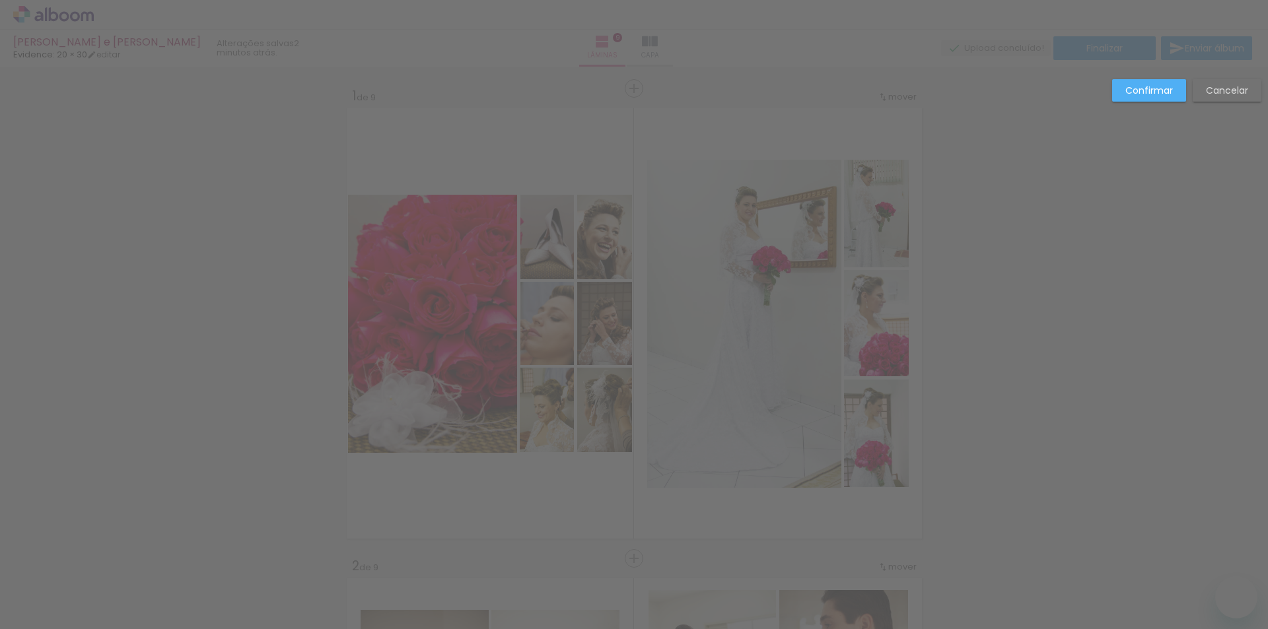
click at [0, 0] on slot "Cancelar" at bounding box center [0, 0] width 0 height 0
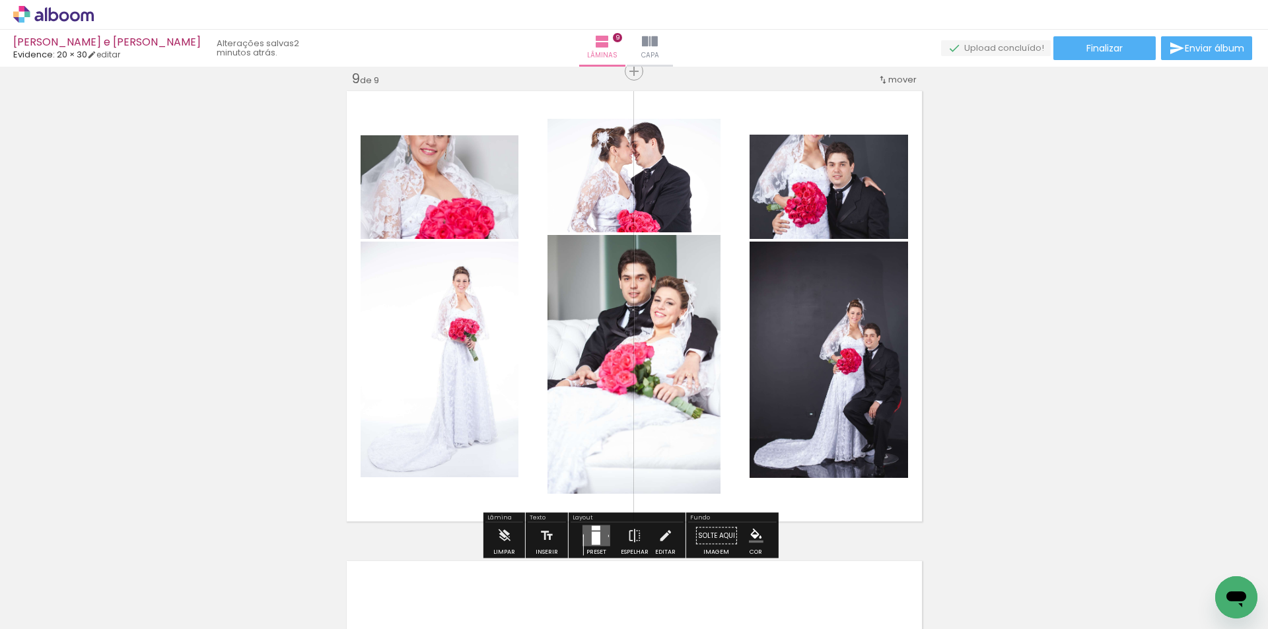
scroll to position [5499, 0]
click at [664, 532] on iron-icon at bounding box center [665, 536] width 15 height 26
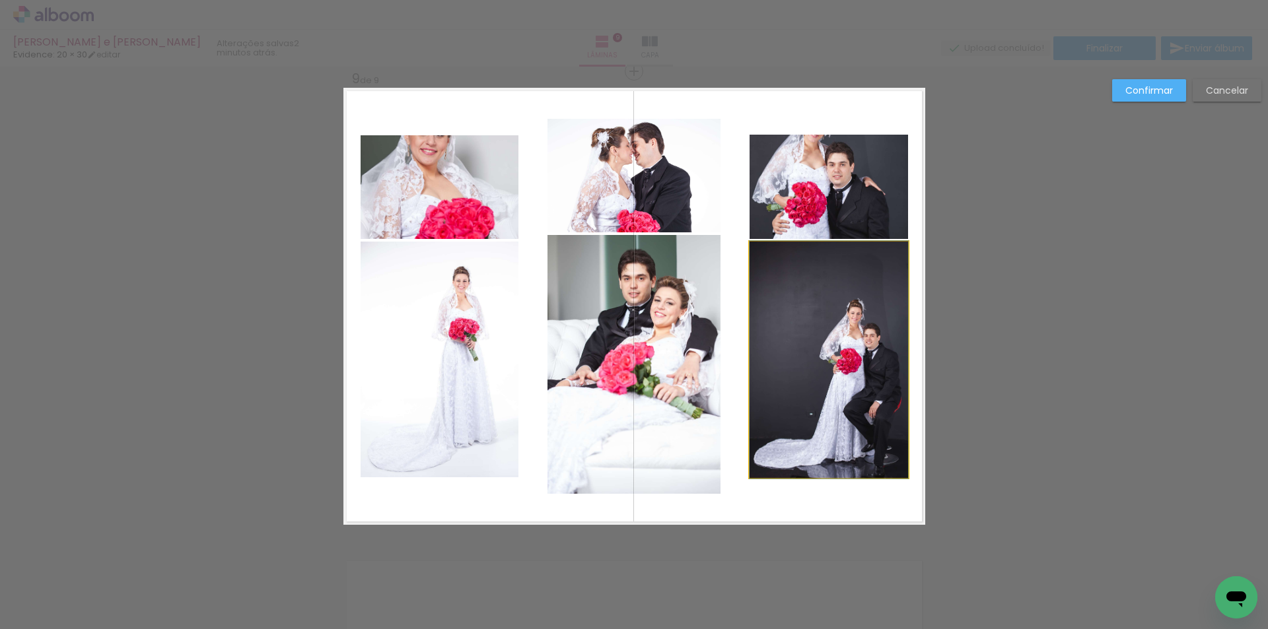
click at [820, 379] on quentale-photo at bounding box center [828, 360] width 158 height 236
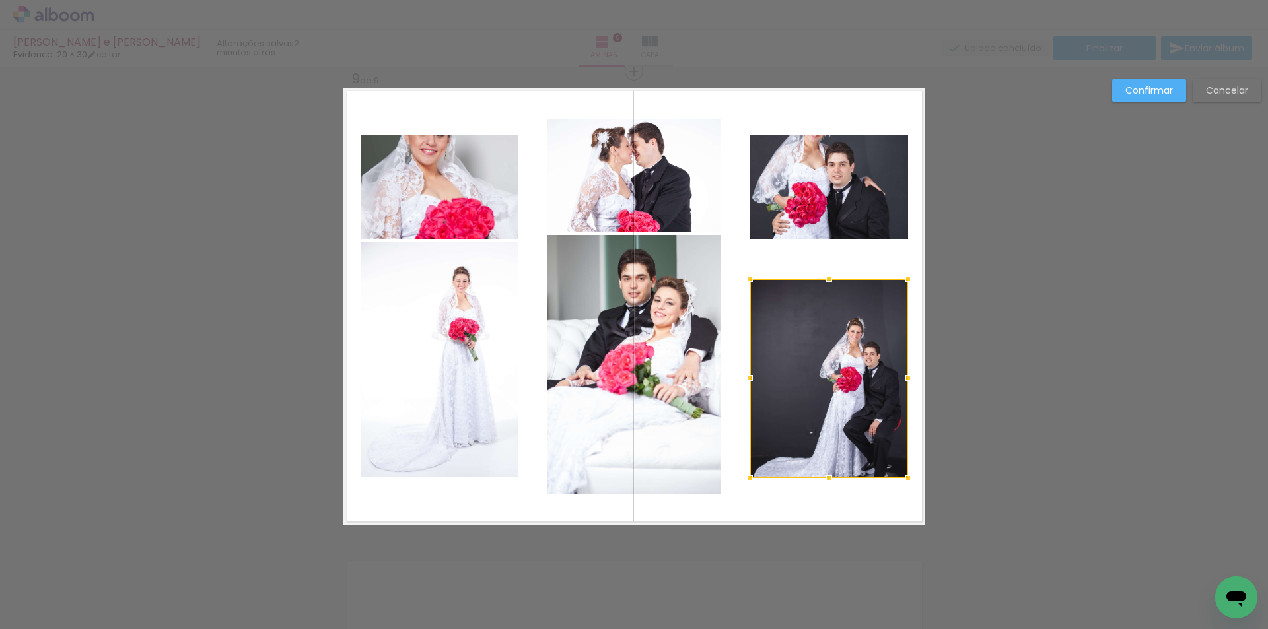
drag, startPoint x: 821, startPoint y: 241, endPoint x: 836, endPoint y: 278, distance: 39.7
click at [836, 278] on div at bounding box center [828, 278] width 26 height 26
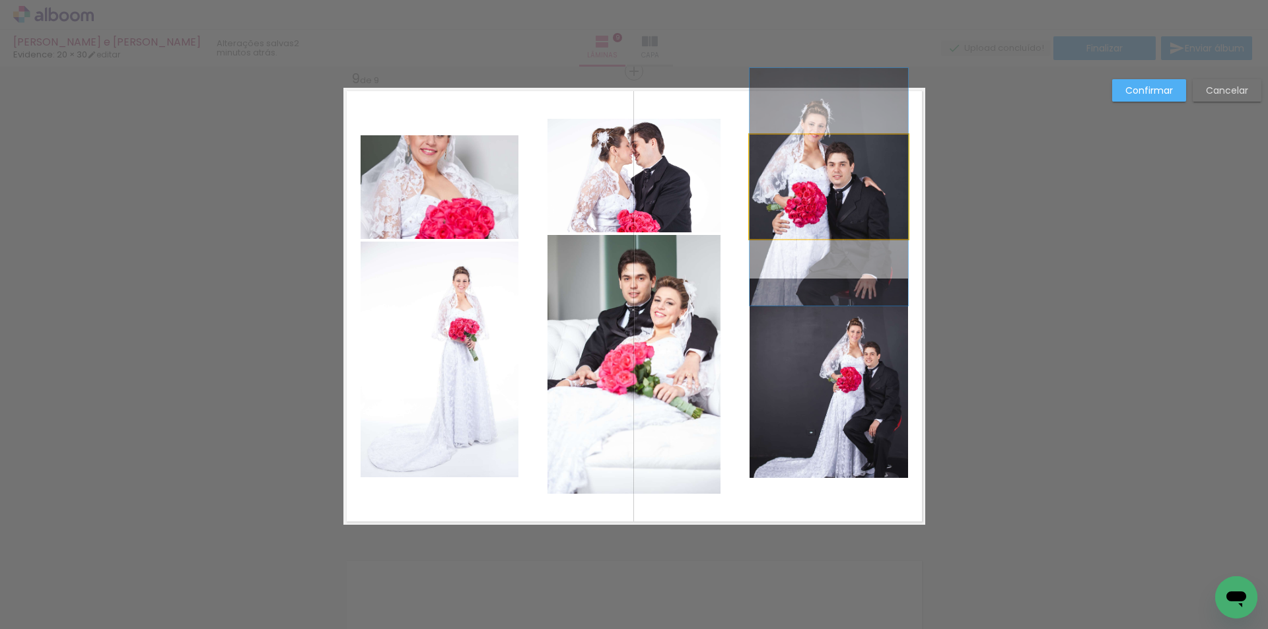
click at [835, 217] on quentale-photo at bounding box center [828, 187] width 158 height 104
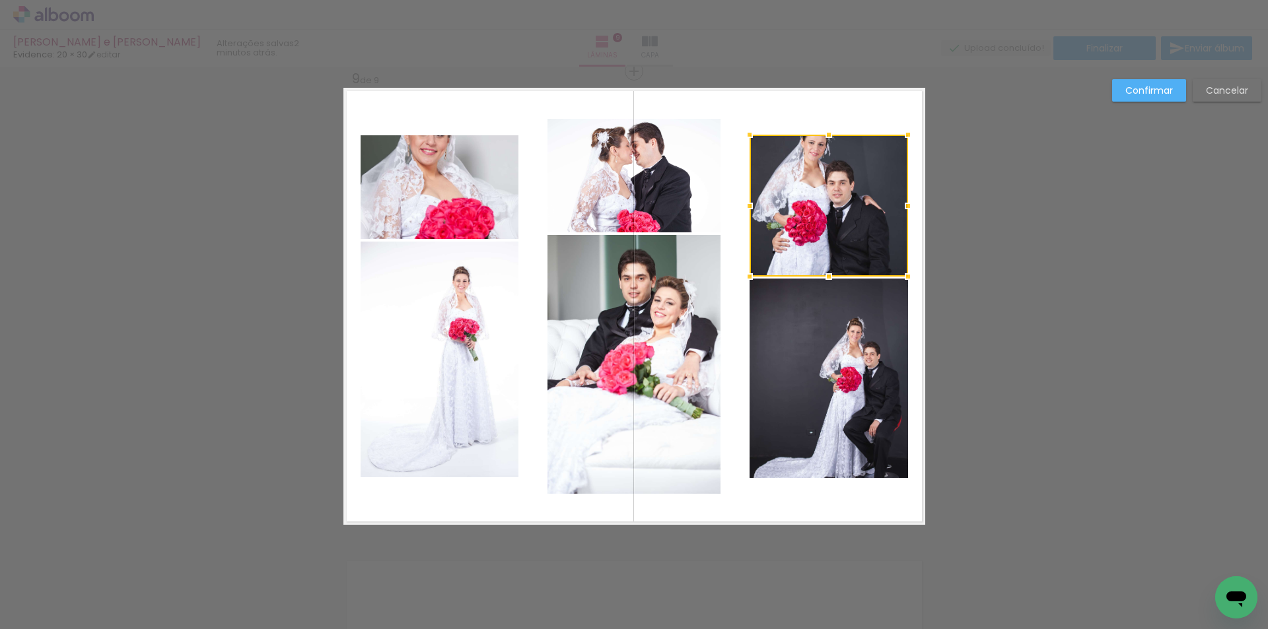
drag, startPoint x: 824, startPoint y: 238, endPoint x: 825, endPoint y: 276, distance: 37.7
click at [825, 276] on div at bounding box center [828, 276] width 26 height 26
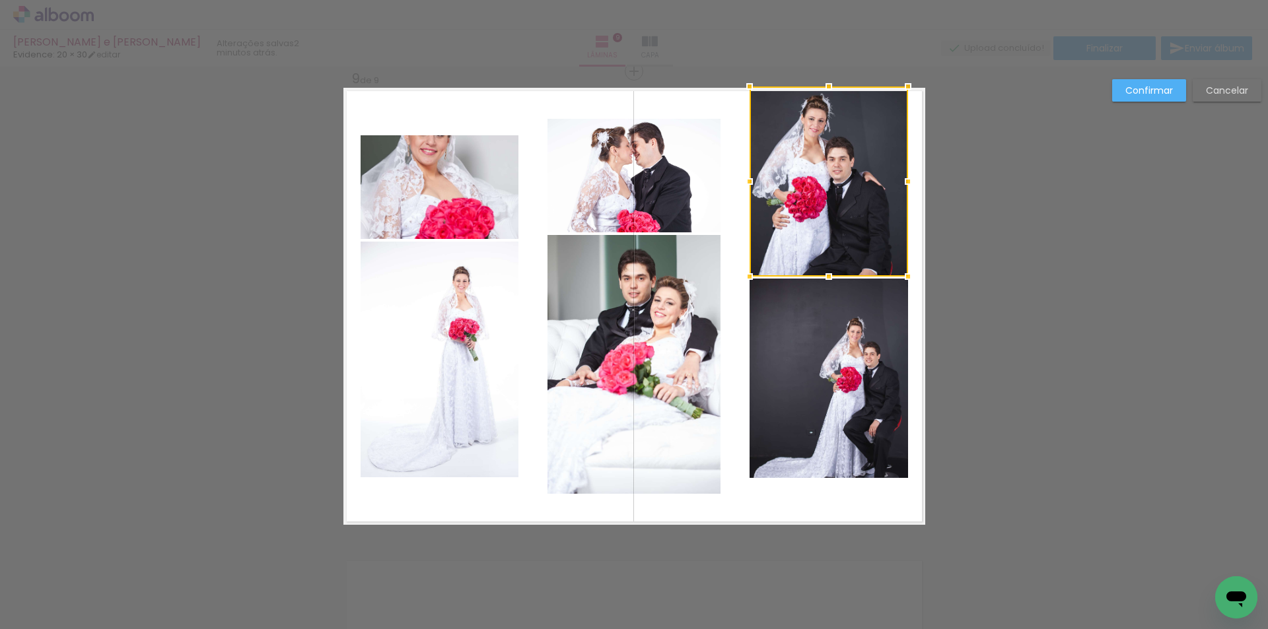
drag, startPoint x: 821, startPoint y: 136, endPoint x: 825, endPoint y: 91, distance: 45.0
click at [825, 91] on div at bounding box center [828, 86] width 26 height 26
click at [866, 411] on quentale-photo at bounding box center [828, 378] width 158 height 199
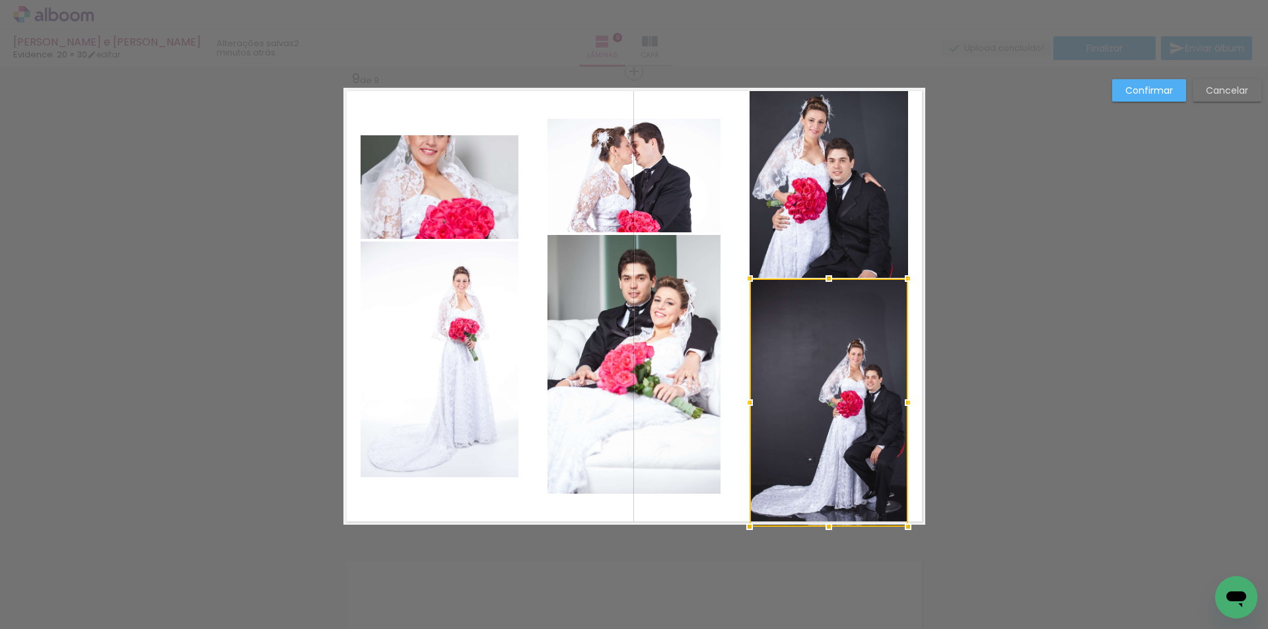
drag, startPoint x: 824, startPoint y: 479, endPoint x: 829, endPoint y: 526, distance: 47.1
click at [829, 526] on div at bounding box center [828, 527] width 26 height 26
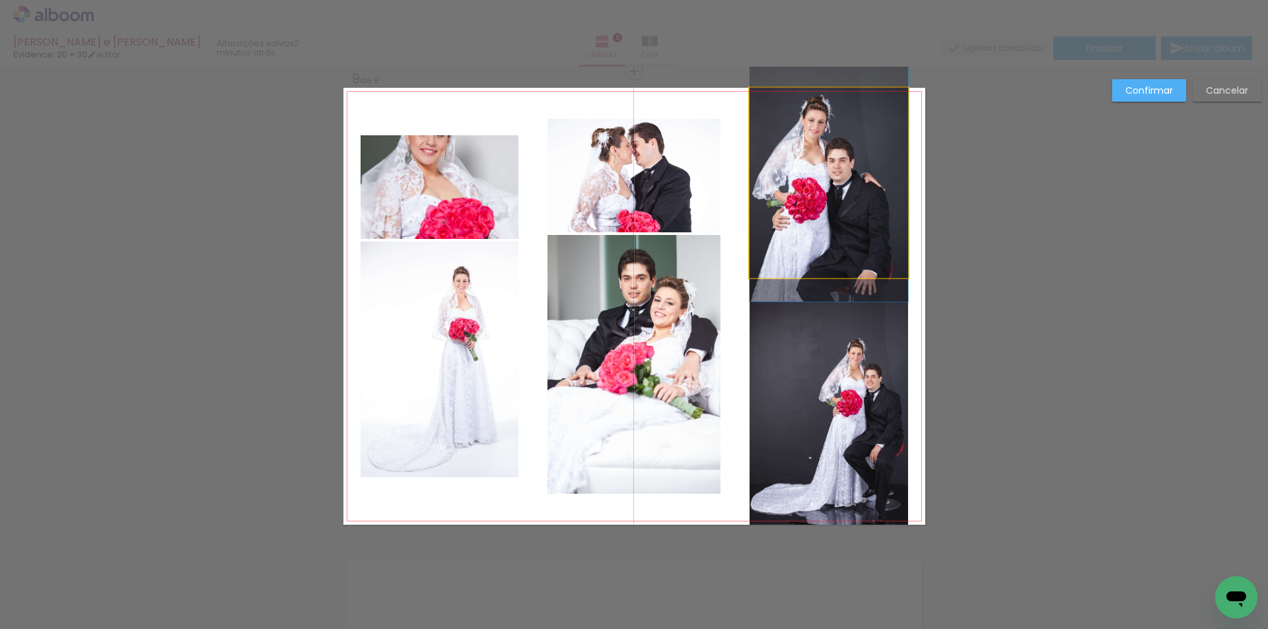
click at [829, 248] on quentale-photo at bounding box center [828, 183] width 158 height 190
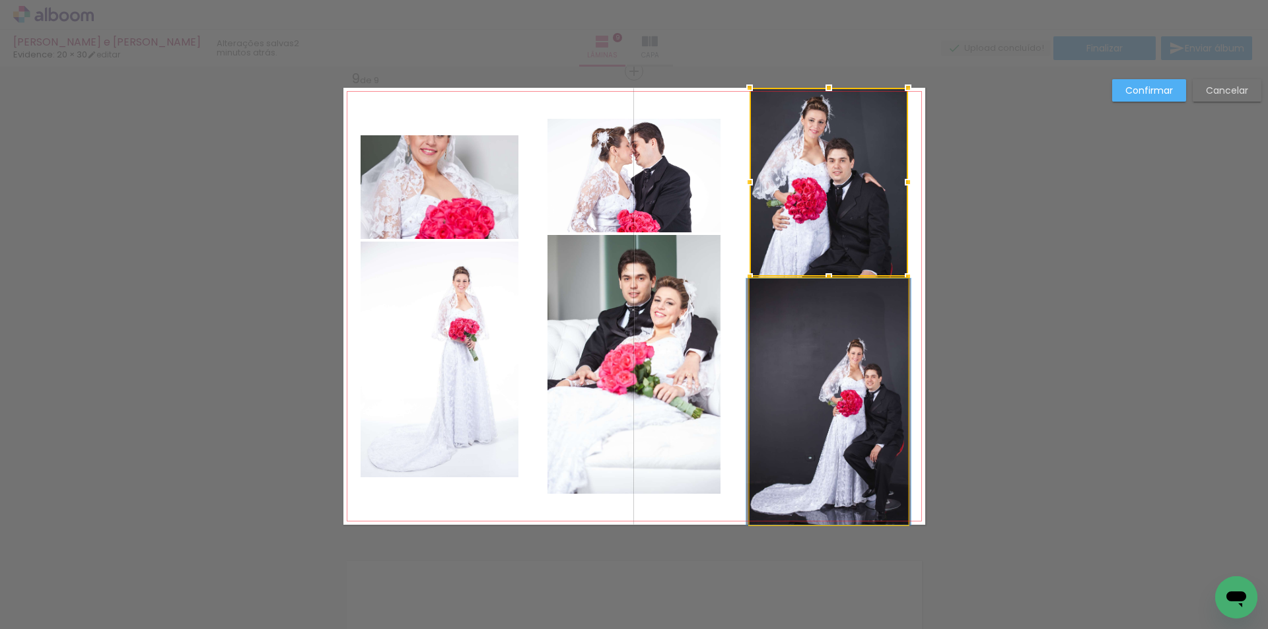
click at [807, 385] on quentale-photo at bounding box center [828, 402] width 158 height 246
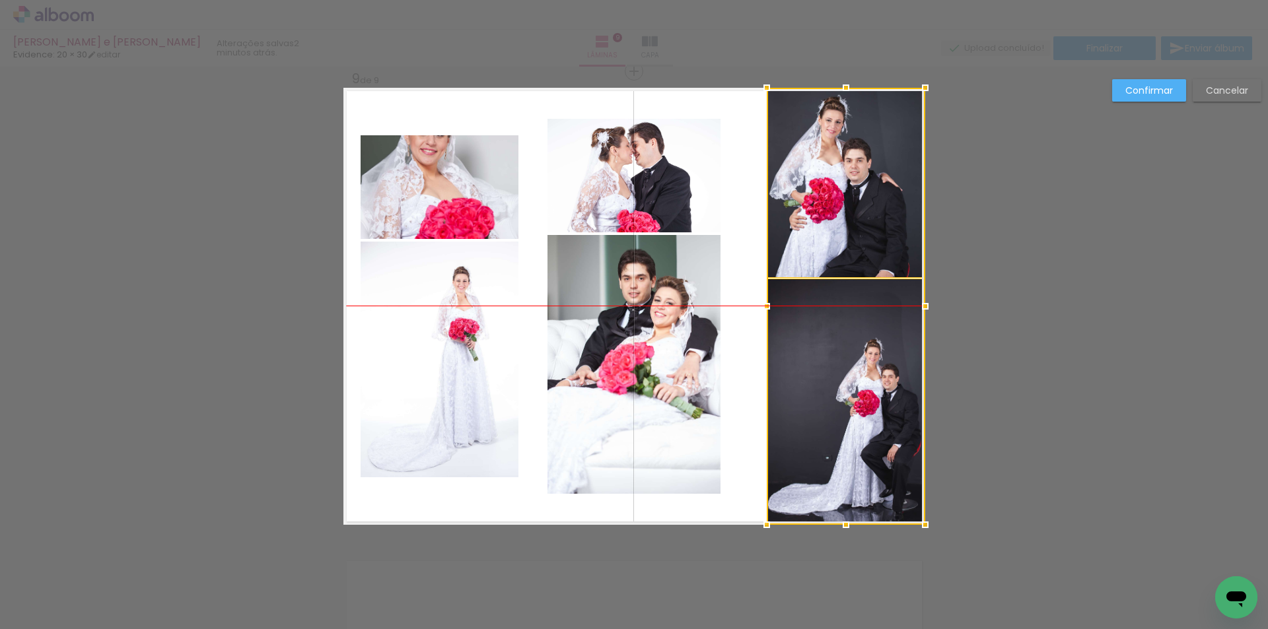
drag, startPoint x: 823, startPoint y: 348, endPoint x: 841, endPoint y: 348, distance: 17.8
click at [841, 348] on div at bounding box center [846, 306] width 158 height 437
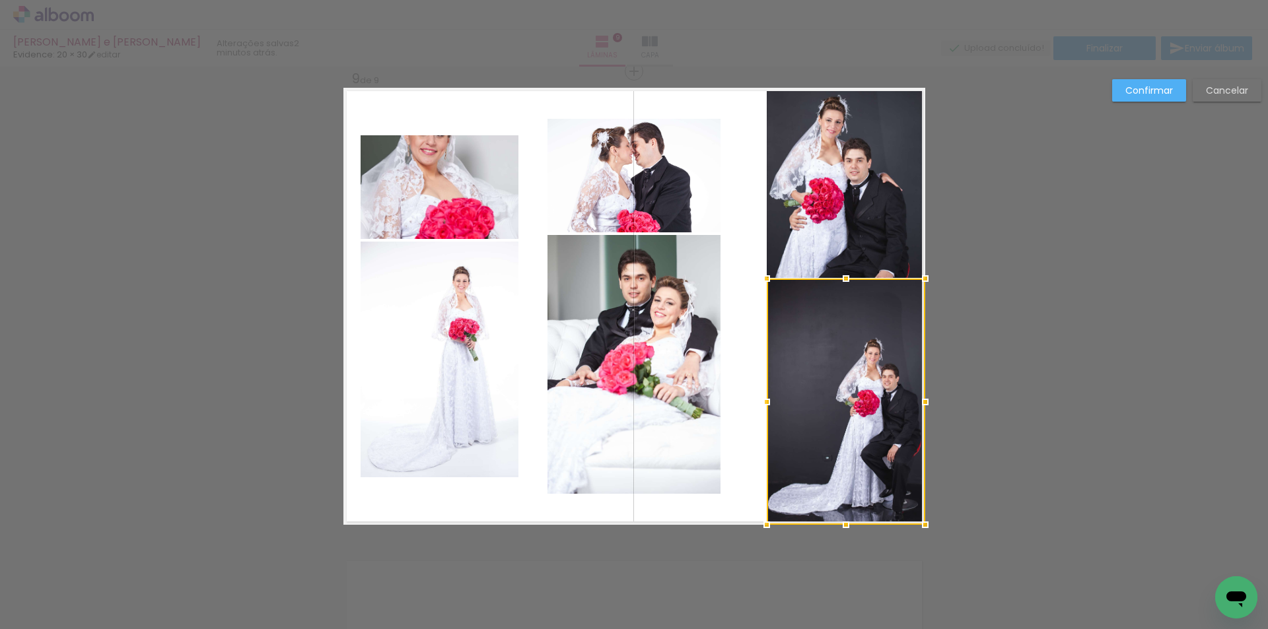
click at [839, 302] on div at bounding box center [846, 402] width 158 height 246
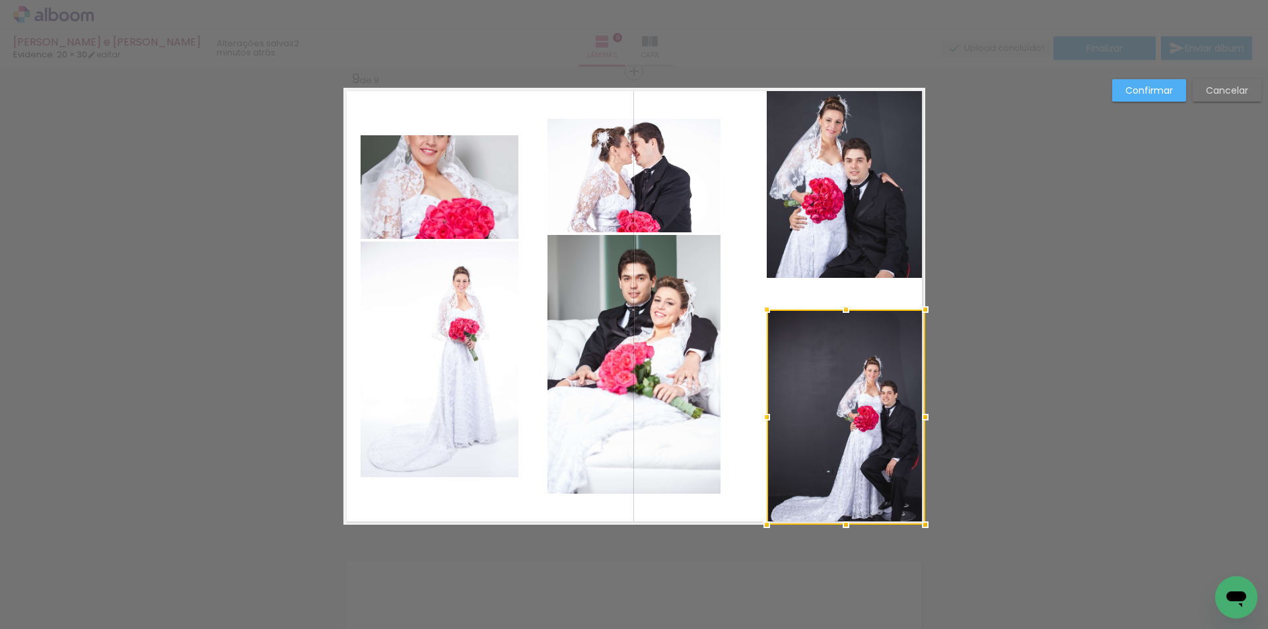
drag, startPoint x: 841, startPoint y: 278, endPoint x: 846, endPoint y: 309, distance: 31.5
click at [846, 309] on div at bounding box center [846, 309] width 26 height 26
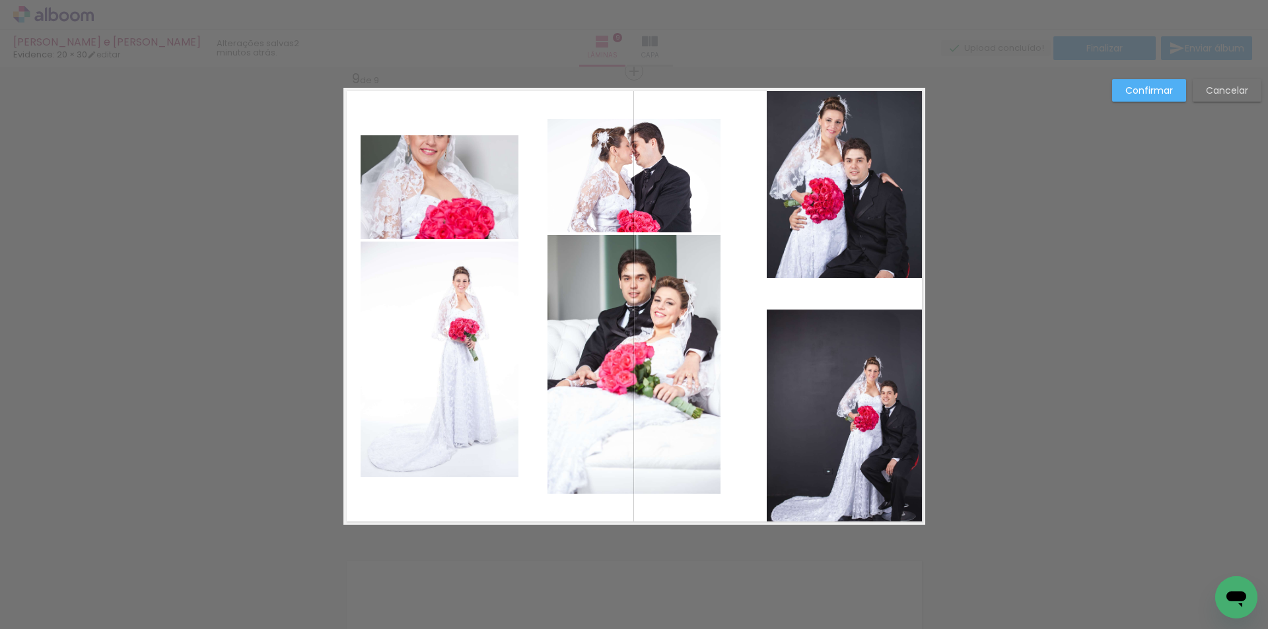
click at [845, 258] on quentale-photo at bounding box center [846, 183] width 158 height 190
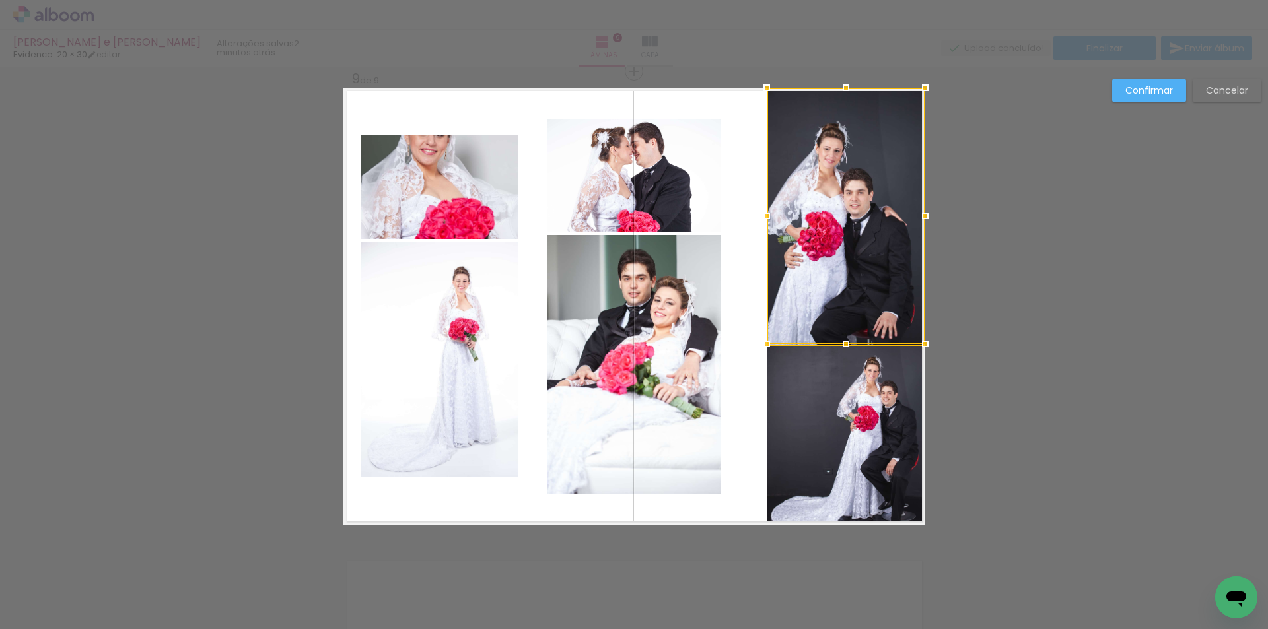
click at [845, 272] on div at bounding box center [846, 216] width 158 height 256
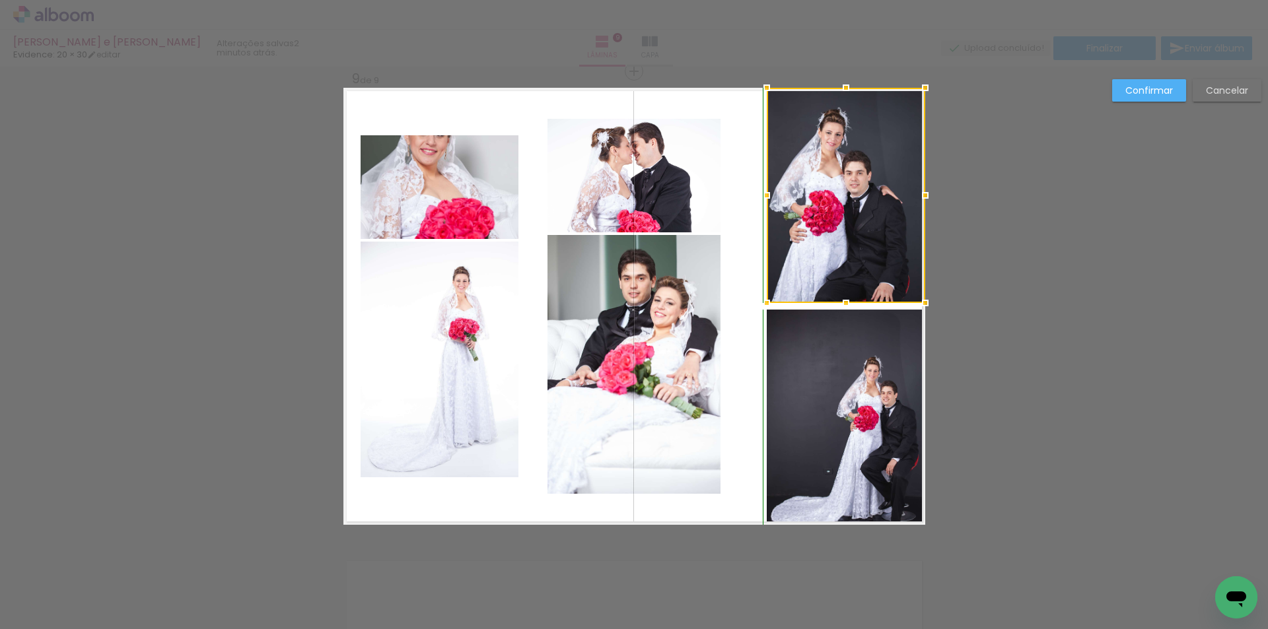
drag, startPoint x: 842, startPoint y: 345, endPoint x: 843, endPoint y: 307, distance: 37.6
click at [843, 307] on div at bounding box center [846, 303] width 26 height 26
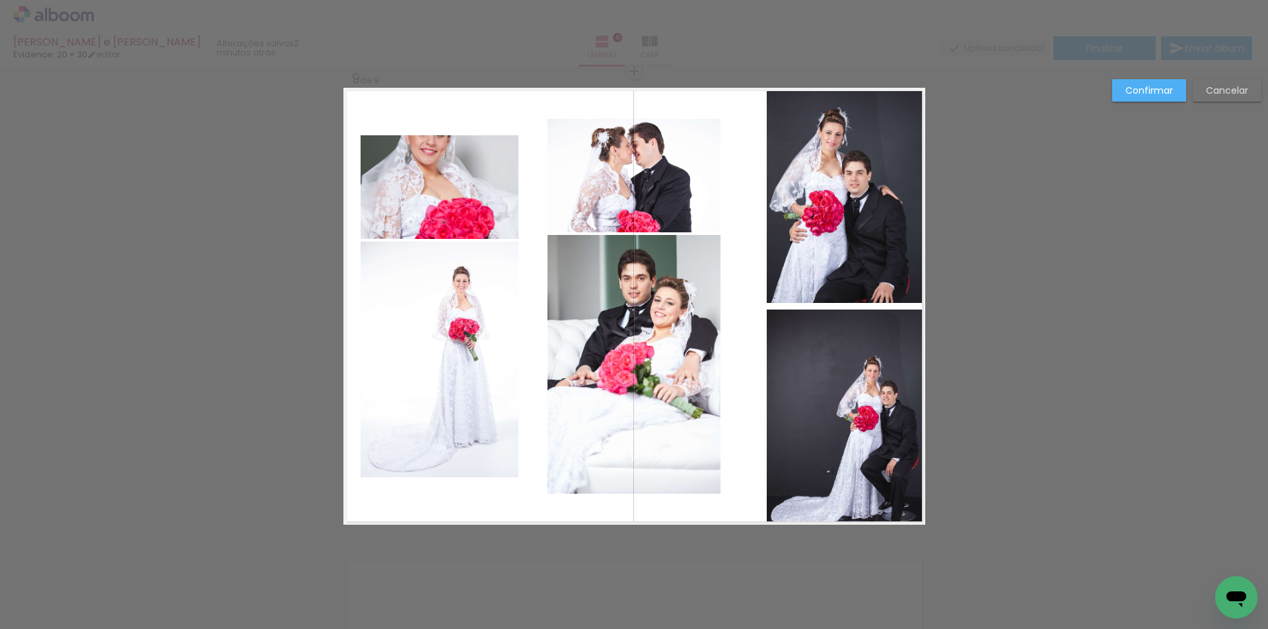
click at [840, 271] on quentale-photo at bounding box center [846, 195] width 158 height 215
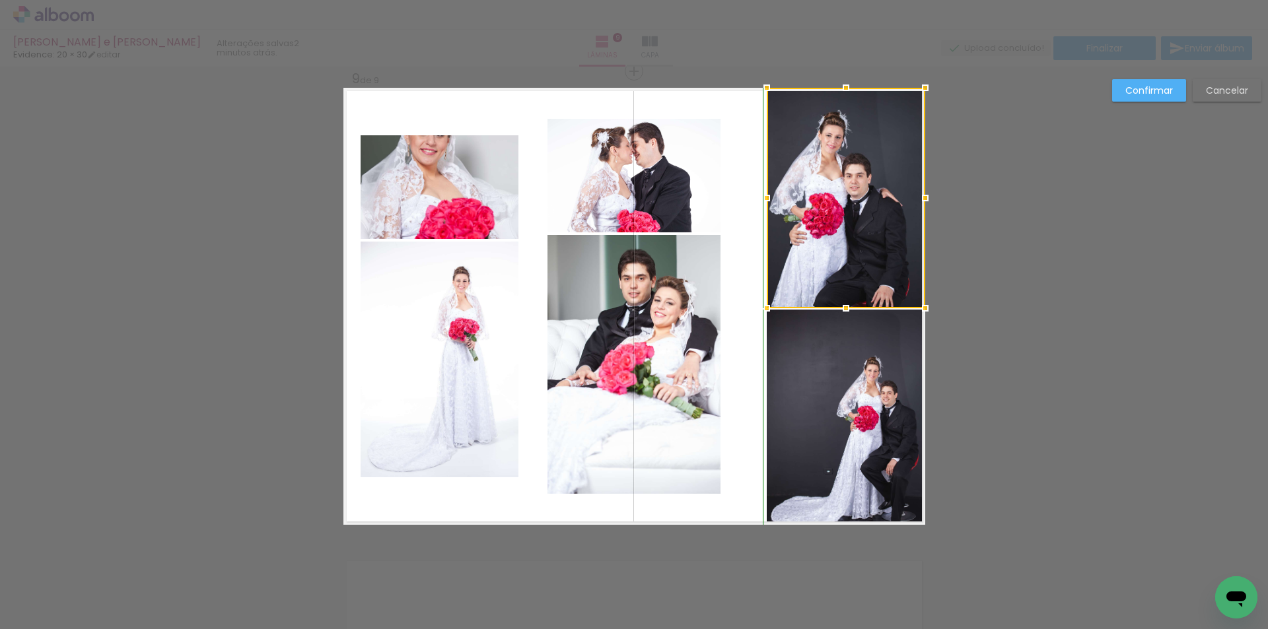
click at [842, 304] on div at bounding box center [846, 308] width 26 height 26
click at [821, 263] on div at bounding box center [846, 198] width 158 height 221
click at [730, 322] on quentale-layouter at bounding box center [634, 306] width 582 height 437
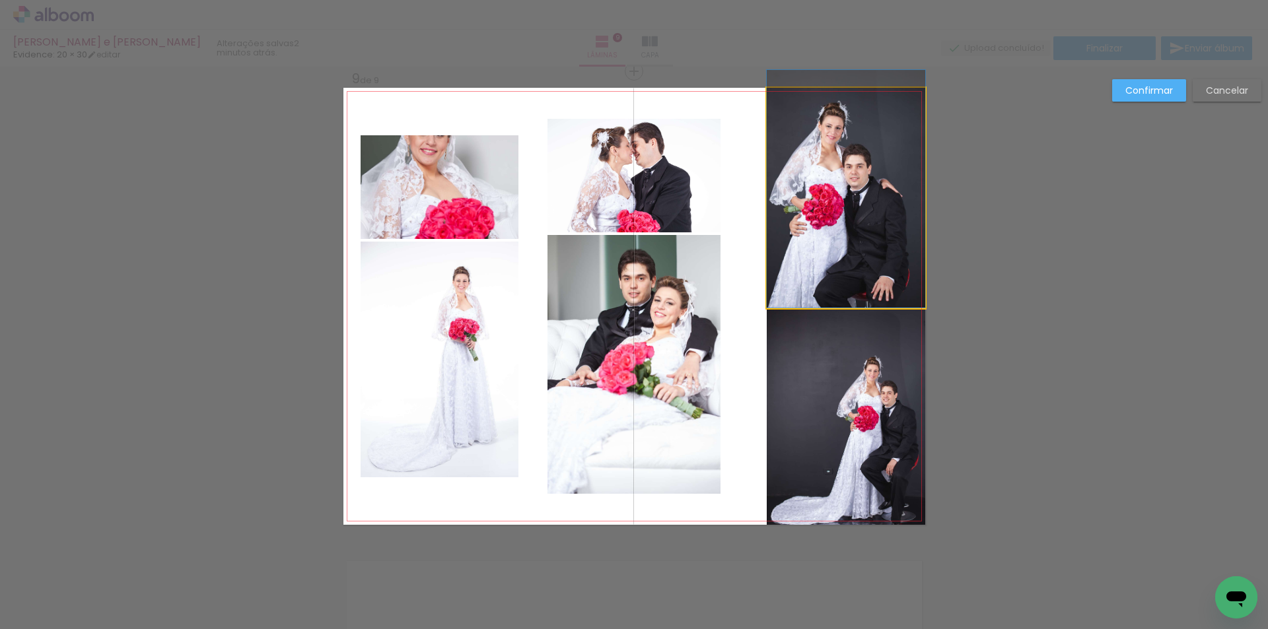
drag, startPoint x: 850, startPoint y: 158, endPoint x: 851, endPoint y: 145, distance: 12.6
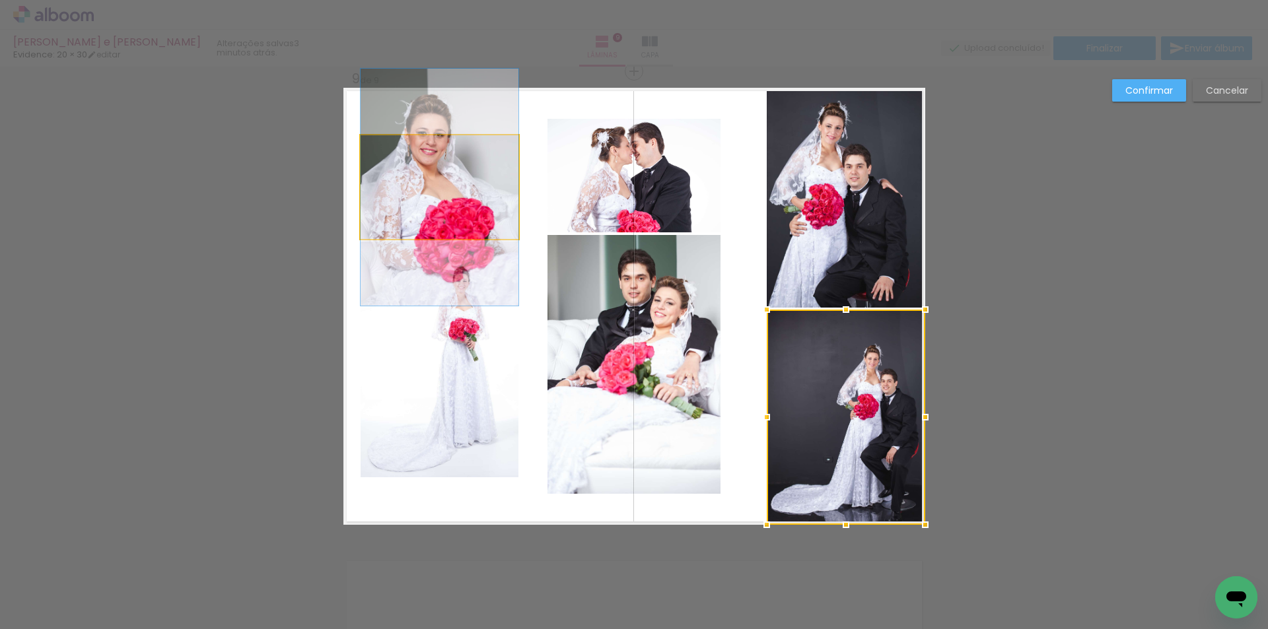
click at [438, 184] on quentale-photo at bounding box center [440, 187] width 158 height 104
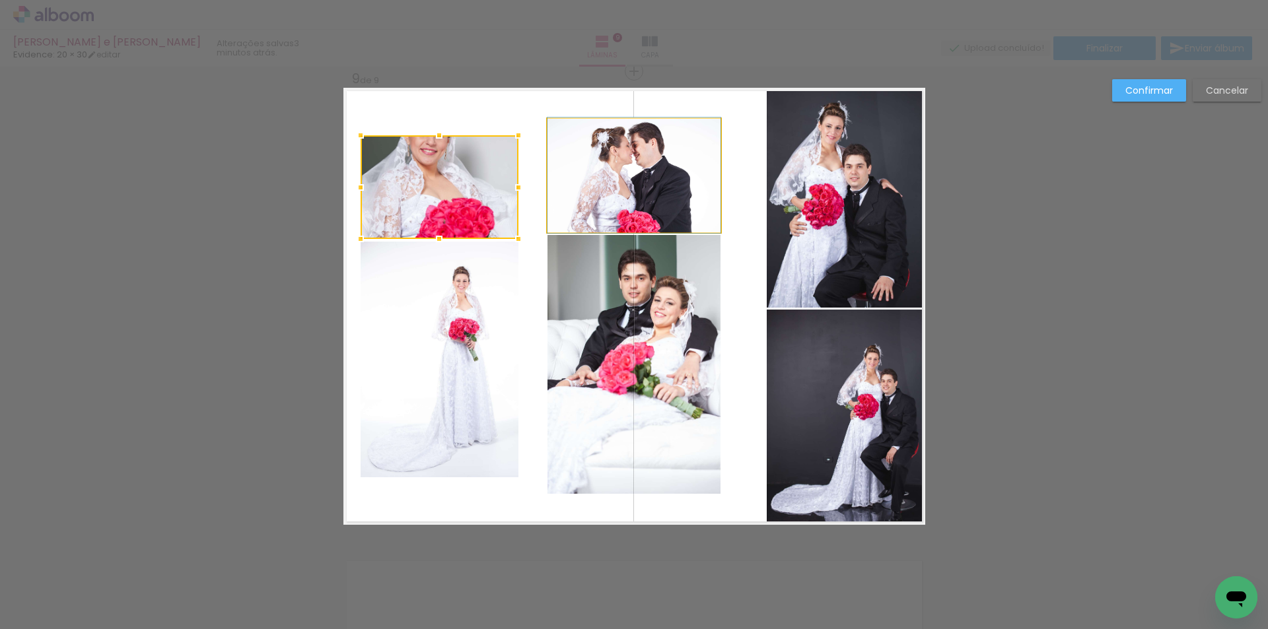
click at [654, 161] on quentale-photo at bounding box center [633, 176] width 173 height 114
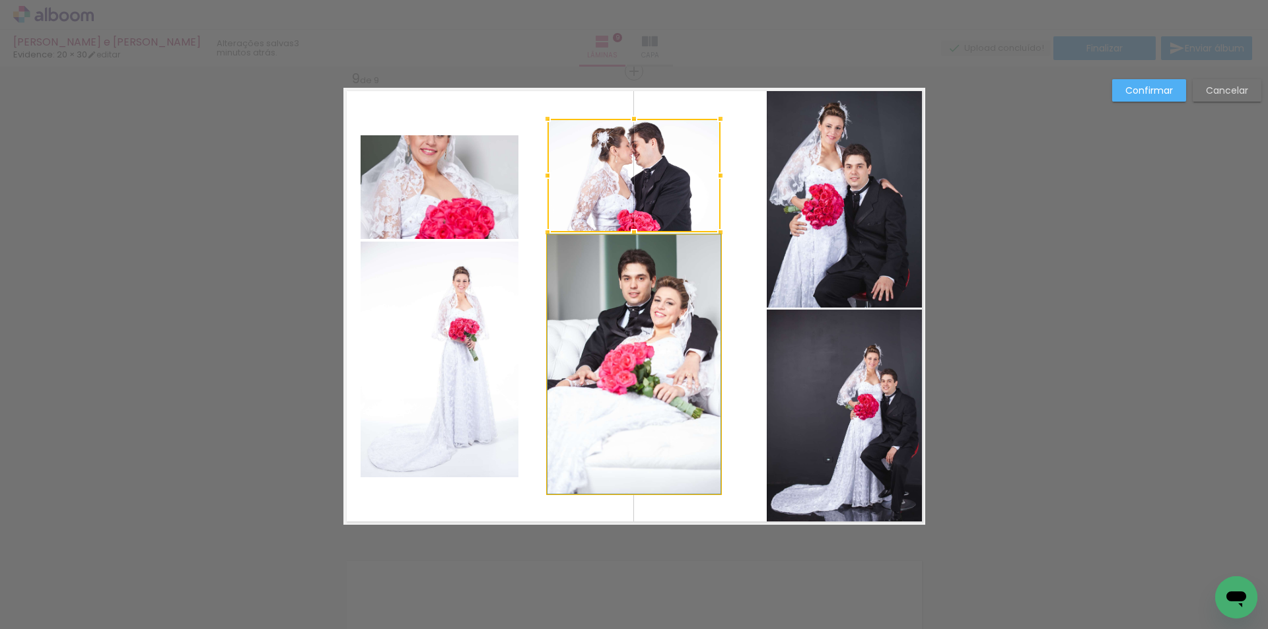
click at [656, 284] on quentale-photo at bounding box center [633, 364] width 173 height 259
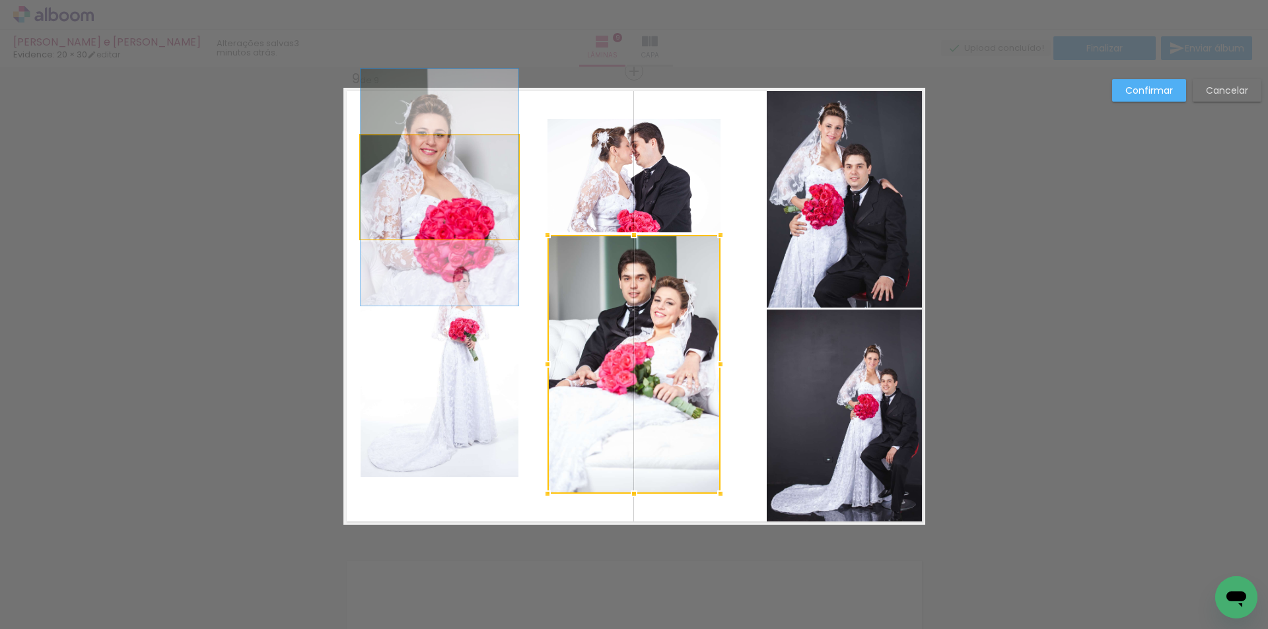
click at [430, 188] on quentale-photo at bounding box center [440, 187] width 158 height 104
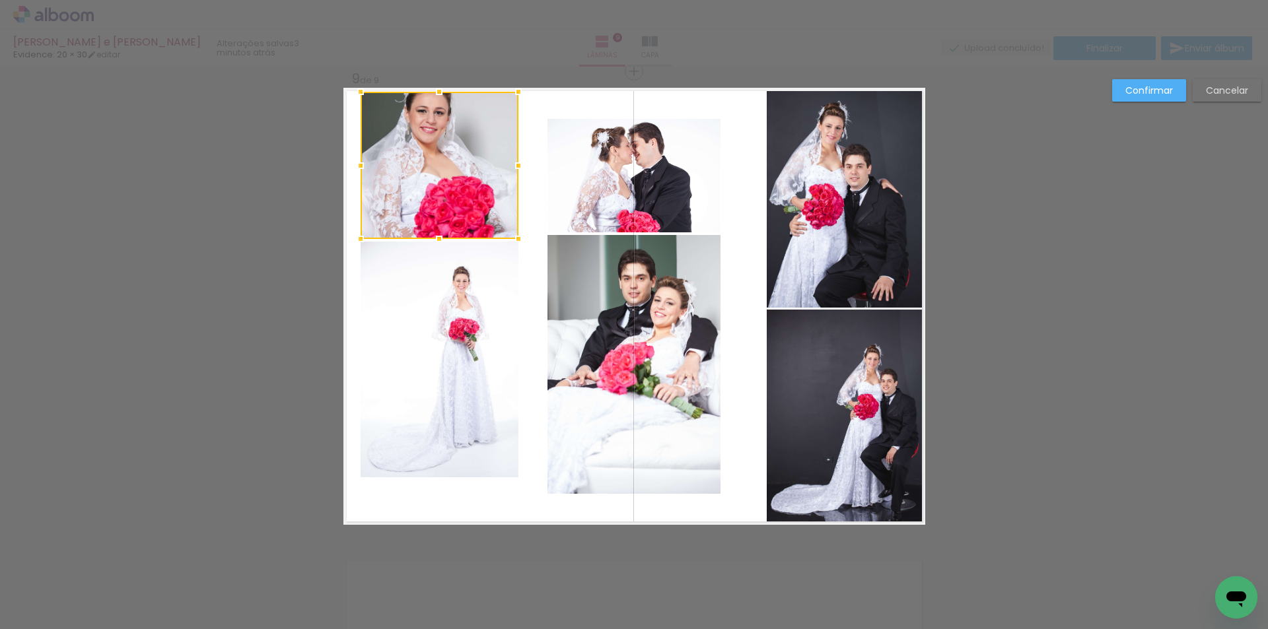
drag, startPoint x: 434, startPoint y: 135, endPoint x: 434, endPoint y: 76, distance: 58.8
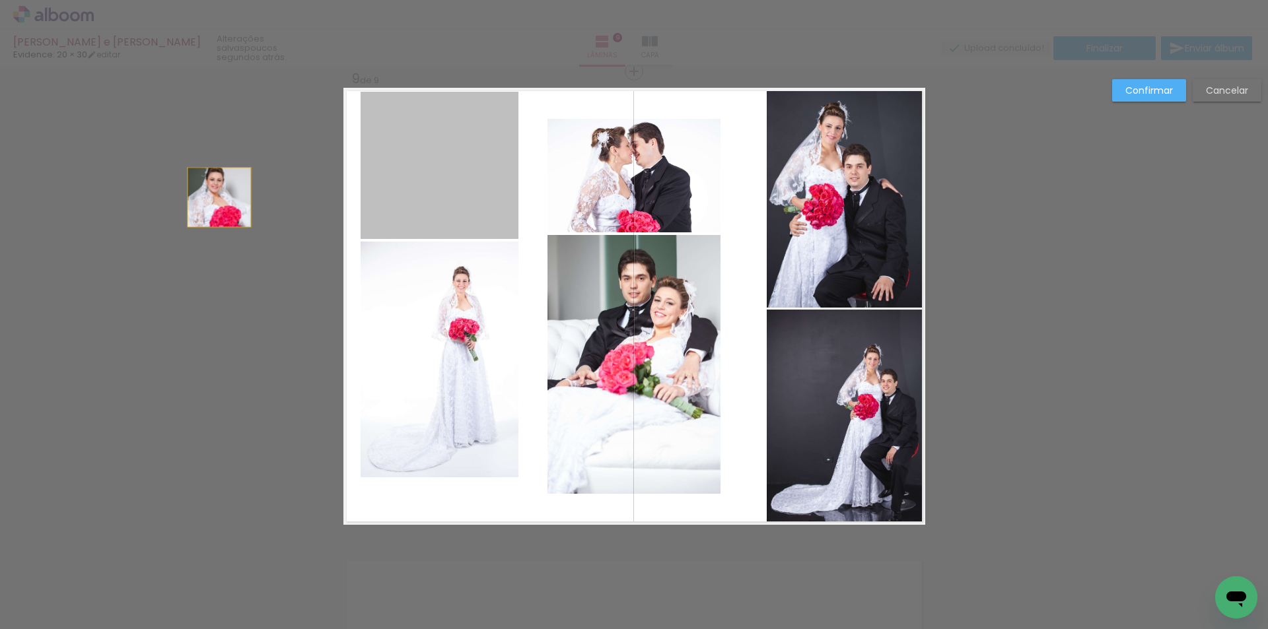
drag, startPoint x: 456, startPoint y: 182, endPoint x: 214, endPoint y: 197, distance: 242.1
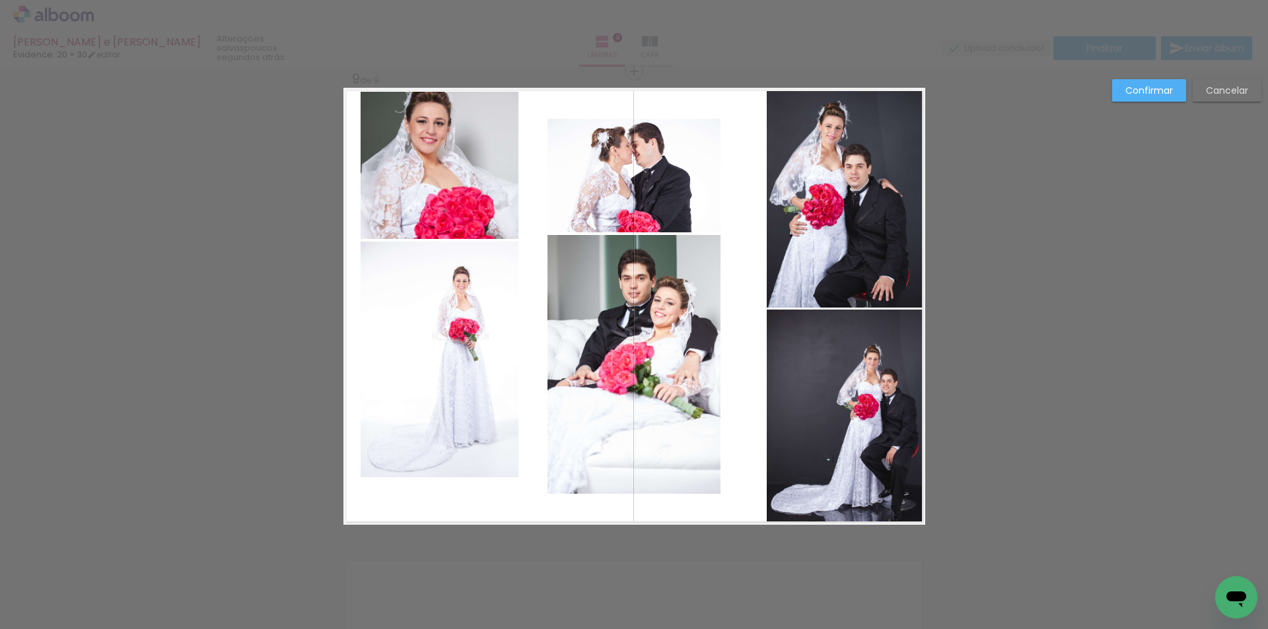
click at [0, 0] on slot "Confirmar" at bounding box center [0, 0] width 0 height 0
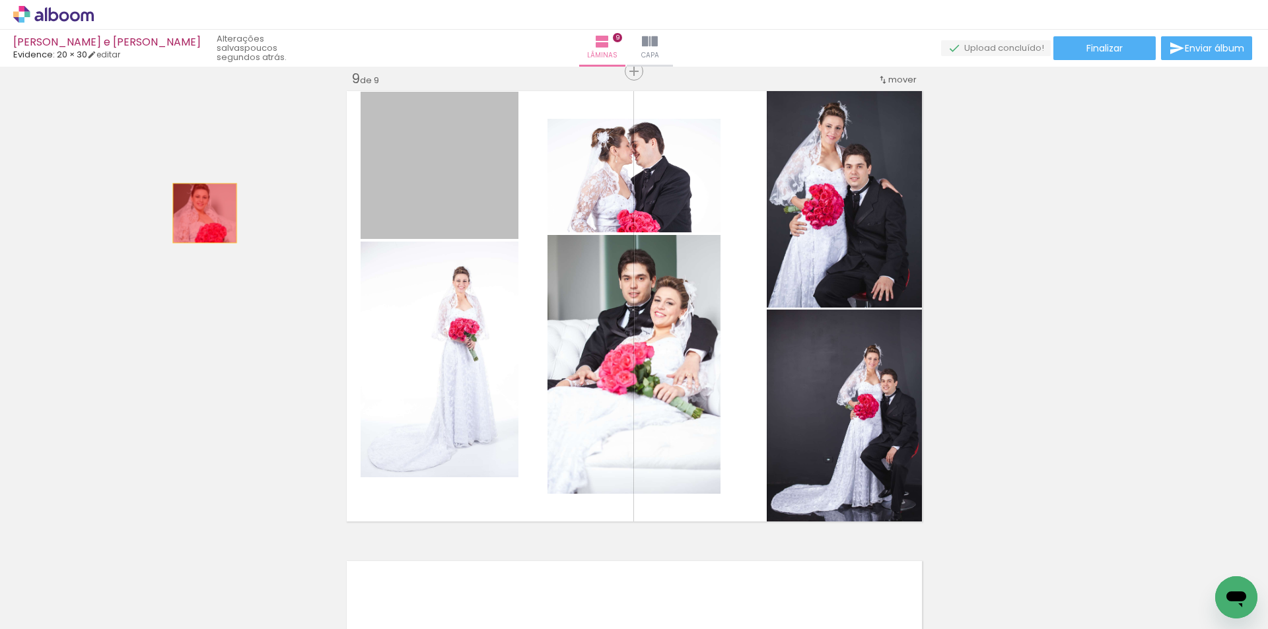
drag, startPoint x: 446, startPoint y: 203, endPoint x: 252, endPoint y: 310, distance: 221.1
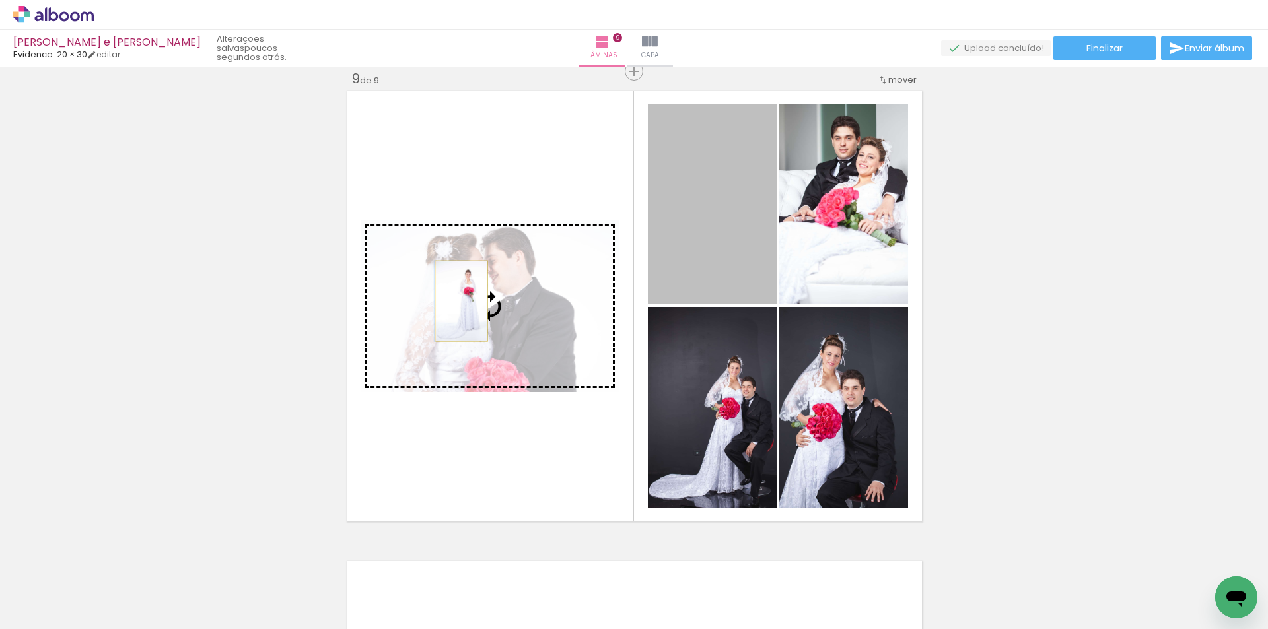
drag, startPoint x: 700, startPoint y: 238, endPoint x: 456, endPoint y: 301, distance: 251.8
click at [0, 0] on slot at bounding box center [0, 0] width 0 height 0
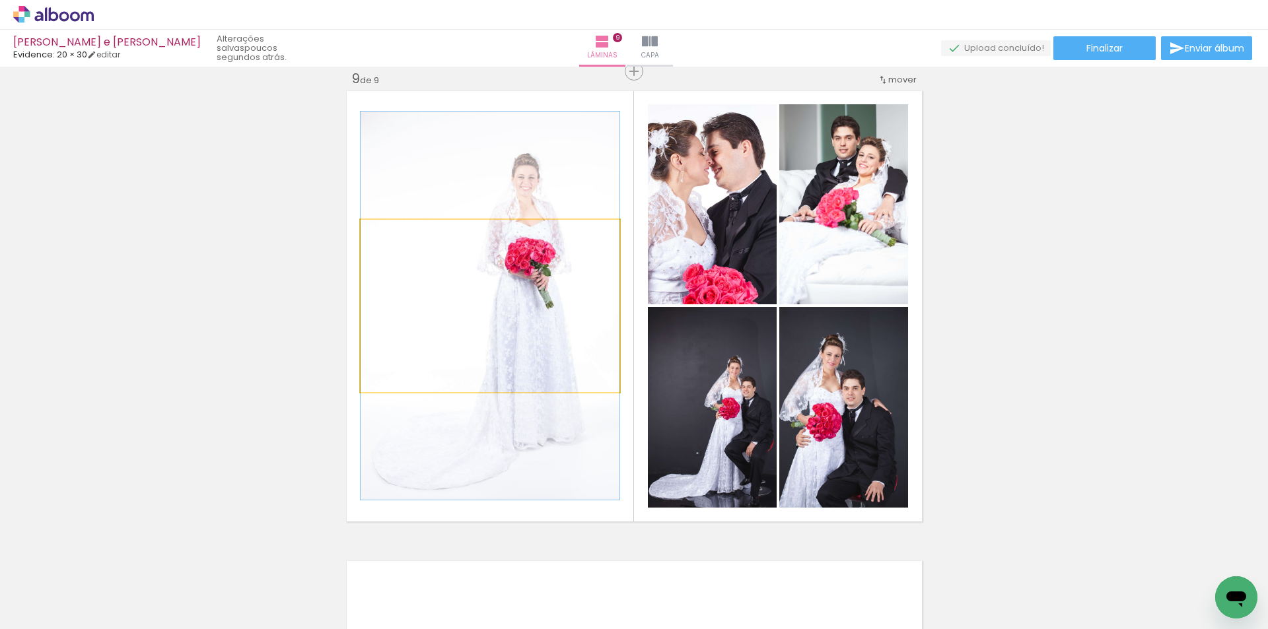
click at [462, 304] on quentale-photo at bounding box center [490, 306] width 259 height 172
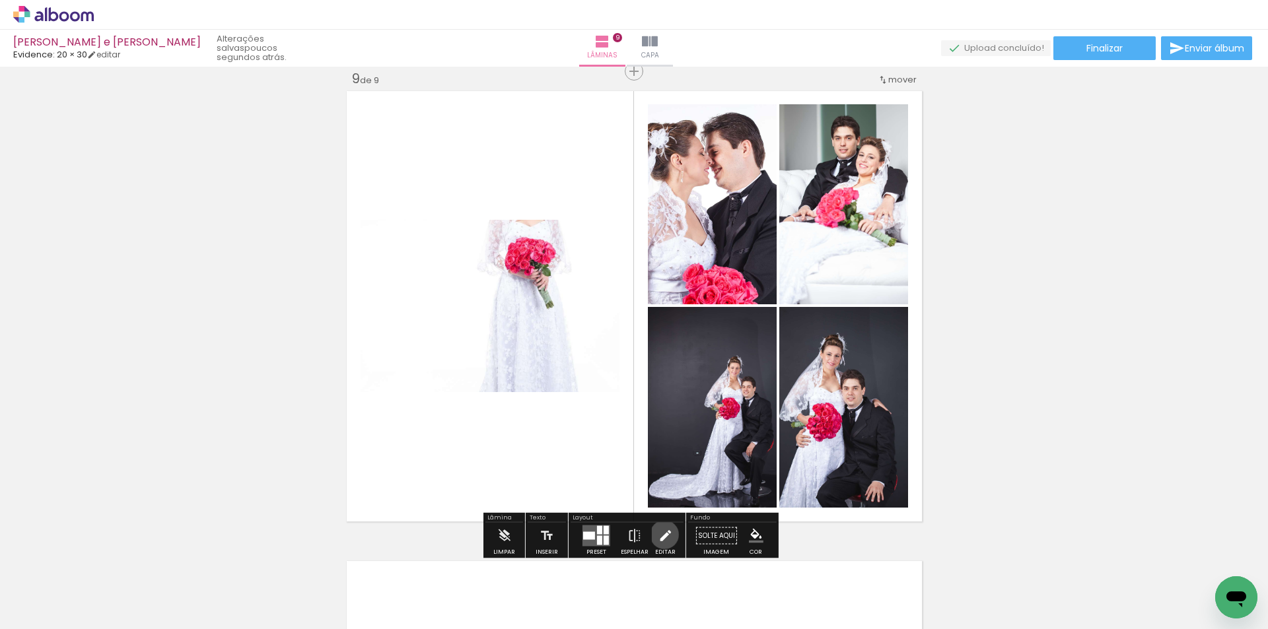
click at [661, 535] on iron-icon at bounding box center [665, 536] width 15 height 26
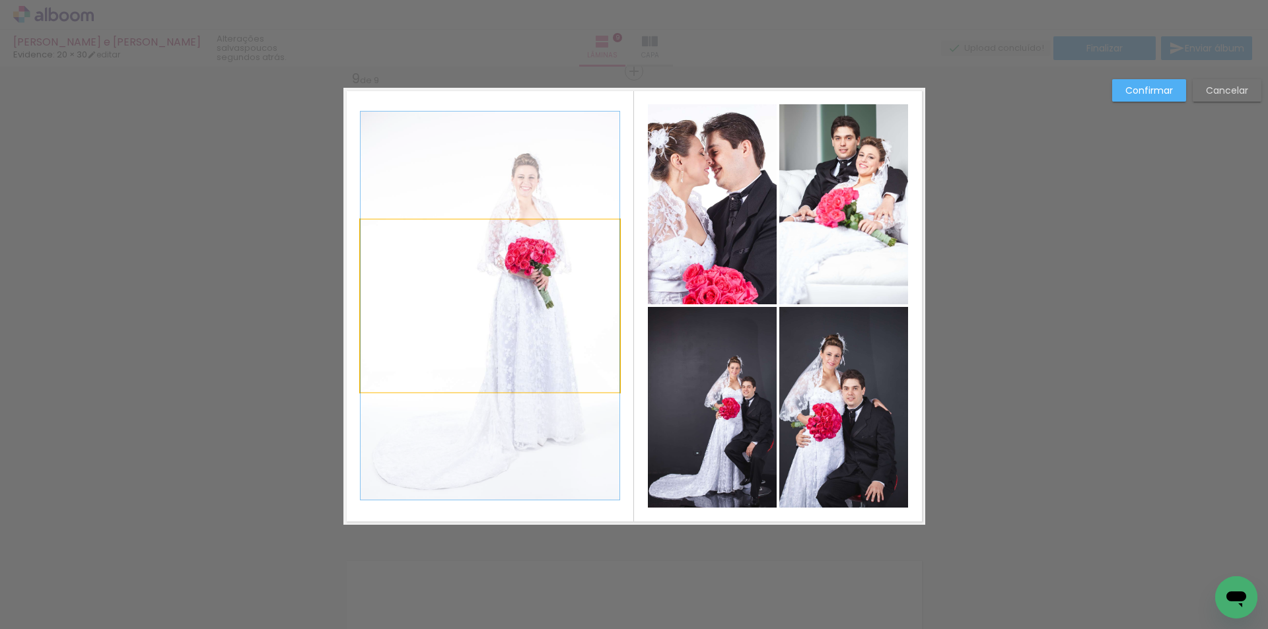
click at [519, 247] on quentale-photo at bounding box center [490, 306] width 259 height 172
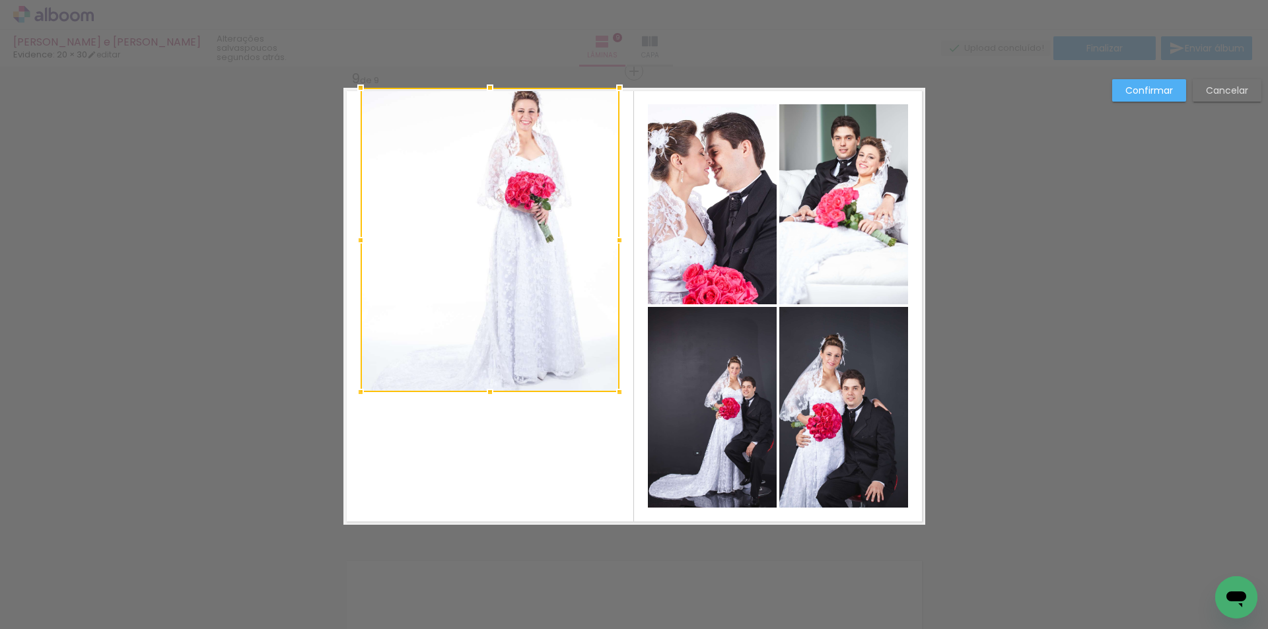
drag, startPoint x: 485, startPoint y: 217, endPoint x: 467, endPoint y: 97, distance: 121.5
click at [467, 97] on div at bounding box center [490, 240] width 259 height 304
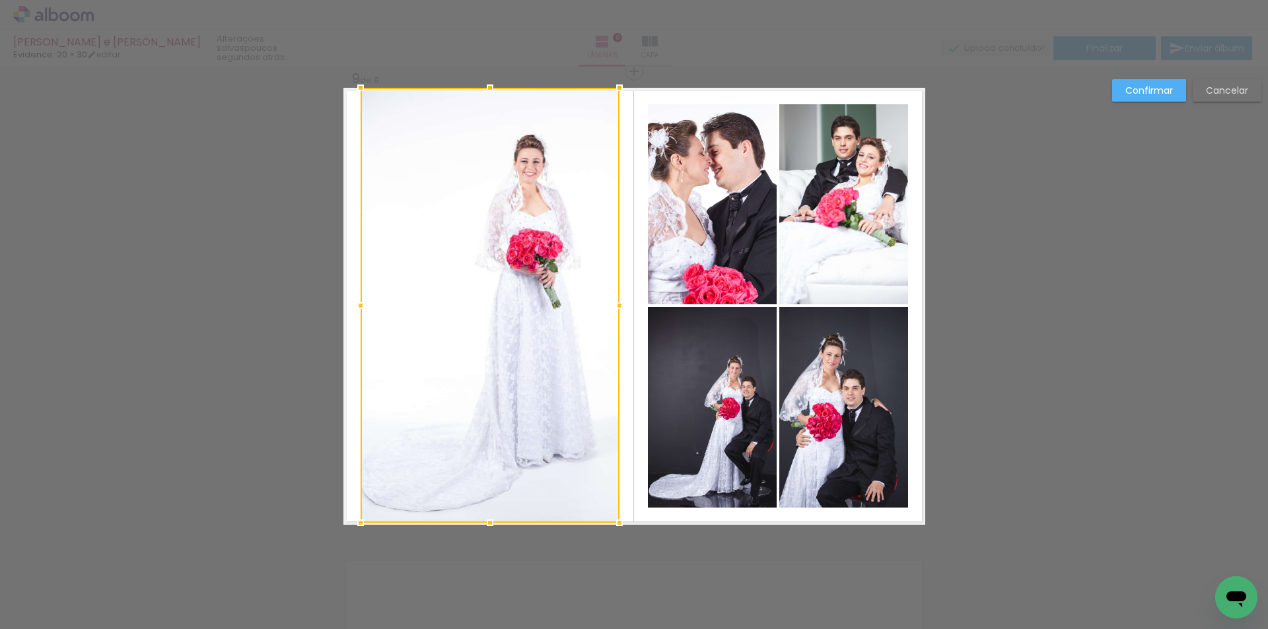
drag, startPoint x: 489, startPoint y: 405, endPoint x: 491, endPoint y: 521, distance: 115.6
click at [491, 521] on div at bounding box center [490, 523] width 26 height 26
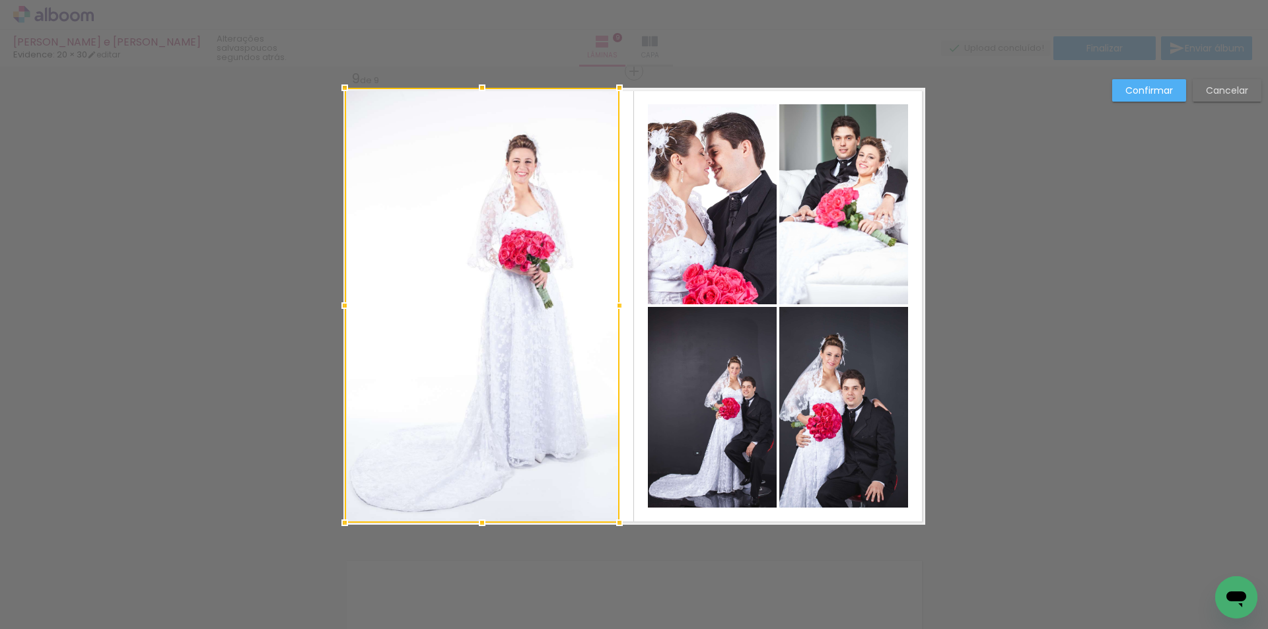
drag, startPoint x: 354, startPoint y: 304, endPoint x: 338, endPoint y: 312, distance: 17.4
click at [338, 312] on div at bounding box center [344, 306] width 26 height 26
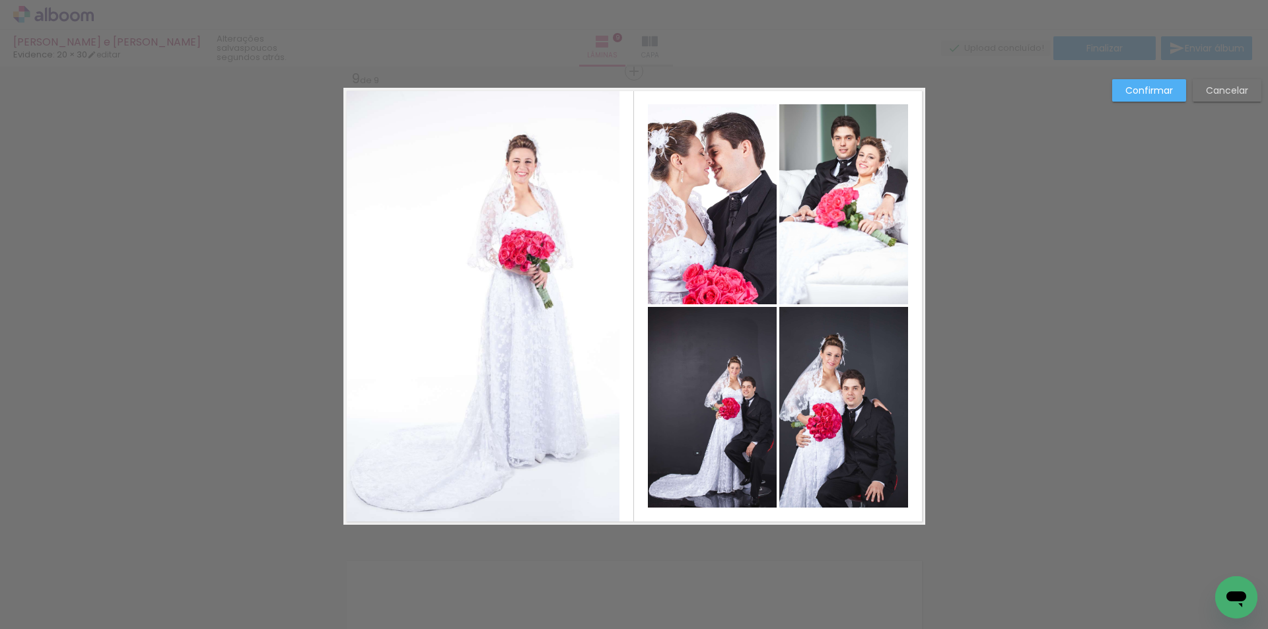
click at [553, 311] on quentale-photo at bounding box center [482, 305] width 275 height 435
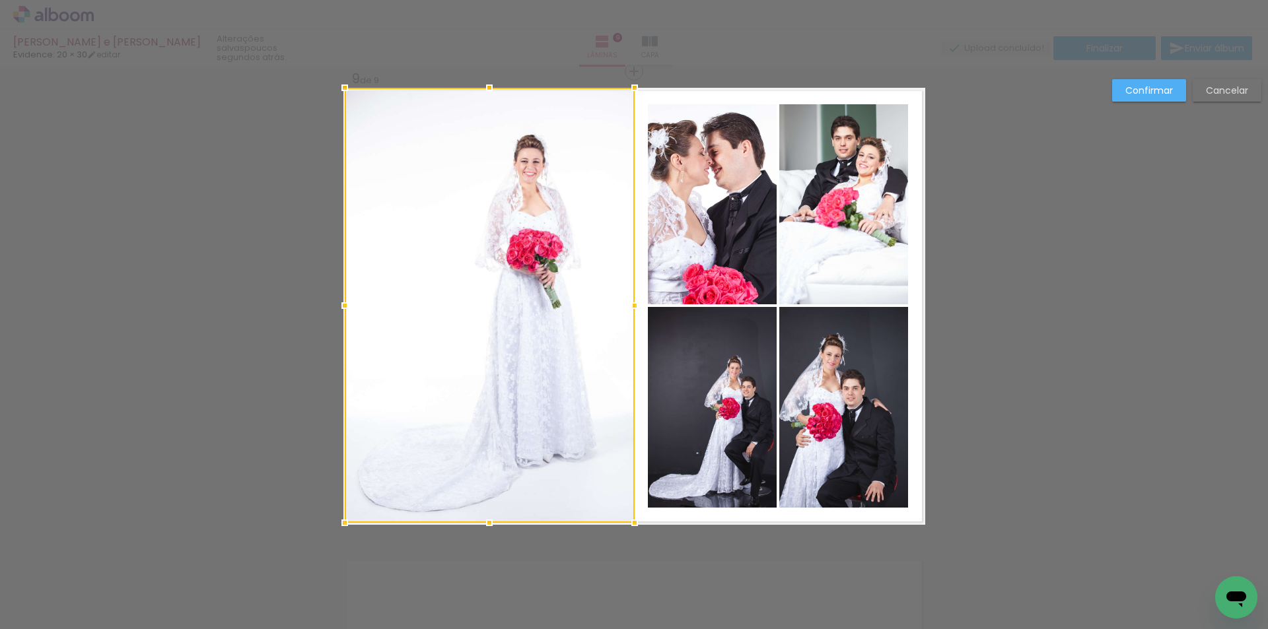
drag, startPoint x: 615, startPoint y: 304, endPoint x: 630, endPoint y: 307, distance: 15.4
click at [630, 307] on div at bounding box center [634, 306] width 26 height 26
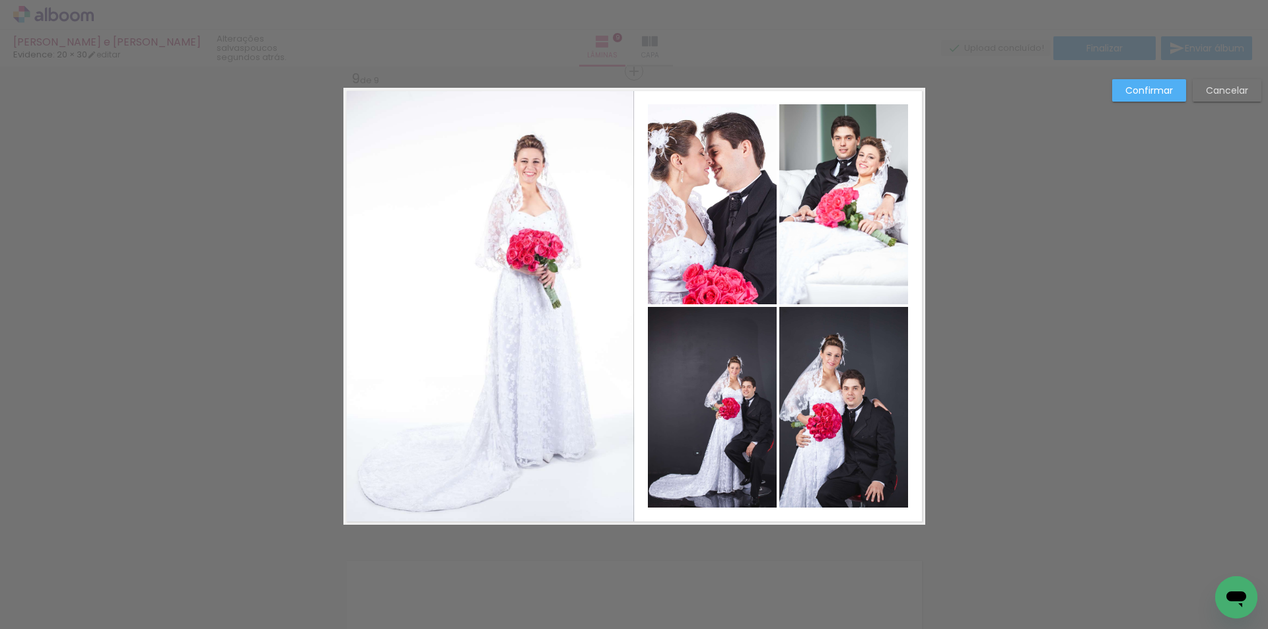
click at [495, 347] on quentale-photo at bounding box center [490, 305] width 290 height 435
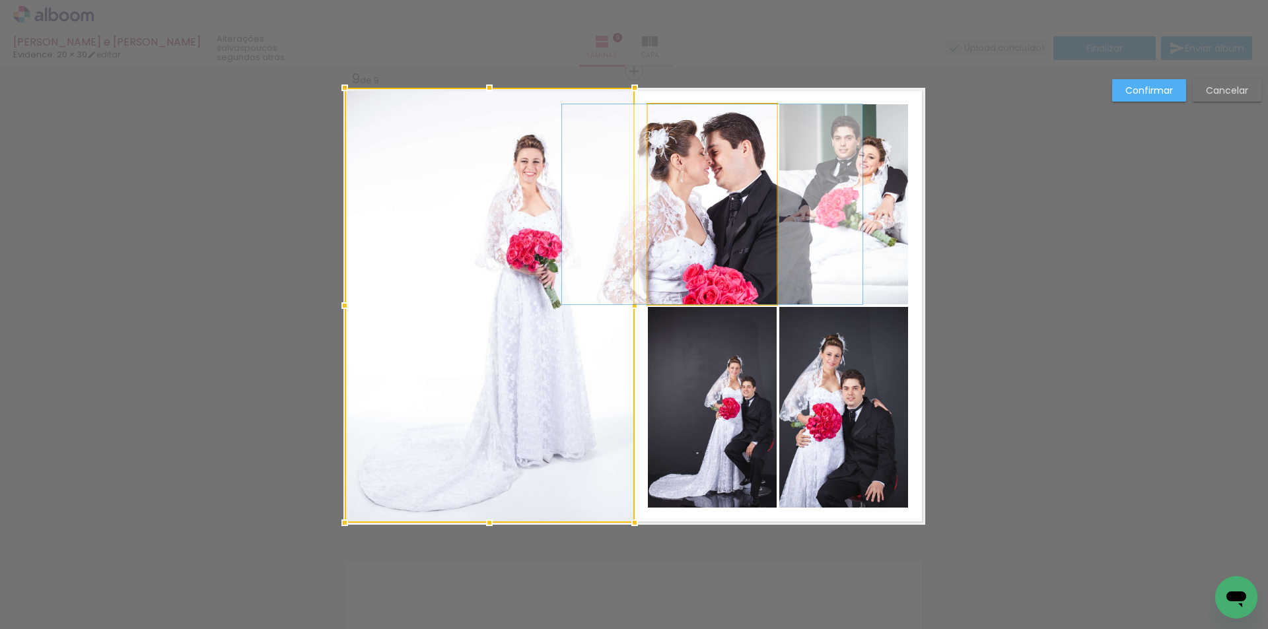
click at [709, 242] on quentale-photo at bounding box center [712, 204] width 129 height 200
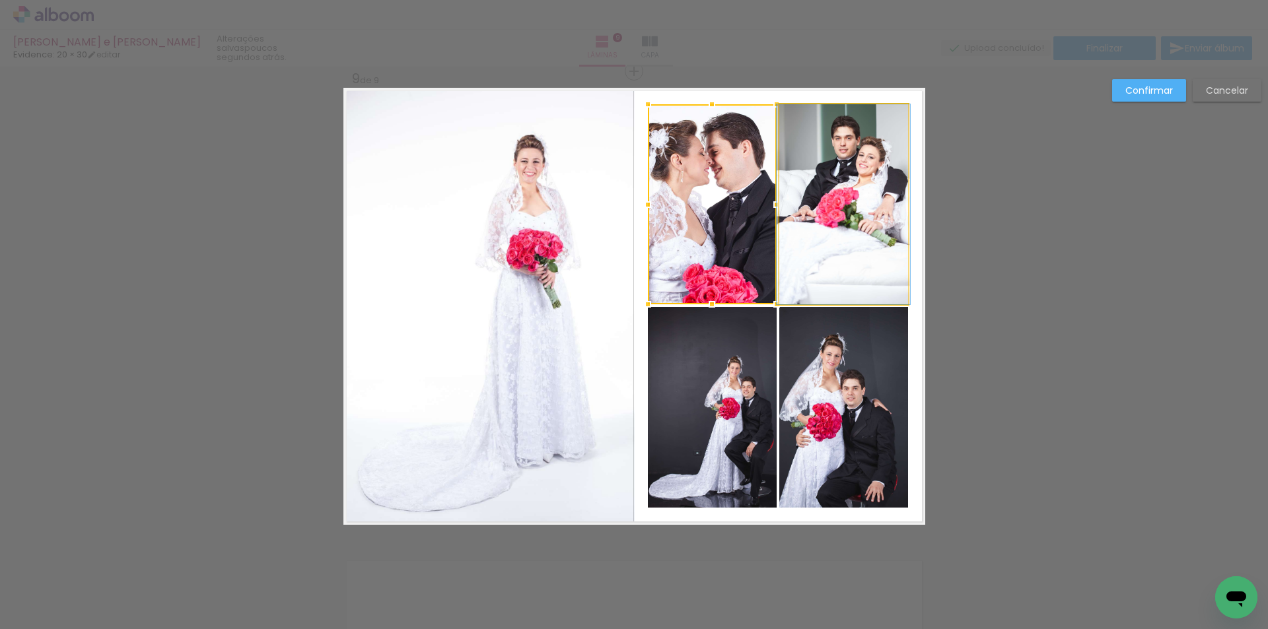
click at [879, 252] on quentale-photo at bounding box center [843, 204] width 129 height 200
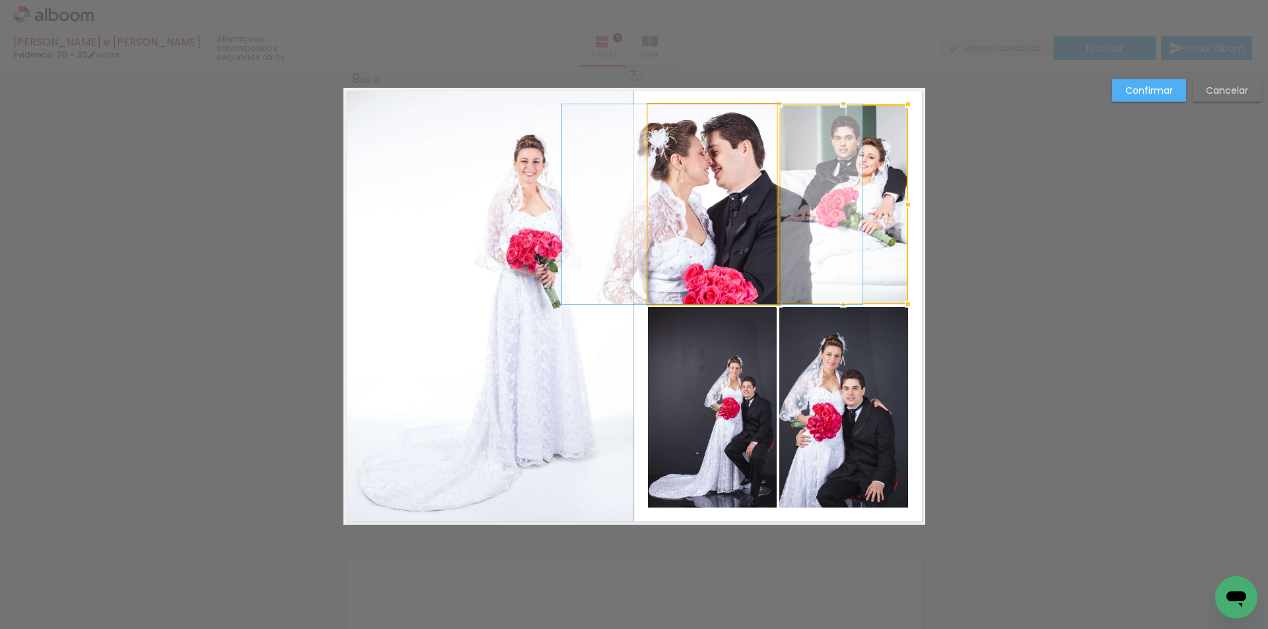
click at [691, 221] on quentale-photo at bounding box center [712, 204] width 129 height 200
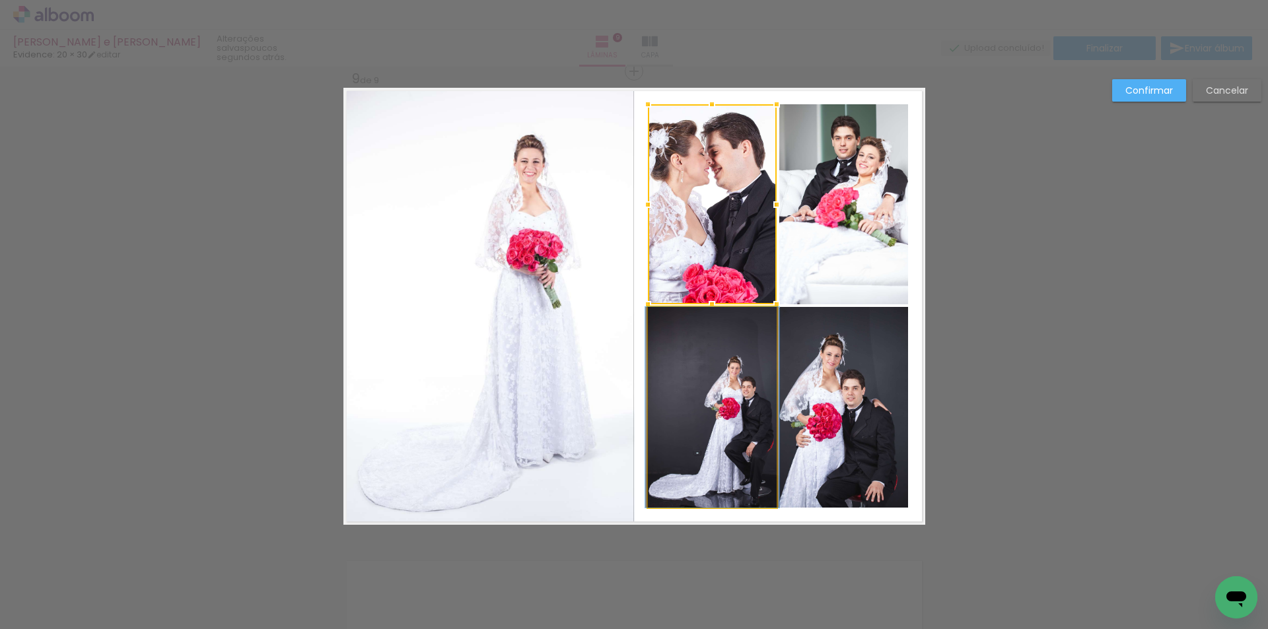
click at [714, 396] on quentale-photo at bounding box center [712, 407] width 129 height 201
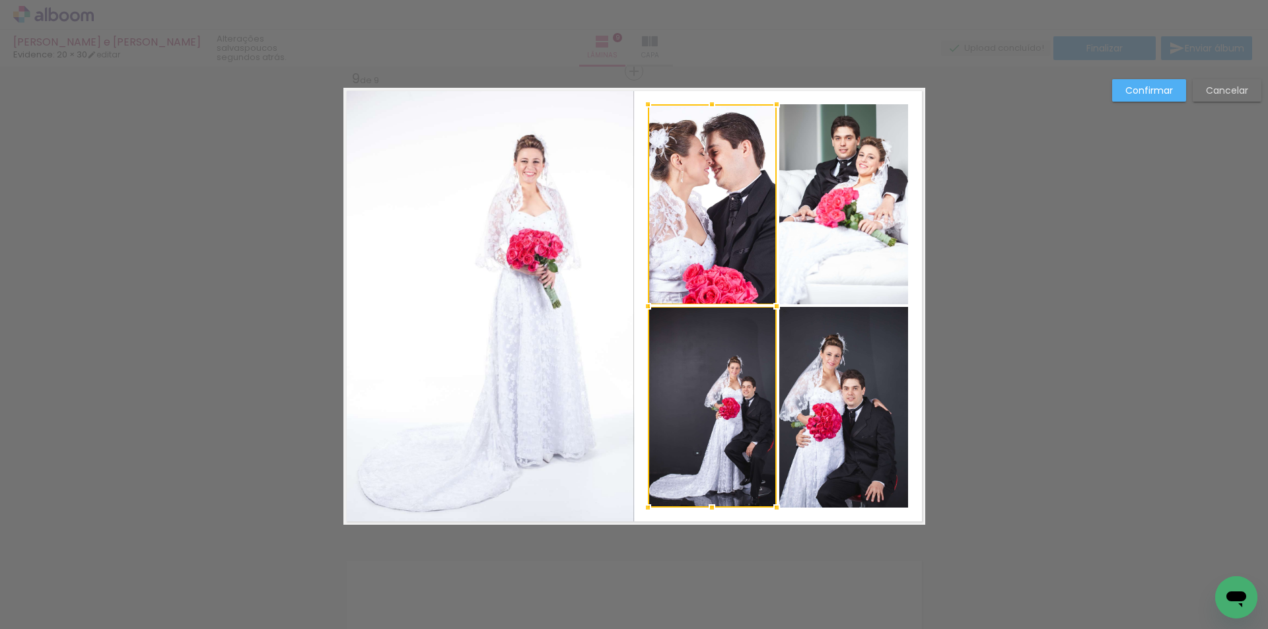
click at [685, 250] on div at bounding box center [712, 305] width 129 height 403
click at [0, 0] on slot "Confirmar" at bounding box center [0, 0] width 0 height 0
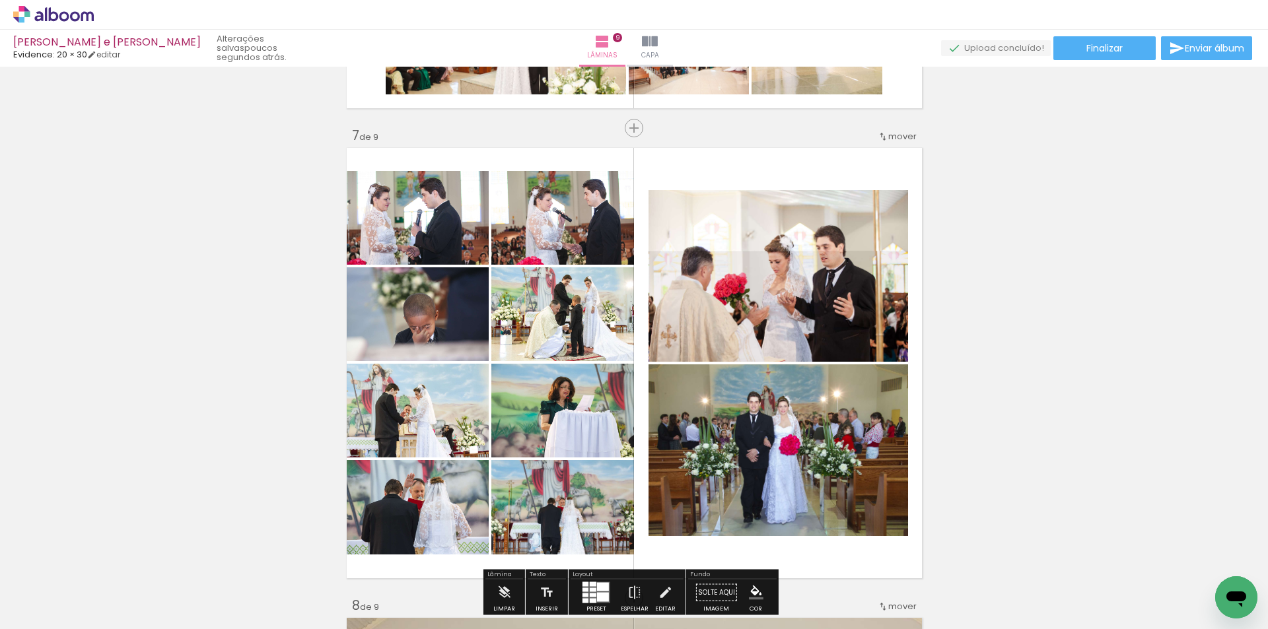
scroll to position [2820, 0]
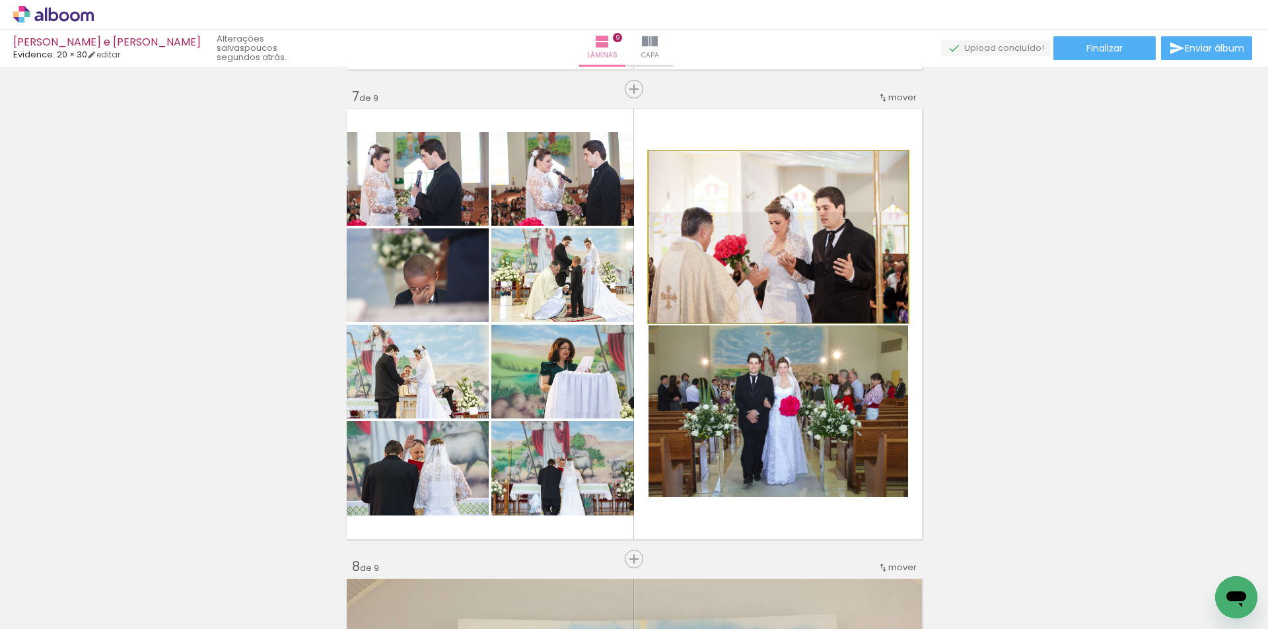
drag, startPoint x: 674, startPoint y: 165, endPoint x: 653, endPoint y: 170, distance: 21.8
type paper-slider "100"
click at [653, 170] on div at bounding box center [698, 165] width 92 height 20
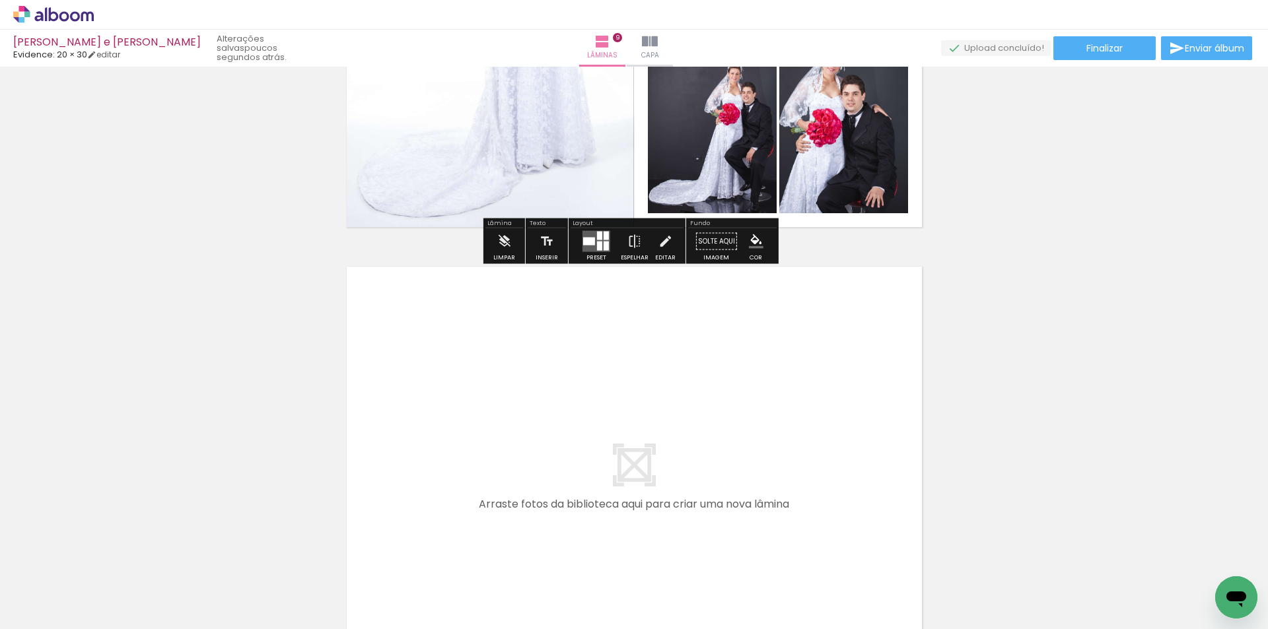
scroll to position [4075, 0]
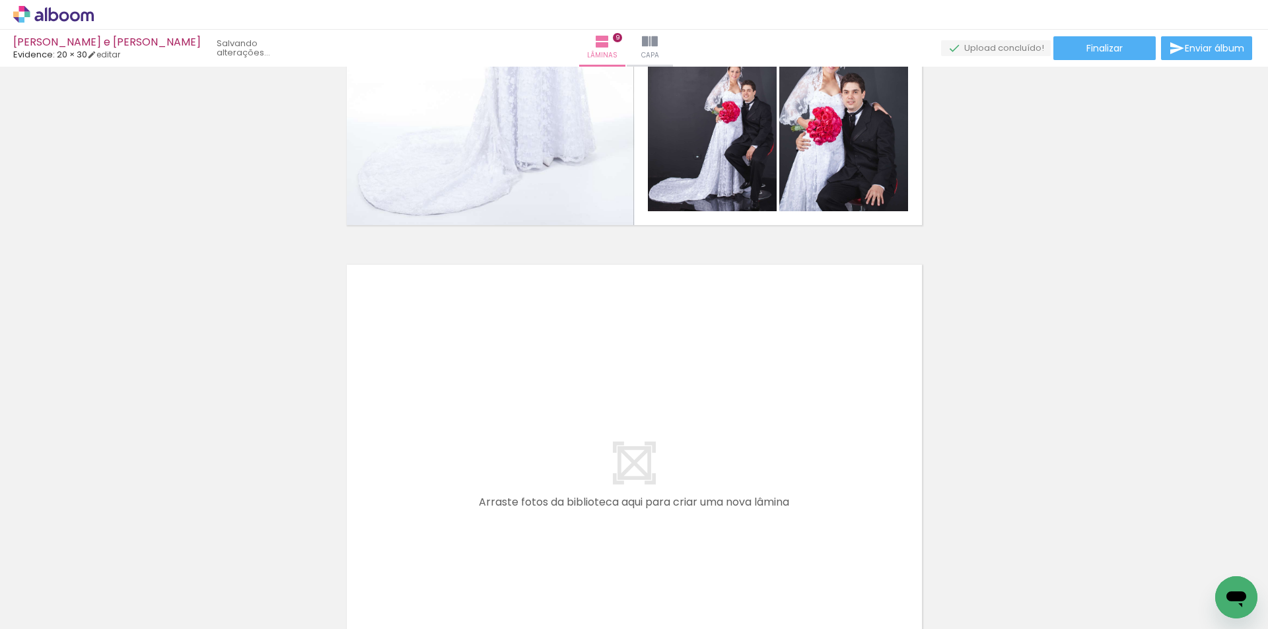
scroll to position [0, 3651]
click at [296, 559] on iron-icon at bounding box center [289, 558] width 14 height 14
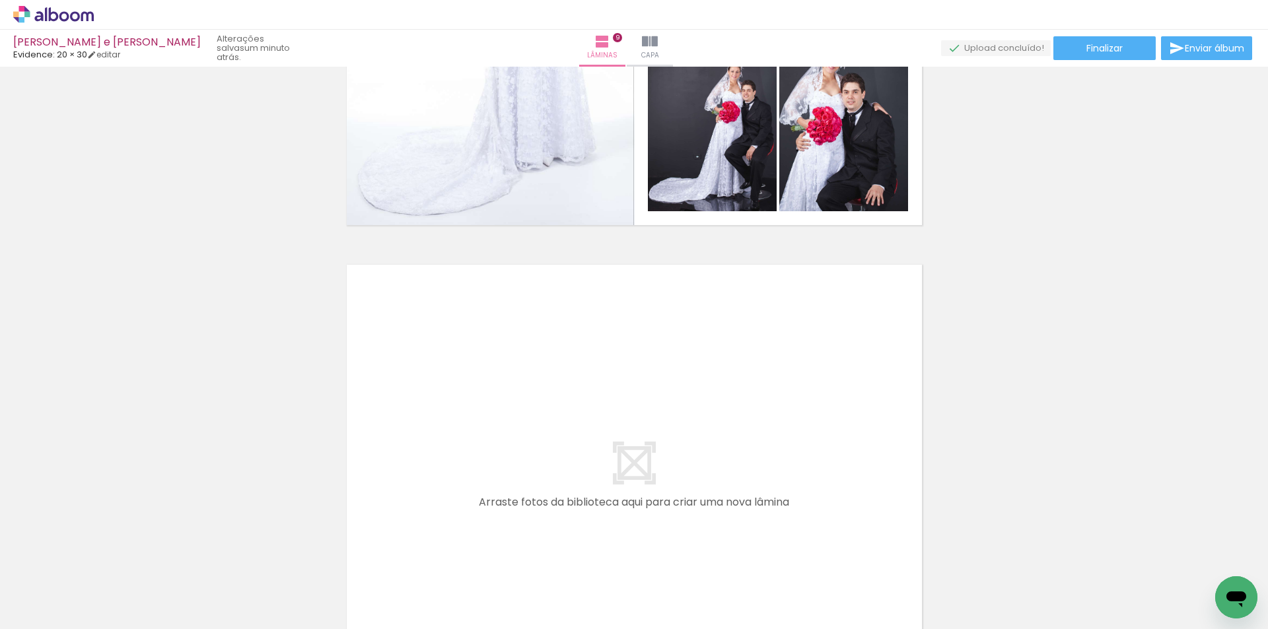
click at [296, 563] on iron-icon at bounding box center [289, 558] width 14 height 14
click at [296, 558] on iron-icon at bounding box center [289, 558] width 14 height 14
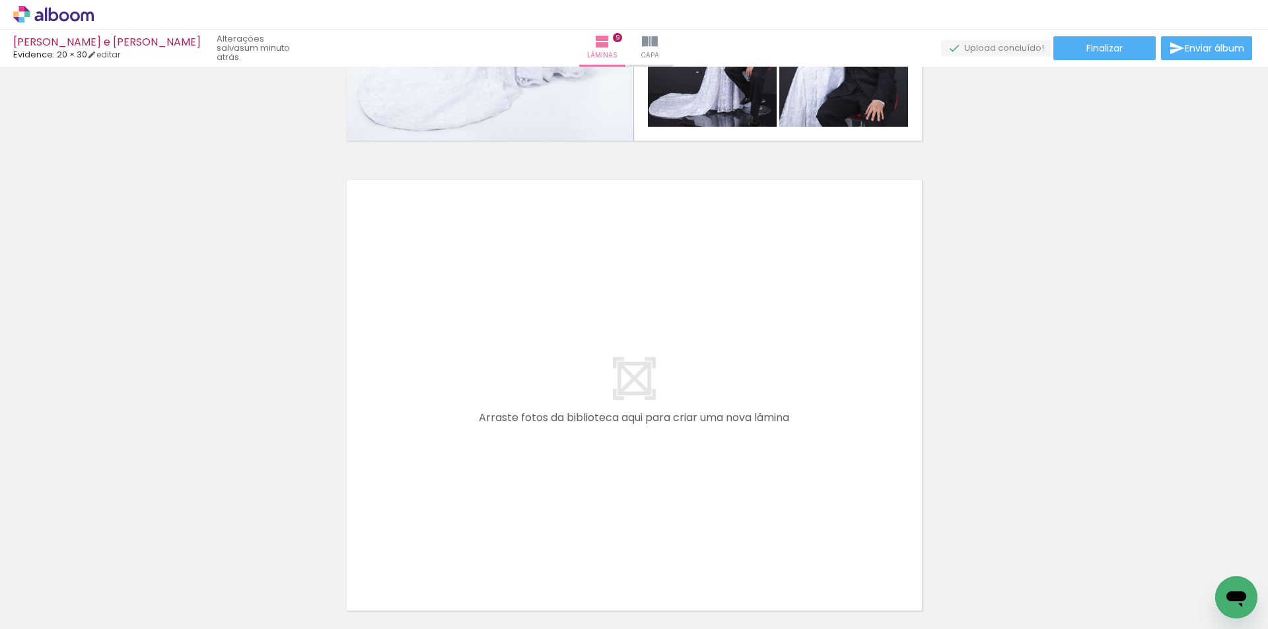
scroll to position [4273, 0]
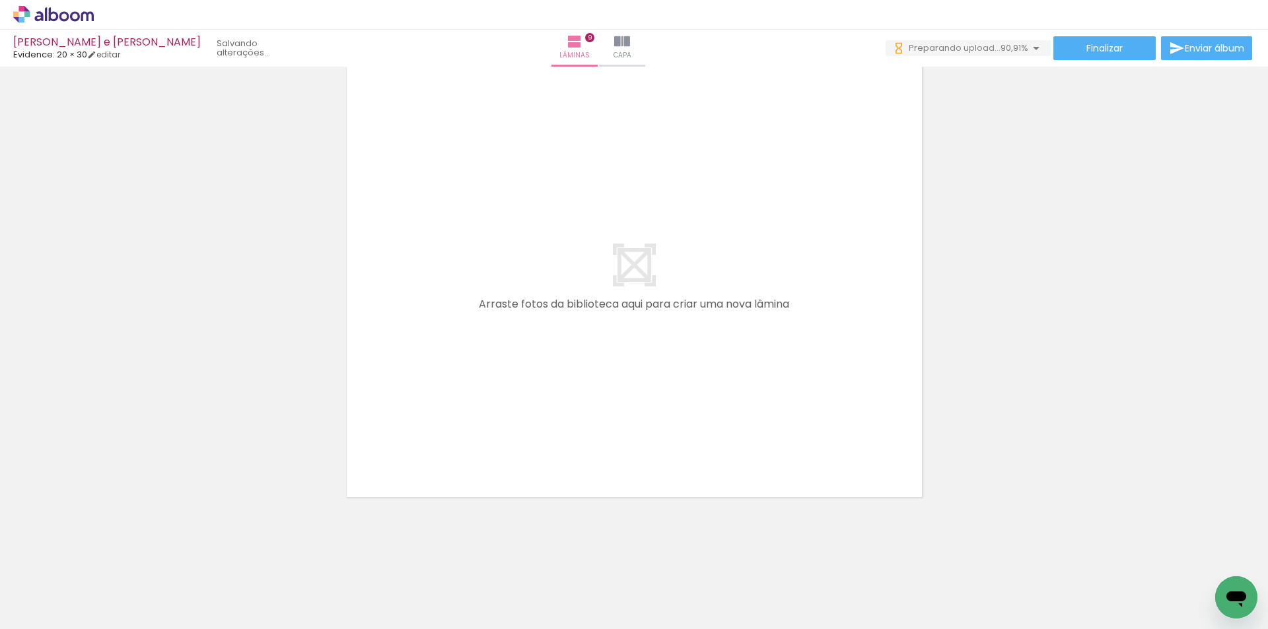
scroll to position [0, 3718]
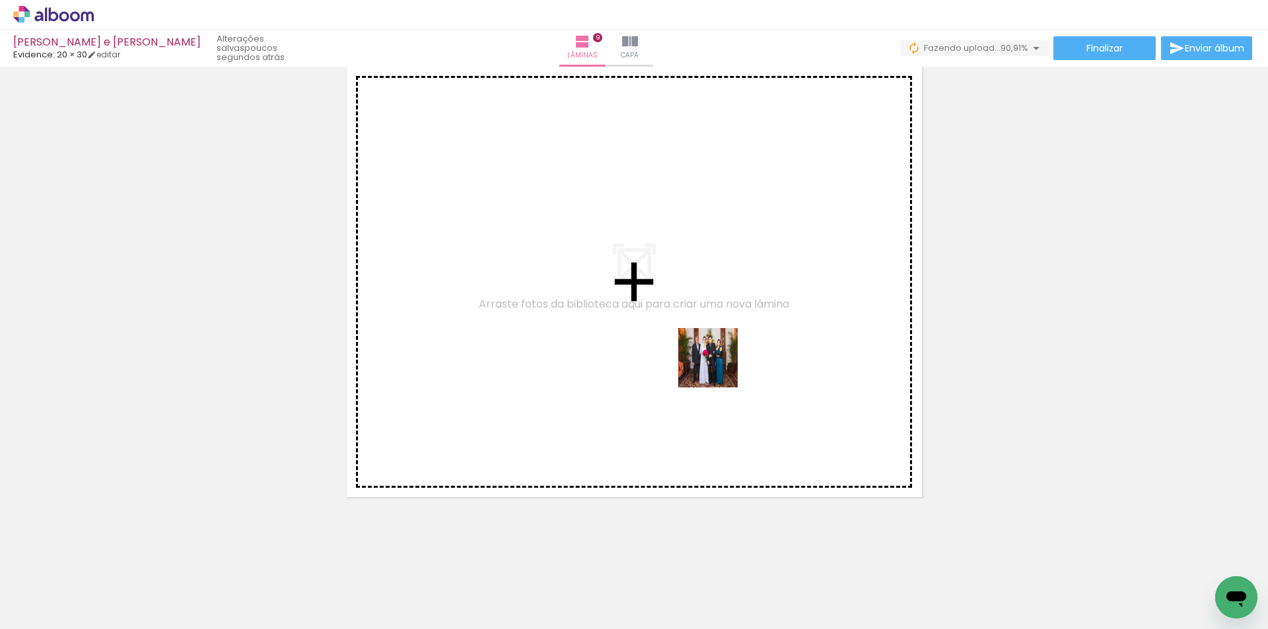
drag, startPoint x: 854, startPoint y: 589, endPoint x: 902, endPoint y: 552, distance: 60.7
click at [715, 366] on quentale-workspace at bounding box center [634, 314] width 1268 height 629
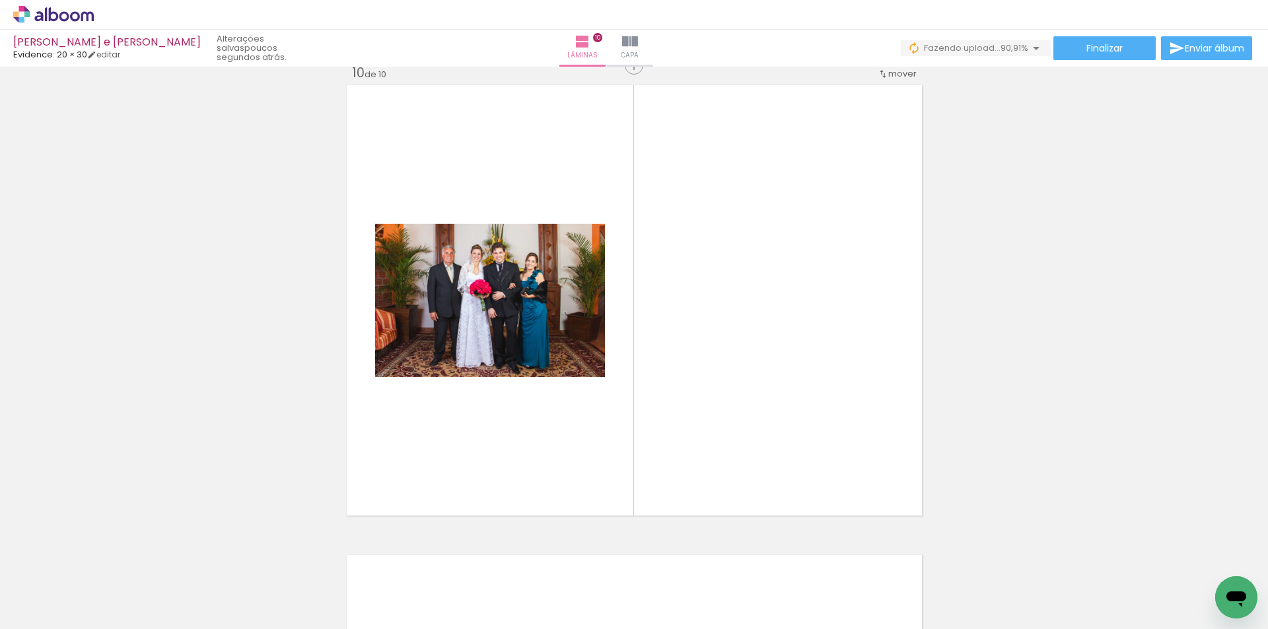
scroll to position [4248, 0]
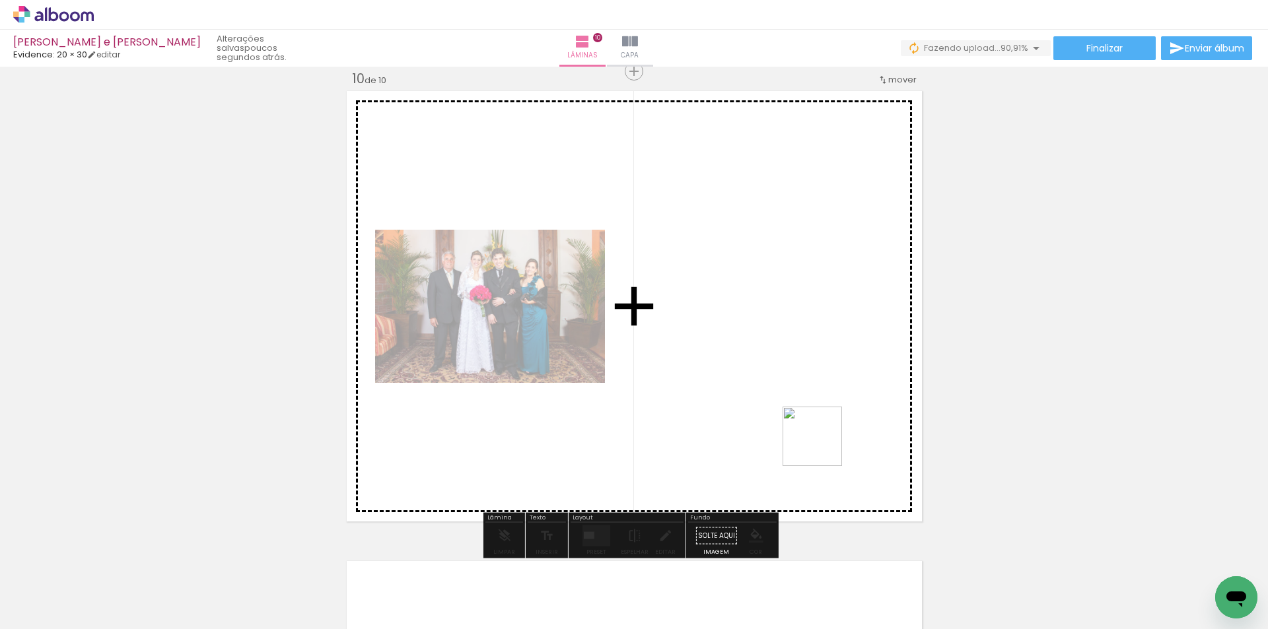
drag, startPoint x: 920, startPoint y: 578, endPoint x: 1009, endPoint y: 574, distance: 88.6
click at [723, 345] on quentale-workspace at bounding box center [634, 314] width 1268 height 629
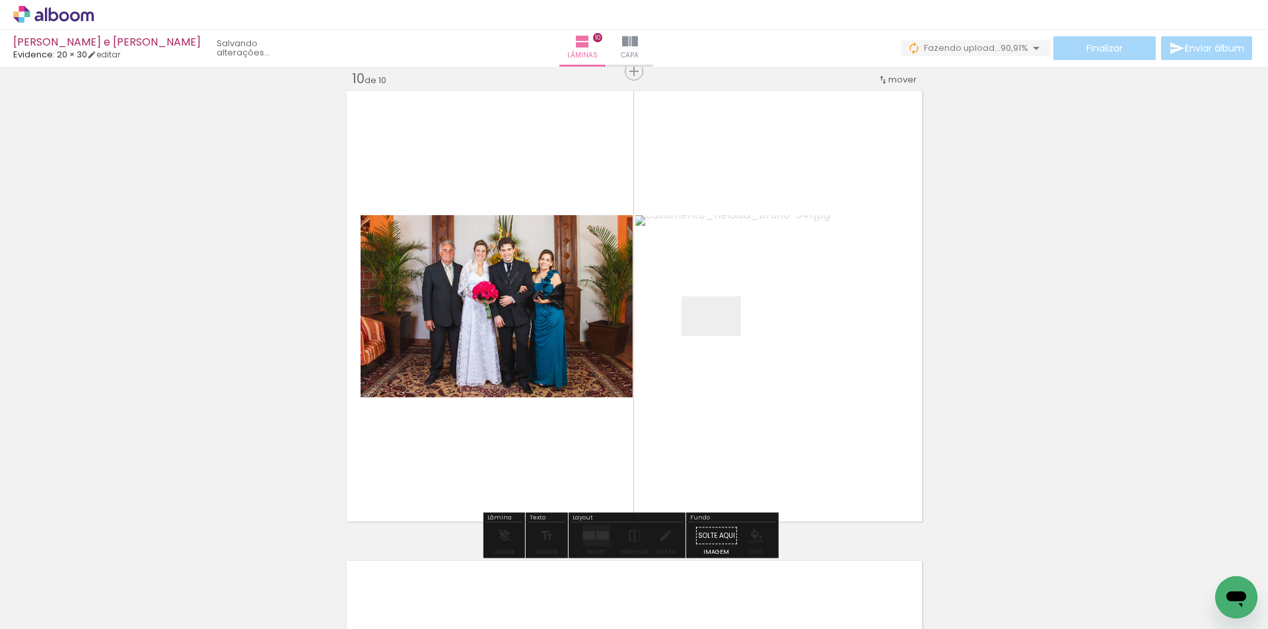
drag, startPoint x: 721, startPoint y: 336, endPoint x: 962, endPoint y: 508, distance: 295.9
click at [720, 336] on quentale-workspace at bounding box center [634, 314] width 1268 height 629
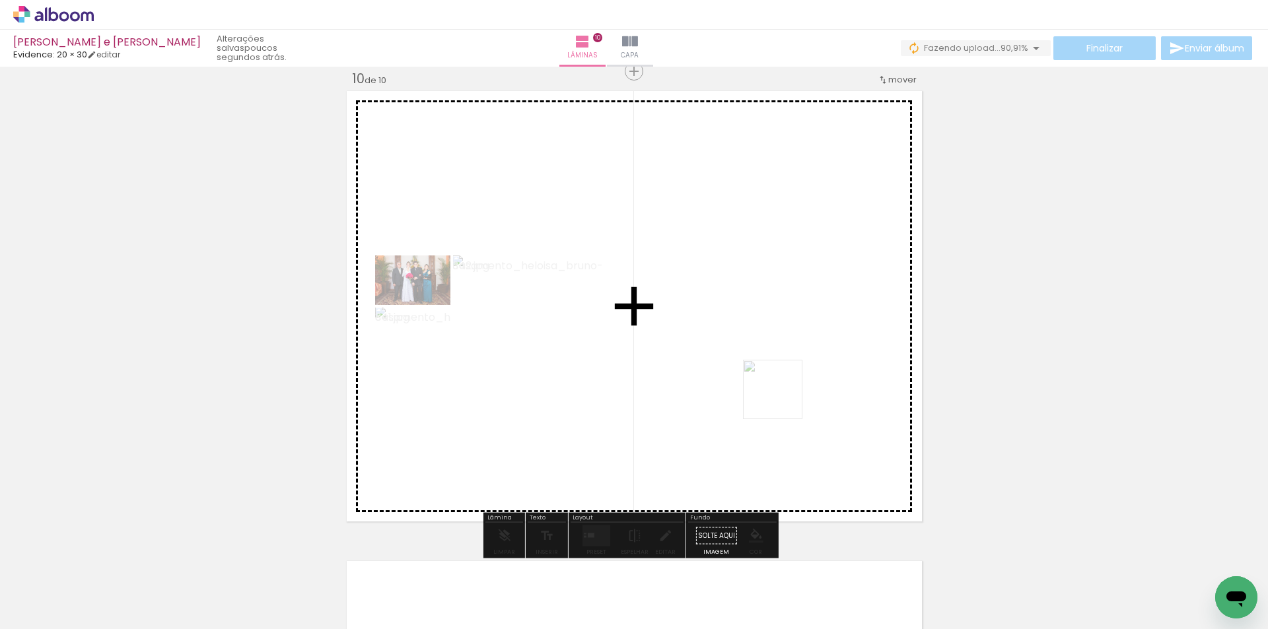
drag, startPoint x: 995, startPoint y: 585, endPoint x: 779, endPoint y: 397, distance: 286.0
click at [779, 397] on quentale-workspace at bounding box center [634, 314] width 1268 height 629
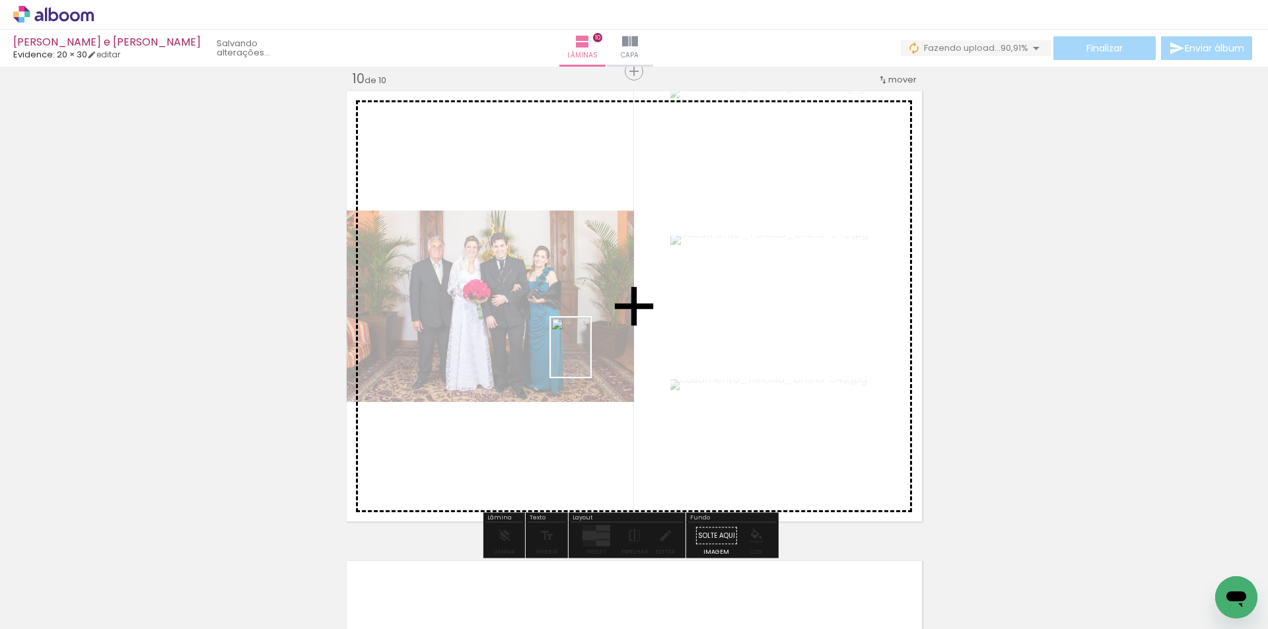
drag, startPoint x: 1054, startPoint y: 574, endPoint x: 1096, endPoint y: 539, distance: 53.9
click at [587, 358] on quentale-workspace at bounding box center [634, 314] width 1268 height 629
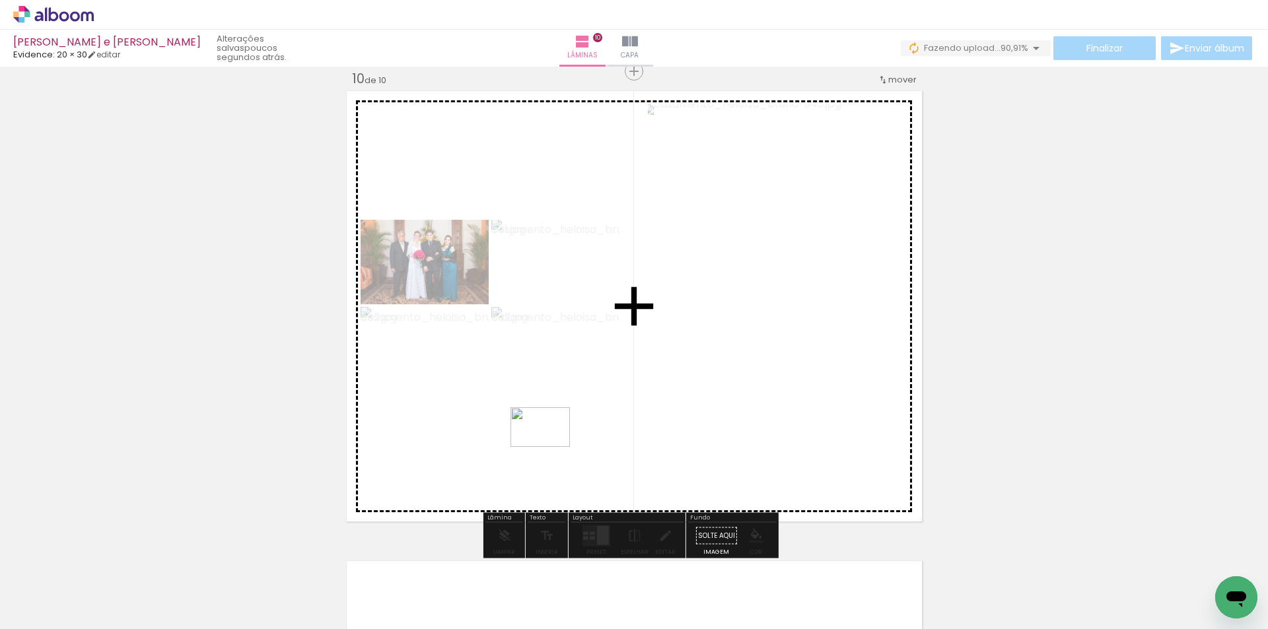
drag, startPoint x: 1031, startPoint y: 565, endPoint x: 1149, endPoint y: 526, distance: 123.8
click at [539, 446] on quentale-workspace at bounding box center [634, 314] width 1268 height 629
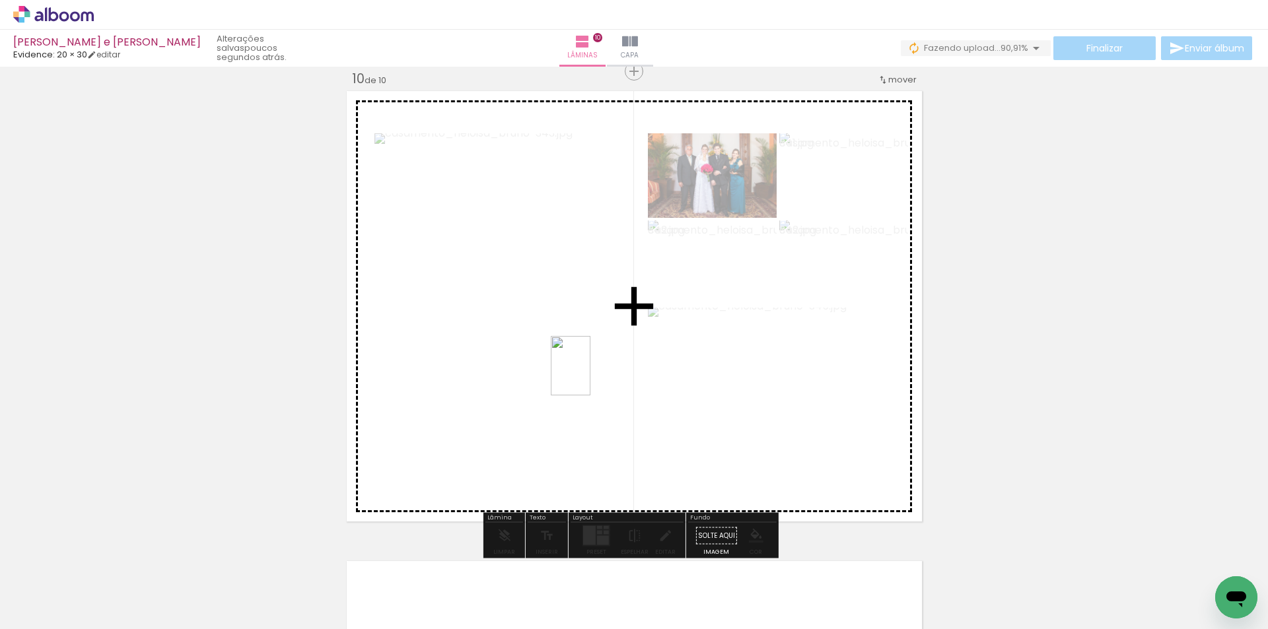
drag, startPoint x: 1218, startPoint y: 567, endPoint x: 595, endPoint y: 382, distance: 650.0
click at [589, 376] on quentale-workspace at bounding box center [634, 314] width 1268 height 629
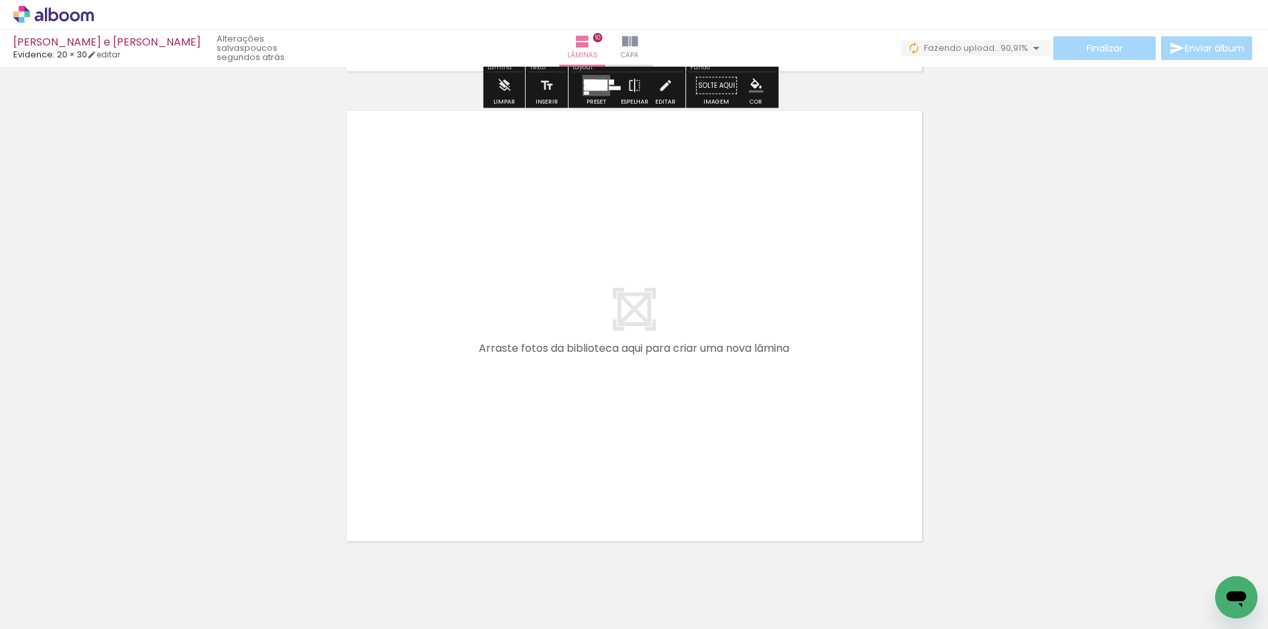
scroll to position [4710, 0]
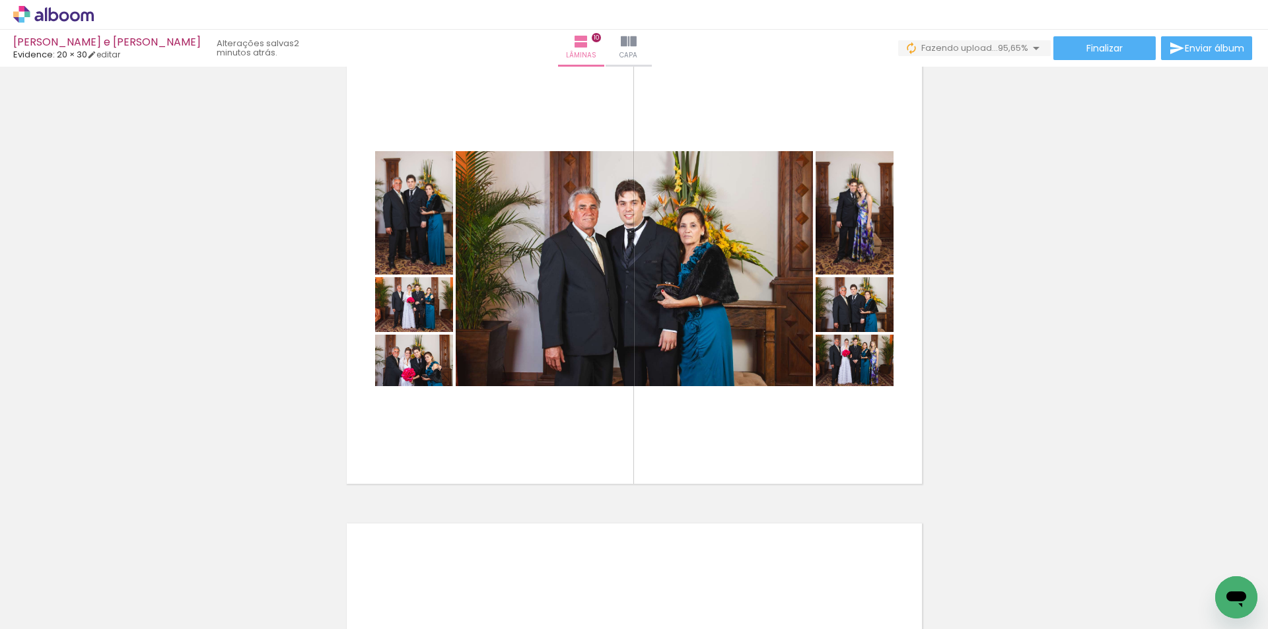
scroll to position [4347, 0]
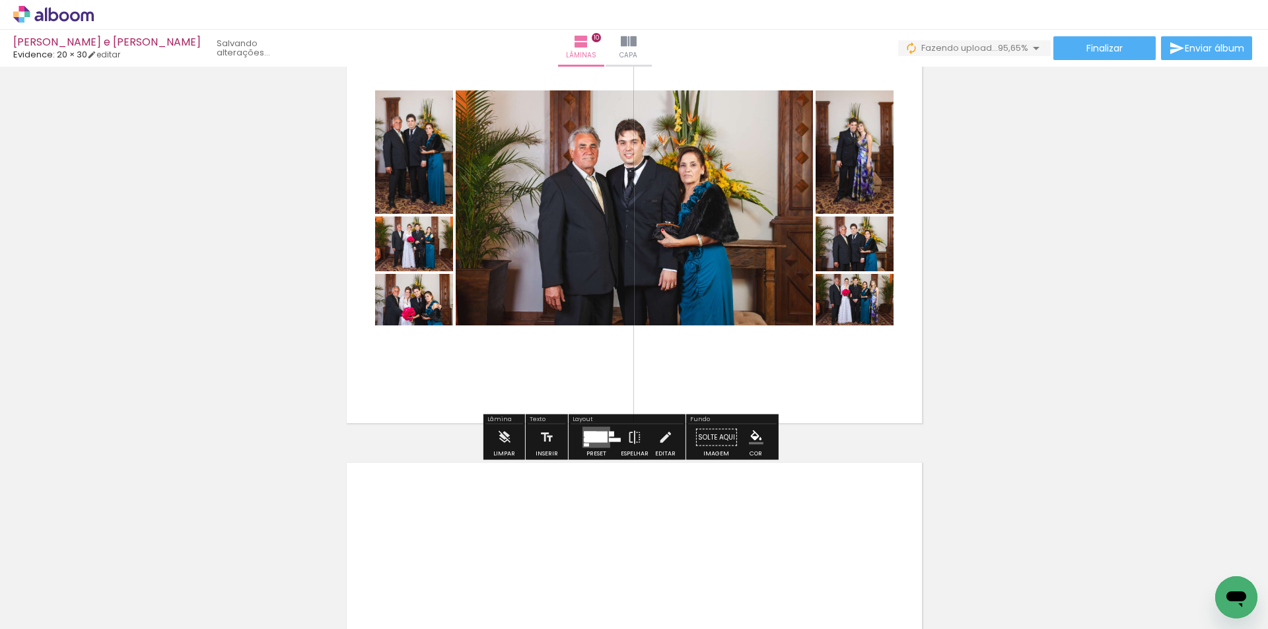
click at [425, 302] on div at bounding box center [417, 308] width 16 height 13
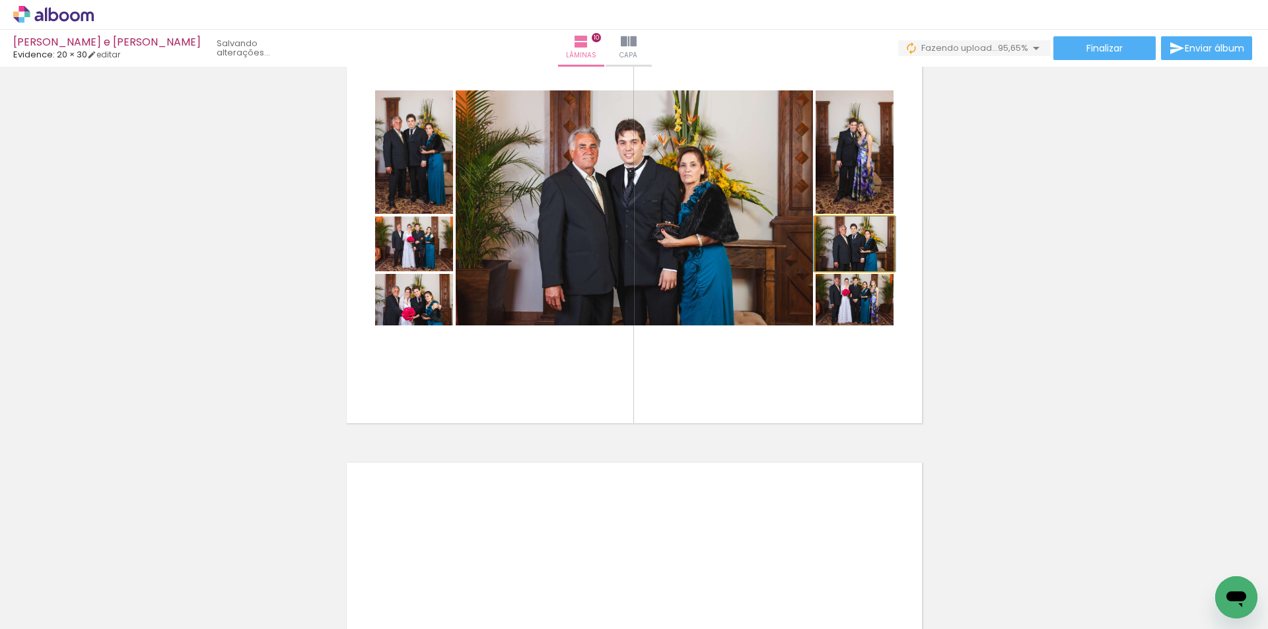
click at [878, 258] on quentale-photo at bounding box center [854, 244] width 78 height 55
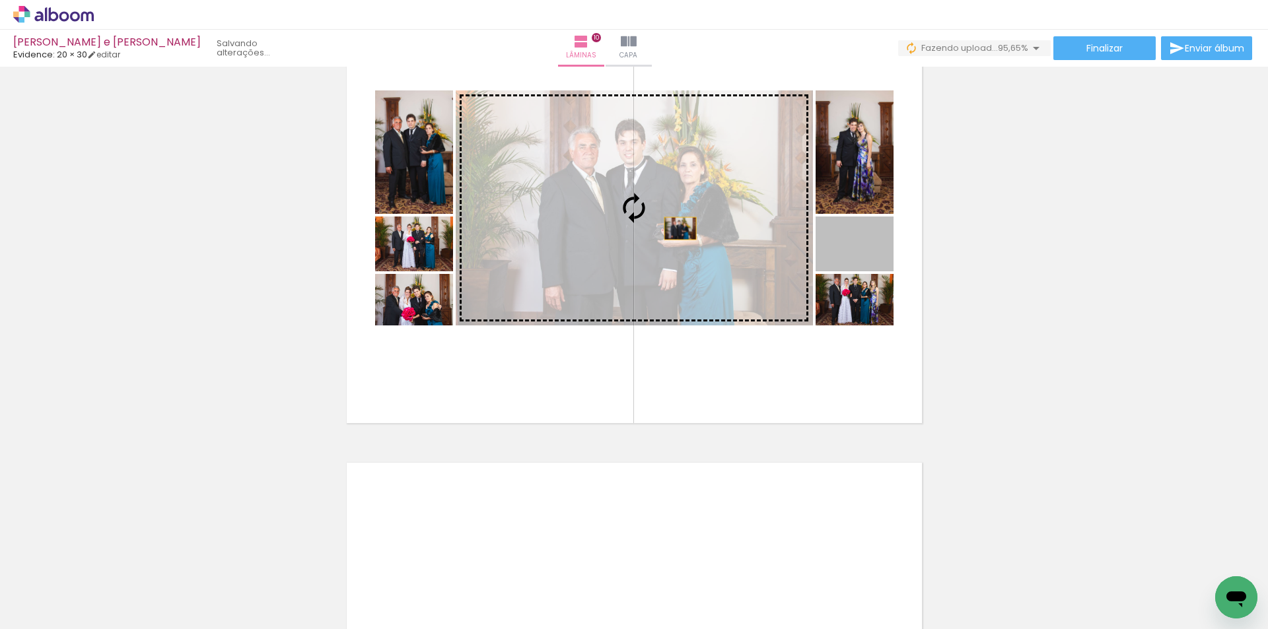
drag, startPoint x: 878, startPoint y: 258, endPoint x: 675, endPoint y: 228, distance: 205.6
click at [0, 0] on slot at bounding box center [0, 0] width 0 height 0
drag, startPoint x: 876, startPoint y: 256, endPoint x: 681, endPoint y: 221, distance: 197.8
click at [0, 0] on slot at bounding box center [0, 0] width 0 height 0
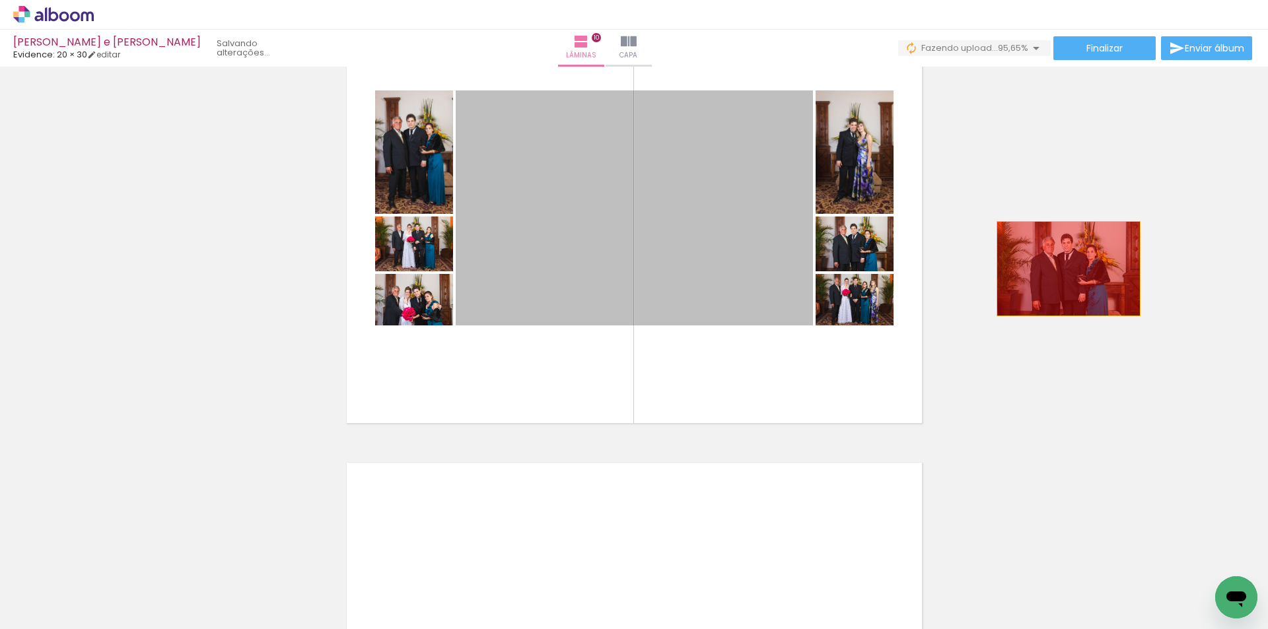
drag, startPoint x: 726, startPoint y: 261, endPoint x: 1063, endPoint y: 269, distance: 336.8
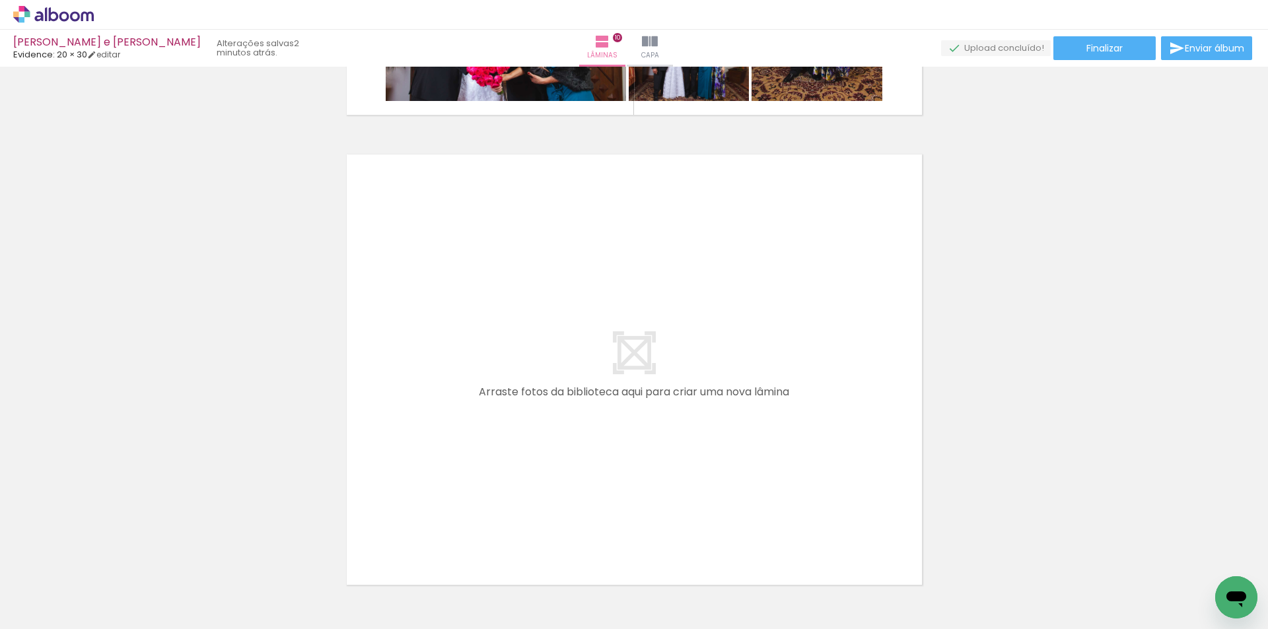
scroll to position [4743, 0]
